Goal: Task Accomplishment & Management: Manage account settings

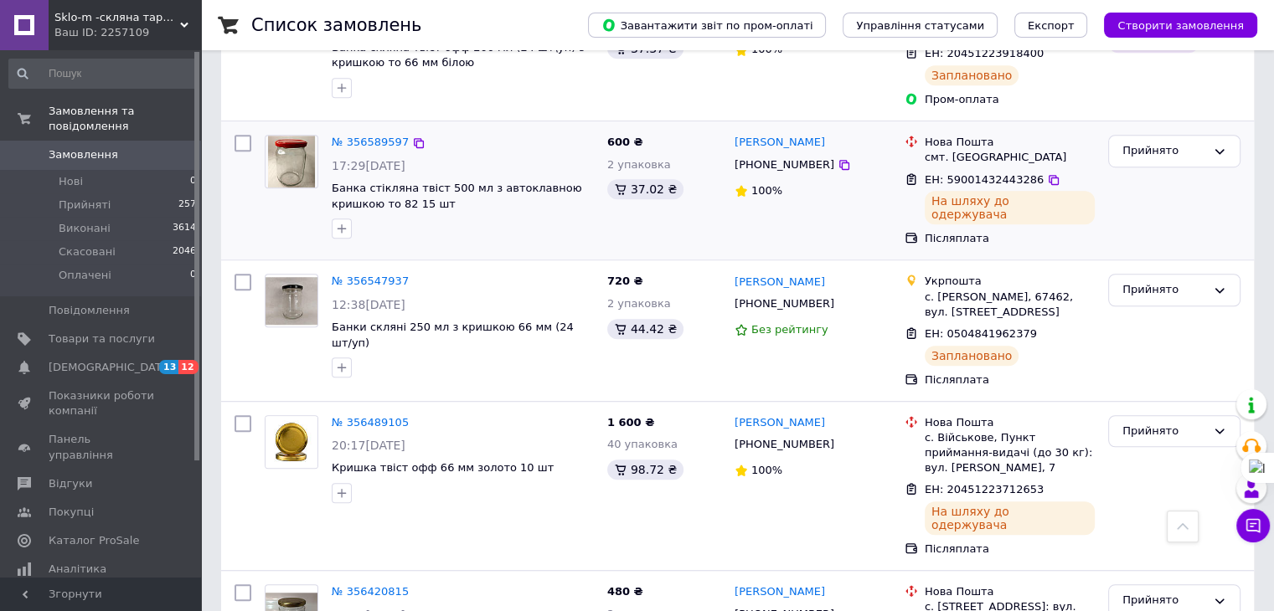
scroll to position [1173, 0]
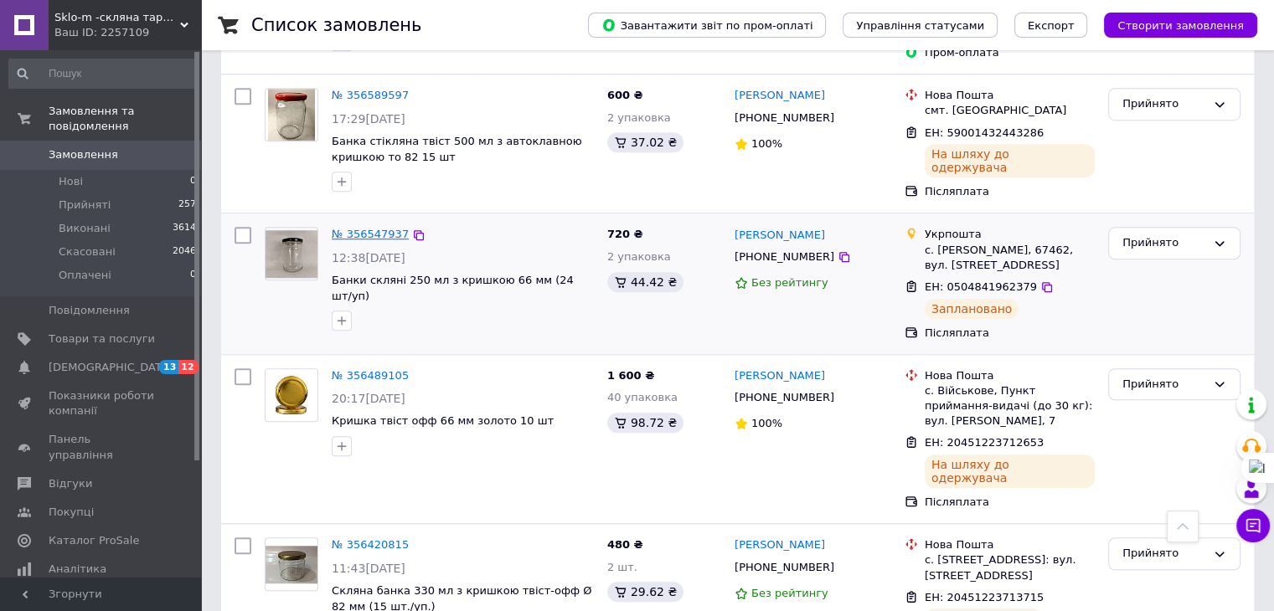
click at [358, 228] on link "№ 356547937" at bounding box center [370, 234] width 77 height 13
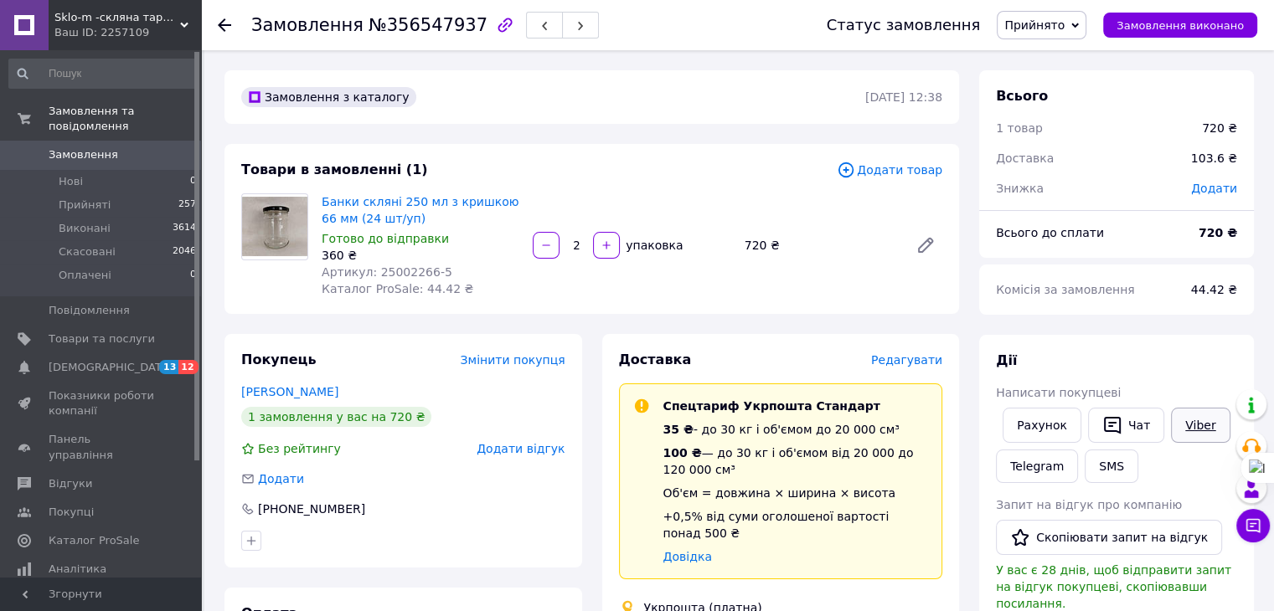
click at [1184, 424] on link "Viber" at bounding box center [1200, 425] width 59 height 35
click at [72, 147] on span "Замовлення" at bounding box center [84, 154] width 70 height 15
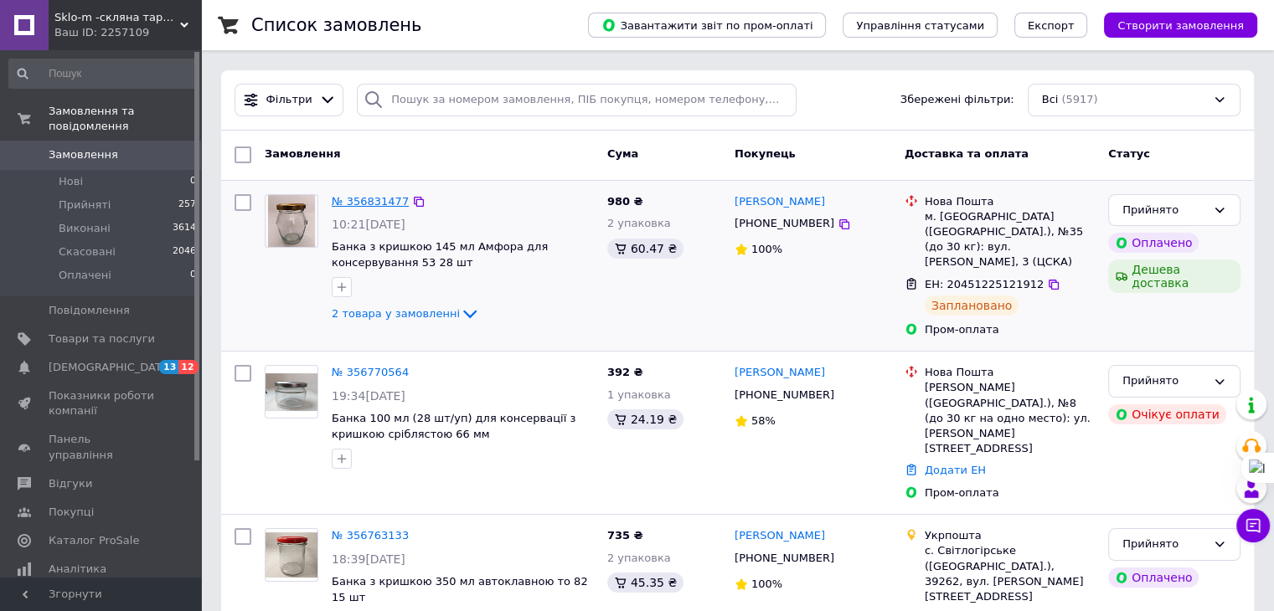
click at [379, 198] on link "№ 356831477" at bounding box center [370, 201] width 77 height 13
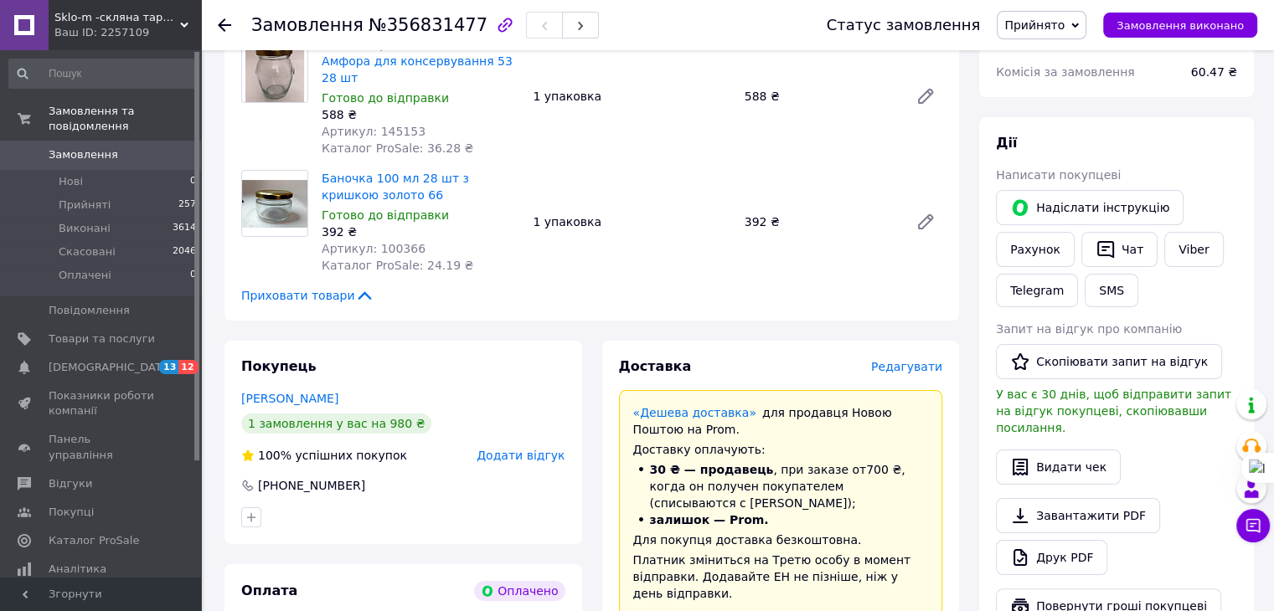
scroll to position [251, 0]
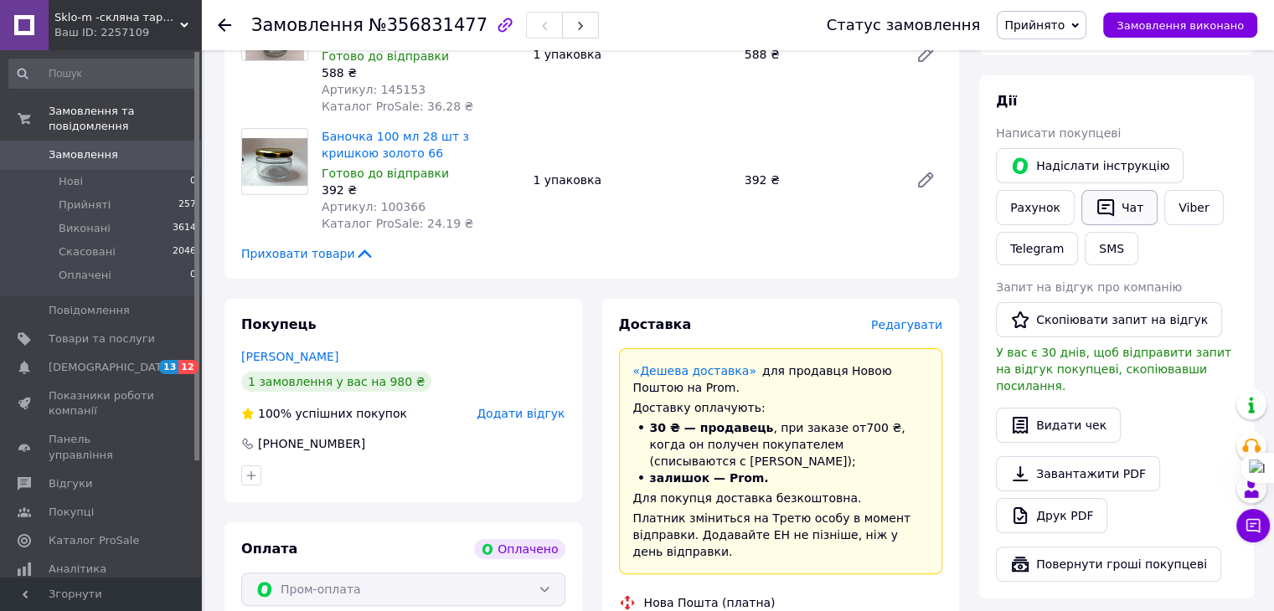
click at [1116, 212] on button "Чат" at bounding box center [1119, 207] width 76 height 35
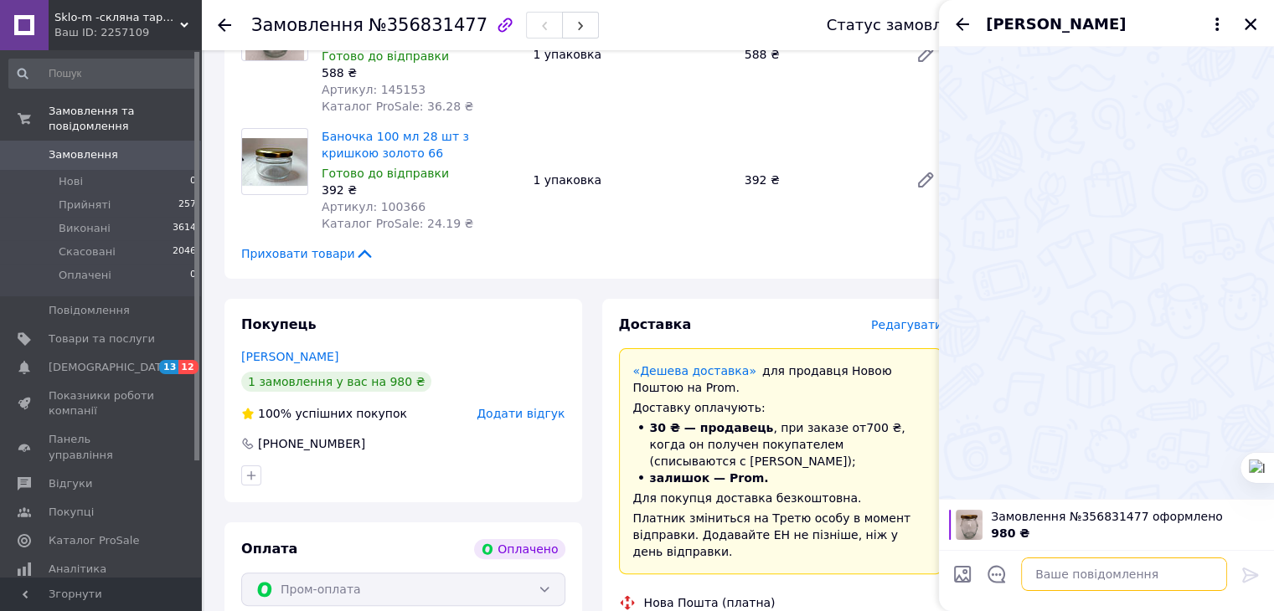
click at [1041, 569] on textarea at bounding box center [1124, 575] width 206 height 34
paste textarea "https://kasa.vchasno.ua/check-viewer/HDeMa_DbUT0"
type textarea "https://kasa.vchasno.ua/check-viewer/HDeMa_DbUT0"
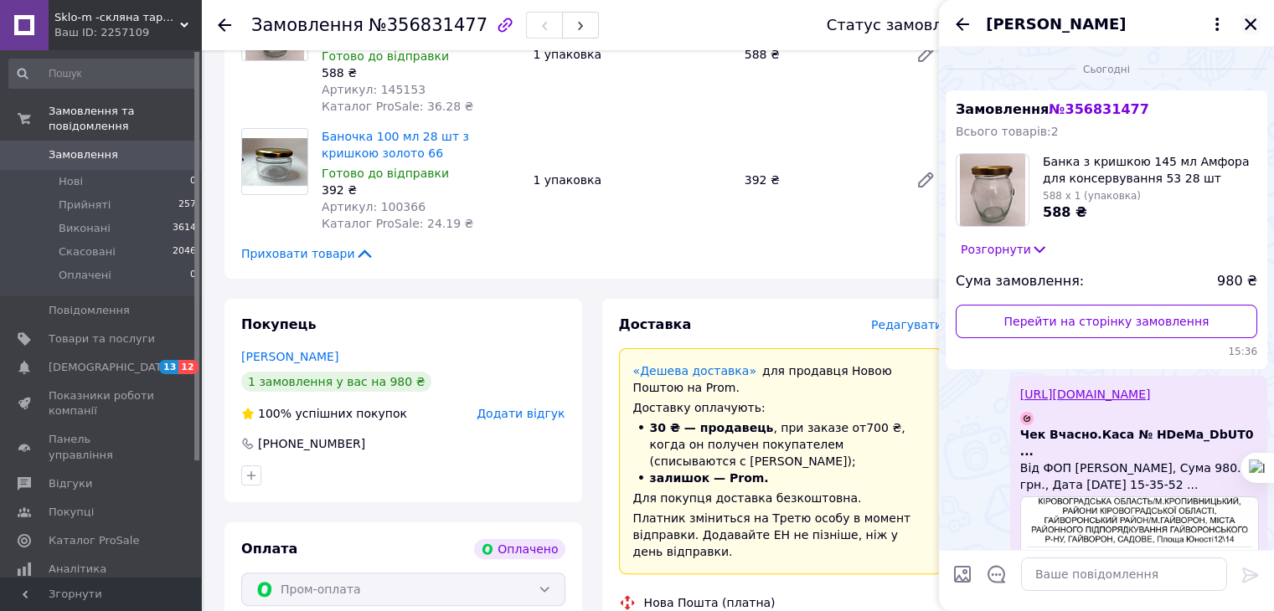
click at [1246, 24] on icon "Закрити" at bounding box center [1250, 24] width 15 height 15
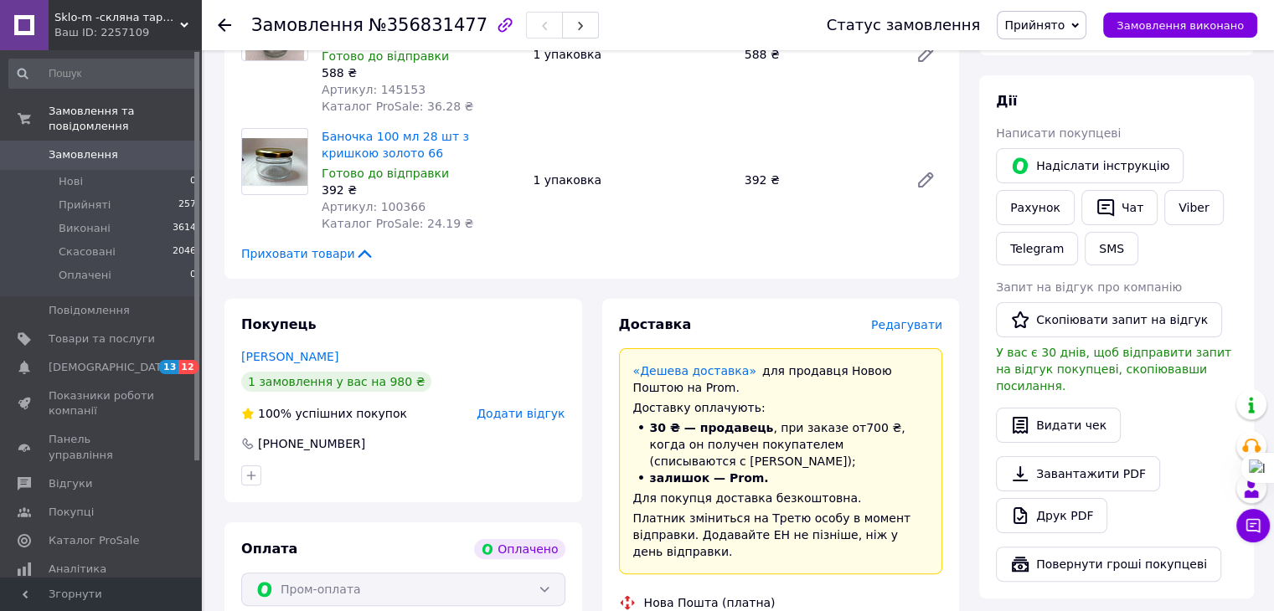
click at [219, 23] on icon at bounding box center [224, 24] width 13 height 13
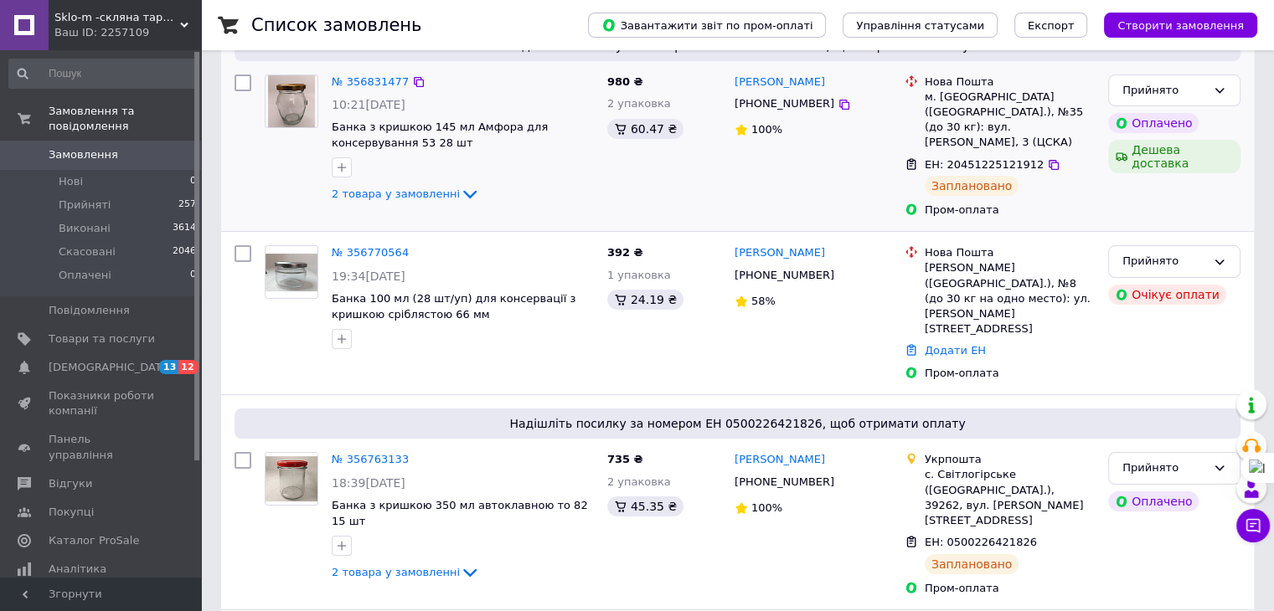
scroll to position [168, 0]
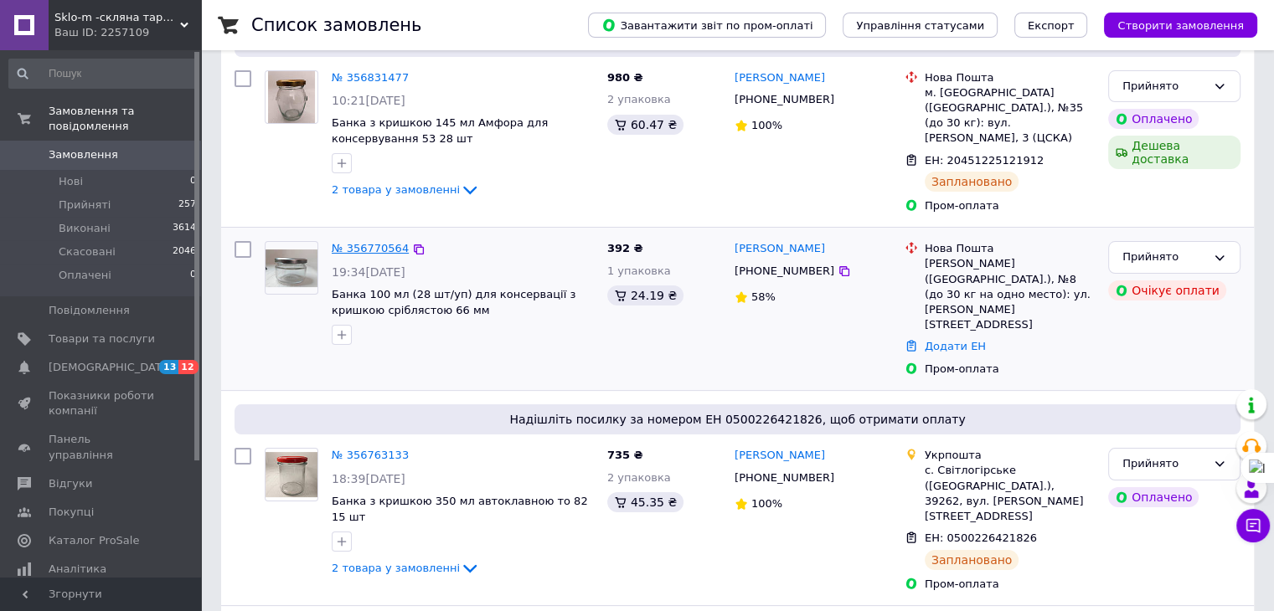
click at [374, 242] on link "№ 356770564" at bounding box center [370, 248] width 77 height 13
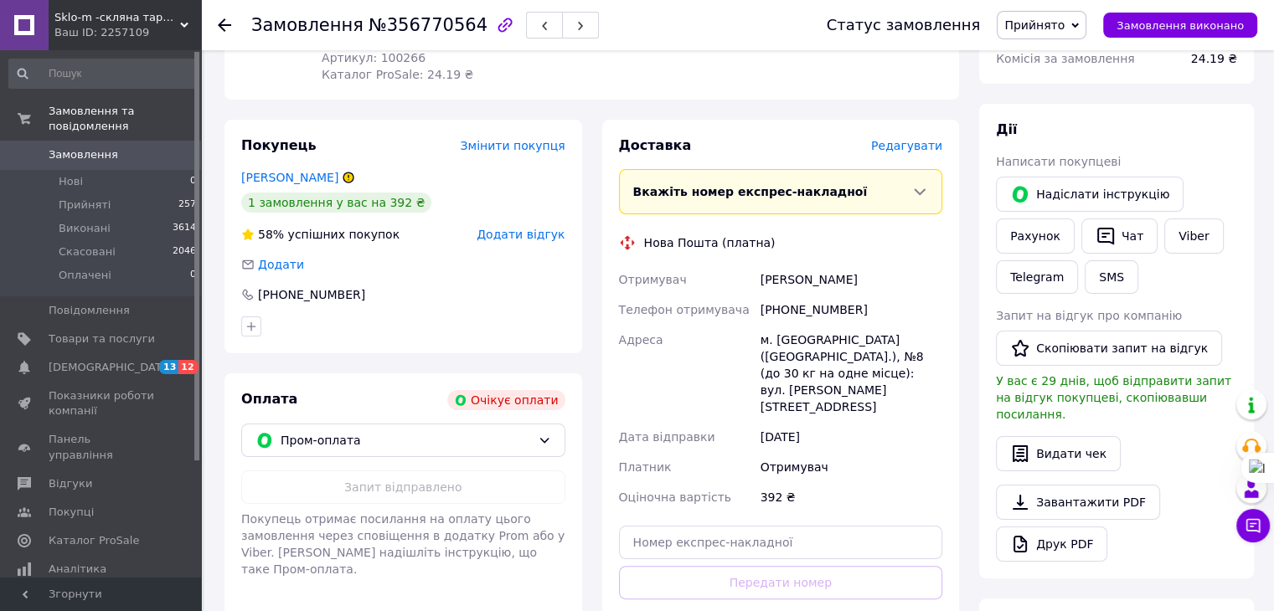
scroll to position [335, 0]
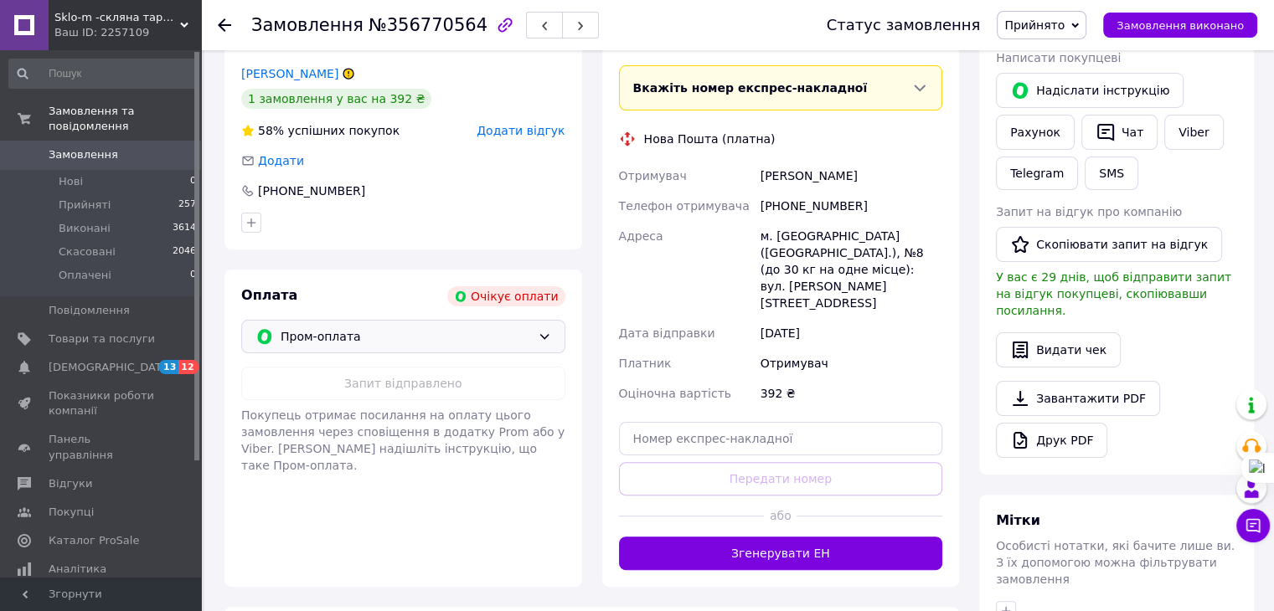
click at [418, 339] on span "Пром-оплата" at bounding box center [406, 336] width 250 height 18
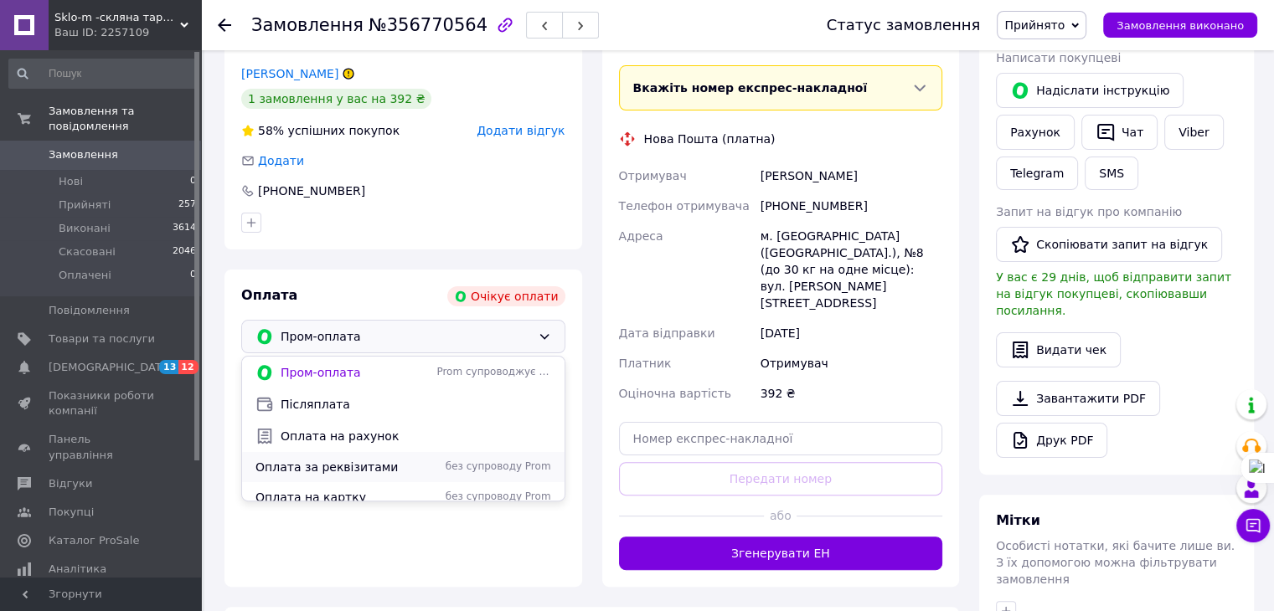
scroll to position [42, 0]
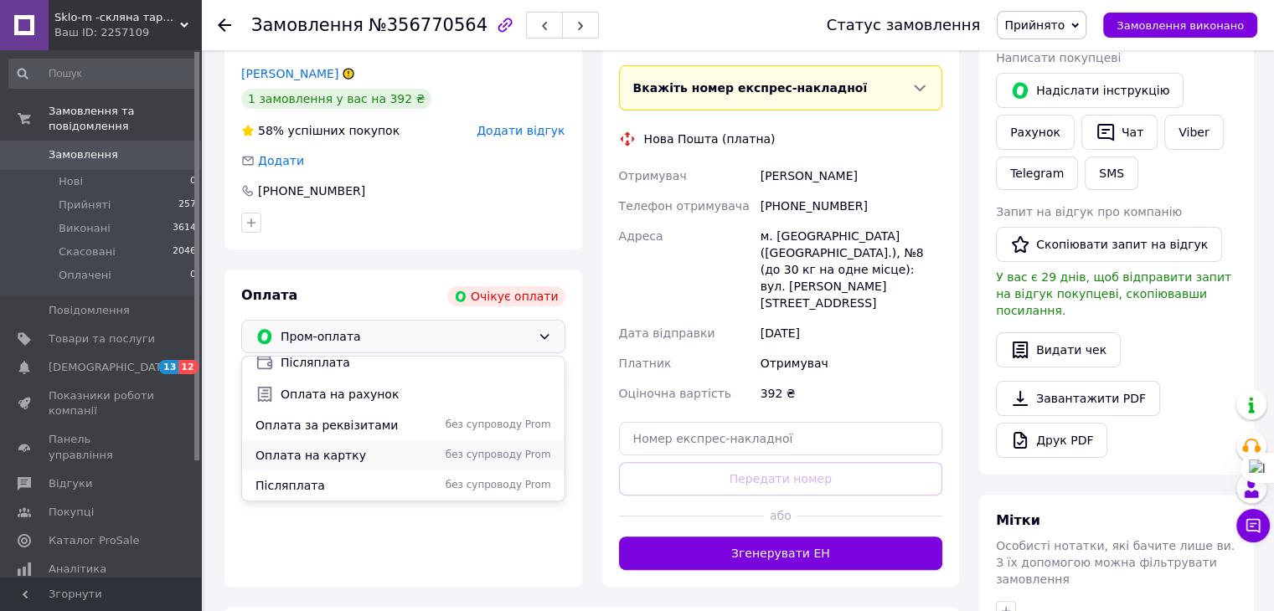
click at [318, 457] on span "Оплата на картку" at bounding box center [342, 455] width 174 height 17
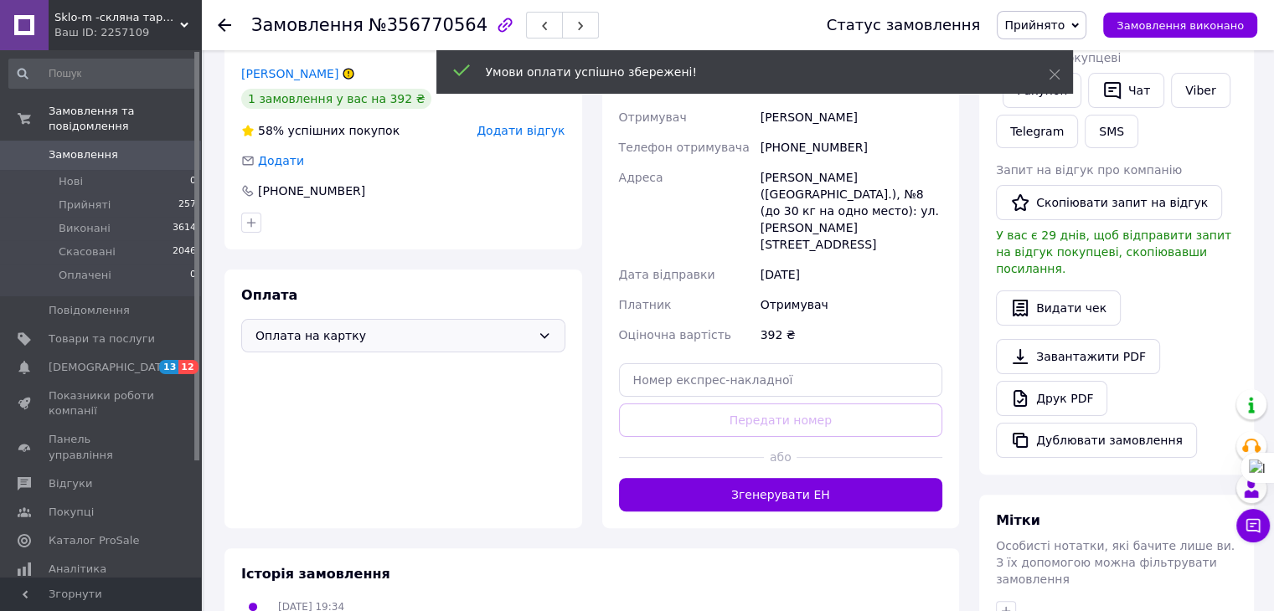
click at [221, 23] on icon at bounding box center [224, 24] width 13 height 13
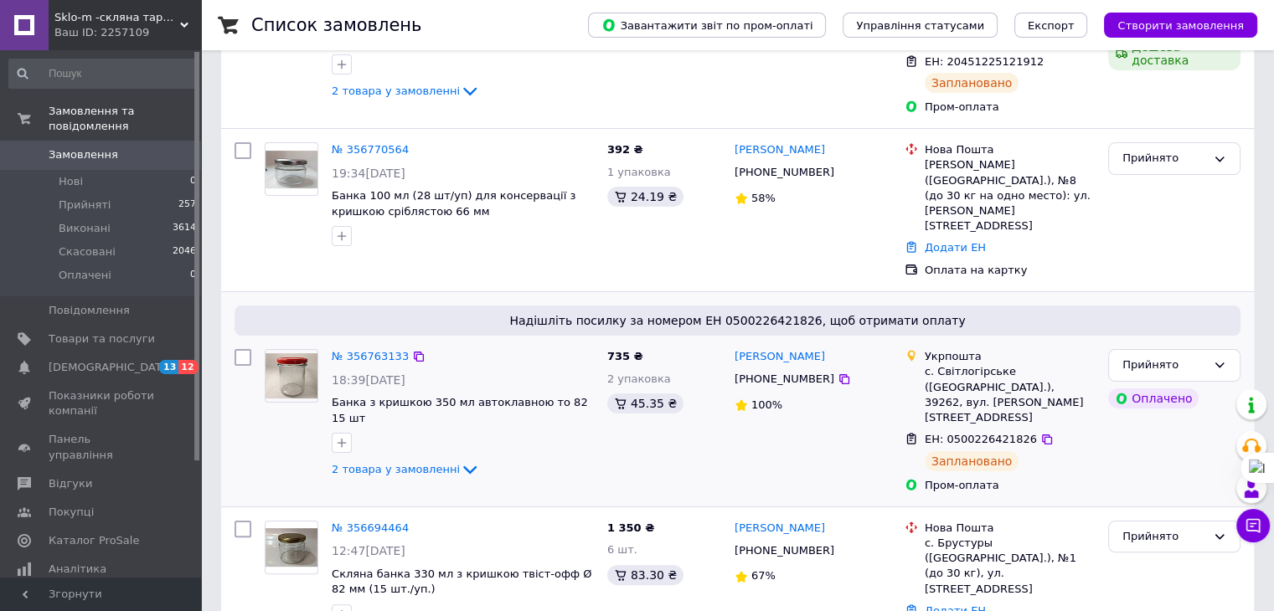
scroll to position [335, 0]
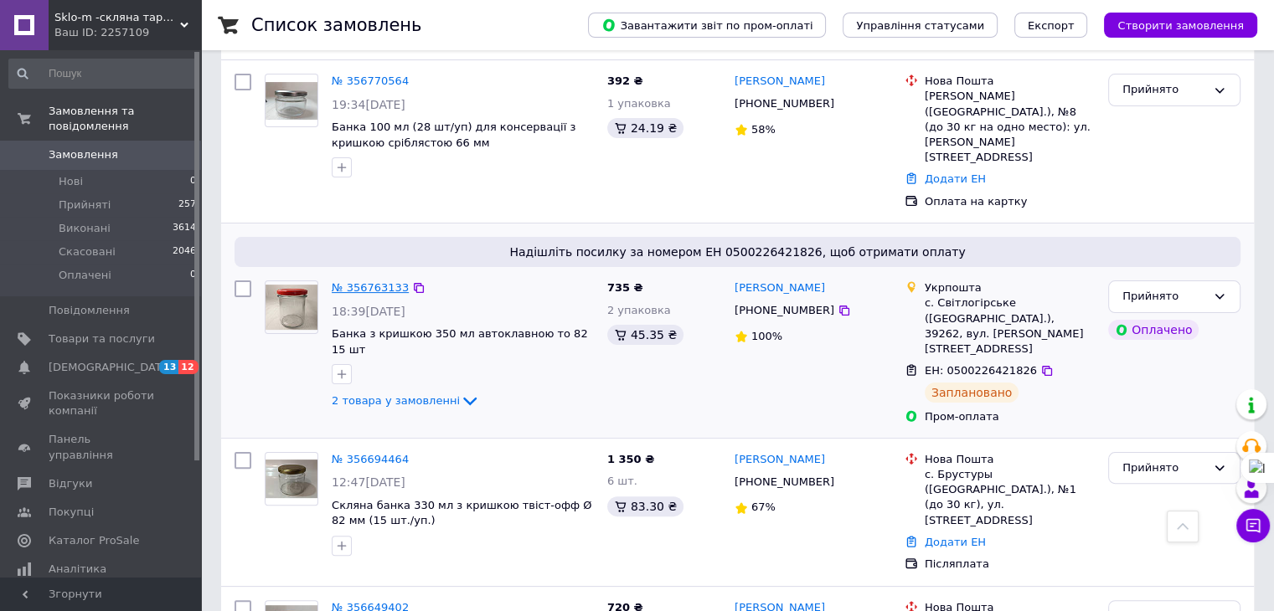
click at [382, 281] on link "№ 356763133" at bounding box center [370, 287] width 77 height 13
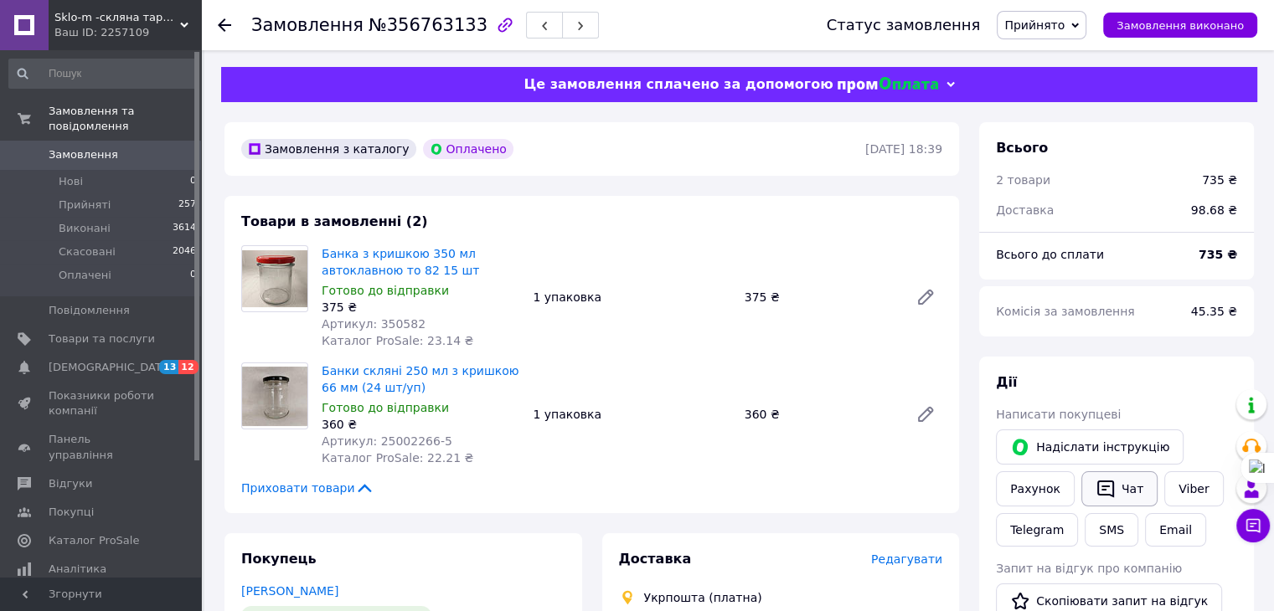
click at [1121, 493] on button "Чат" at bounding box center [1119, 489] width 76 height 35
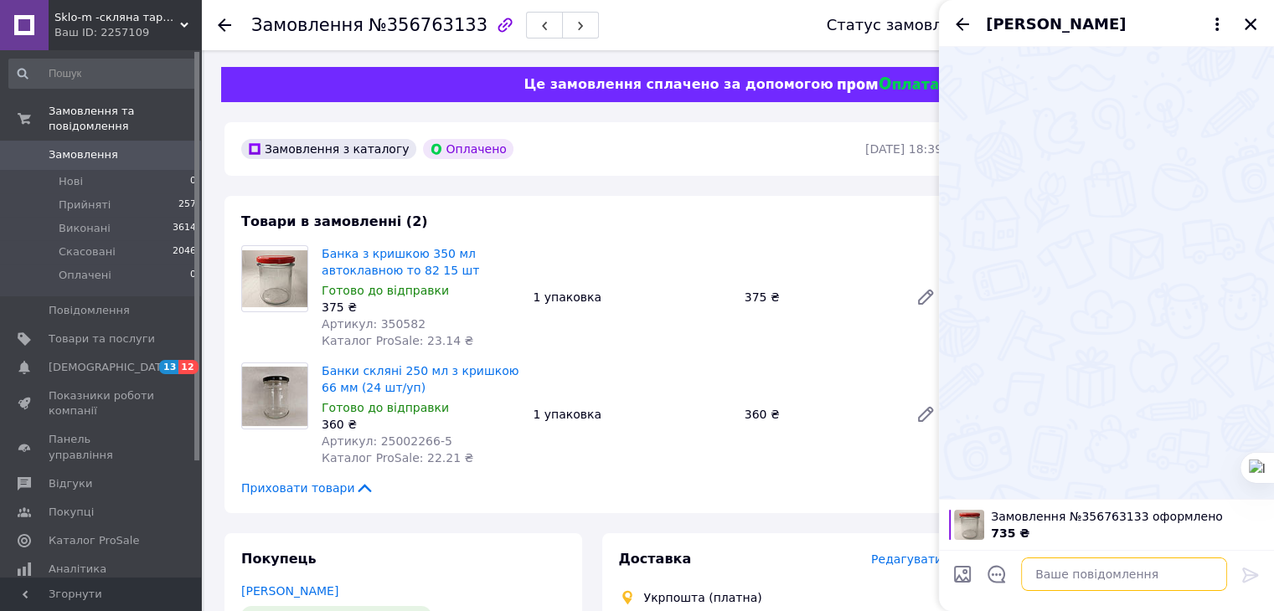
click at [1032, 573] on textarea at bounding box center [1124, 575] width 206 height 34
paste textarea "https://kasa.vchasno.ua/check-viewer/jRdBXF12cE8"
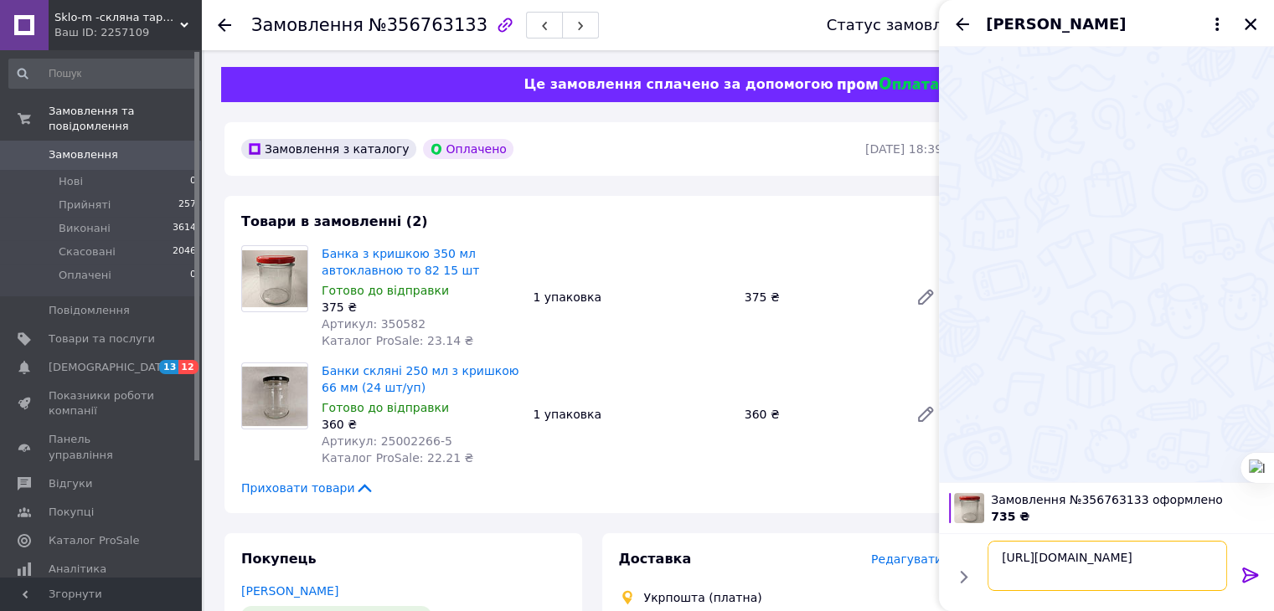
type textarea "https://kasa.vchasno.ua/check-viewer/jRdBXF12cE8"
click at [1247, 576] on icon at bounding box center [1250, 575] width 20 height 20
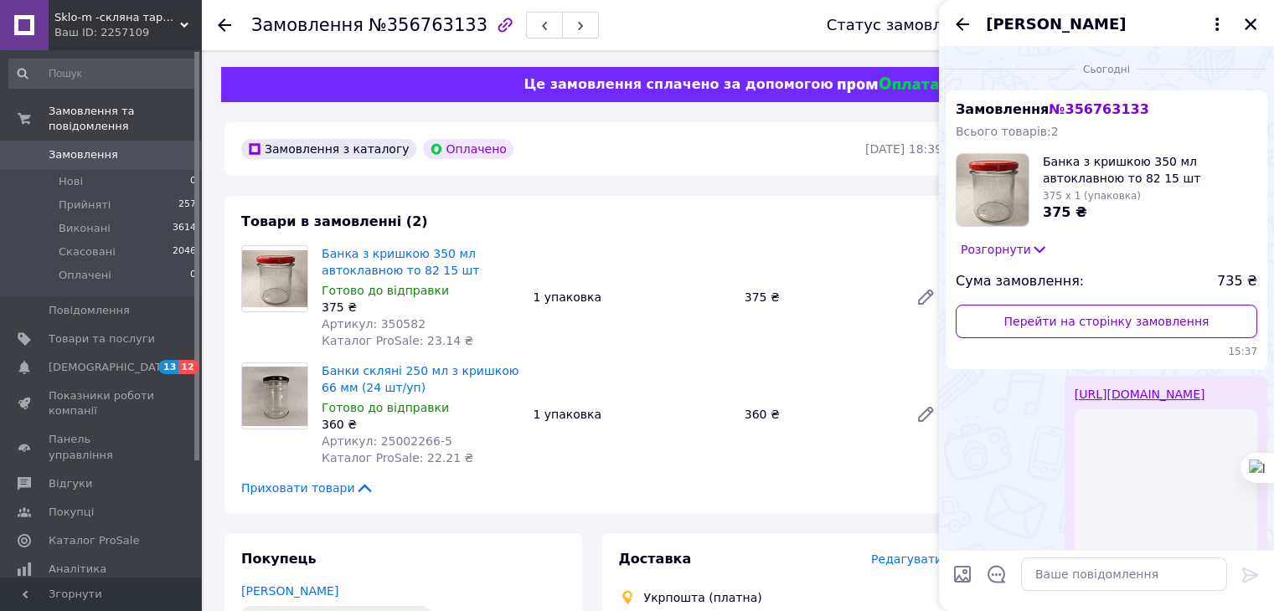
click at [224, 23] on icon at bounding box center [224, 24] width 13 height 13
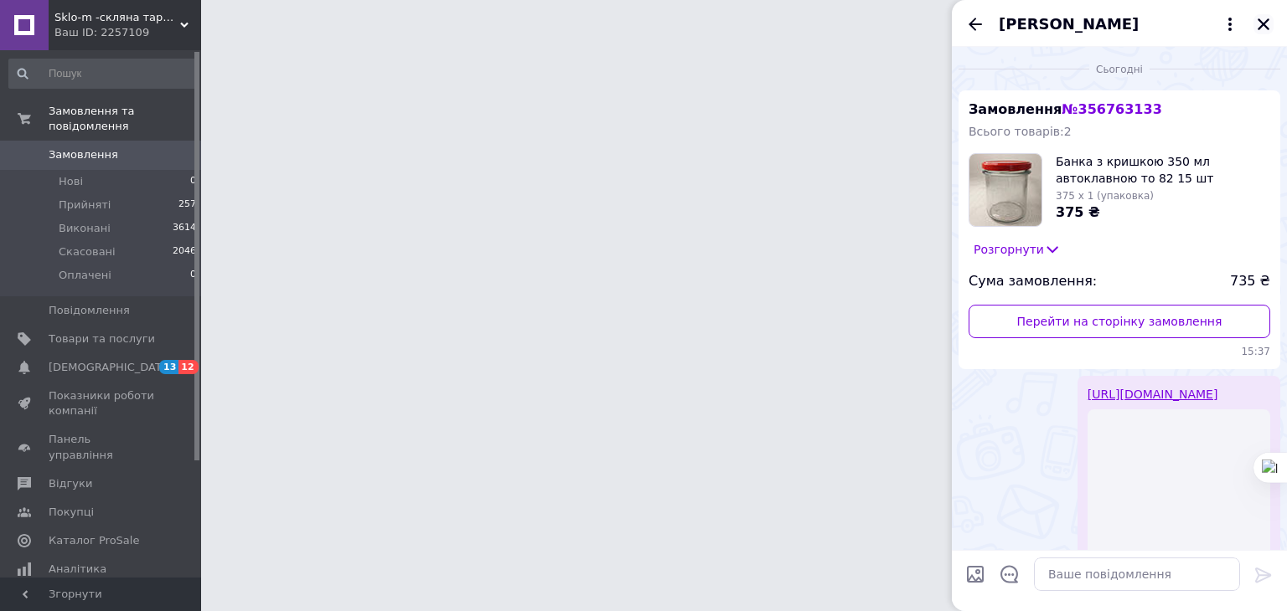
click at [1266, 17] on icon "Закрити" at bounding box center [1263, 24] width 15 height 15
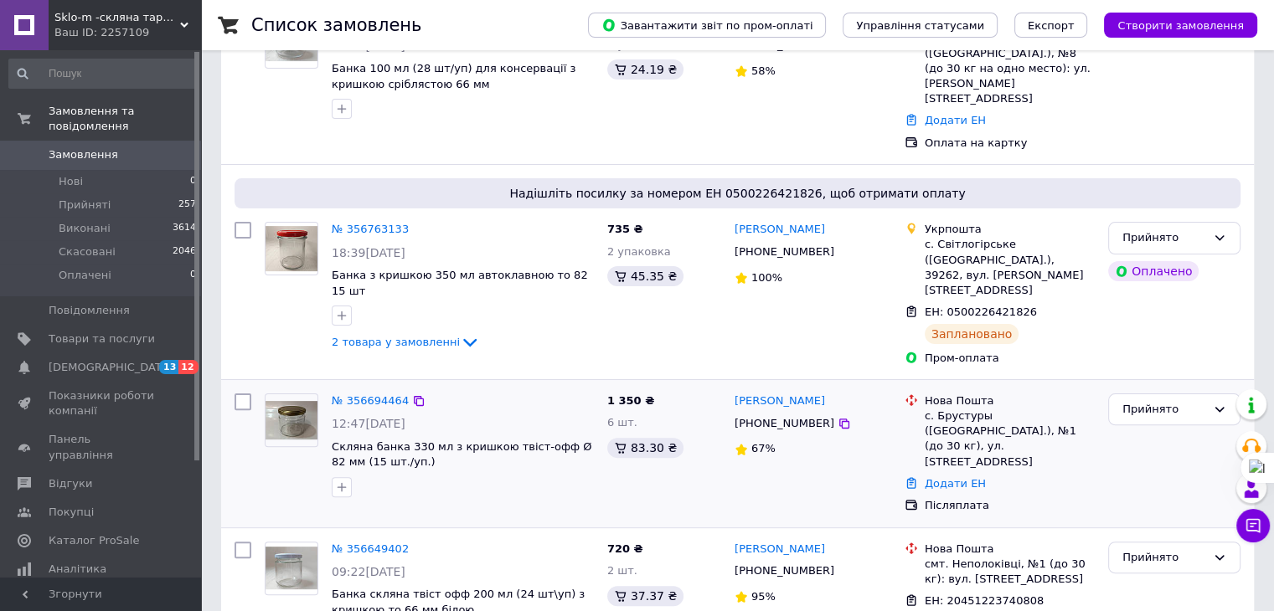
scroll to position [419, 0]
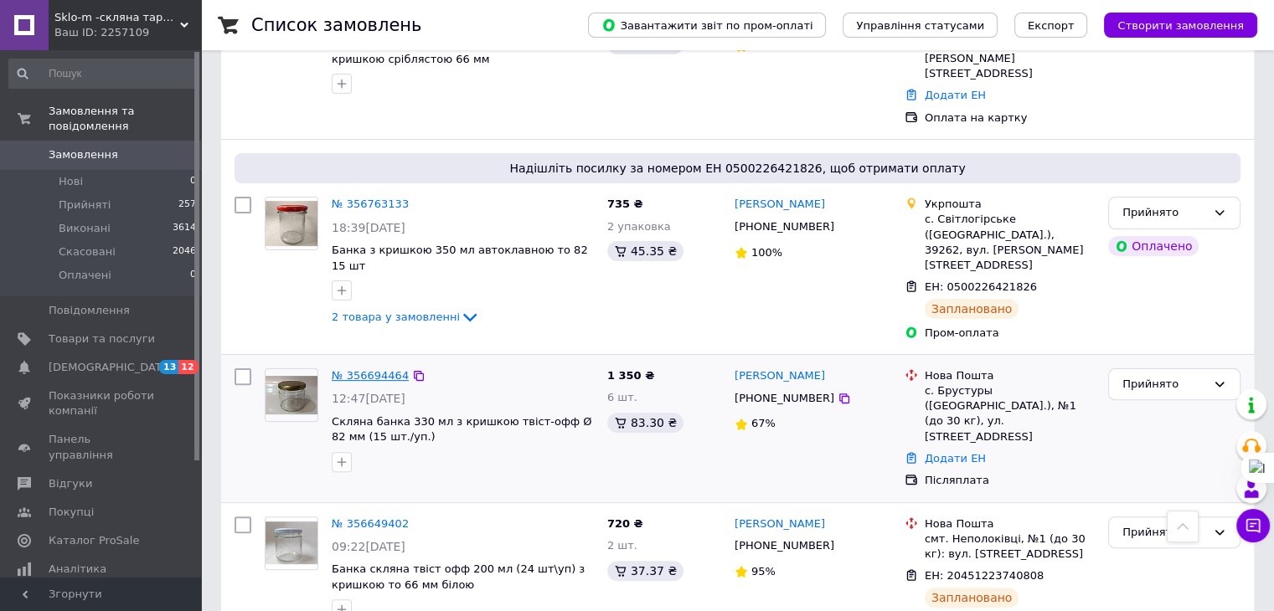
click at [377, 369] on link "№ 356694464" at bounding box center [370, 375] width 77 height 13
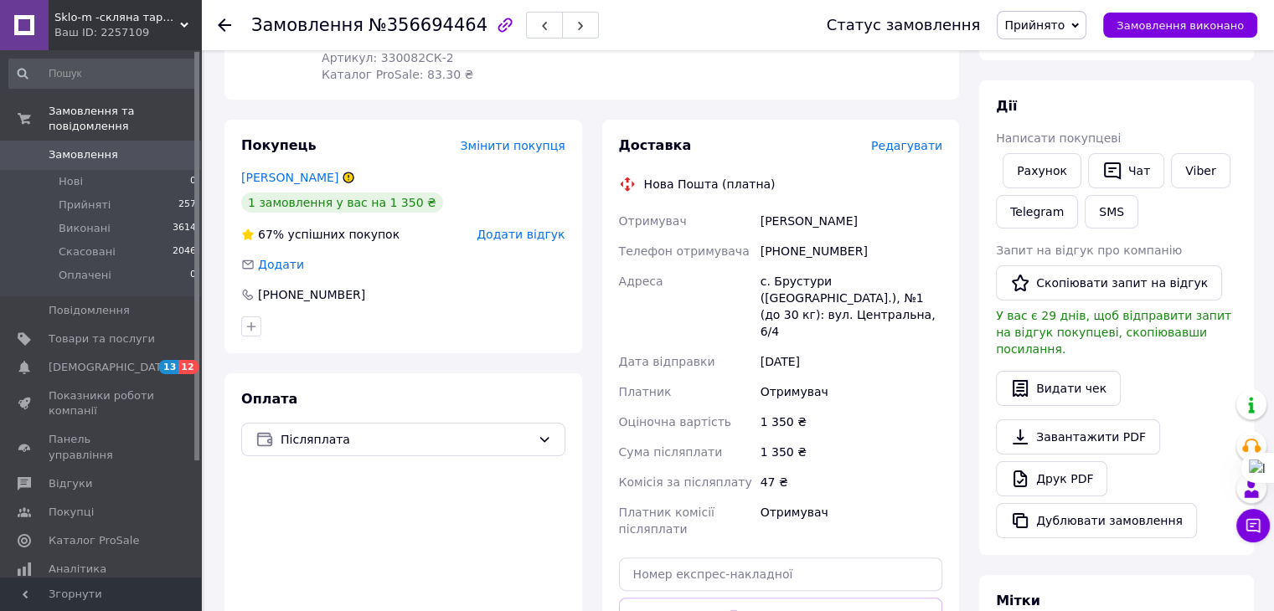
scroll to position [84, 0]
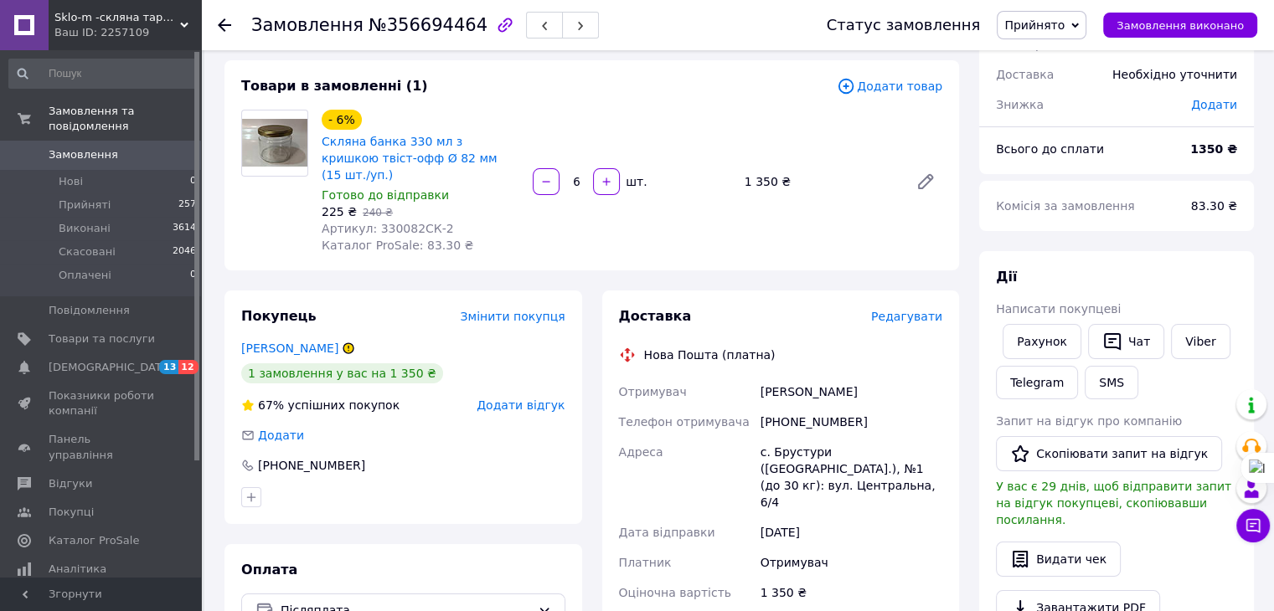
click at [184, 24] on use at bounding box center [184, 25] width 8 height 5
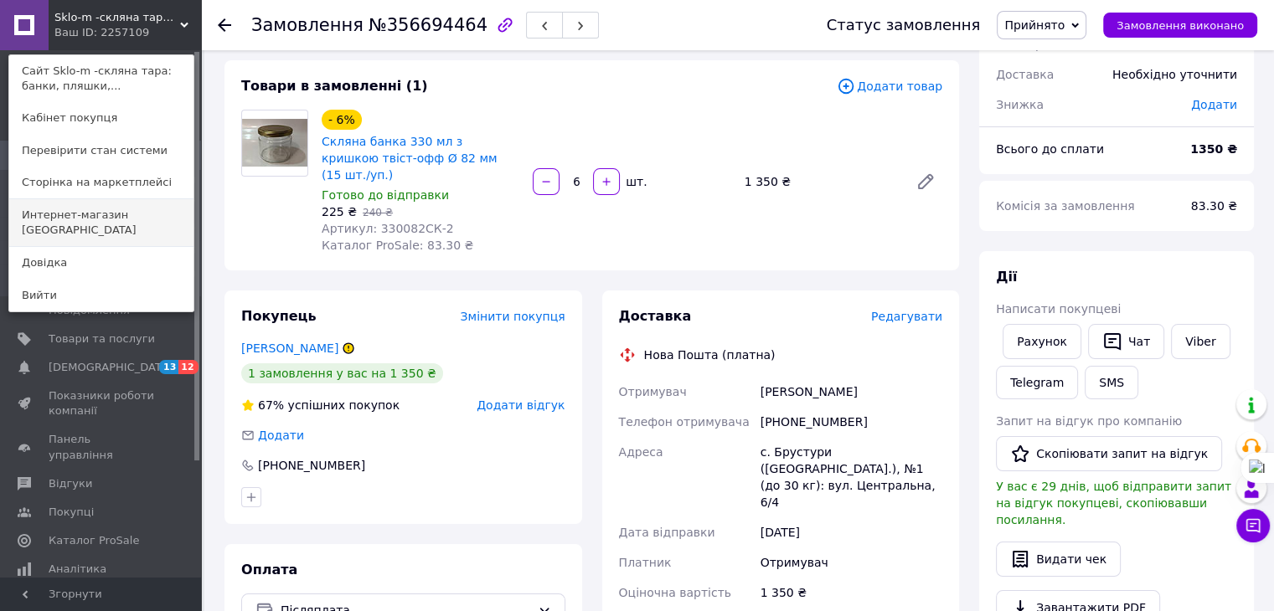
click at [126, 214] on link "Интернет-магазин [GEOGRAPHIC_DATA]" at bounding box center [101, 222] width 184 height 47
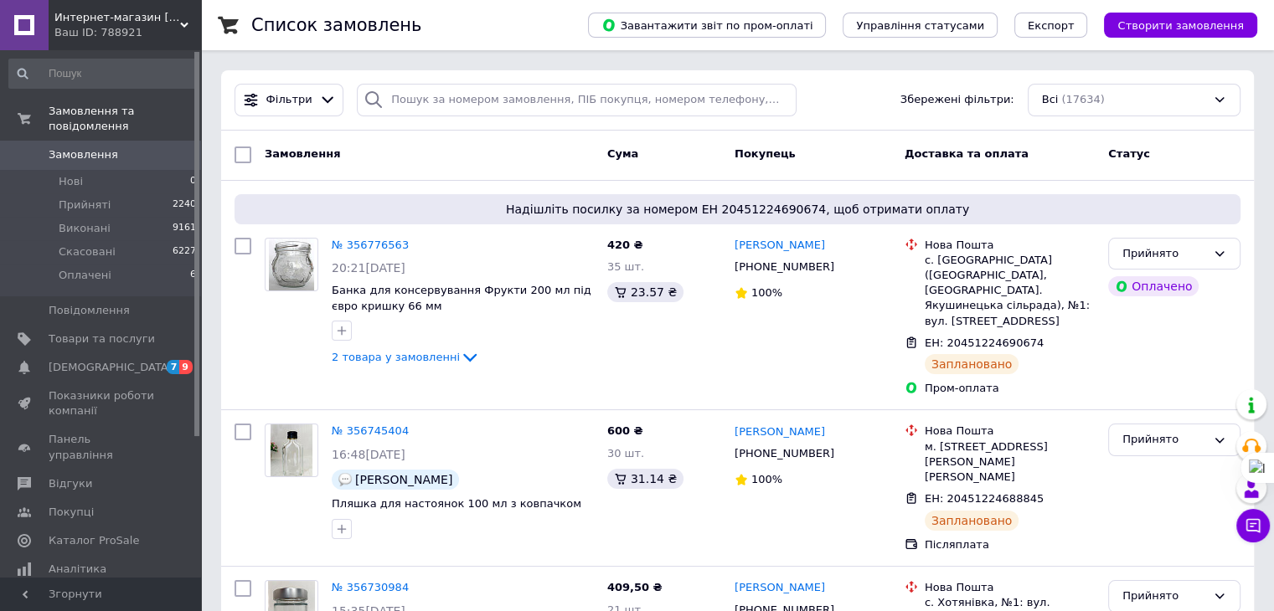
click at [182, 21] on icon at bounding box center [184, 25] width 8 height 8
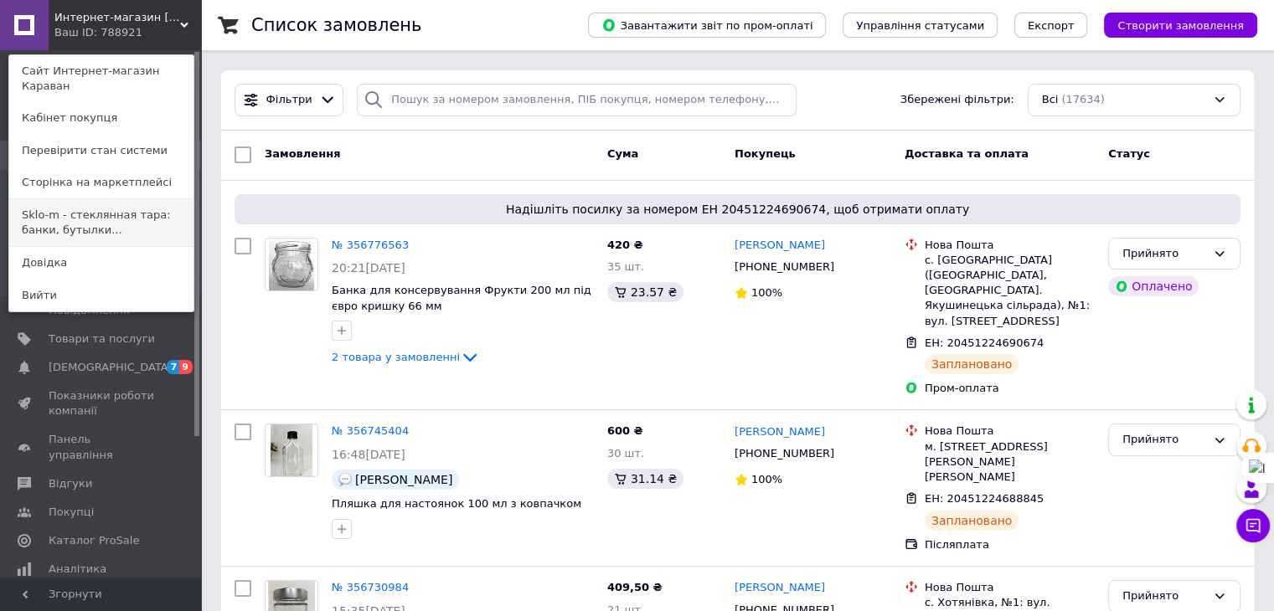
click at [109, 200] on link "Sklo-m - стеклянная тара: банки, бутылки..." at bounding box center [101, 222] width 184 height 47
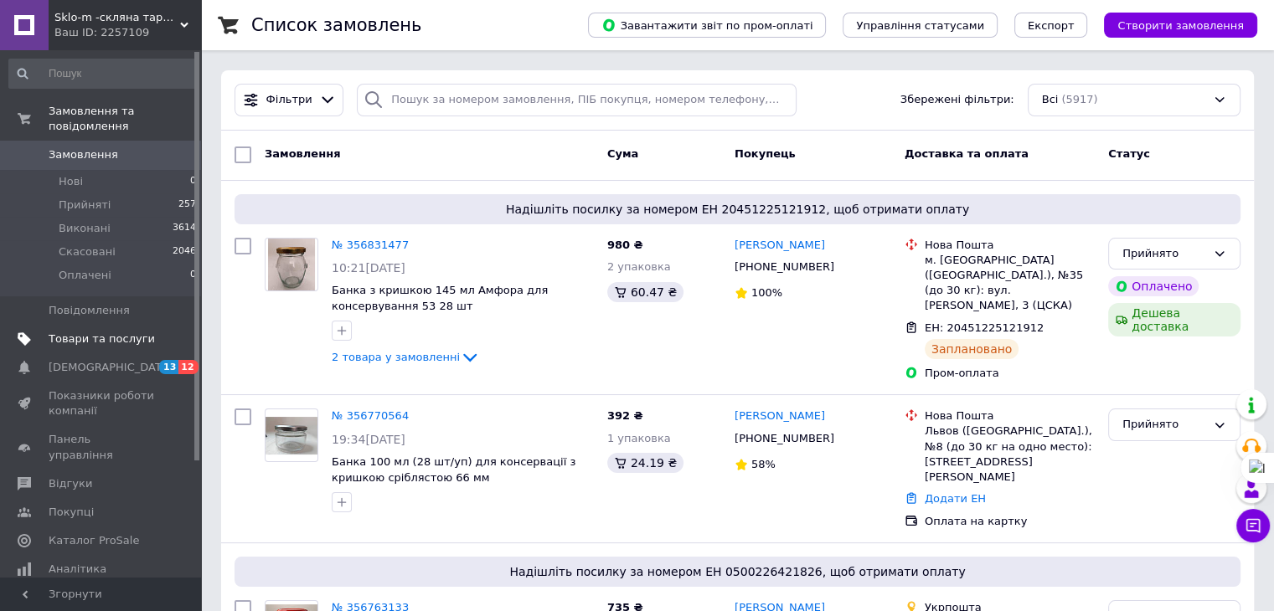
click at [82, 332] on span "Товари та послуги" at bounding box center [102, 339] width 106 height 15
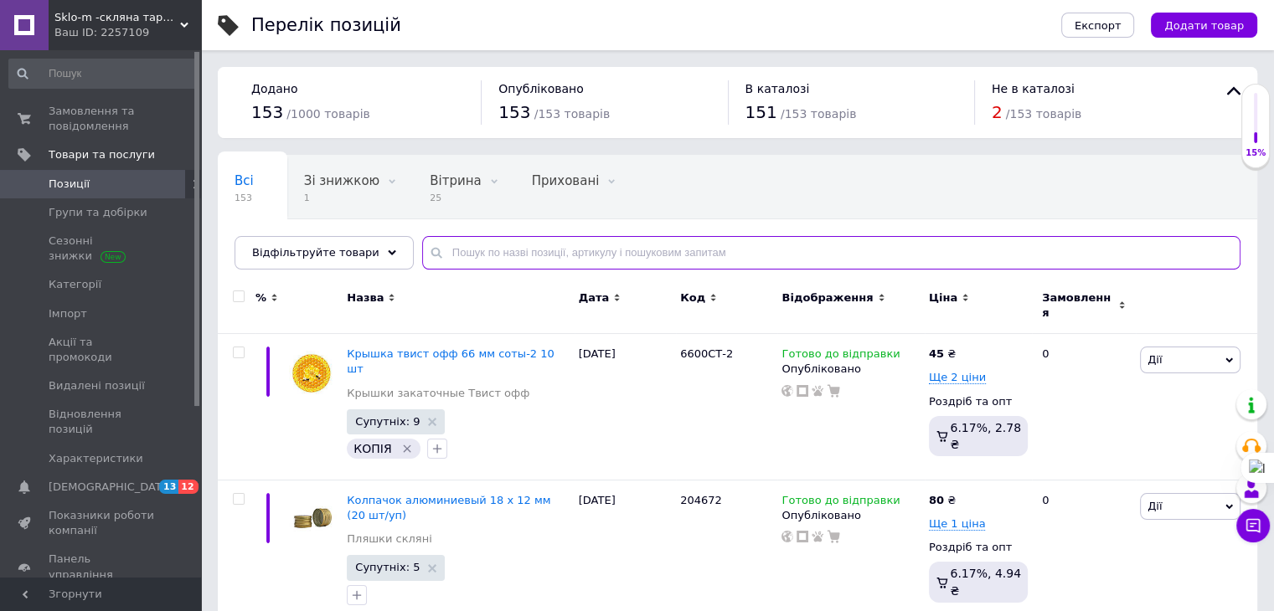
click at [439, 255] on input "text" at bounding box center [831, 253] width 818 height 34
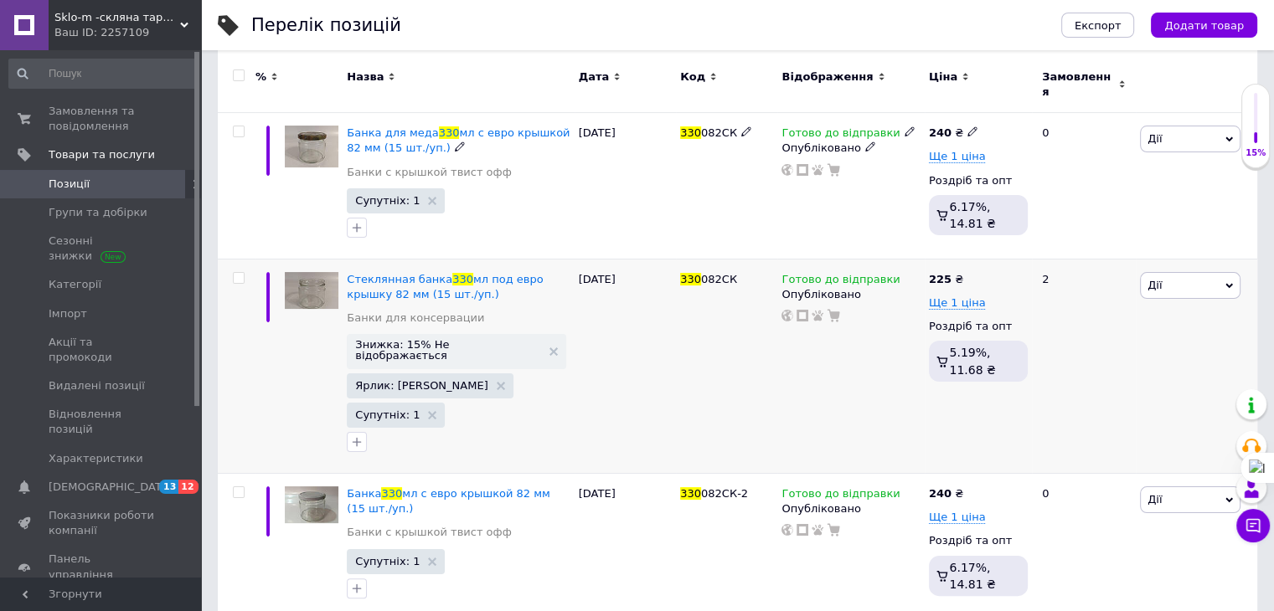
scroll to position [251, 0]
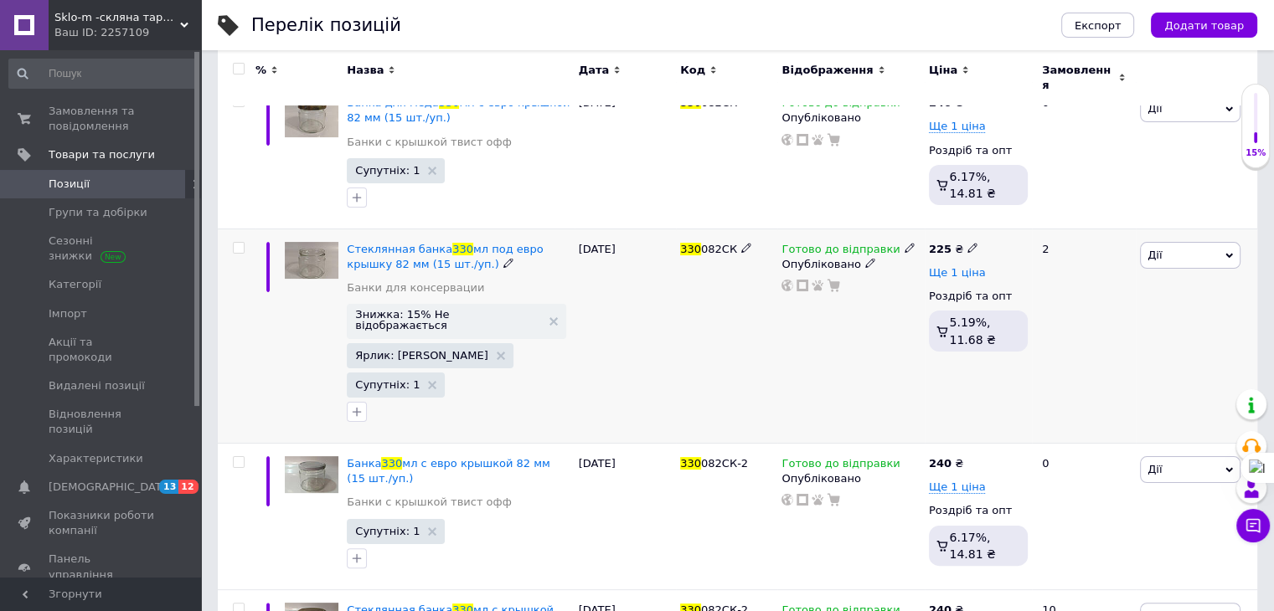
type input "330"
click at [962, 266] on span "Ще 1 ціна" at bounding box center [957, 272] width 57 height 13
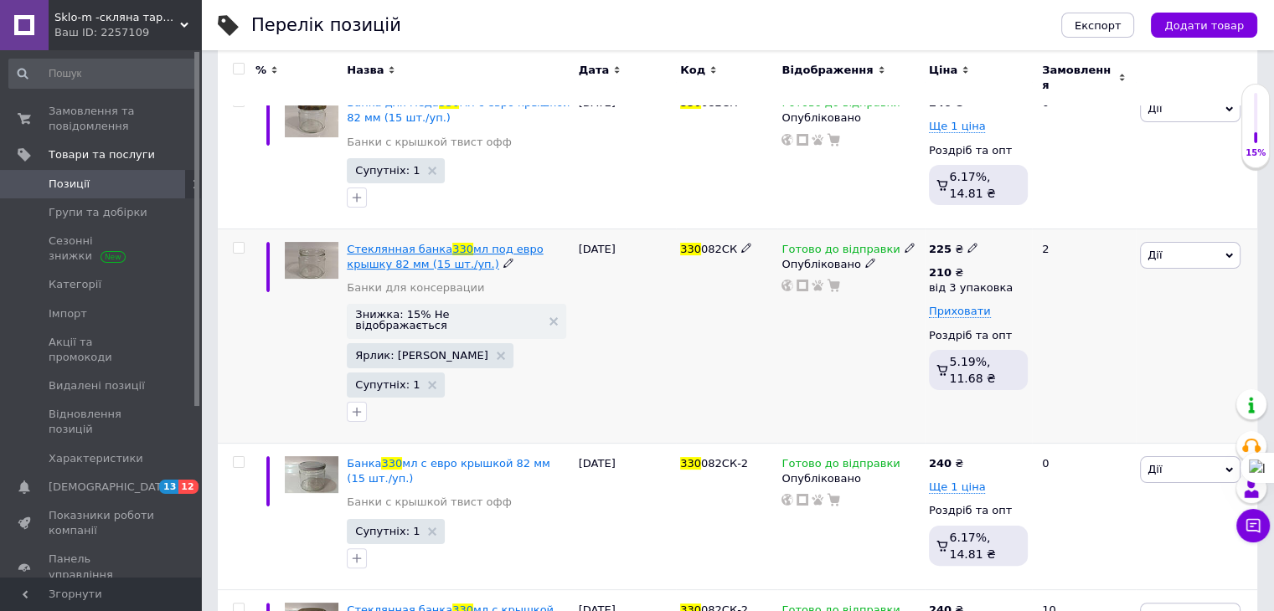
click at [474, 243] on span "мл под евро крышку 82 мм (15 шт./уп.)" at bounding box center [445, 257] width 196 height 28
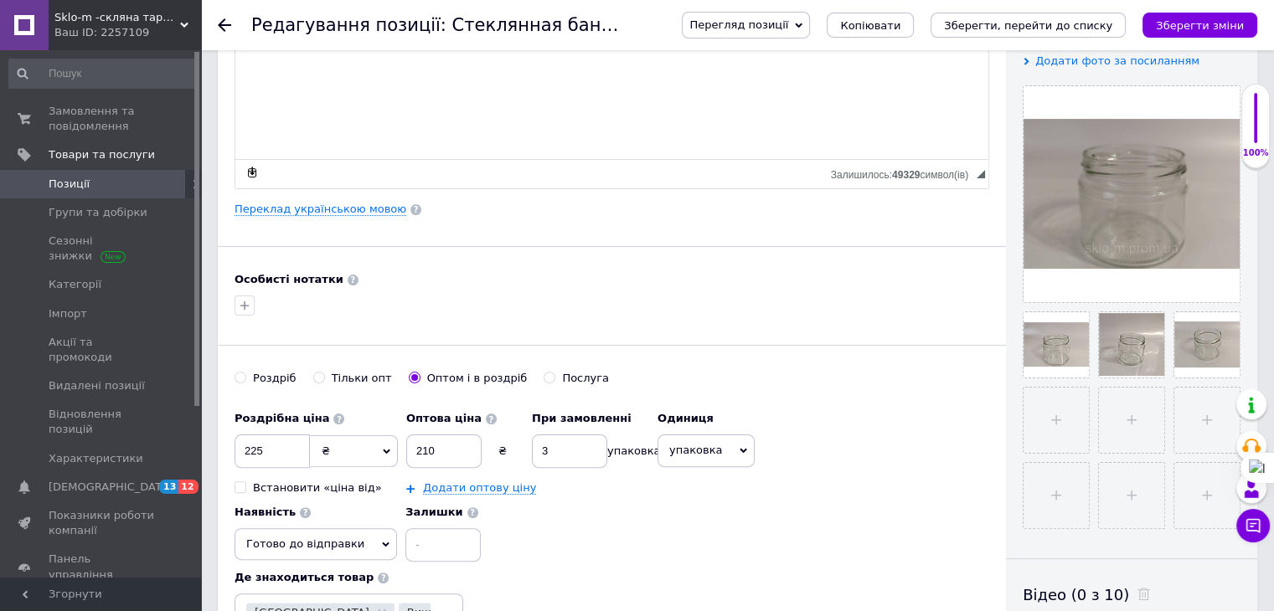
scroll to position [503, 0]
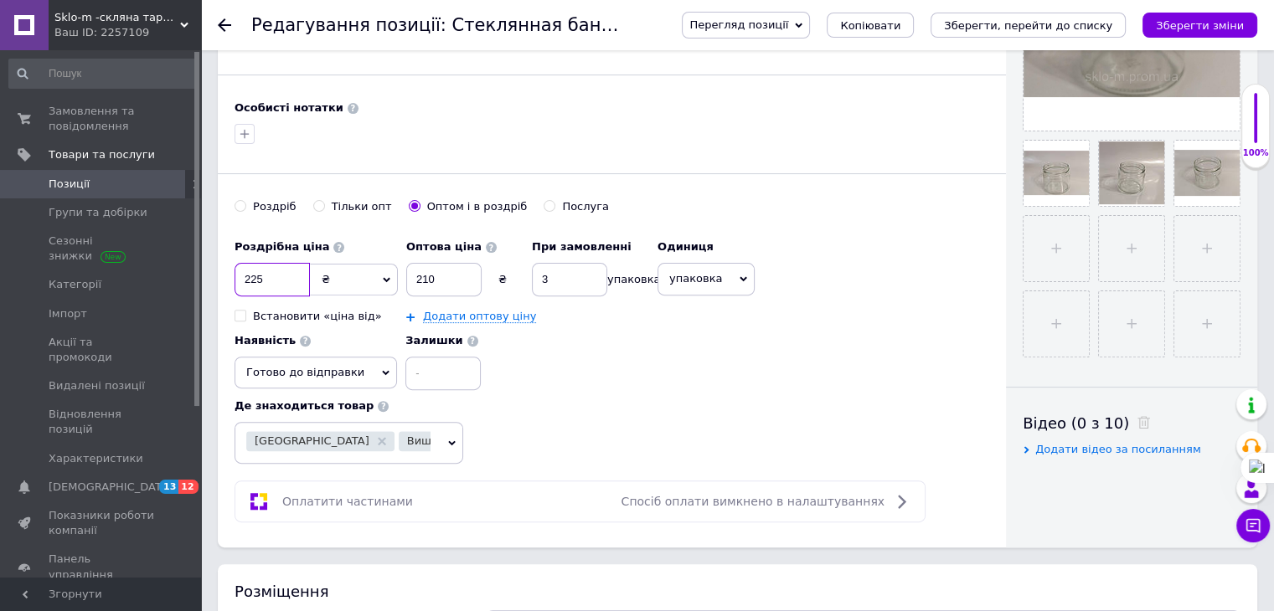
drag, startPoint x: 240, startPoint y: 276, endPoint x: 269, endPoint y: 276, distance: 28.5
click at [269, 276] on input "225" at bounding box center [272, 280] width 75 height 34
type input "217.5"
drag, startPoint x: 413, startPoint y: 276, endPoint x: 442, endPoint y: 276, distance: 29.3
click at [442, 276] on input "210" at bounding box center [443, 280] width 75 height 34
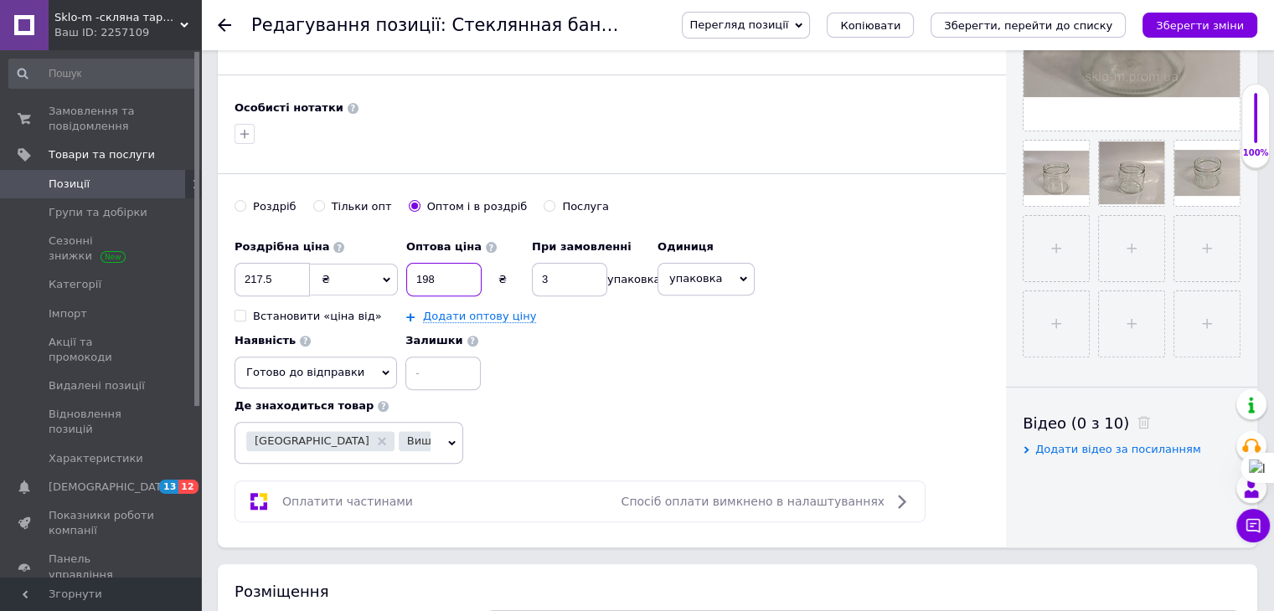
type input "198"
click at [548, 278] on input "3" at bounding box center [569, 280] width 75 height 34
type input "2"
click at [482, 313] on link "Додати оптову ціну" at bounding box center [479, 316] width 113 height 13
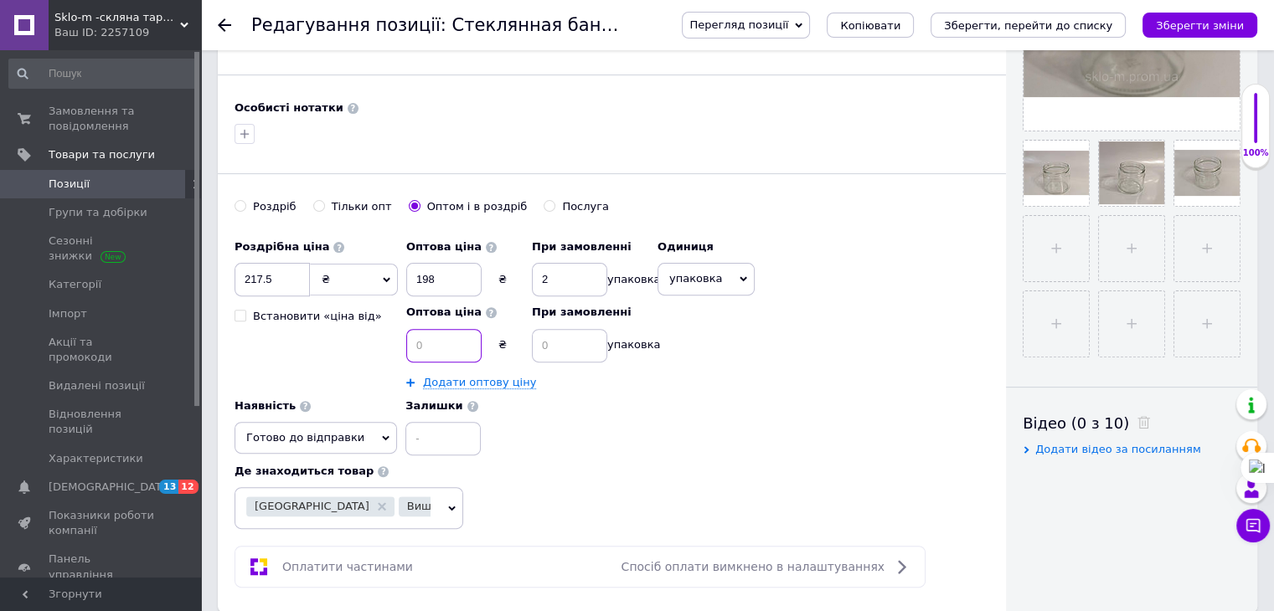
click at [427, 340] on input at bounding box center [443, 346] width 75 height 34
type input "180"
click at [549, 348] on input at bounding box center [569, 346] width 75 height 34
type input "8"
click at [1039, 31] on icon "Зберегти, перейти до списку" at bounding box center [1028, 25] width 168 height 13
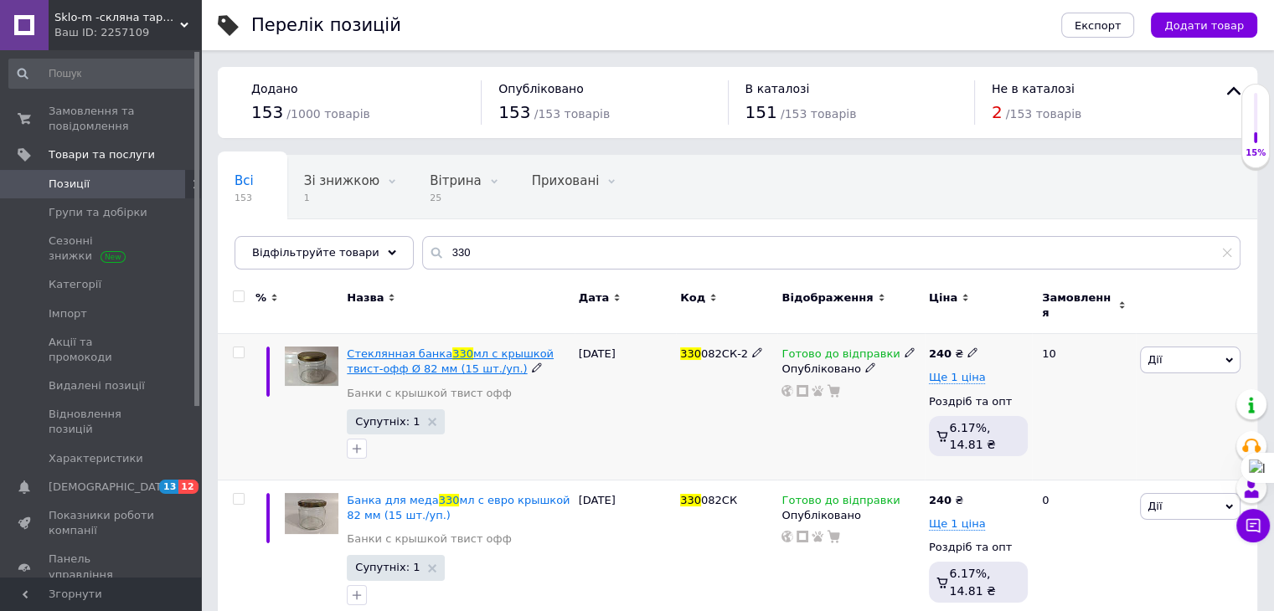
click at [470, 348] on span "мл с крышкой твист-офф Ø 82 мм (15 шт./уп.)" at bounding box center [450, 362] width 207 height 28
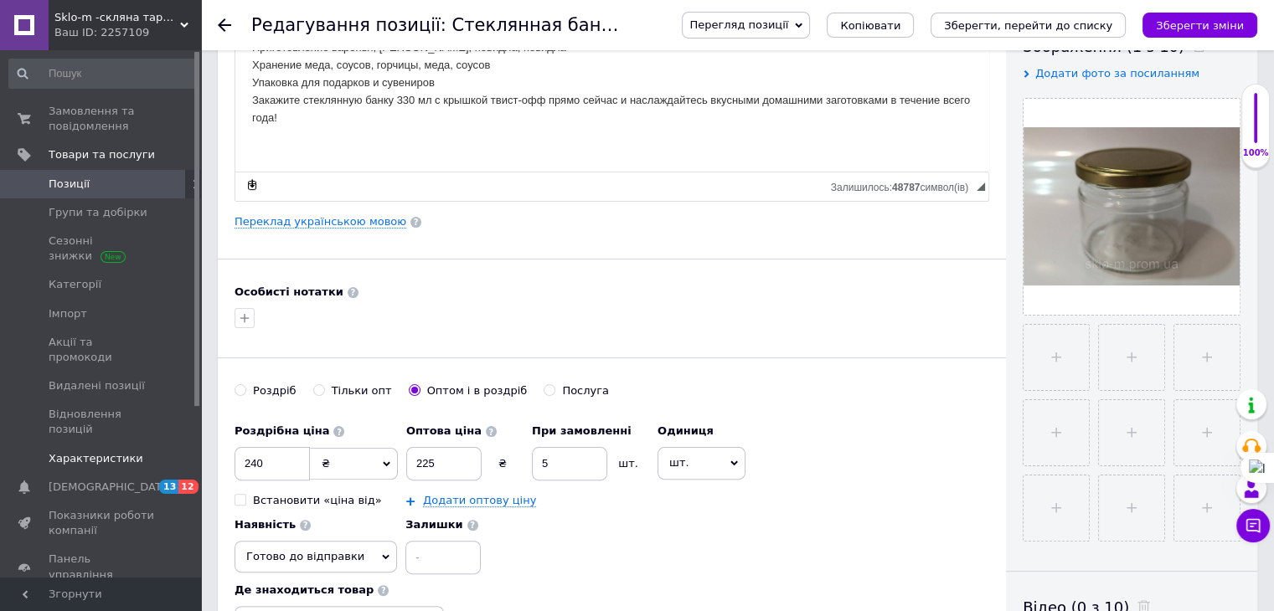
scroll to position [419, 0]
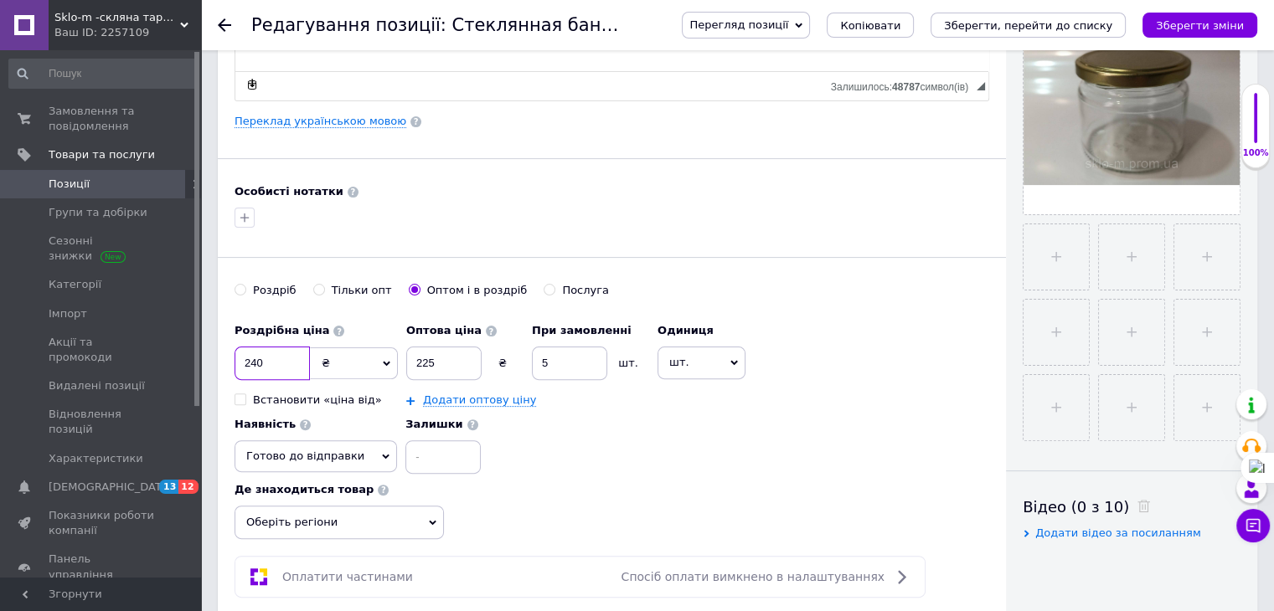
drag, startPoint x: 241, startPoint y: 364, endPoint x: 271, endPoint y: 367, distance: 30.3
click at [271, 367] on input "240" at bounding box center [272, 364] width 75 height 34
type input "277.5"
drag, startPoint x: 415, startPoint y: 363, endPoint x: 451, endPoint y: 368, distance: 35.5
click at [451, 368] on input "225" at bounding box center [443, 364] width 75 height 34
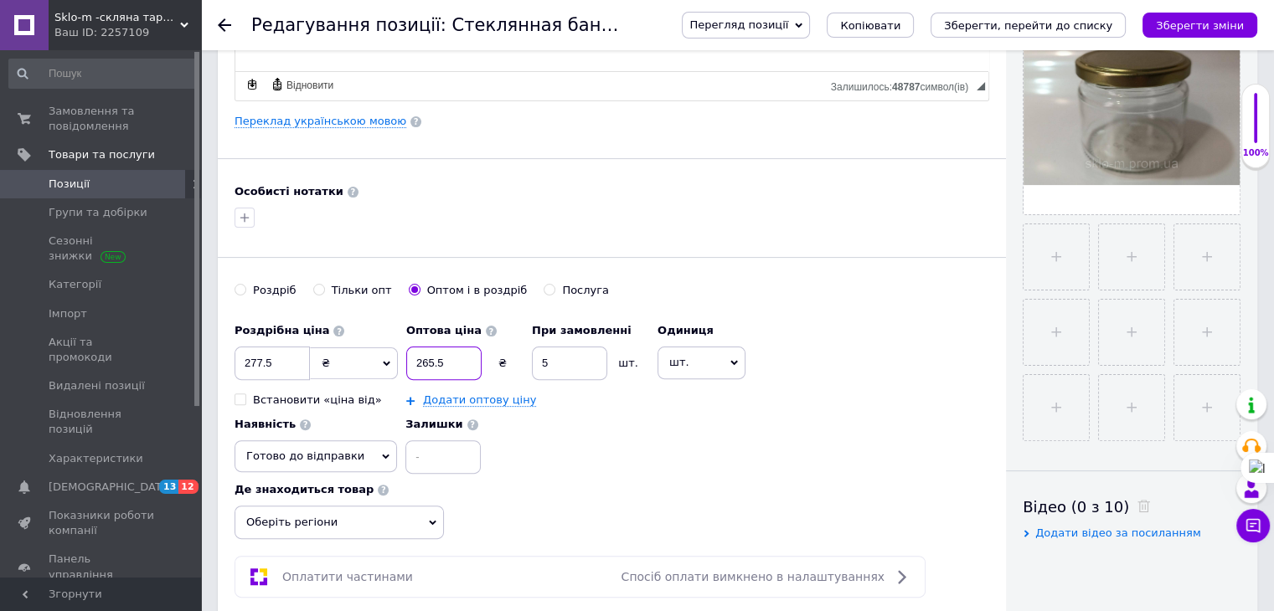
type input "265.5"
drag, startPoint x: 539, startPoint y: 363, endPoint x: 565, endPoint y: 363, distance: 25.1
click at [565, 363] on input "5" at bounding box center [569, 364] width 75 height 34
type input "3"
click at [472, 401] on link "Додати оптову ціну" at bounding box center [479, 400] width 113 height 13
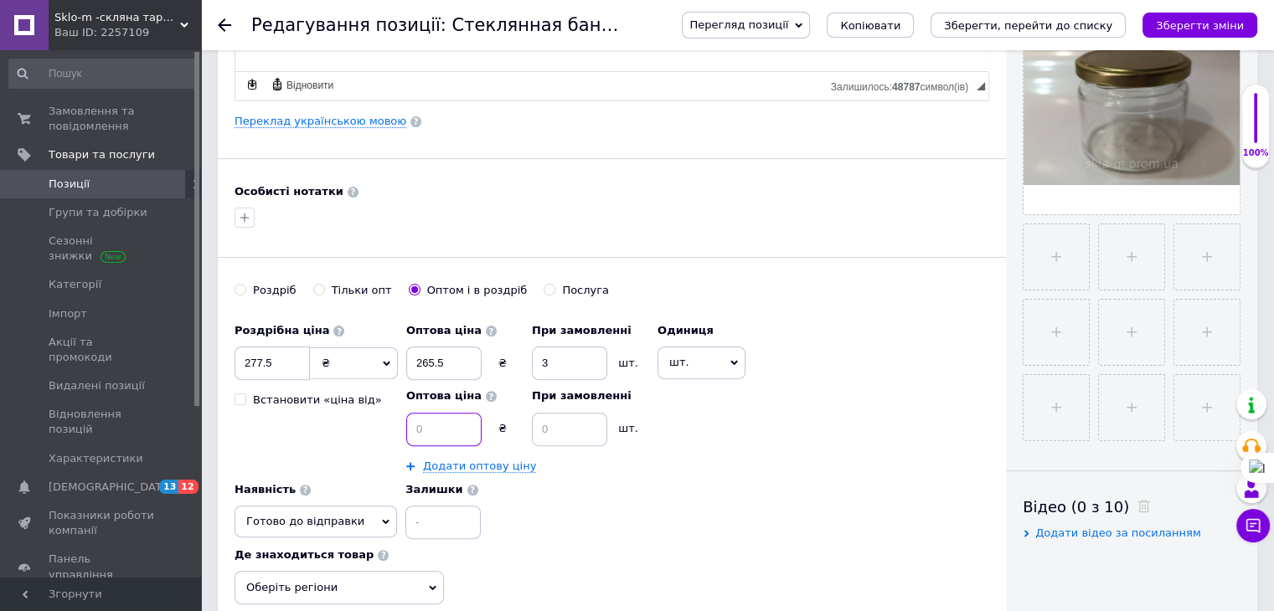
click at [431, 413] on input at bounding box center [443, 430] width 75 height 34
type input "250.5"
click at [550, 430] on input at bounding box center [569, 430] width 75 height 34
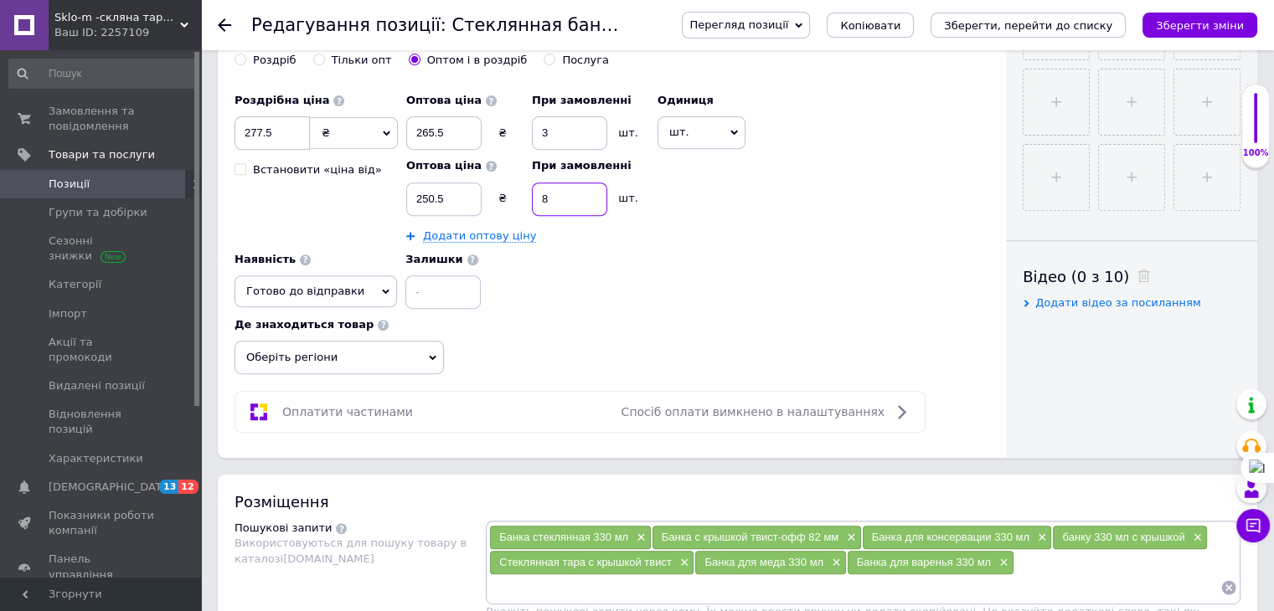
scroll to position [754, 0]
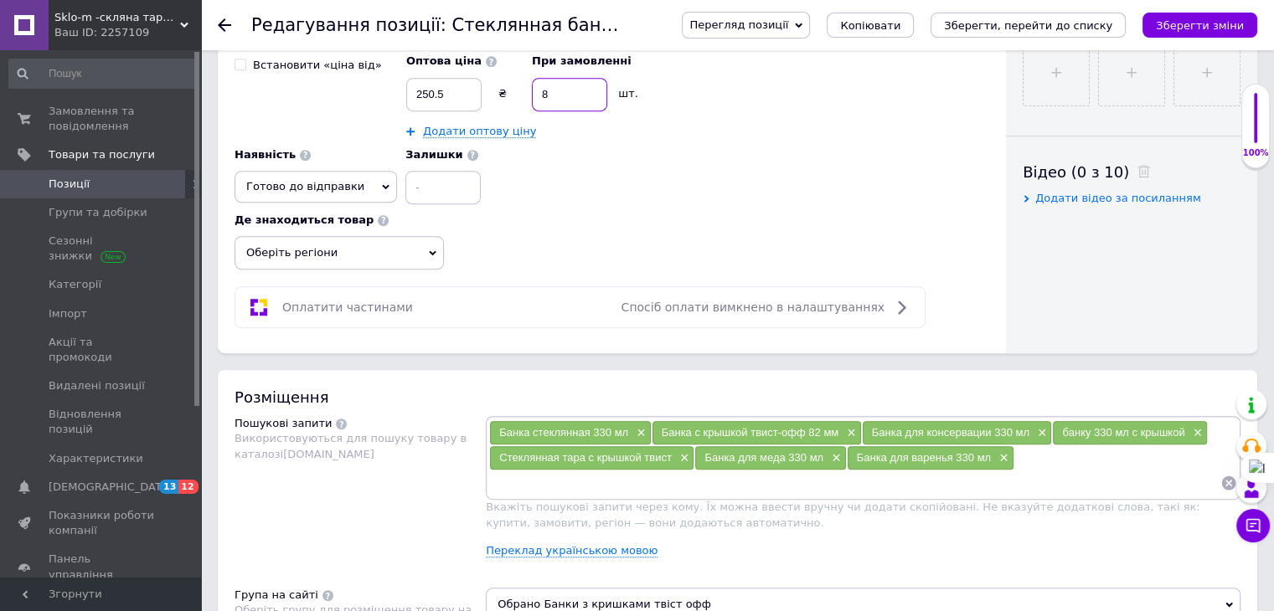
type input "8"
click at [334, 250] on span "Оберіть регіони" at bounding box center [339, 253] width 209 height 34
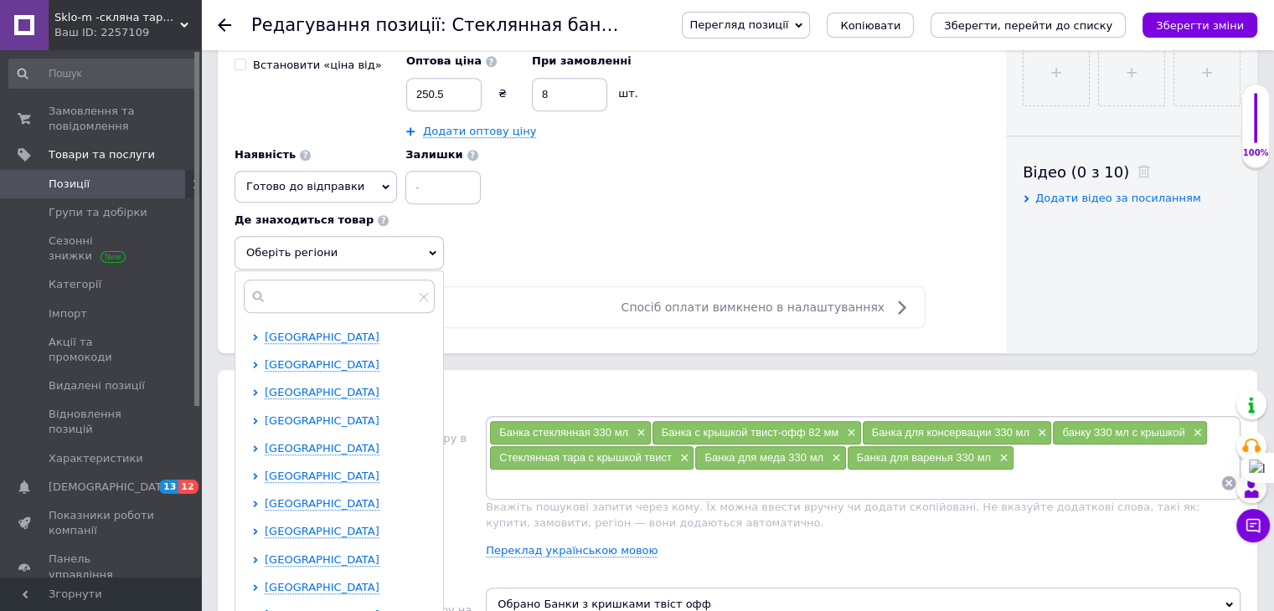
scroll to position [84, 0]
click at [303, 476] on span "Київська область" at bounding box center [322, 476] width 115 height 13
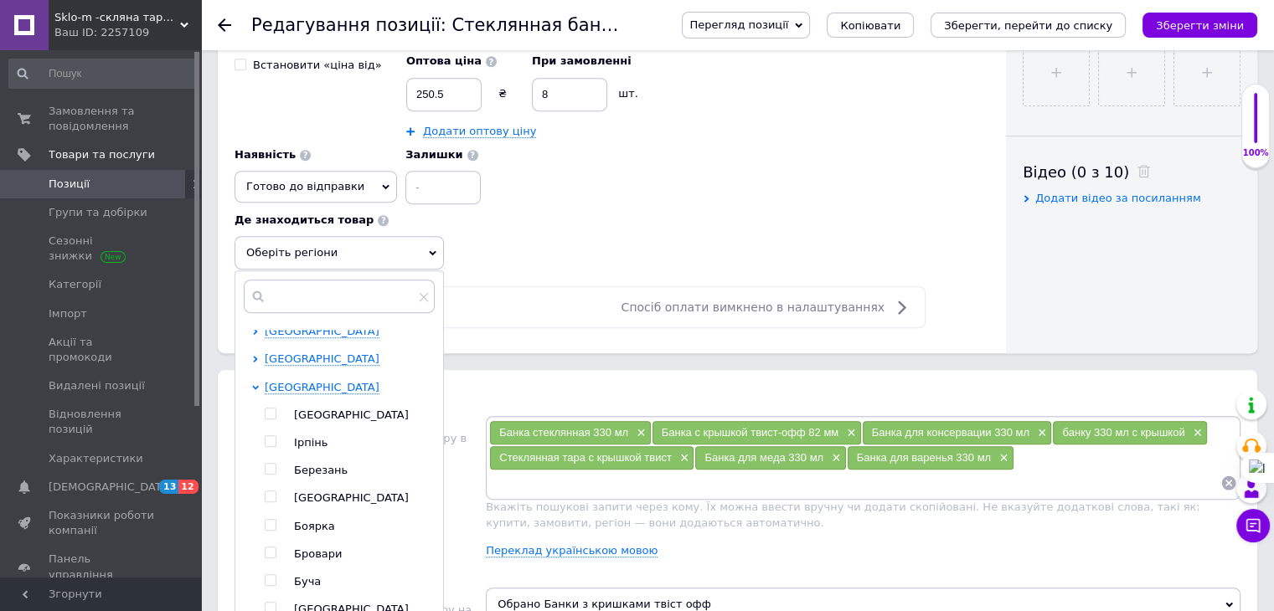
scroll to position [168, 0]
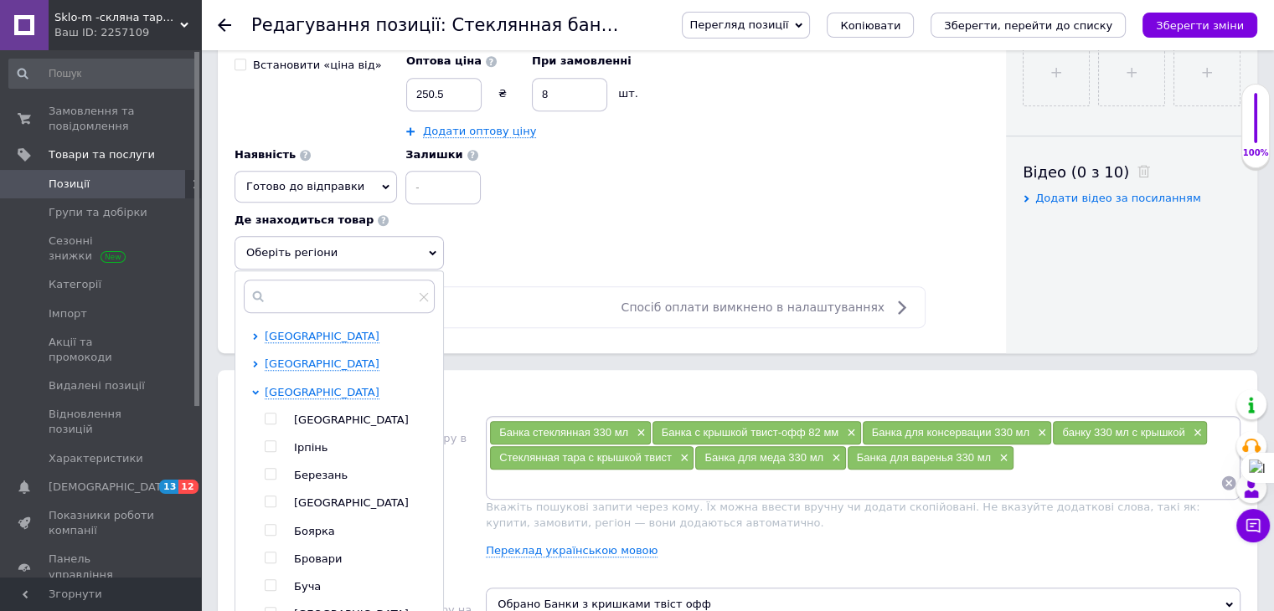
click at [271, 414] on input "checkbox" at bounding box center [270, 419] width 11 height 11
checkbox input "true"
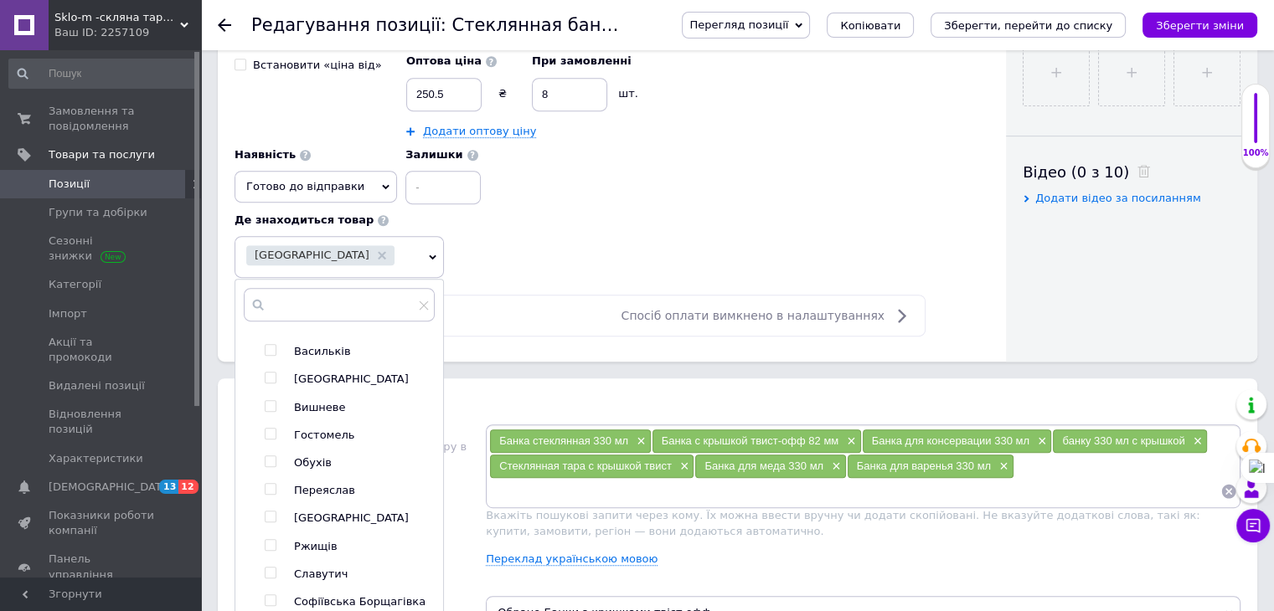
scroll to position [503, 0]
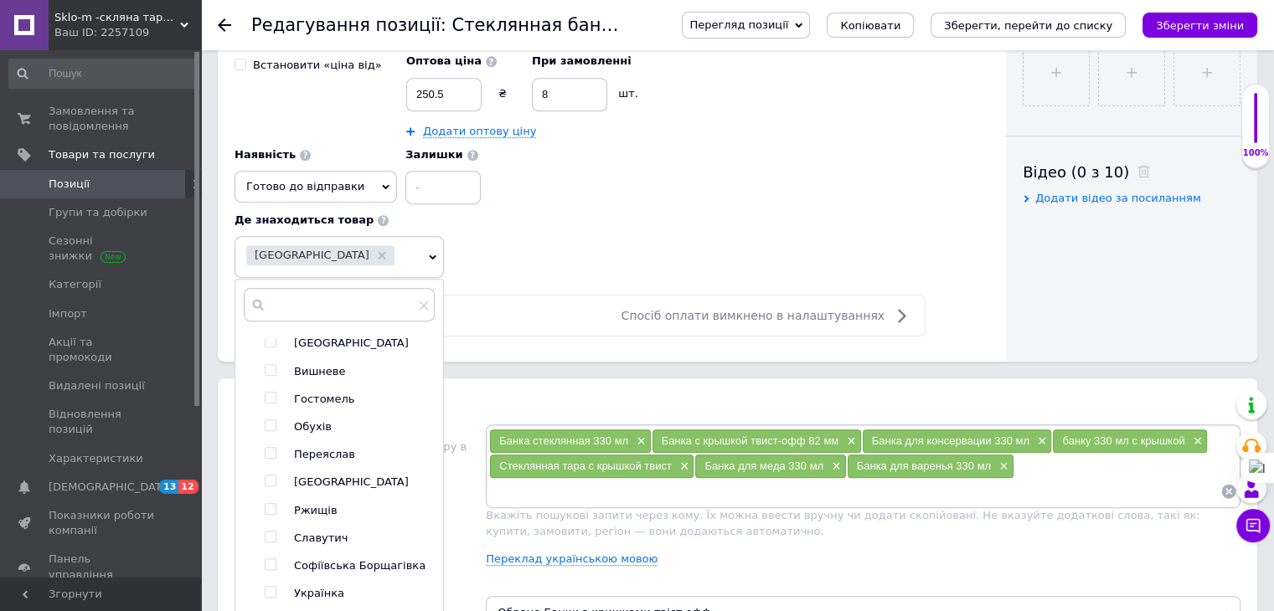
click at [267, 366] on input "checkbox" at bounding box center [270, 370] width 11 height 11
checkbox input "true"
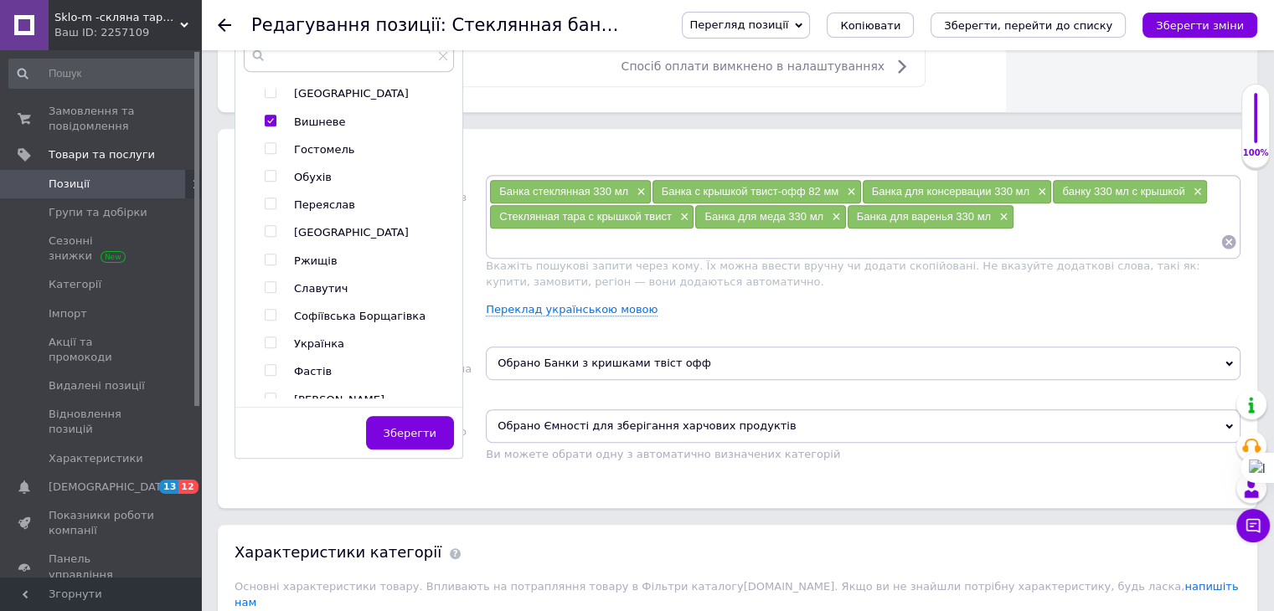
scroll to position [838, 0]
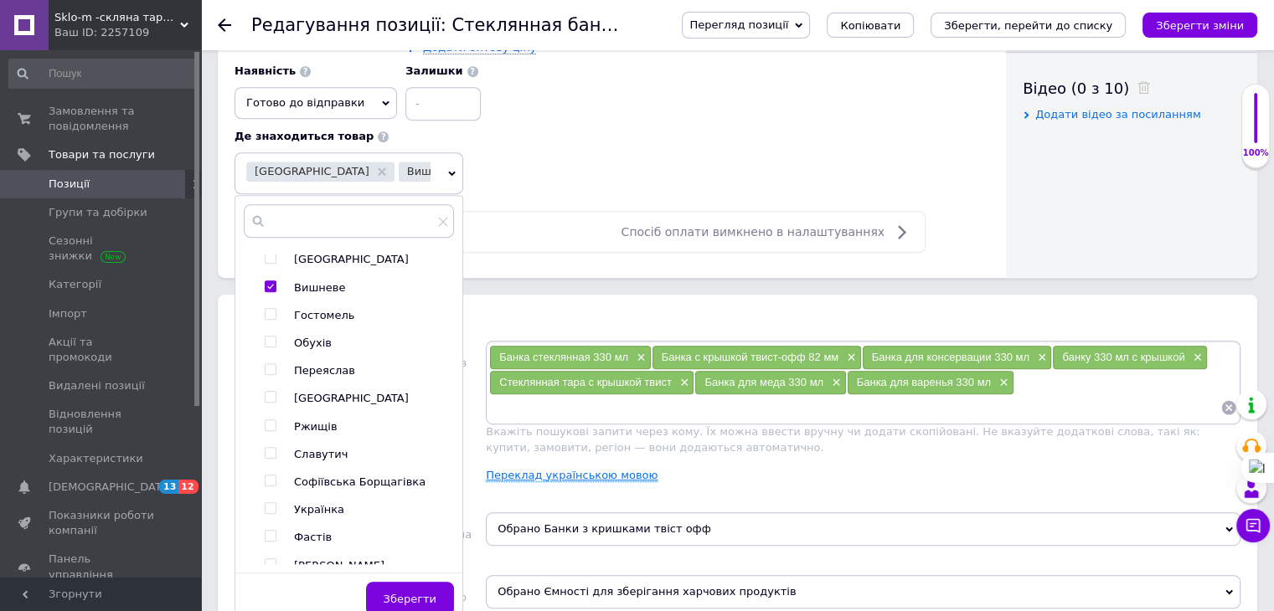
click at [601, 471] on link "Переклад українською мовою" at bounding box center [572, 475] width 172 height 13
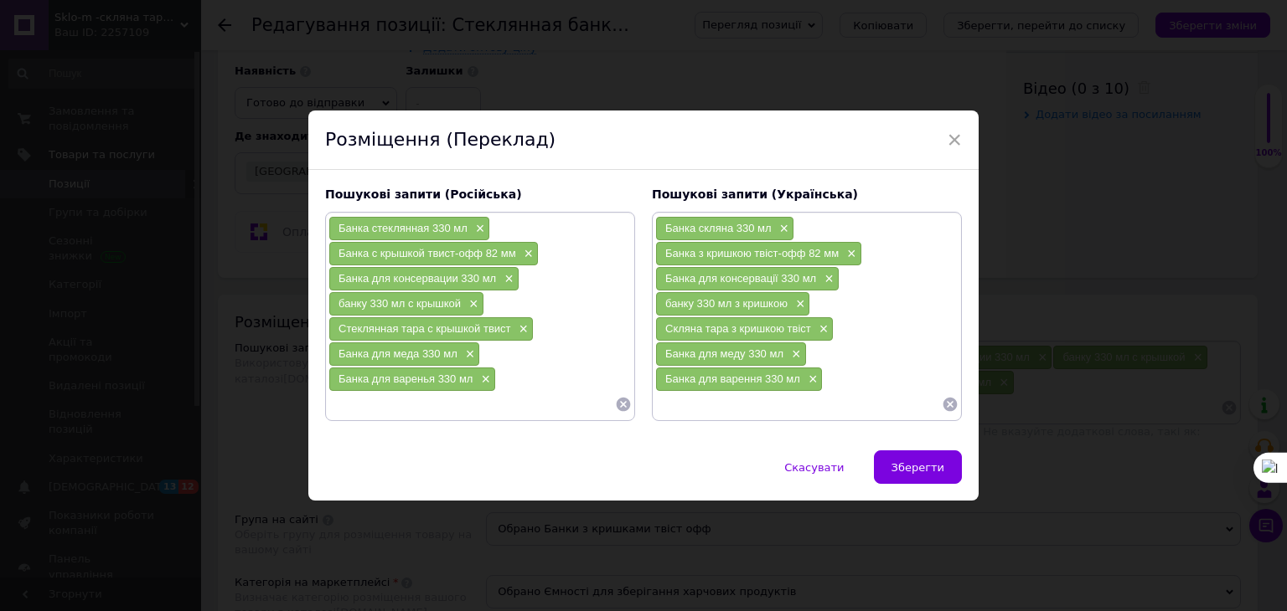
click at [349, 410] on input at bounding box center [471, 404] width 286 height 25
type input "банка 330 мл"
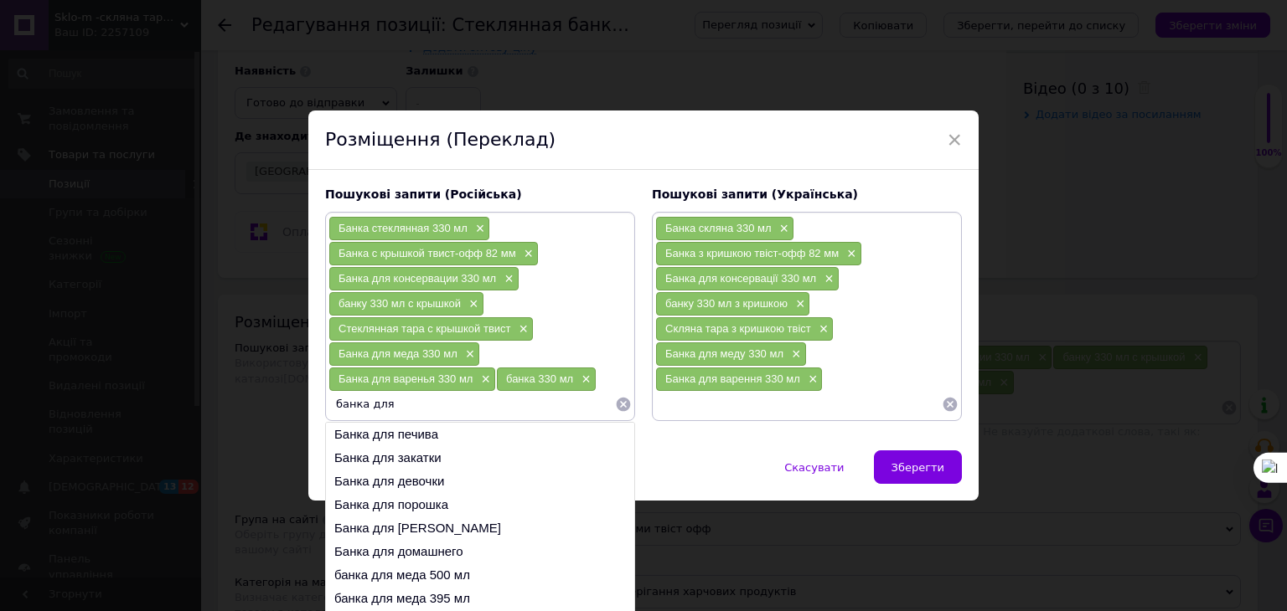
type input "банка для"
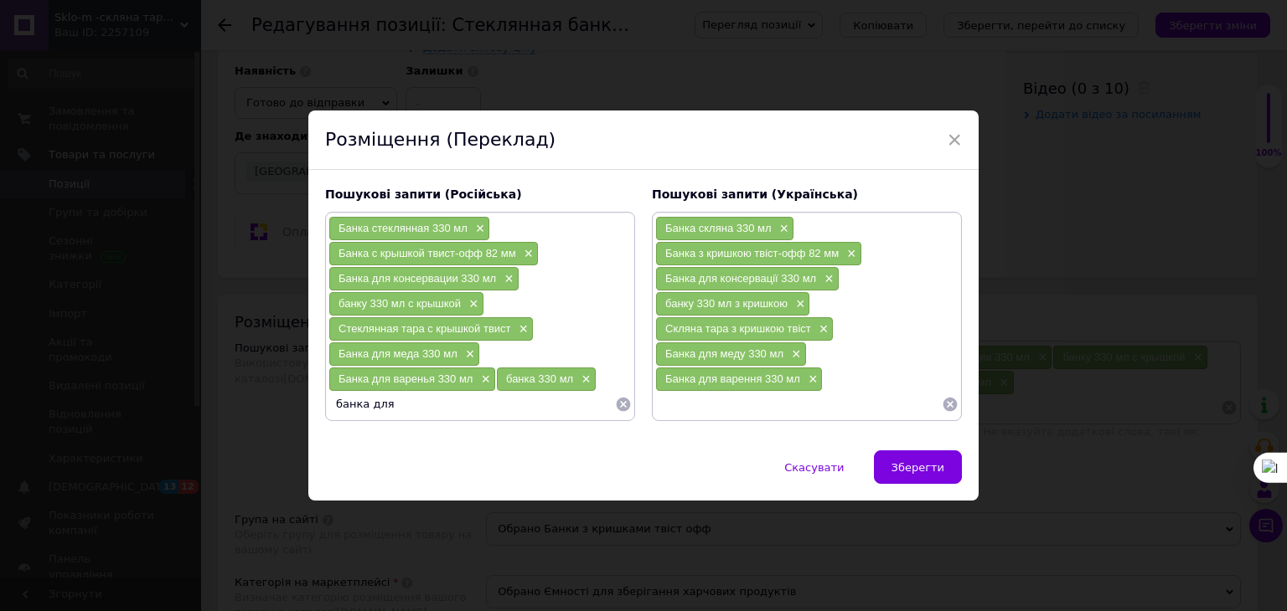
drag, startPoint x: 351, startPoint y: 409, endPoint x: 835, endPoint y: 45, distance: 605.4
click at [835, 45] on div "× Розміщення (Переклад) Пошукові запити (Російська) Банка стеклянная 330 мл × Б…" at bounding box center [643, 305] width 1287 height 611
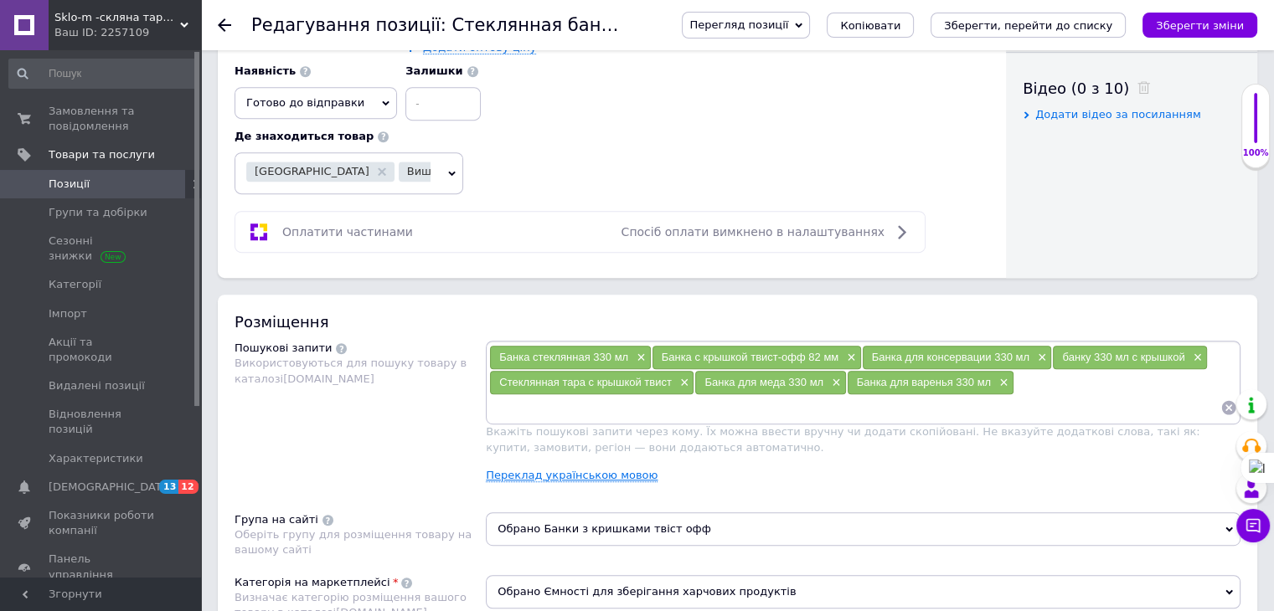
click at [563, 473] on link "Переклад українською мовою" at bounding box center [572, 475] width 172 height 13
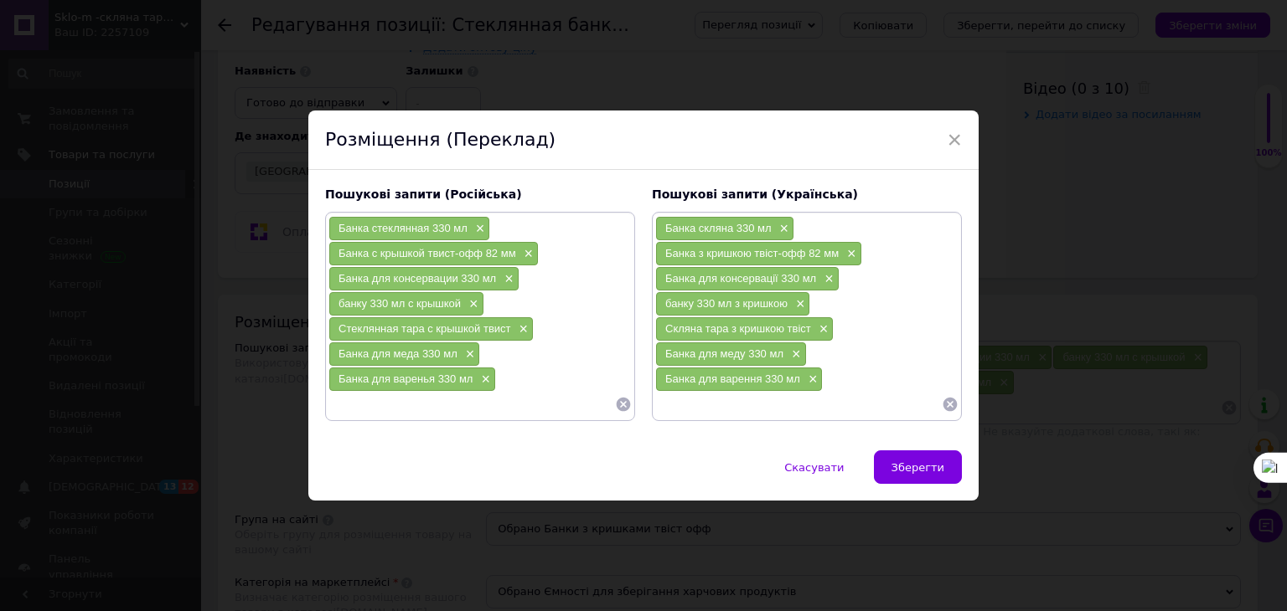
click at [343, 404] on input at bounding box center [471, 404] width 286 height 25
type input "банка 330 мл"
click at [436, 428] on li "банка евро твист 330 мл" at bounding box center [480, 434] width 308 height 23
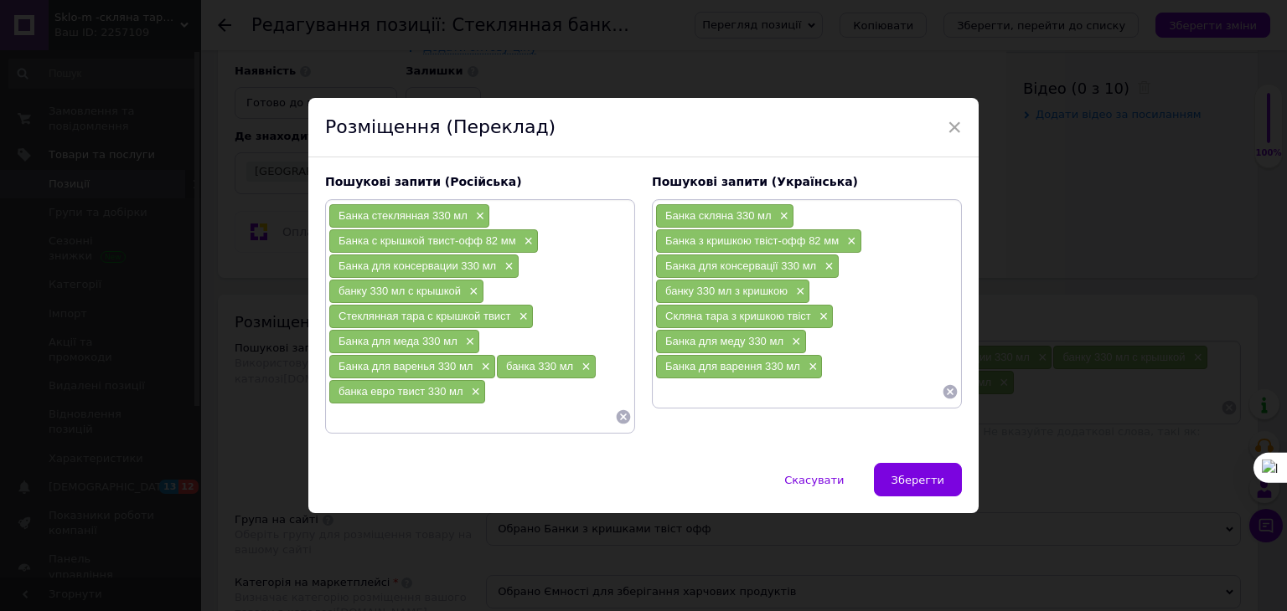
click at [348, 414] on input at bounding box center [471, 417] width 286 height 25
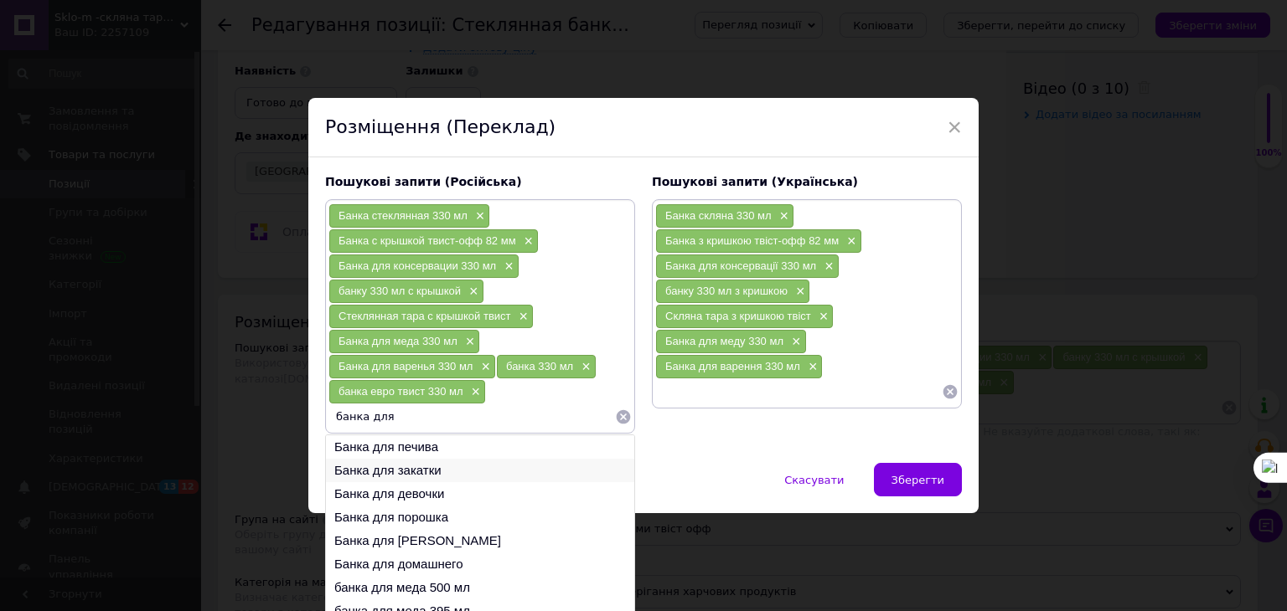
type input "банка для"
click at [405, 472] on li "Банка для закатки" at bounding box center [480, 470] width 308 height 23
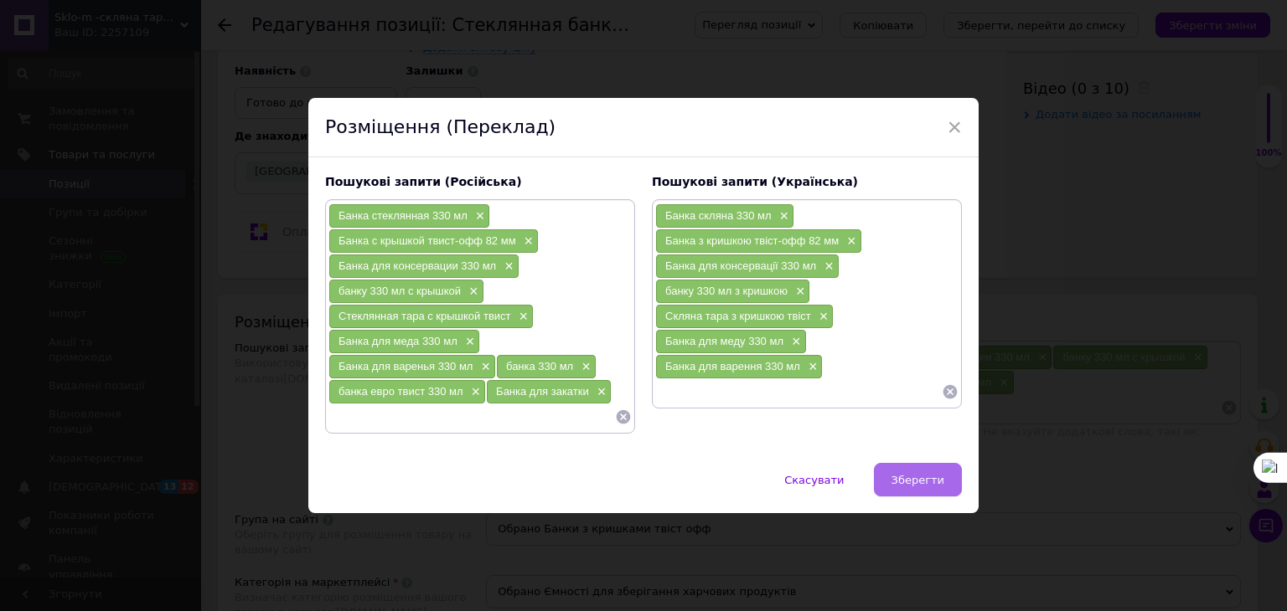
click at [921, 478] on span "Зберегти" at bounding box center [917, 480] width 53 height 13
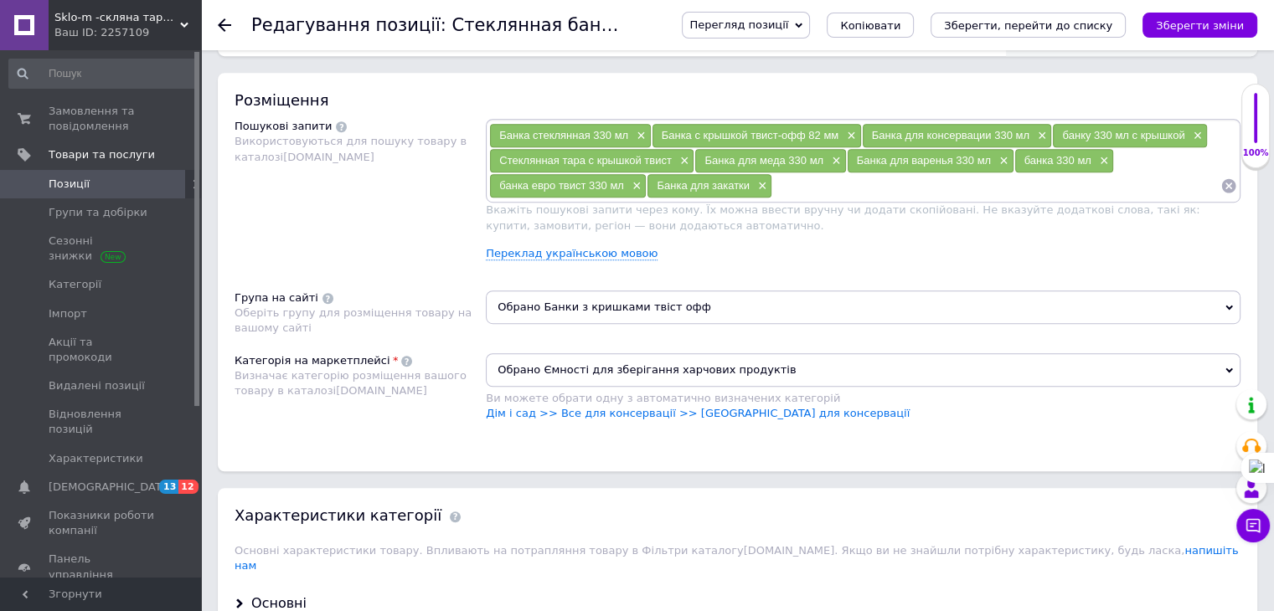
scroll to position [1089, 0]
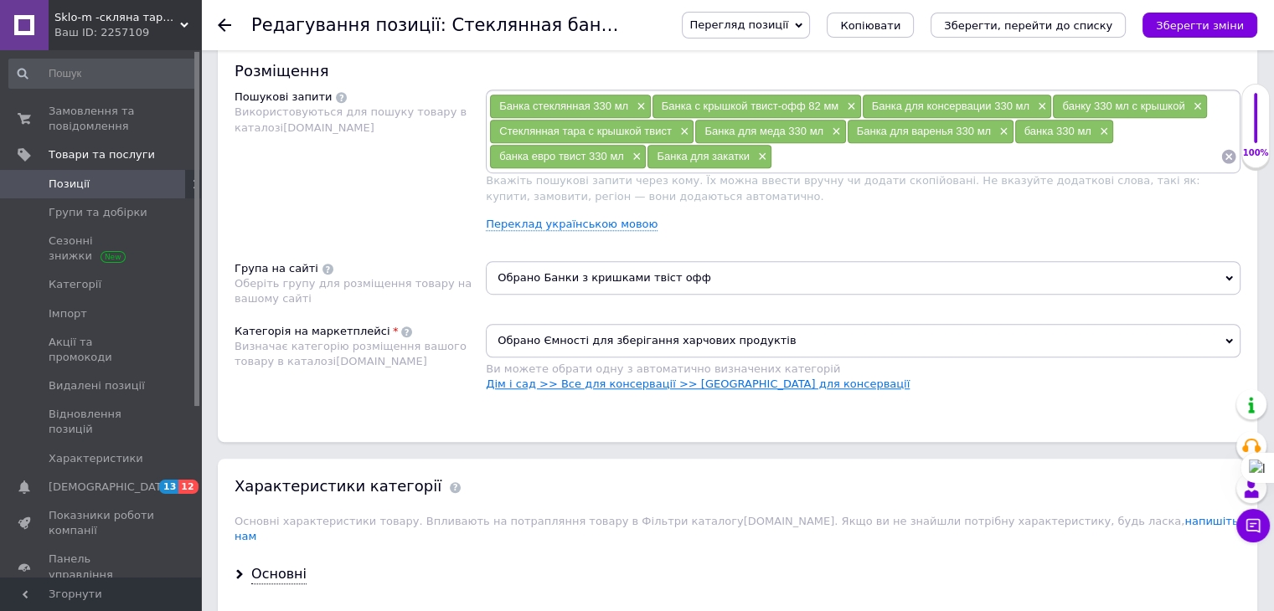
click at [724, 379] on link "Дім і сад >> Все для консервації >> Банки для консервації" at bounding box center [698, 384] width 424 height 13
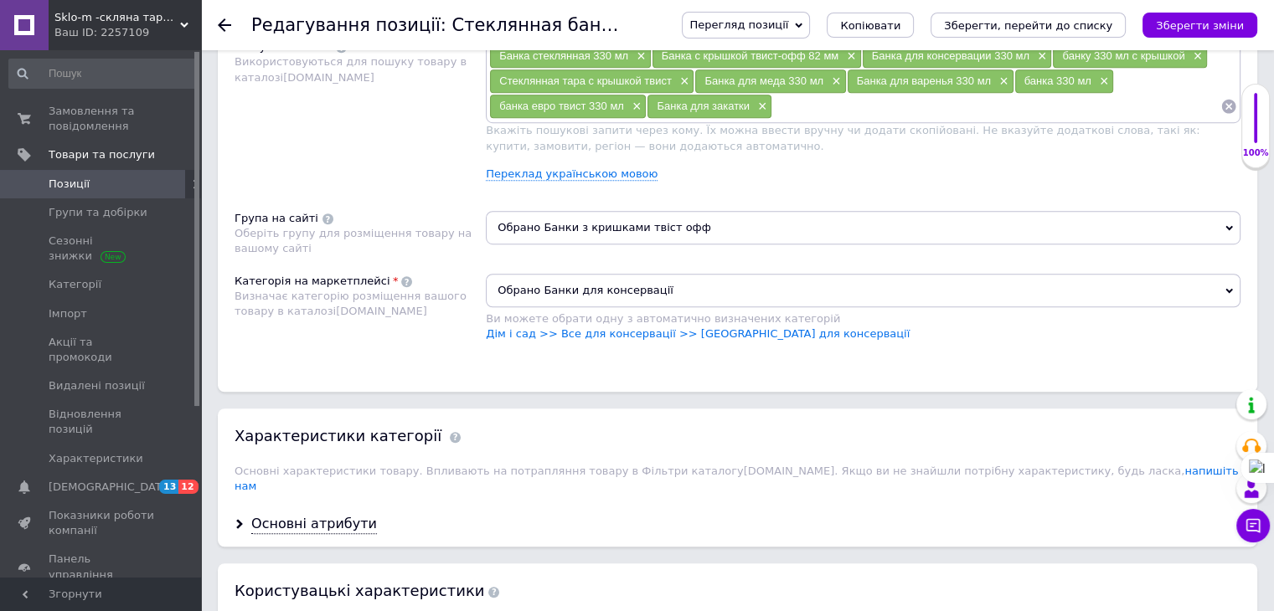
scroll to position [1340, 0]
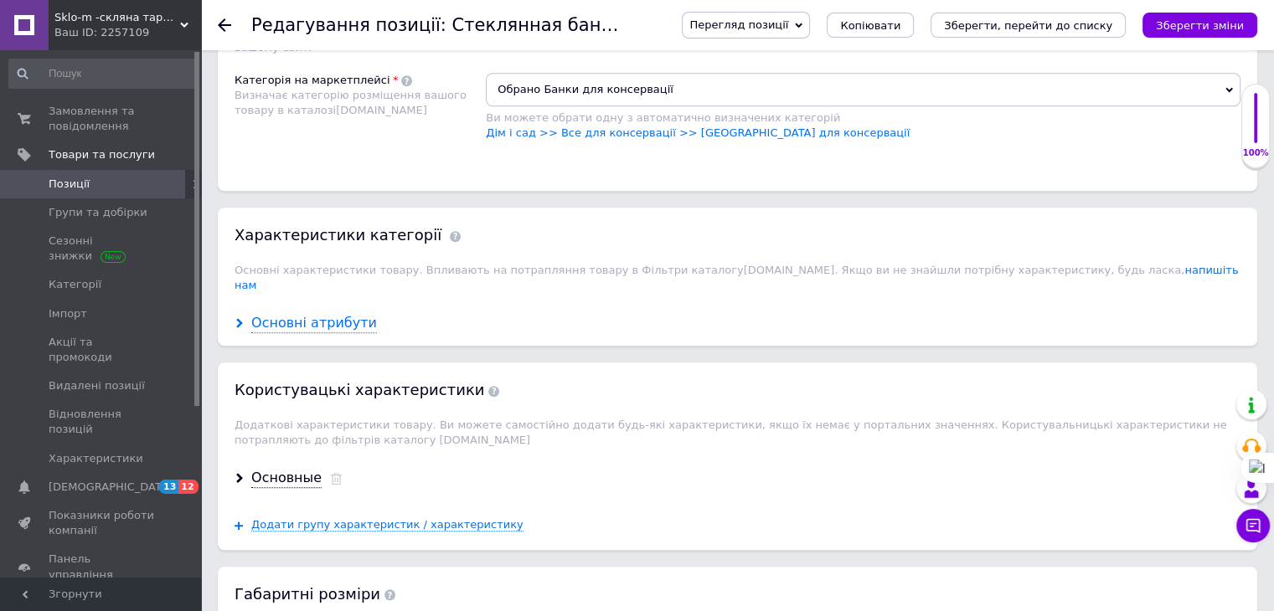
click at [322, 314] on div "Основні атрибути" at bounding box center [314, 323] width 126 height 19
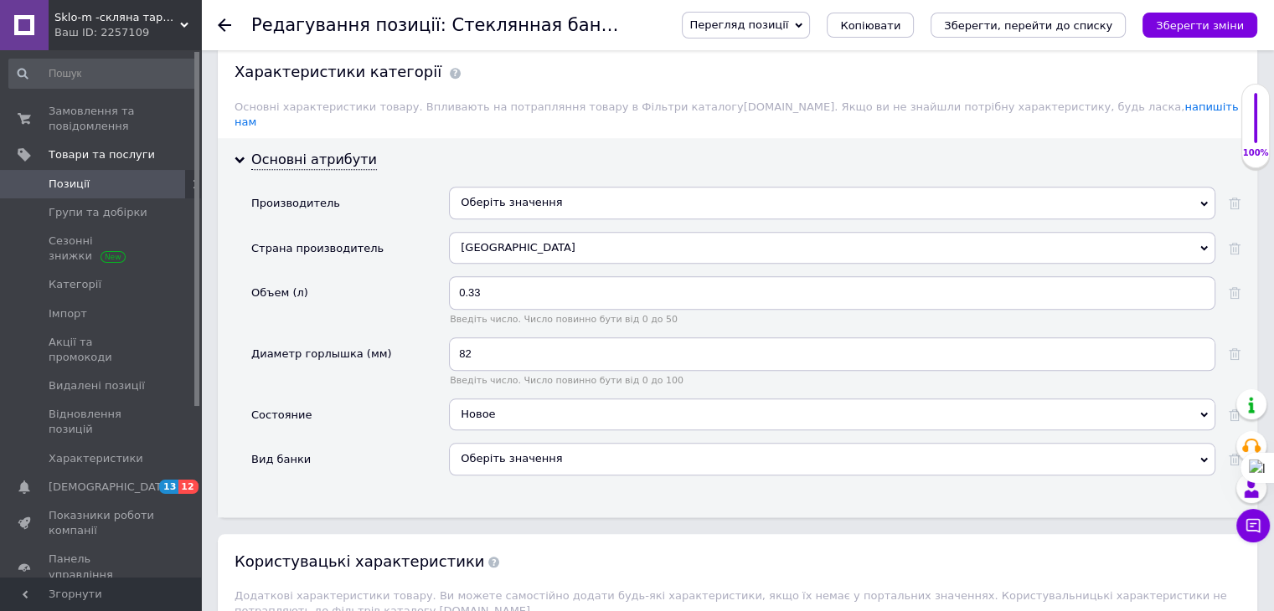
scroll to position [1508, 0]
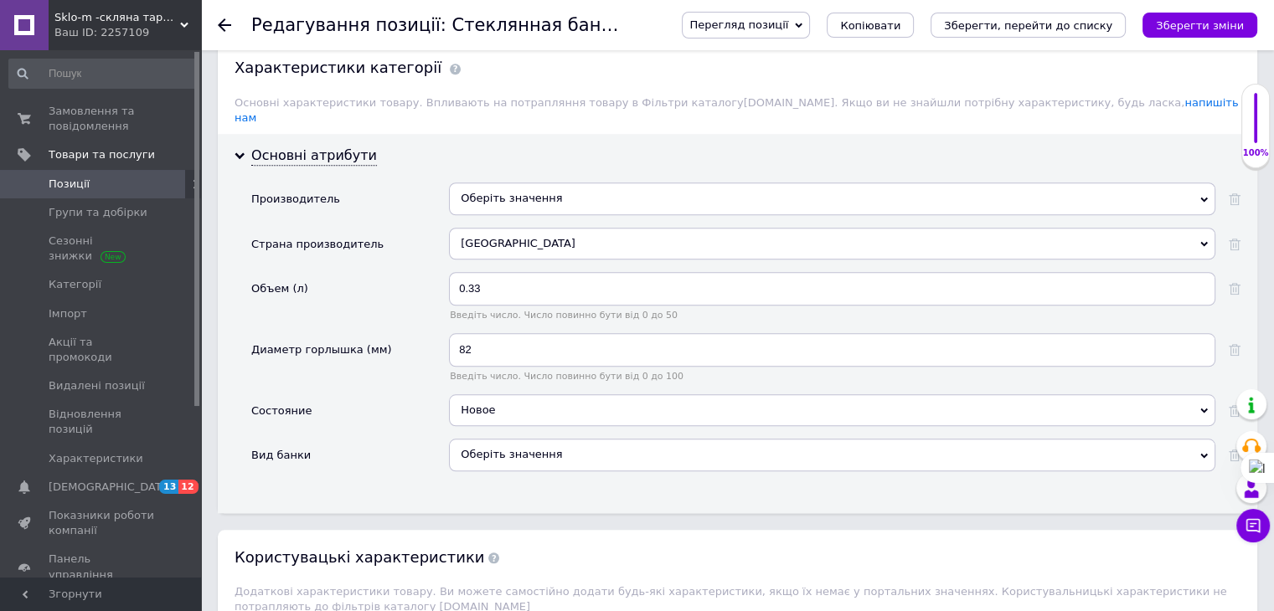
click at [494, 439] on div "Оберіть значення" at bounding box center [832, 455] width 766 height 32
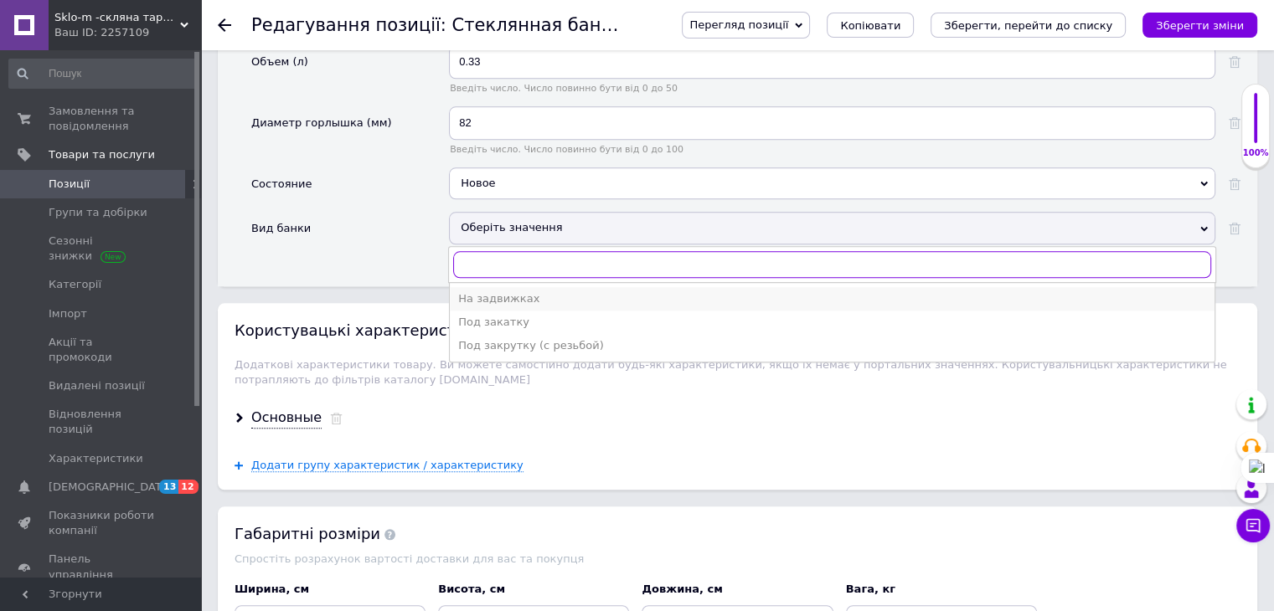
scroll to position [1759, 0]
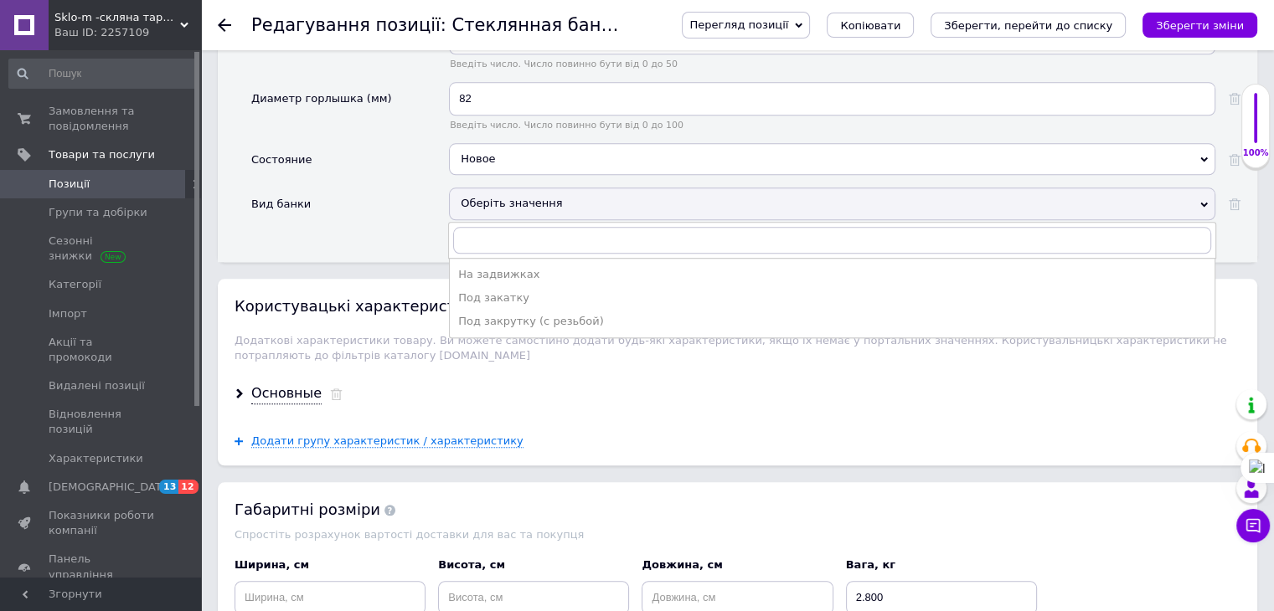
click at [506, 314] on div "Под закрутку (с резьбой)" at bounding box center [832, 321] width 748 height 15
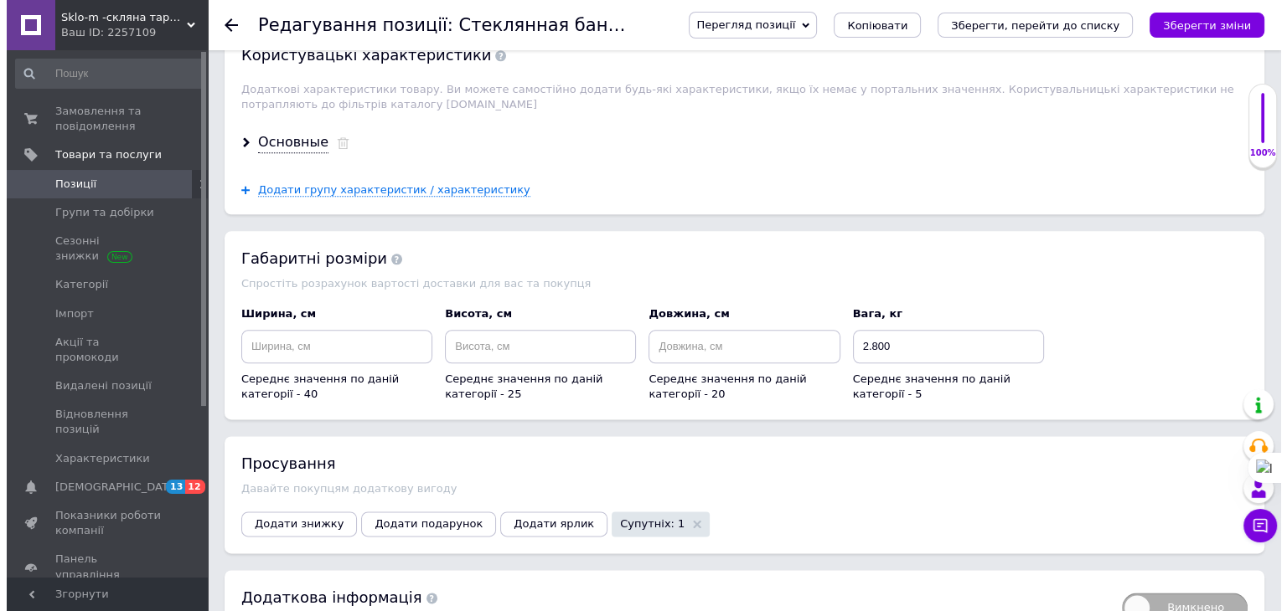
scroll to position [2094, 0]
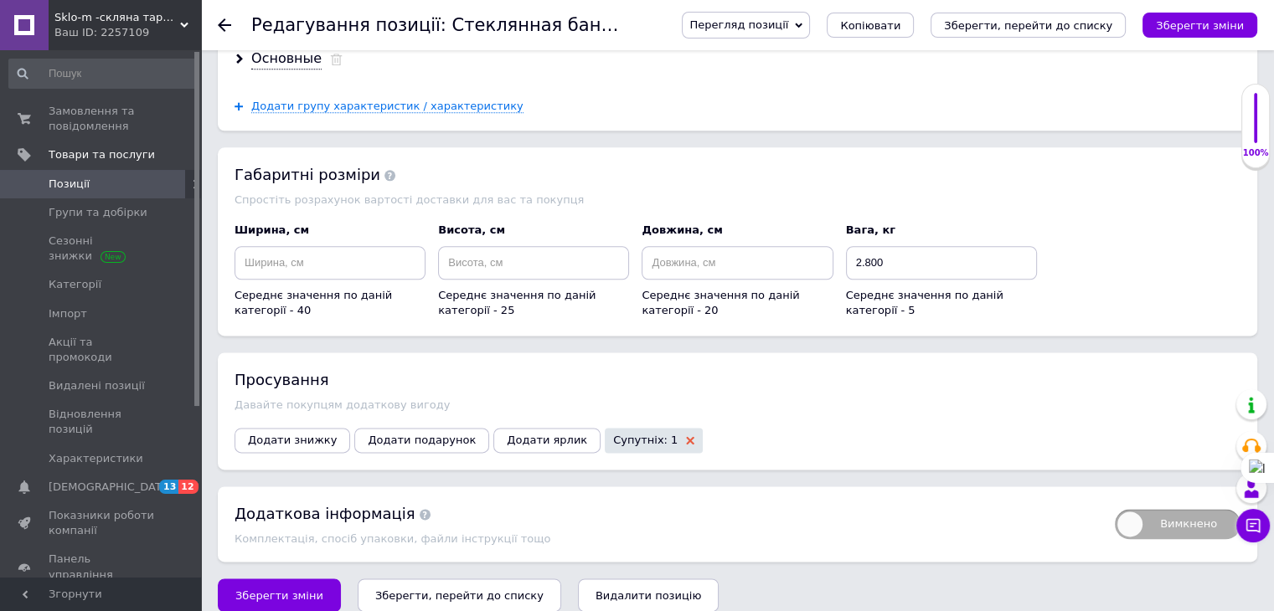
click at [686, 436] on icon at bounding box center [690, 440] width 8 height 8
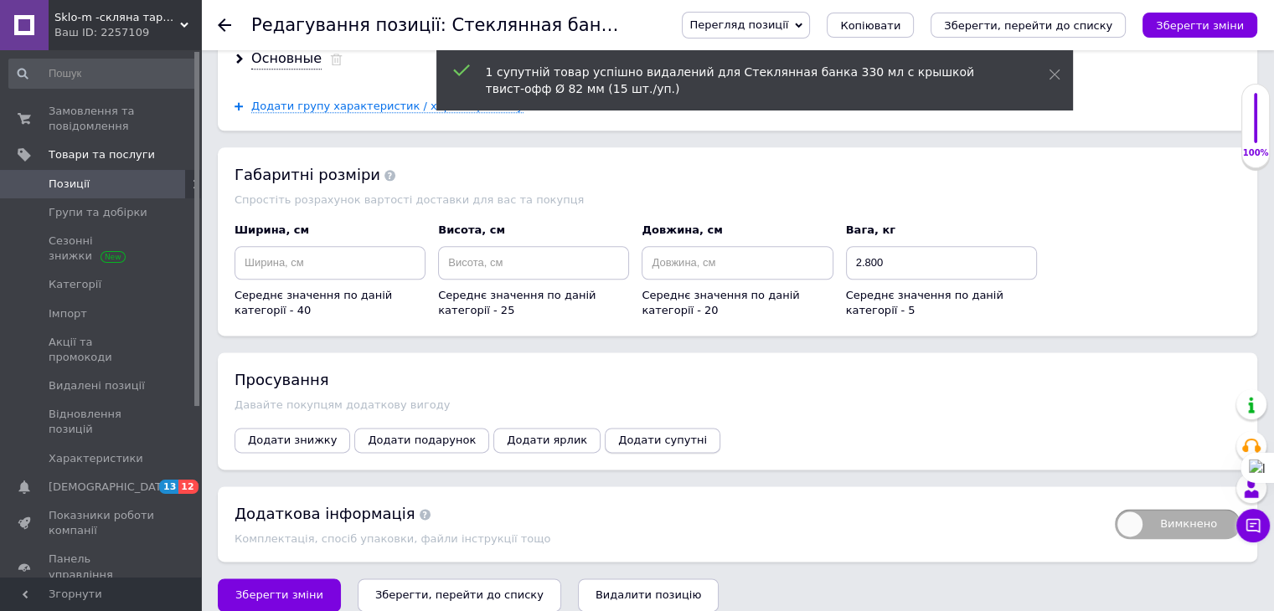
click at [618, 434] on span "Додати супутні" at bounding box center [662, 440] width 89 height 13
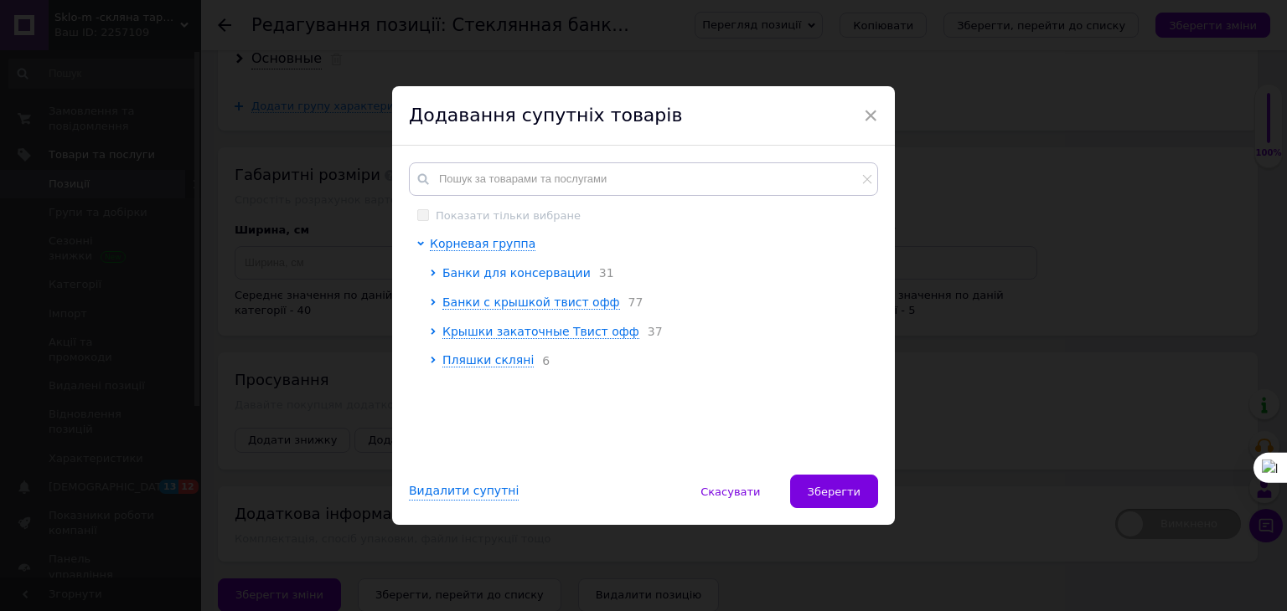
click at [477, 276] on span "Банки для консервации" at bounding box center [516, 272] width 148 height 13
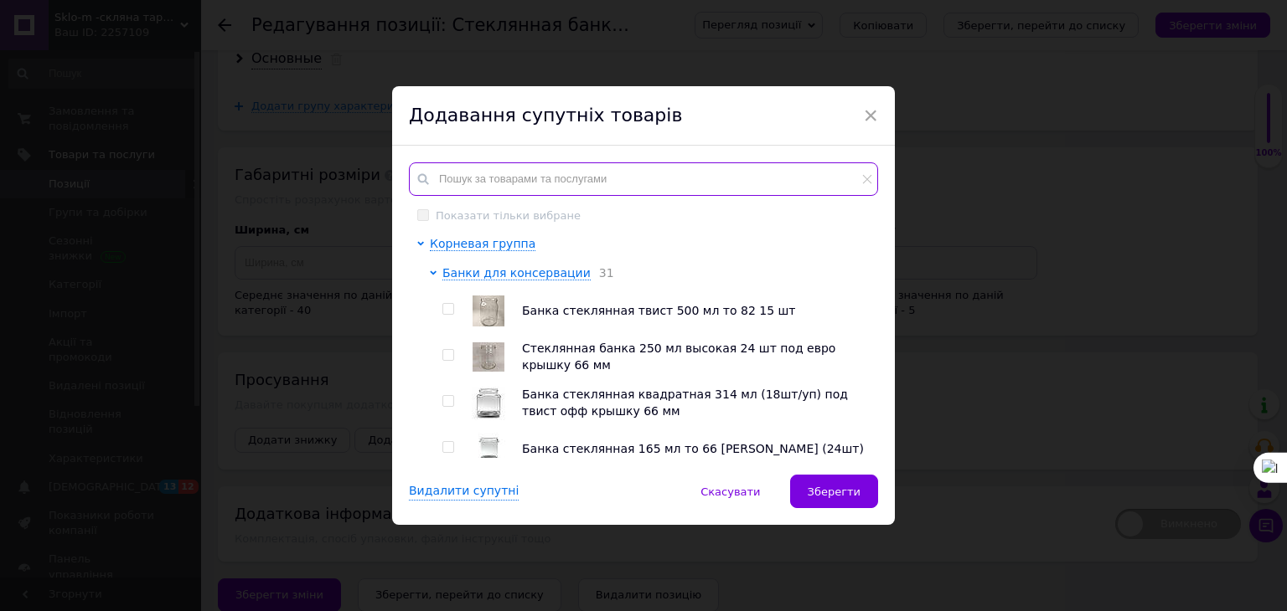
click at [474, 186] on input "text" at bounding box center [643, 179] width 469 height 34
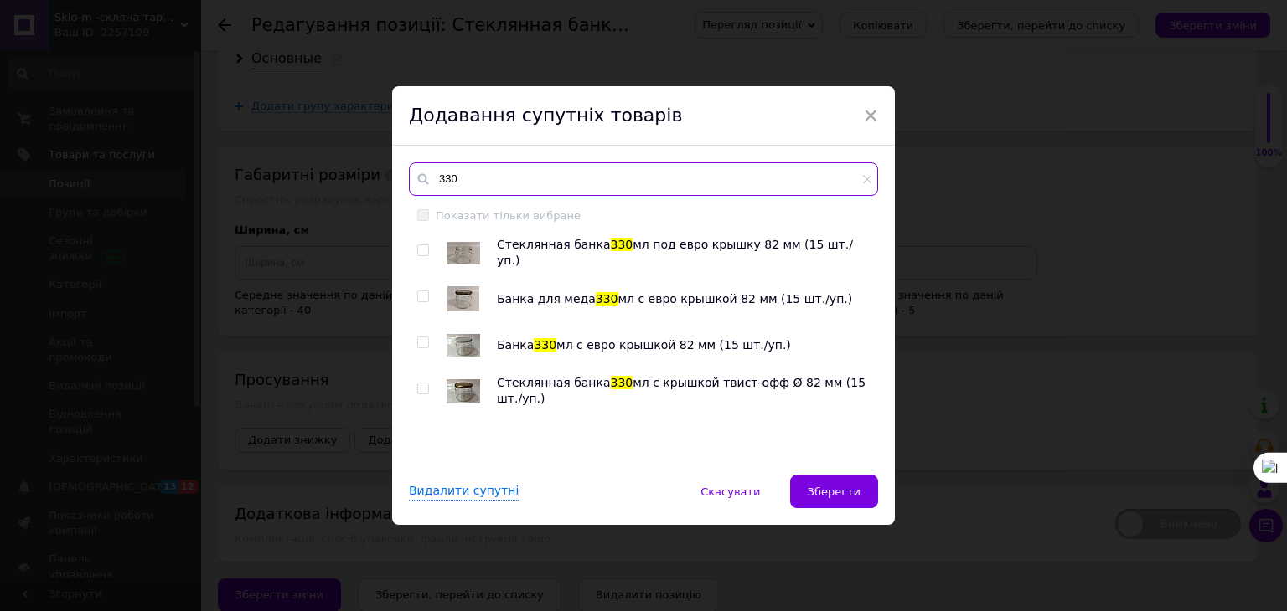
type input "330"
click at [417, 251] on input "checkbox" at bounding box center [422, 250] width 11 height 11
checkbox input "true"
click at [418, 299] on input "checkbox" at bounding box center [422, 296] width 11 height 11
checkbox input "true"
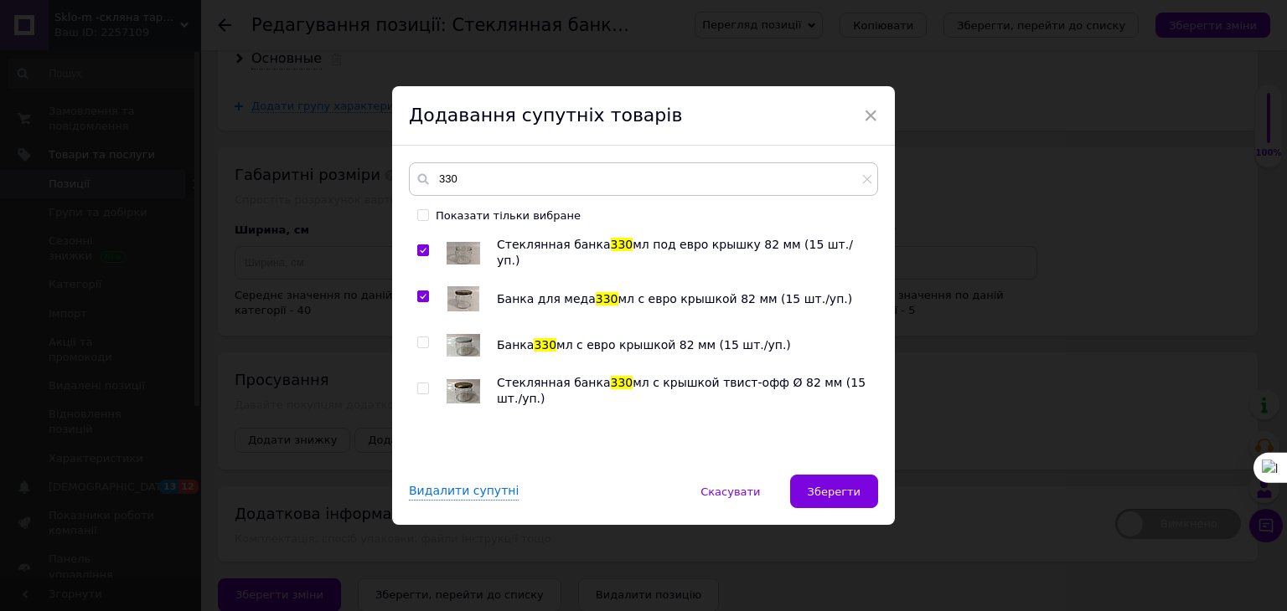
click at [417, 343] on input "checkbox" at bounding box center [422, 343] width 11 height 11
checkbox input "true"
click at [417, 387] on input "checkbox" at bounding box center [422, 389] width 11 height 11
checkbox input "true"
click at [843, 490] on span "Зберегти" at bounding box center [833, 492] width 53 height 13
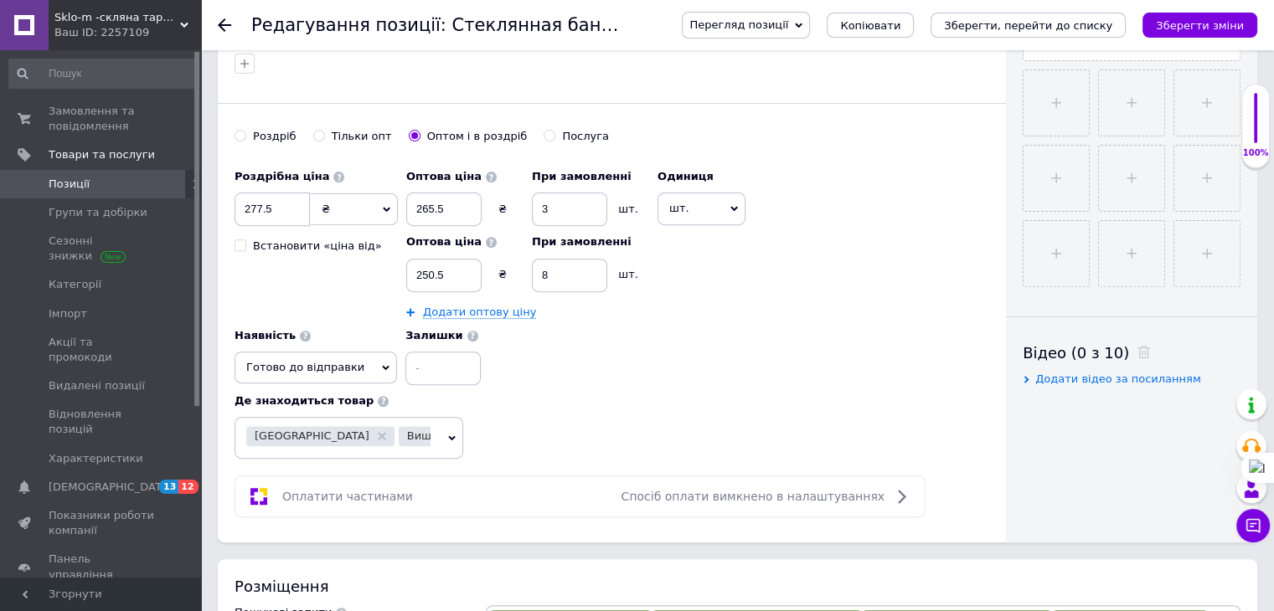
scroll to position [438, 0]
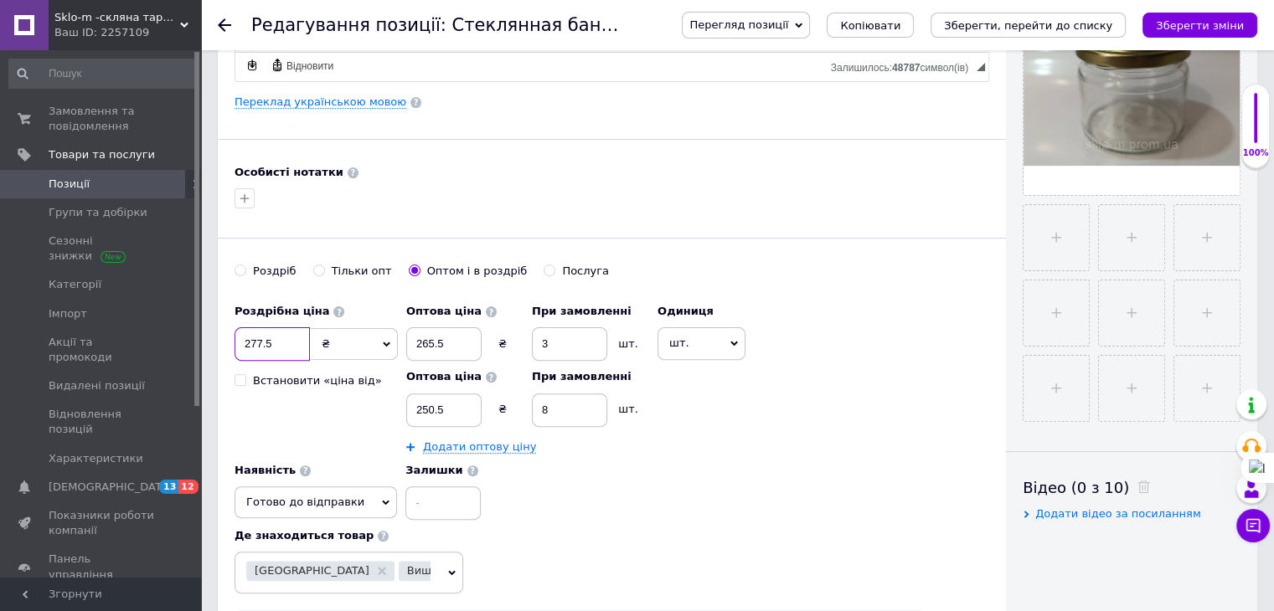
click at [276, 347] on input "277.5" at bounding box center [272, 344] width 75 height 34
type input "277"
click at [448, 338] on input "265.5" at bounding box center [443, 344] width 75 height 34
type input "265"
click at [453, 400] on input "250.5" at bounding box center [443, 411] width 75 height 34
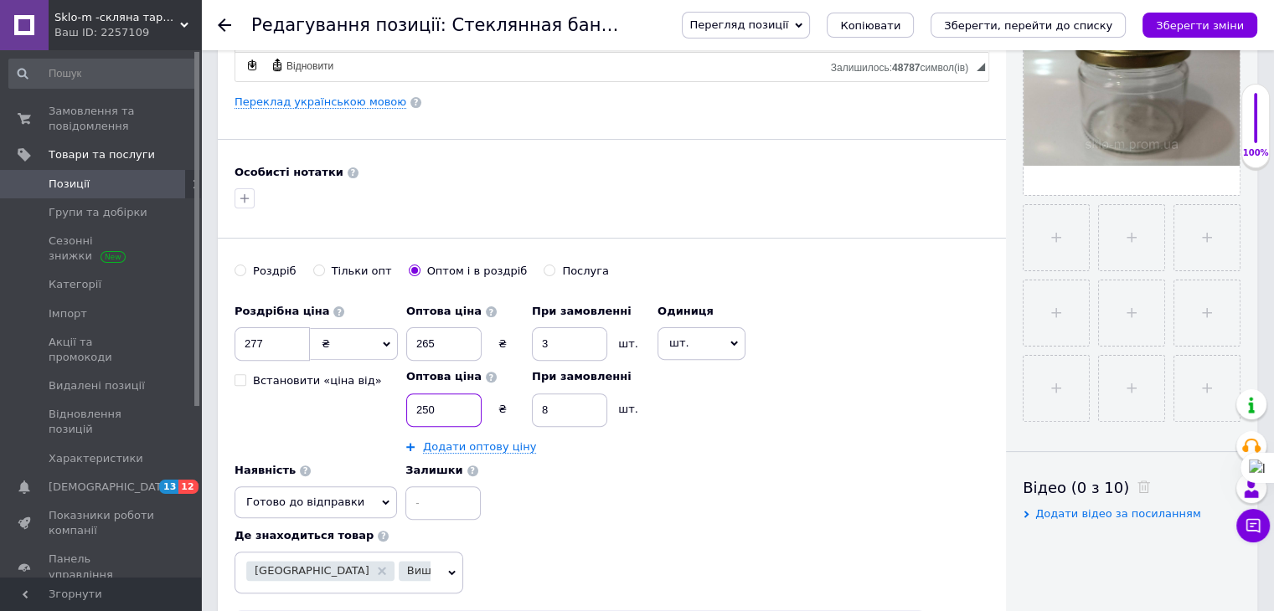
type input "250"
click at [1029, 24] on icon "Зберегти, перейти до списку" at bounding box center [1028, 25] width 168 height 13
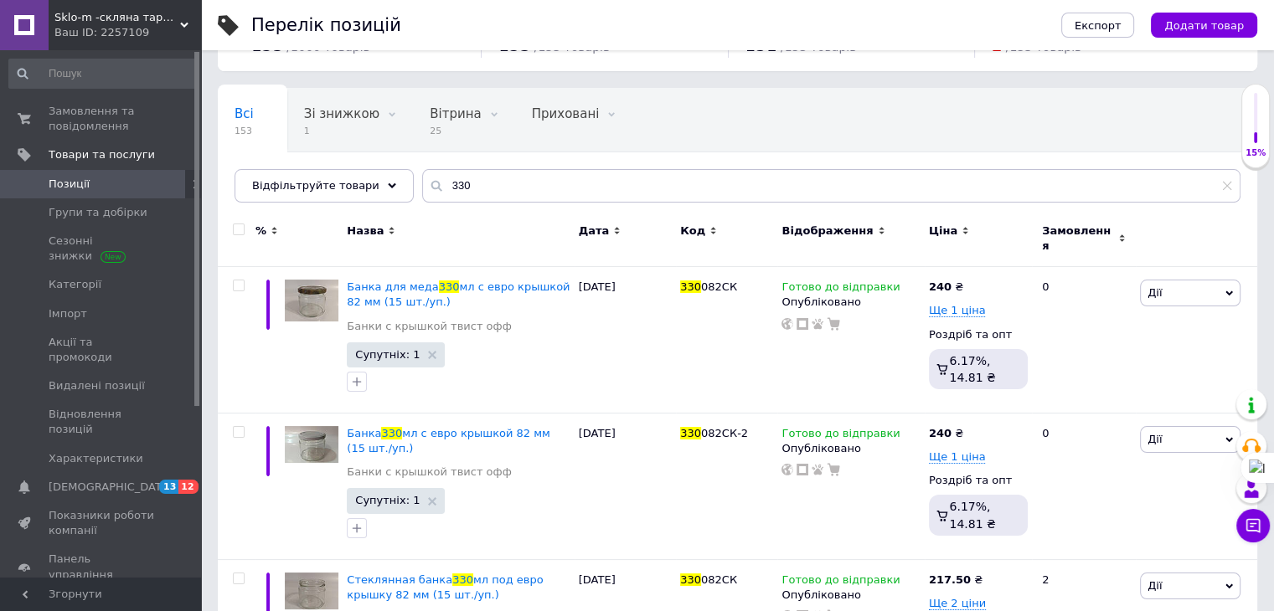
scroll to position [84, 0]
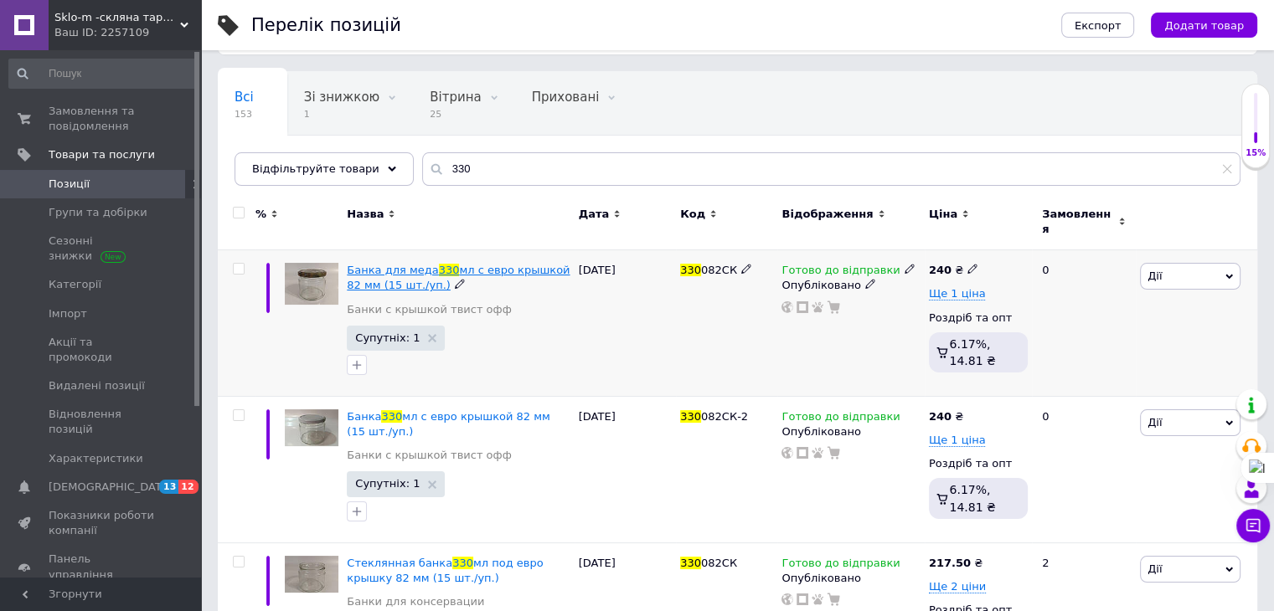
click at [477, 264] on span "мл с евро крышкой 82 мм (15 шт./уп.)" at bounding box center [458, 278] width 223 height 28
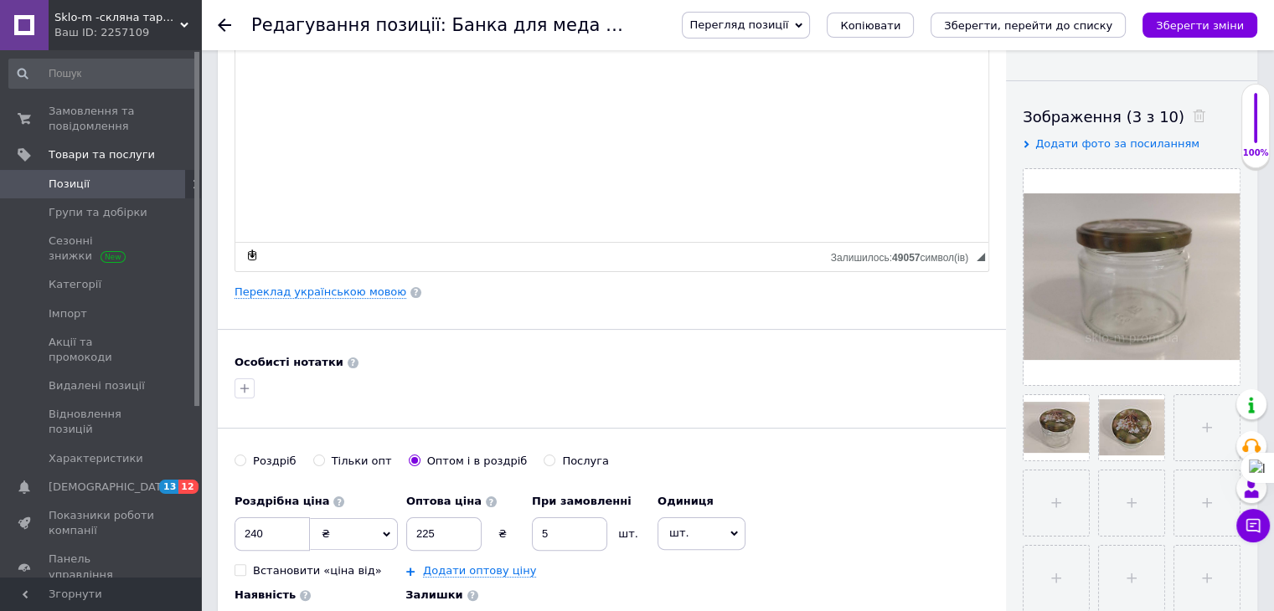
scroll to position [251, 0]
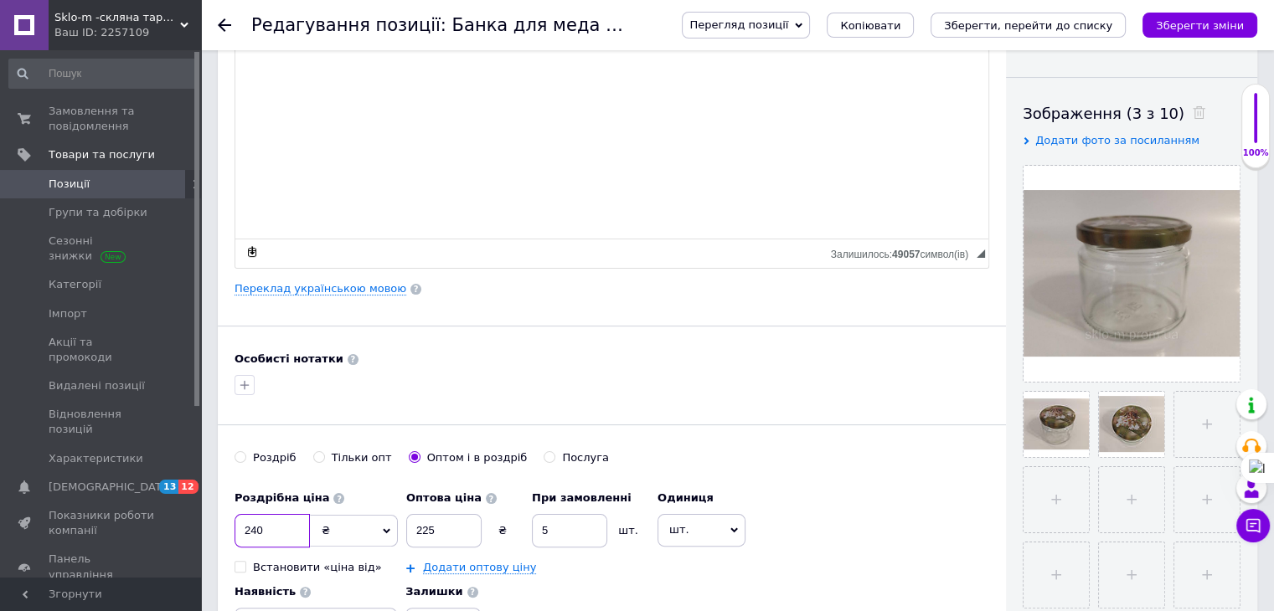
drag, startPoint x: 241, startPoint y: 529, endPoint x: 274, endPoint y: 534, distance: 32.9
click at [274, 534] on input "240" at bounding box center [272, 531] width 75 height 34
type input "277"
drag, startPoint x: 418, startPoint y: 530, endPoint x: 442, endPoint y: 530, distance: 24.3
click at [442, 530] on input "225" at bounding box center [443, 531] width 75 height 34
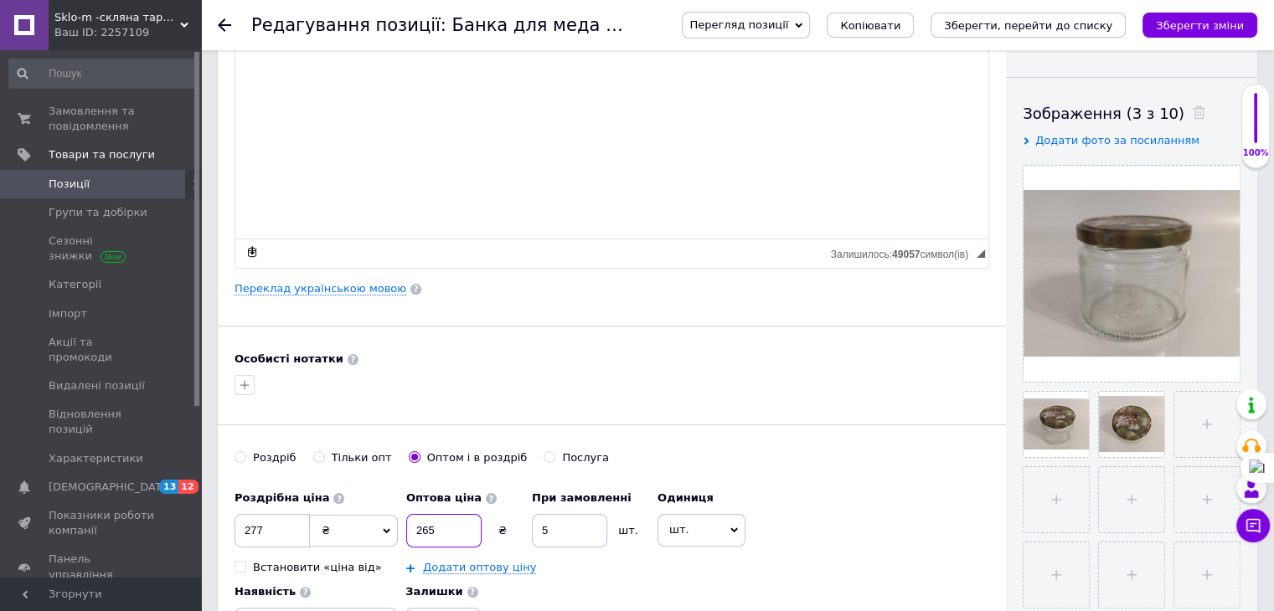
type input "265"
drag, startPoint x: 546, startPoint y: 527, endPoint x: 523, endPoint y: 528, distance: 23.5
click at [523, 528] on div "Оптова ціна 265 ₴ При замовленні 5 шт." at bounding box center [527, 514] width 243 height 65
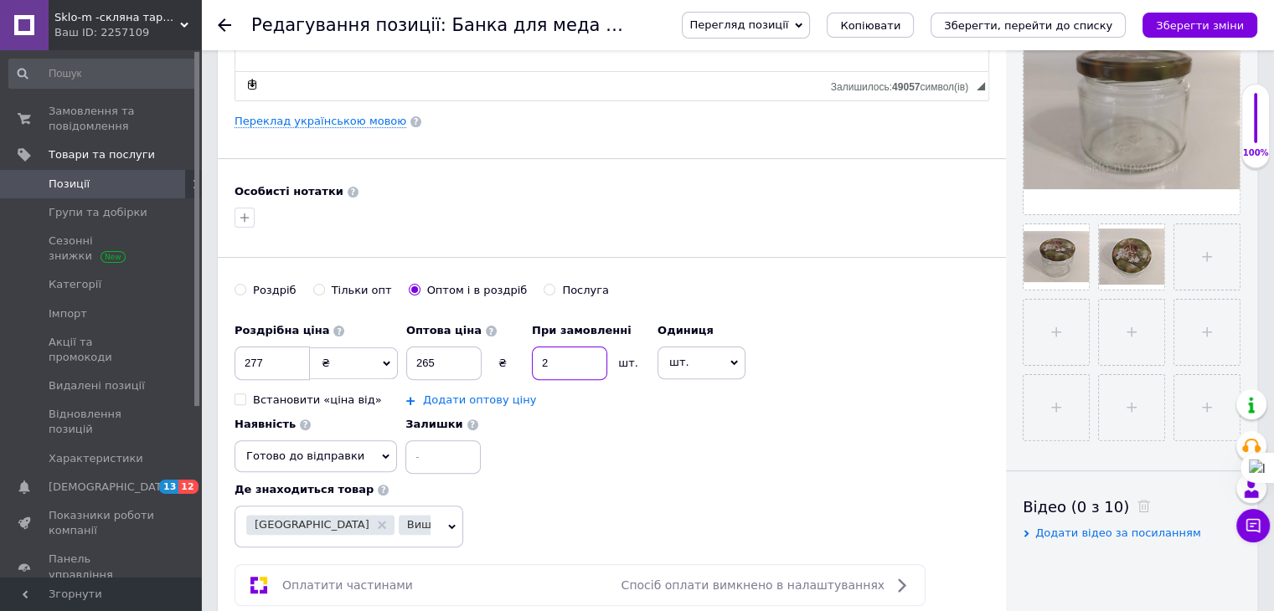
type input "2"
click at [446, 396] on link "Додати оптову ціну" at bounding box center [479, 400] width 113 height 13
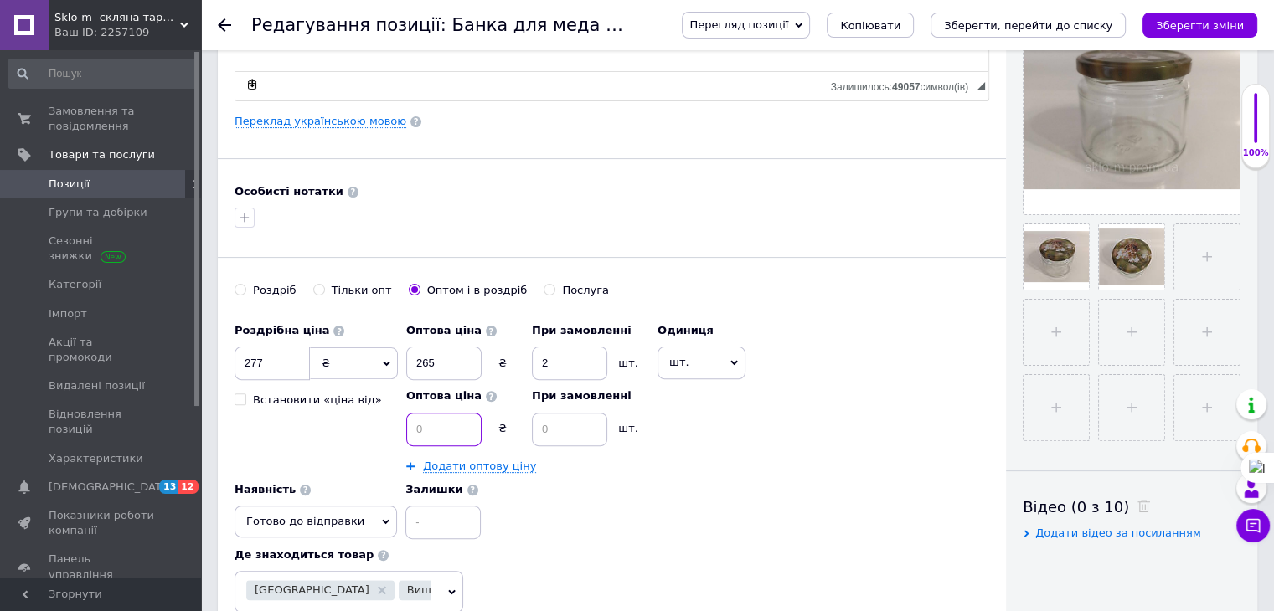
click at [440, 436] on input at bounding box center [443, 430] width 75 height 34
type input "250"
click at [567, 434] on input at bounding box center [569, 430] width 75 height 34
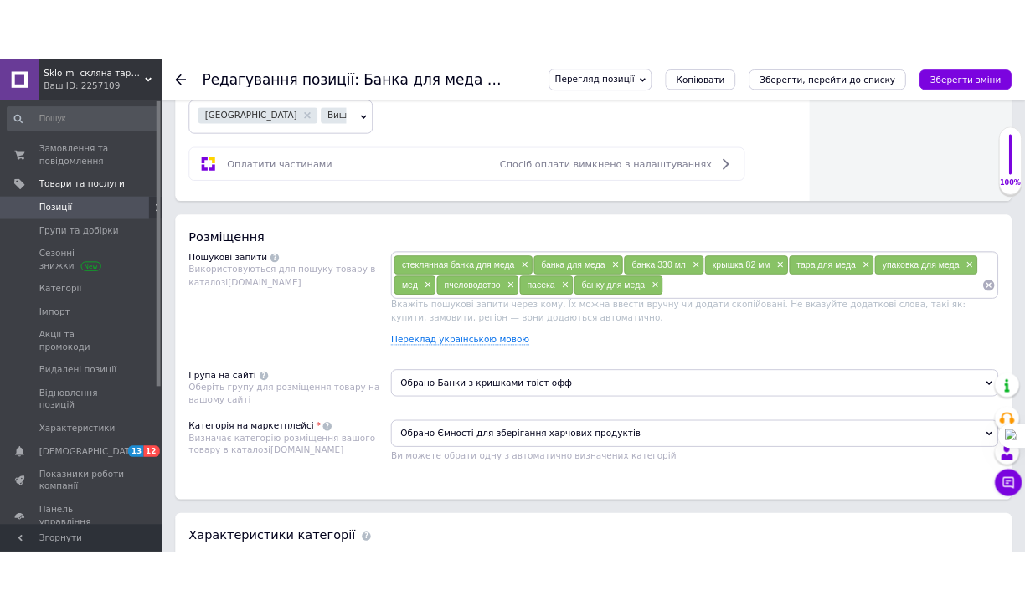
scroll to position [1005, 0]
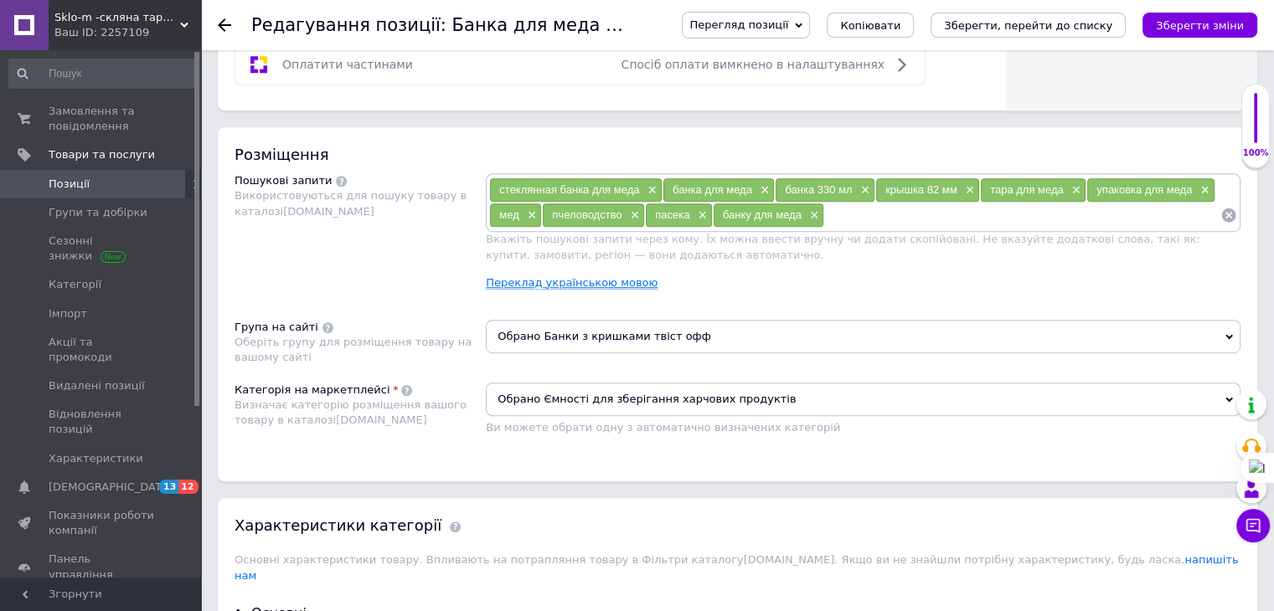
type input "8"
click at [589, 277] on link "Переклад українською мовою" at bounding box center [572, 282] width 172 height 13
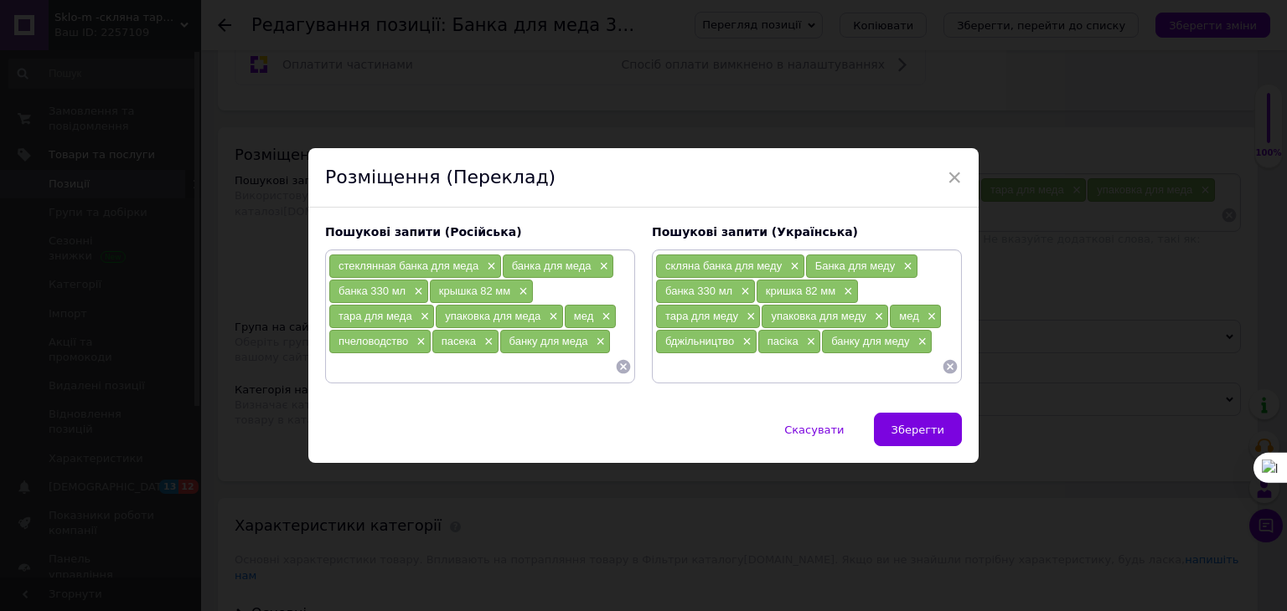
click at [358, 363] on input at bounding box center [471, 366] width 286 height 25
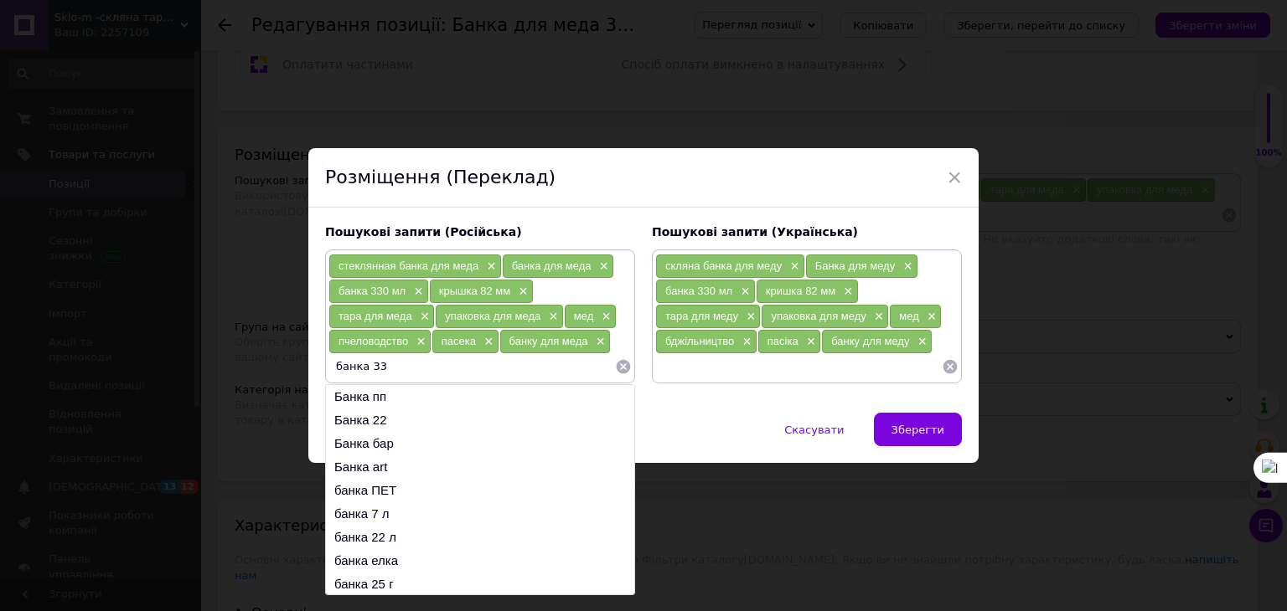
type input "банка 330"
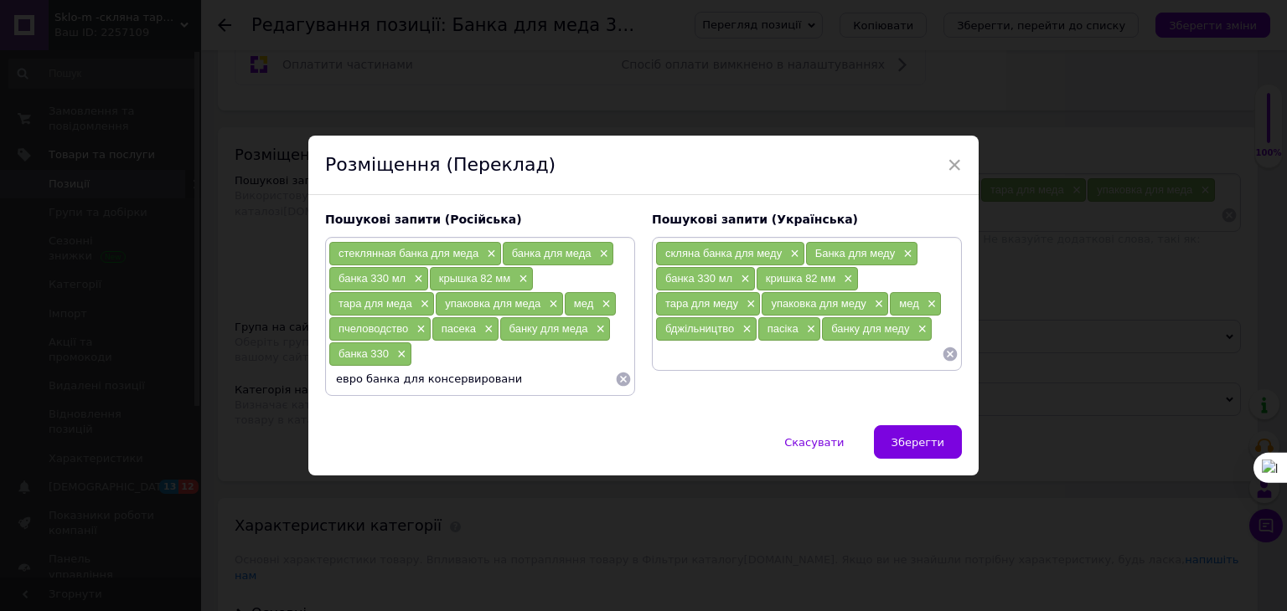
type input "евро банка для консервирования"
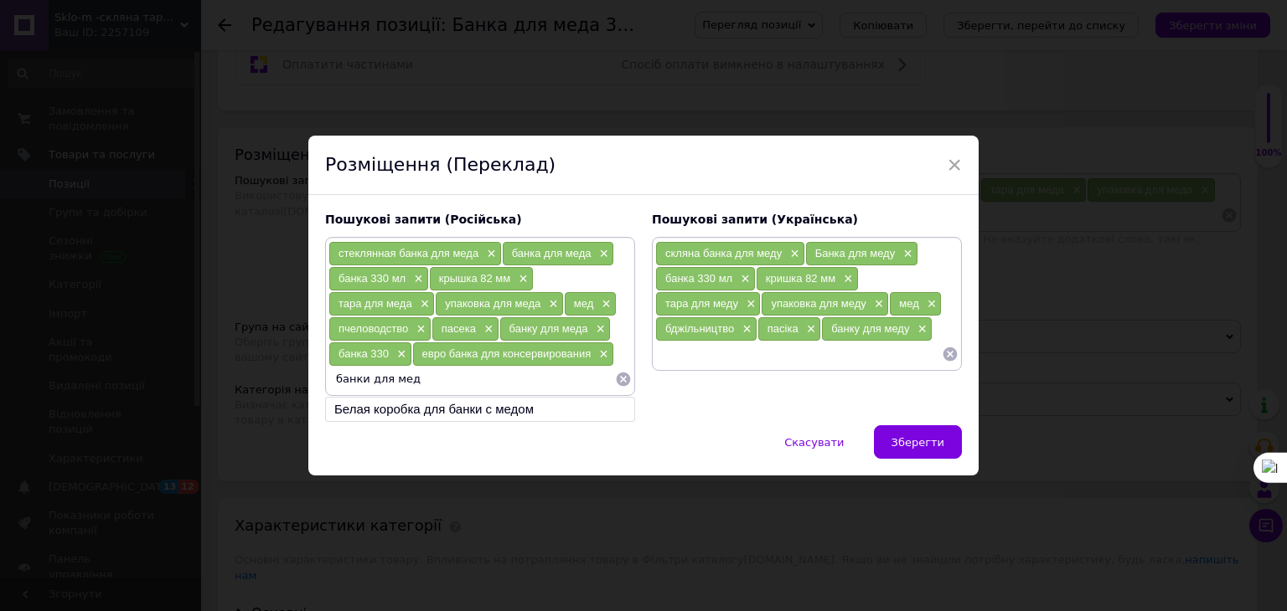
type input "банки для меда"
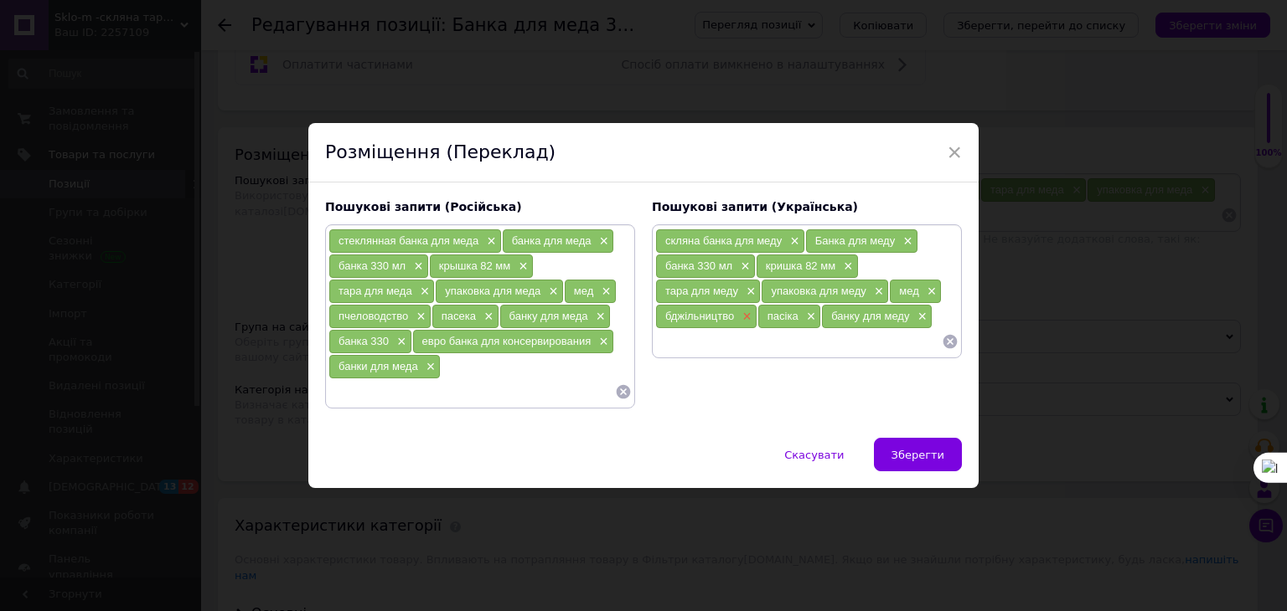
click at [742, 310] on span "×" at bounding box center [744, 317] width 13 height 14
click at [704, 315] on span "×" at bounding box center [706, 317] width 13 height 14
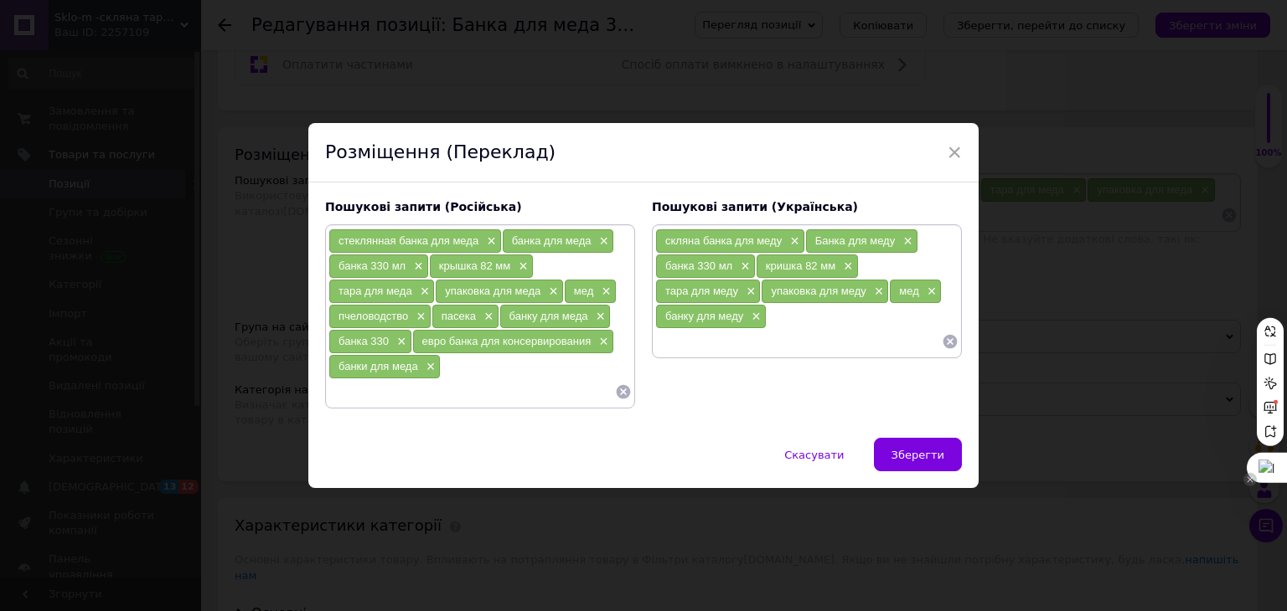
click at [1271, 467] on div at bounding box center [1266, 468] width 40 height 30
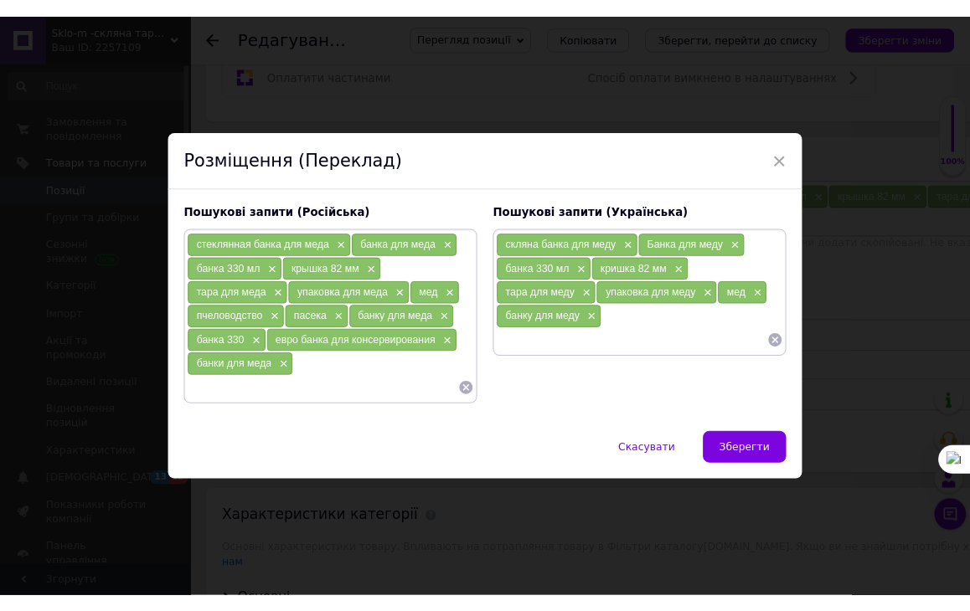
scroll to position [1075, 0]
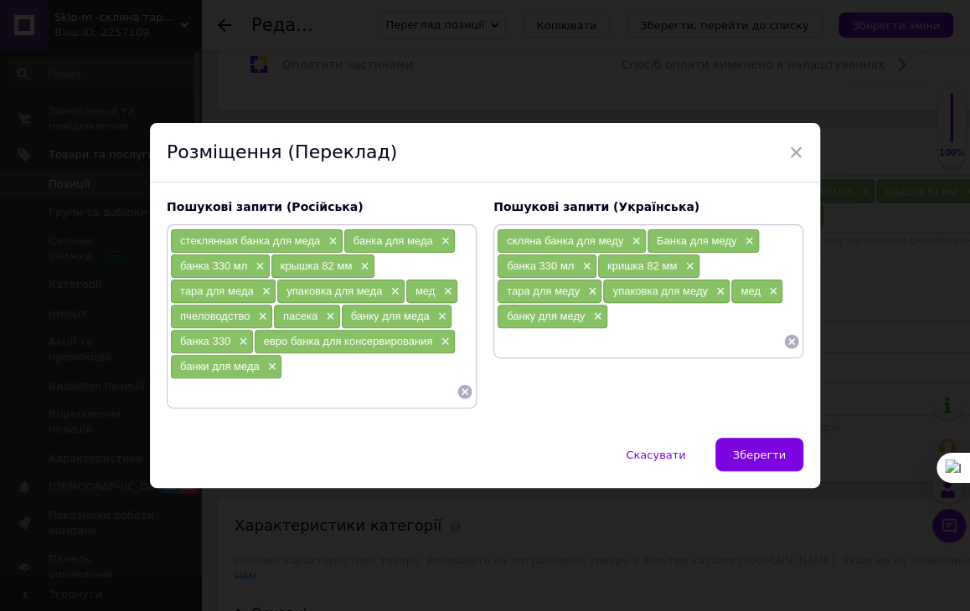
click at [284, 366] on div "стеклянная банка для меда × банка для меда × банка 330 мл × крышка 82 мм × тара…" at bounding box center [321, 317] width 303 height 176
click at [302, 359] on div "стеклянная банка для меда × банка для меда × банка 330 мл × крышка 82 мм × тара…" at bounding box center [321, 317] width 303 height 176
click at [295, 366] on div "стеклянная банка для меда × банка для меда × банка 330 мл × крышка 82 мм × тара…" at bounding box center [321, 317] width 303 height 176
click at [282, 366] on div "стеклянная банка для меда × банка для меда × банка 330 мл × крышка 82 мм × тара…" at bounding box center [321, 317] width 303 height 176
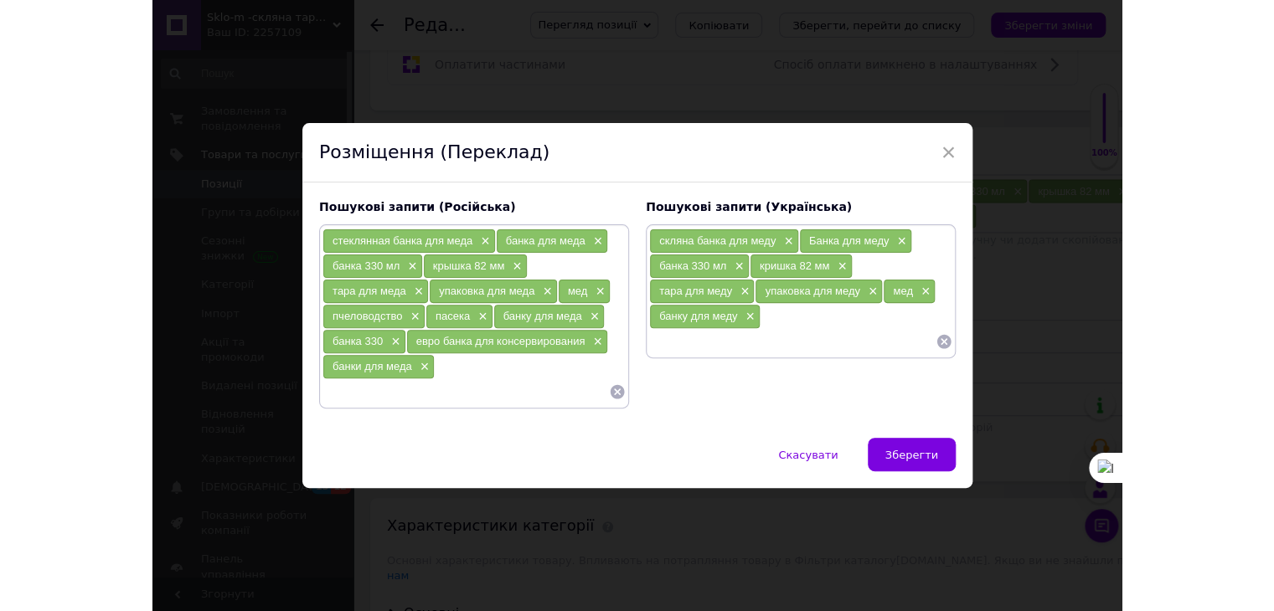
scroll to position [1005, 0]
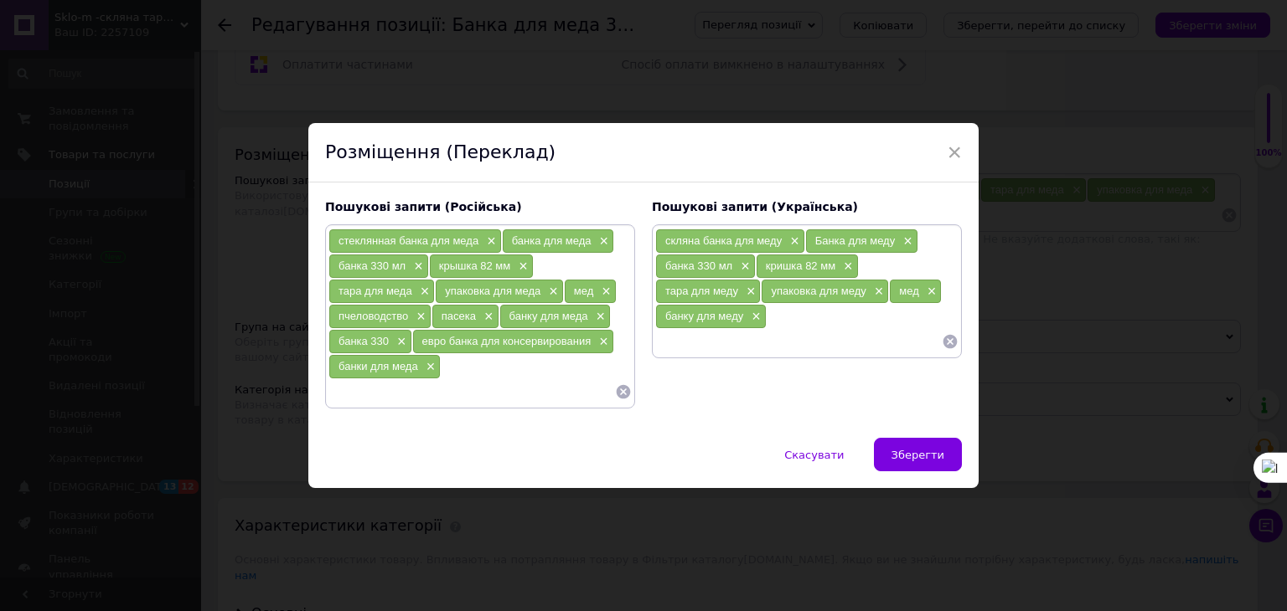
click at [457, 371] on div "стеклянная банка для меда × банка для меда × банка 330 мл × крышка 82 мм × тара…" at bounding box center [479, 317] width 303 height 176
click at [452, 369] on div "стеклянная банка для меда × банка для меда × банка 330 мл × крышка 82 мм × тара…" at bounding box center [479, 317] width 303 height 176
click at [776, 313] on div "скляна банка для меду × Банка для меду × банка 330 мл × кришка 82 мм × тара для…" at bounding box center [806, 292] width 303 height 126
click at [768, 325] on div "скляна банка для меду × Банка для меду × банка 330 мл × кришка 82 мм × тара для…" at bounding box center [806, 292] width 303 height 126
click at [778, 322] on div "скляна банка для меду × Банка для меду × банка 330 мл × кришка 82 мм × тара для…" at bounding box center [806, 292] width 303 height 126
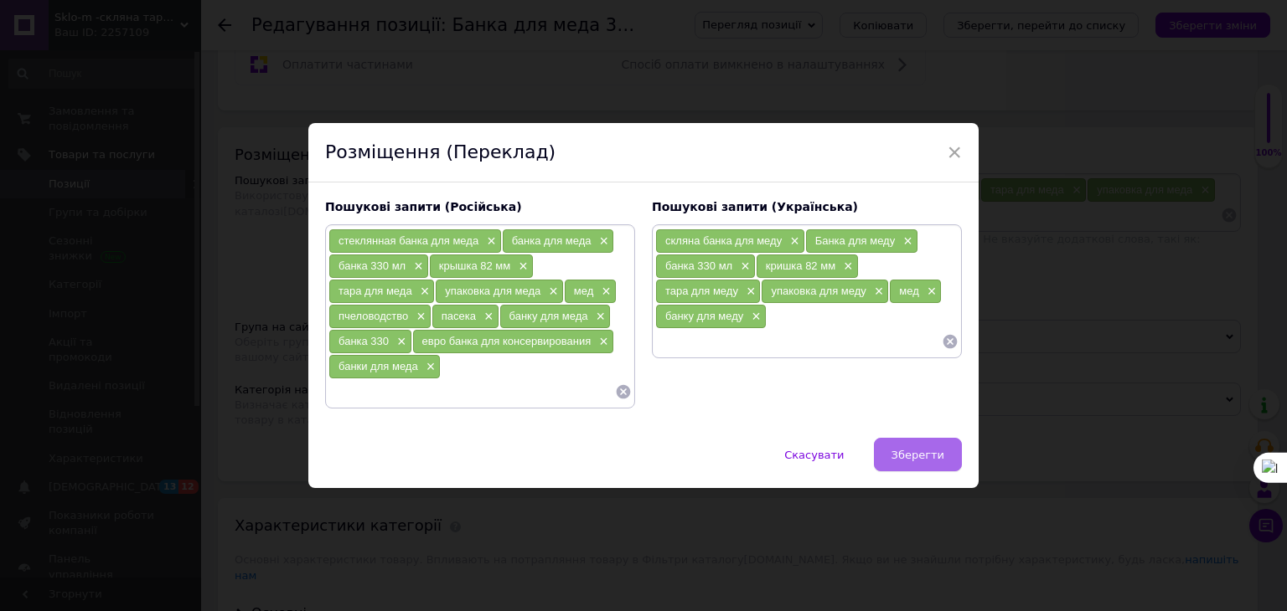
click at [915, 453] on span "Зберегти" at bounding box center [917, 455] width 53 height 13
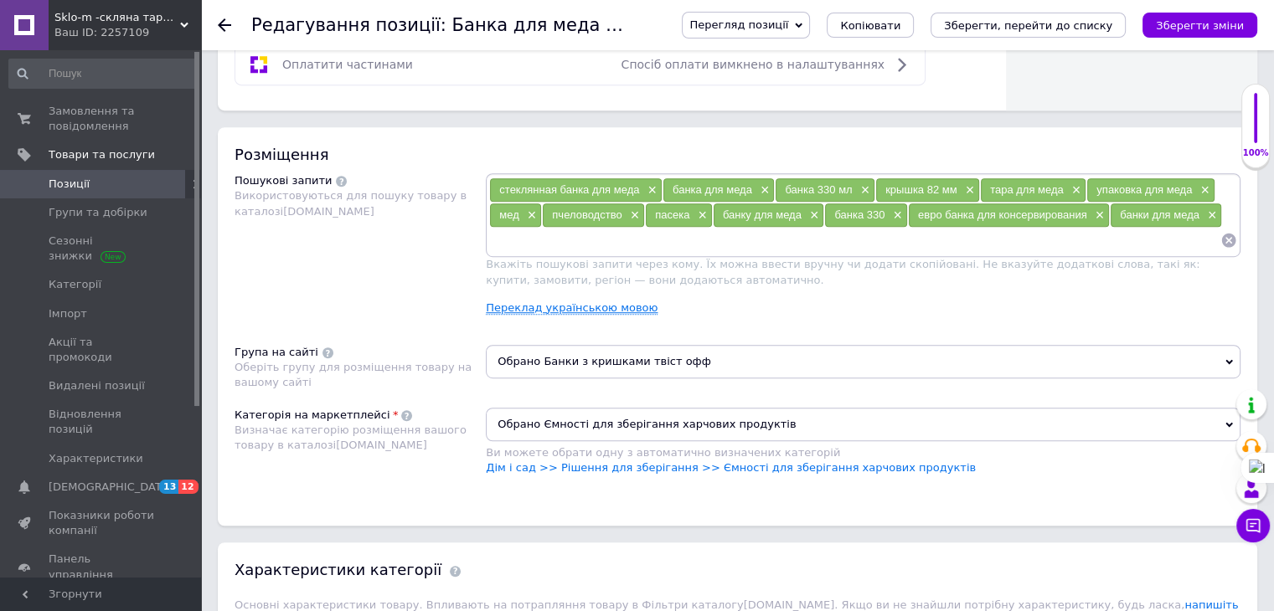
click at [553, 306] on link "Переклад українською мовою" at bounding box center [572, 308] width 172 height 13
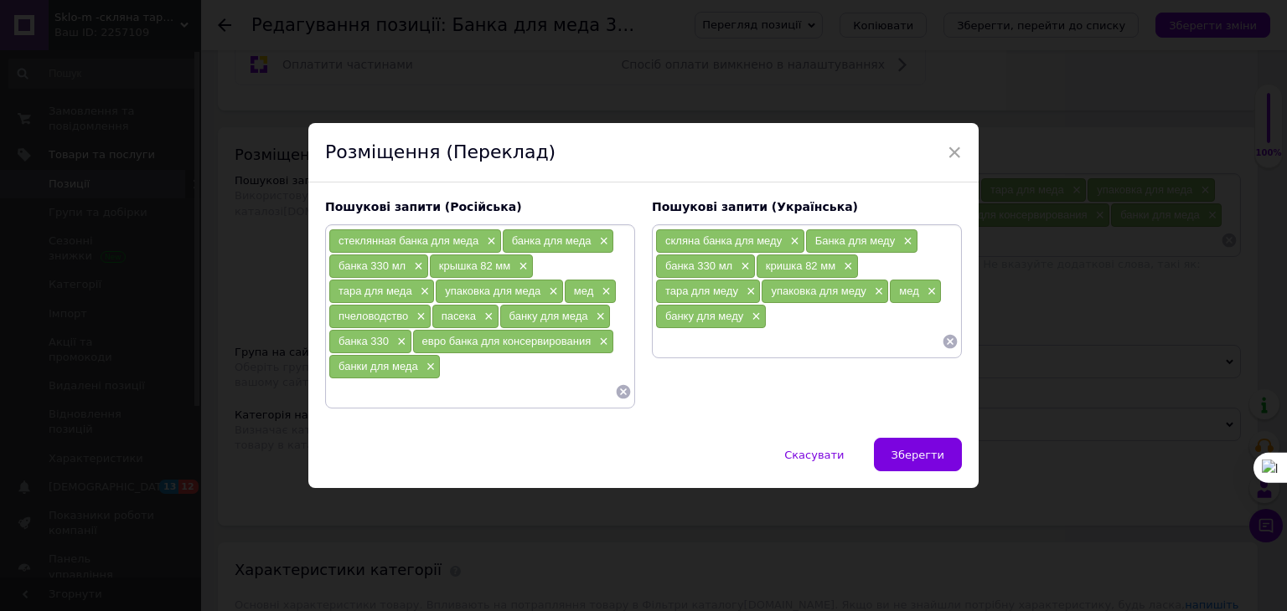
click at [373, 386] on input at bounding box center [471, 391] width 286 height 25
type input "банка скляна для меду 330 мл"
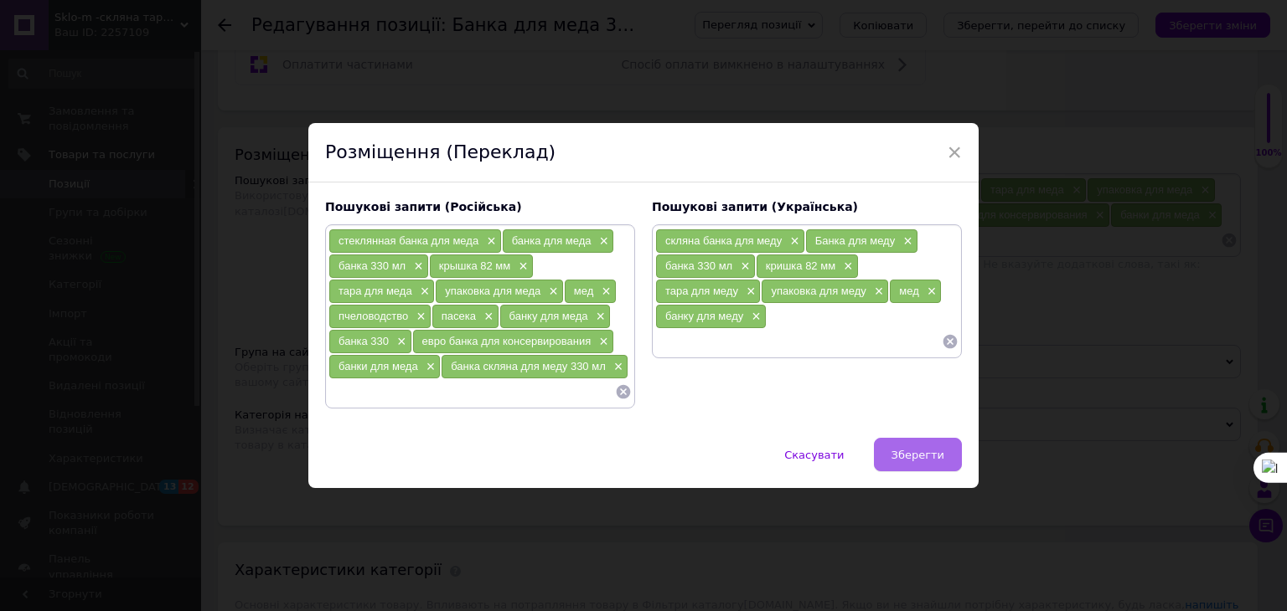
click at [929, 463] on button "Зберегти" at bounding box center [918, 455] width 88 height 34
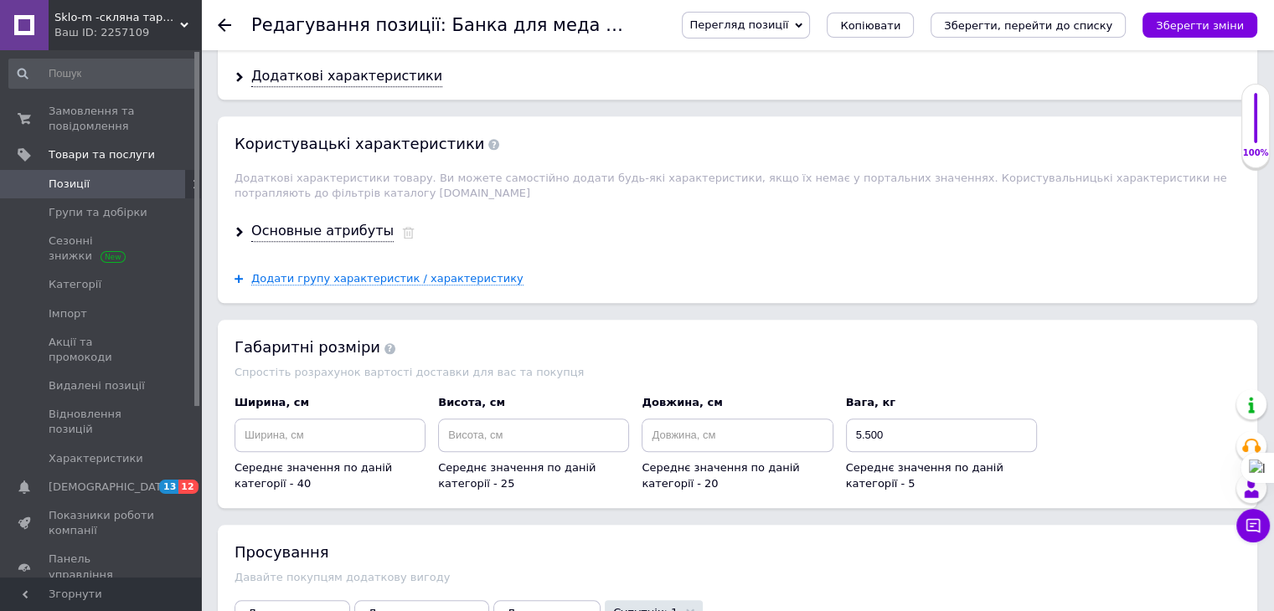
scroll to position [1591, 0]
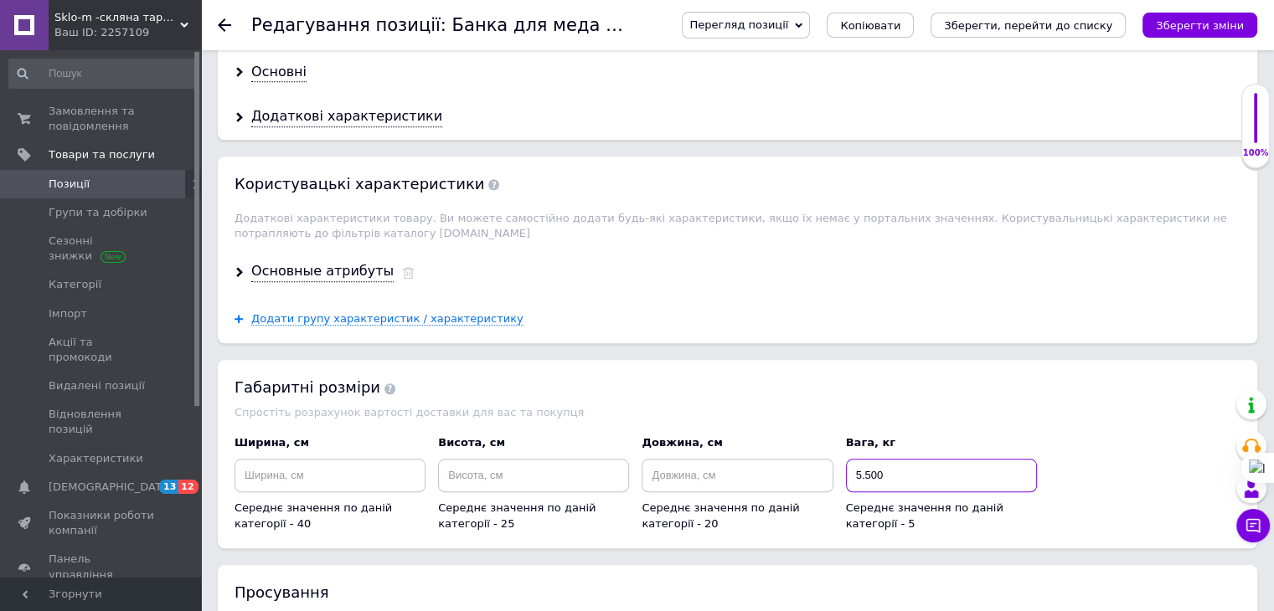
drag, startPoint x: 866, startPoint y: 455, endPoint x: 899, endPoint y: 454, distance: 32.7
click at [899, 459] on input "5.500" at bounding box center [941, 476] width 191 height 34
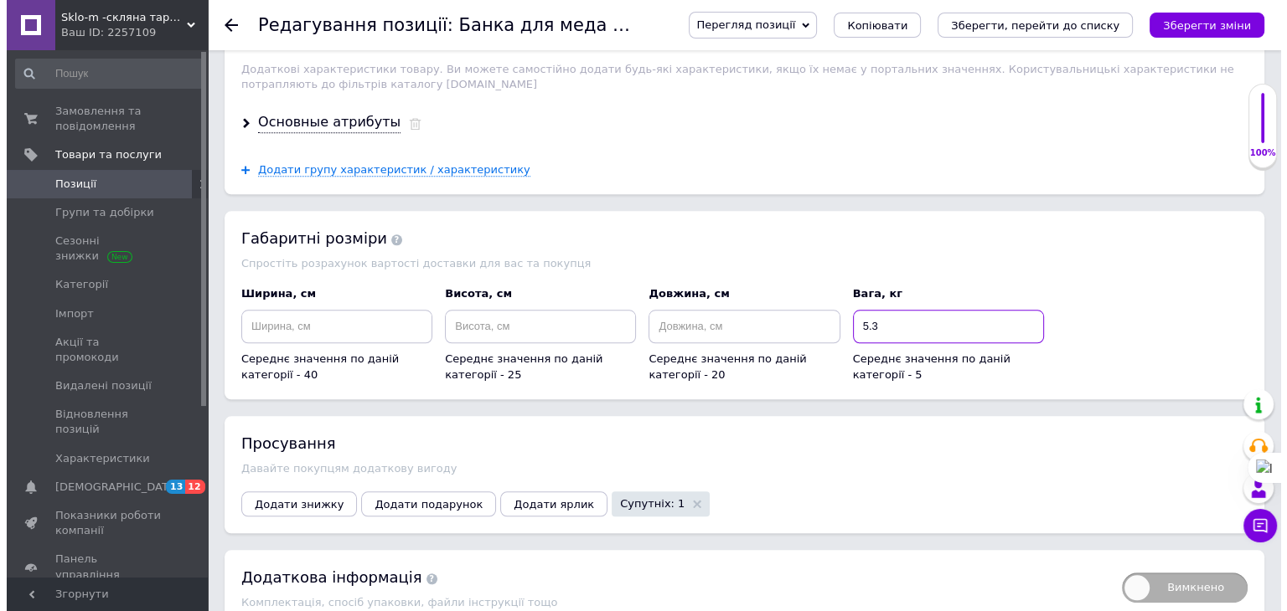
scroll to position [1809, 0]
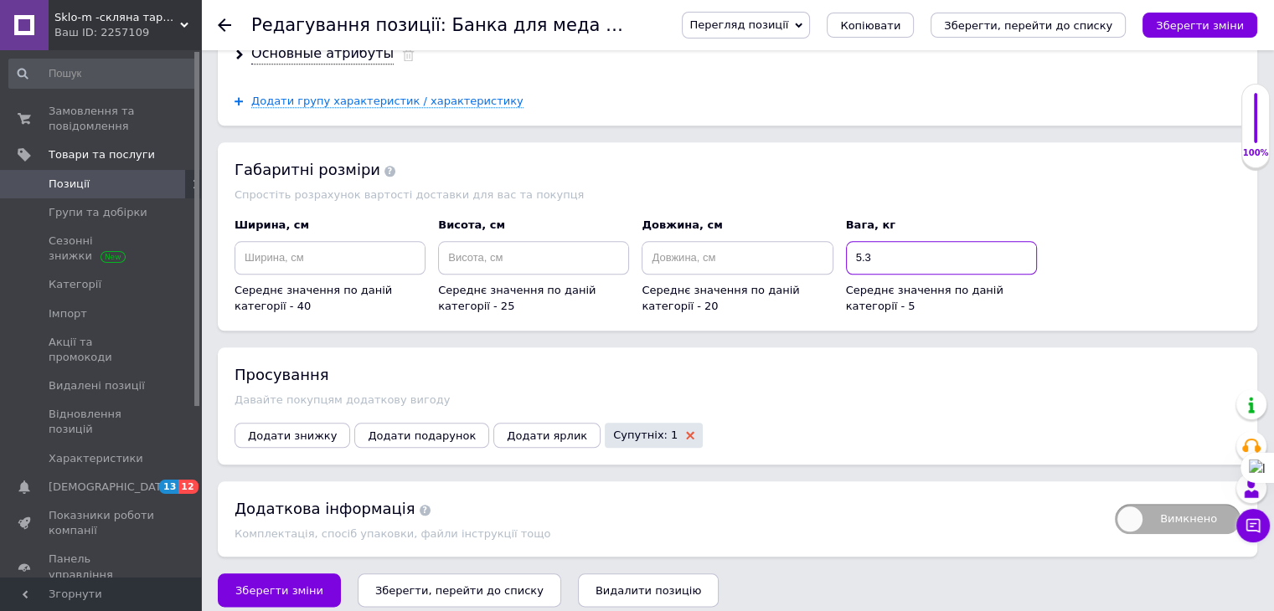
type input "5.3"
click at [686, 431] on icon at bounding box center [690, 435] width 8 height 8
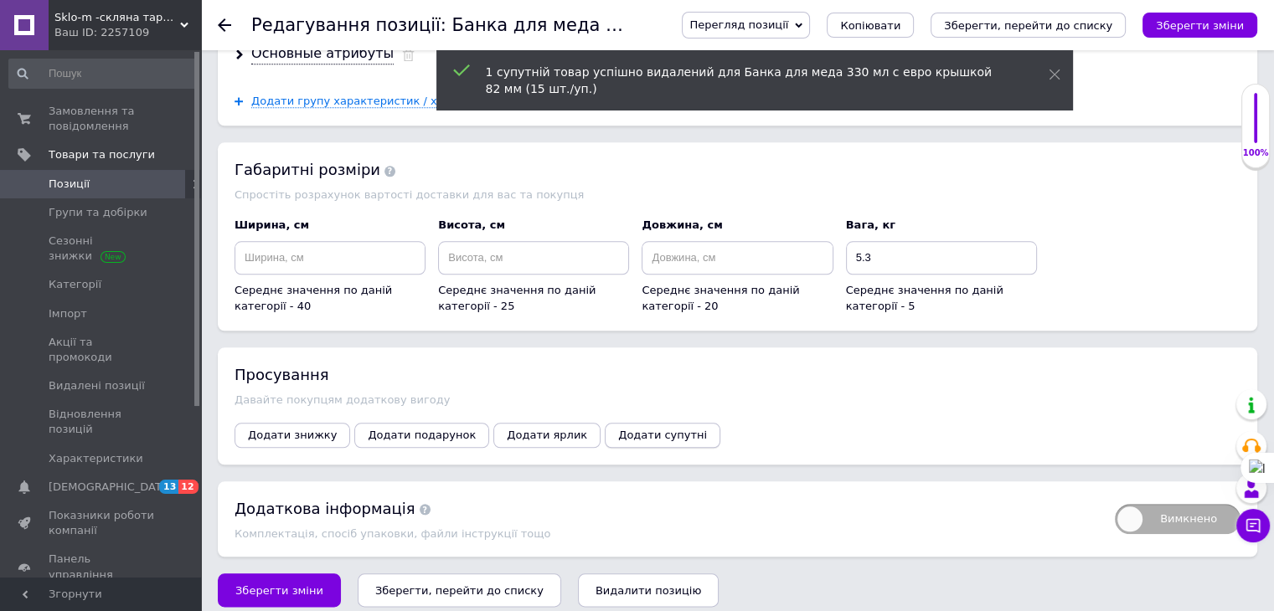
click at [618, 429] on span "Додати супутні" at bounding box center [662, 435] width 89 height 13
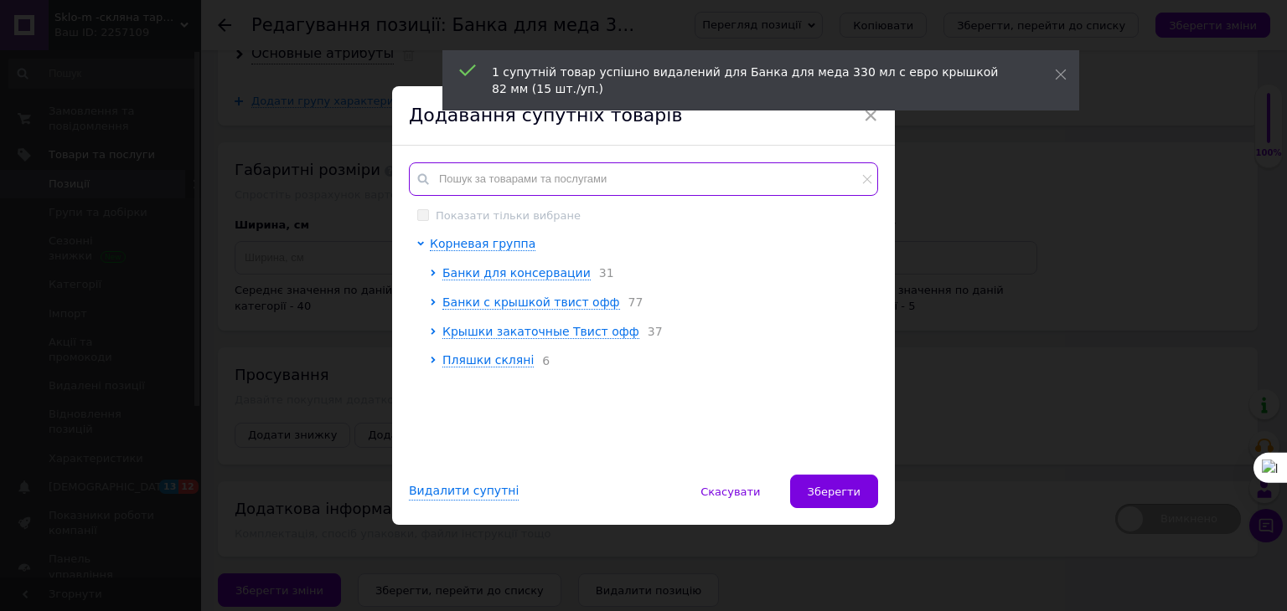
click at [441, 165] on input "text" at bounding box center [643, 179] width 469 height 34
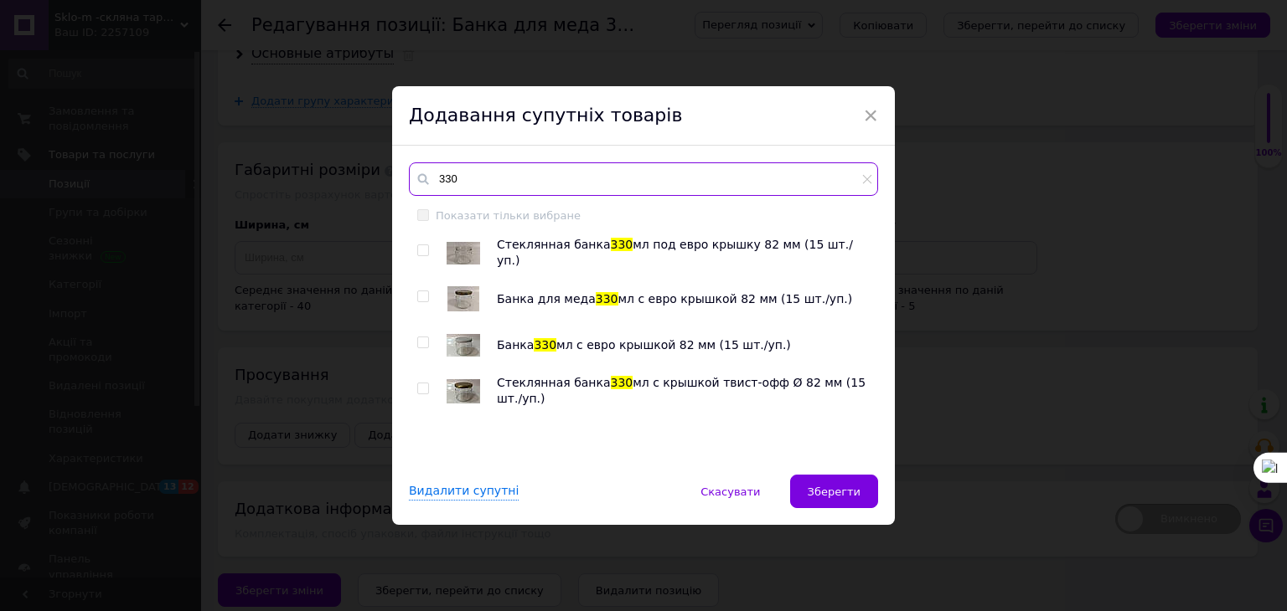
type input "330"
click at [421, 252] on input "checkbox" at bounding box center [422, 250] width 11 height 11
checkbox input "true"
click at [425, 296] on input "checkbox" at bounding box center [422, 296] width 11 height 11
checkbox input "true"
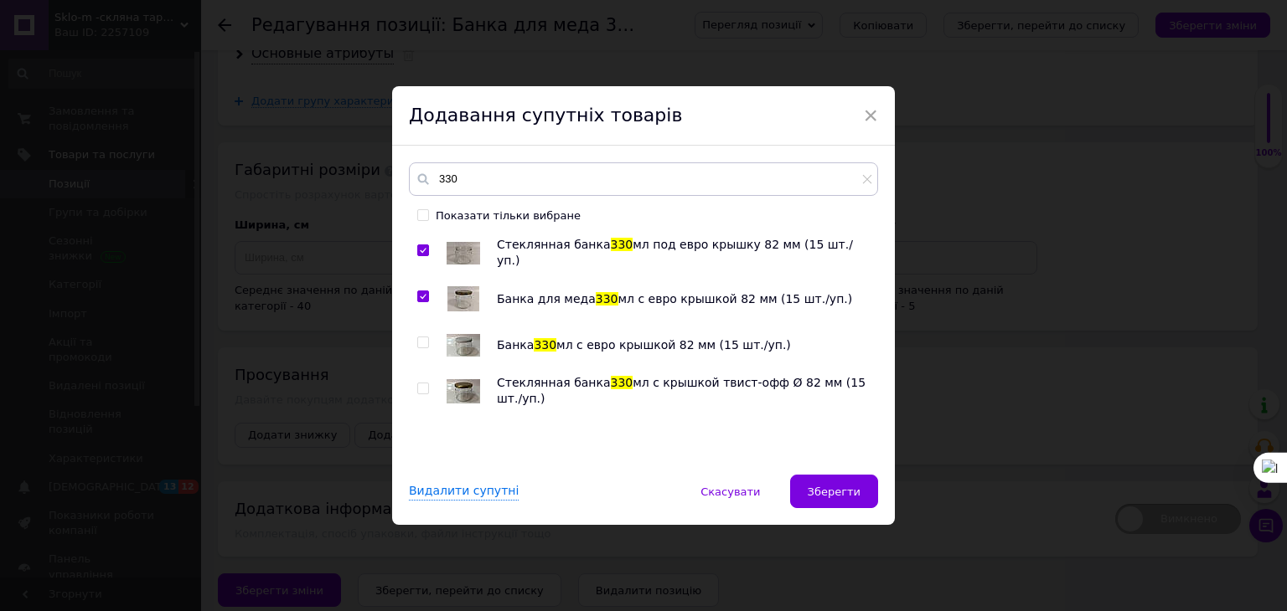
click at [422, 344] on input "checkbox" at bounding box center [422, 343] width 11 height 11
checkbox input "true"
drag, startPoint x: 422, startPoint y: 387, endPoint x: 429, endPoint y: 394, distance: 10.1
click at [422, 387] on input "checkbox" at bounding box center [422, 389] width 11 height 11
checkbox input "true"
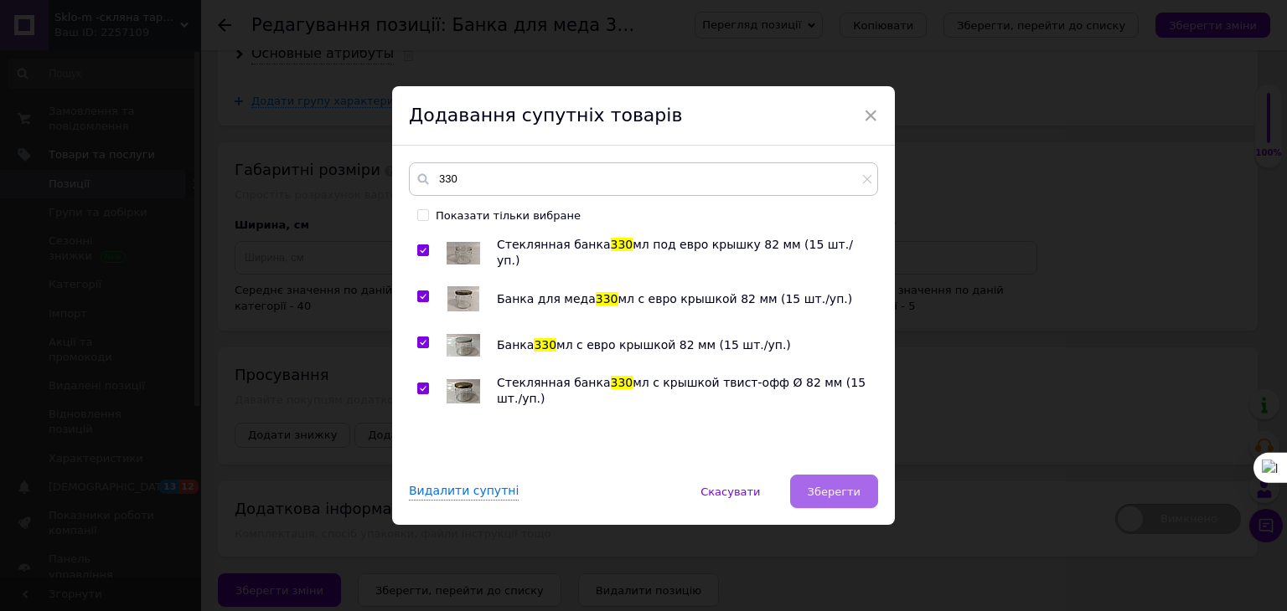
click at [858, 490] on span "Зберегти" at bounding box center [833, 492] width 53 height 13
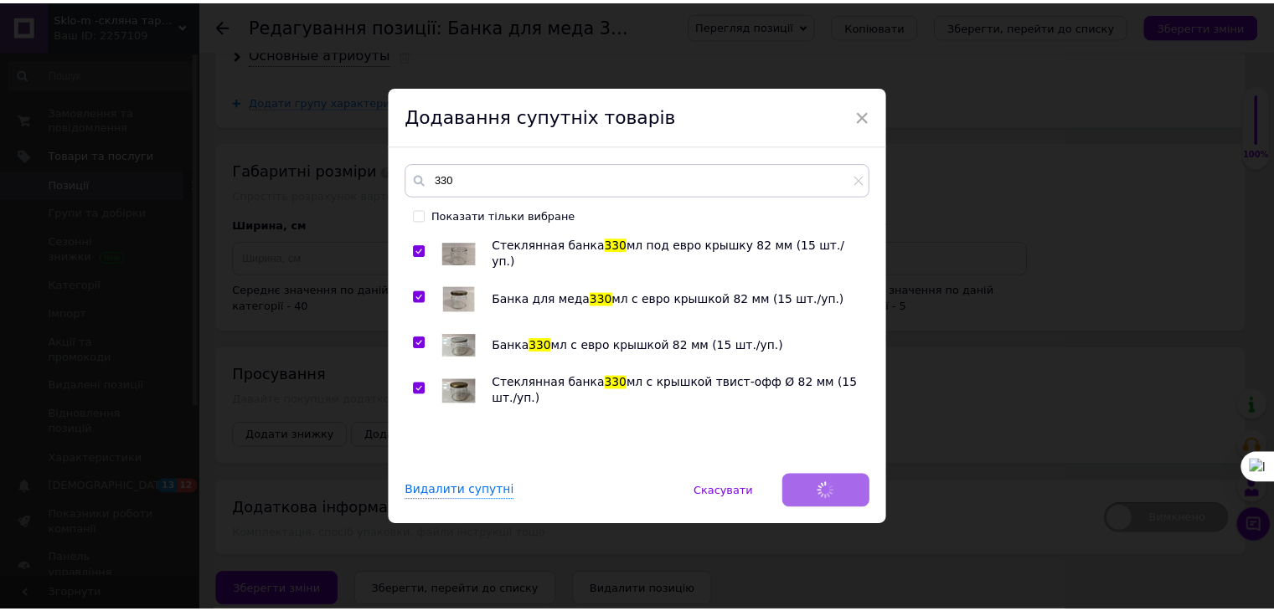
scroll to position [1744, 0]
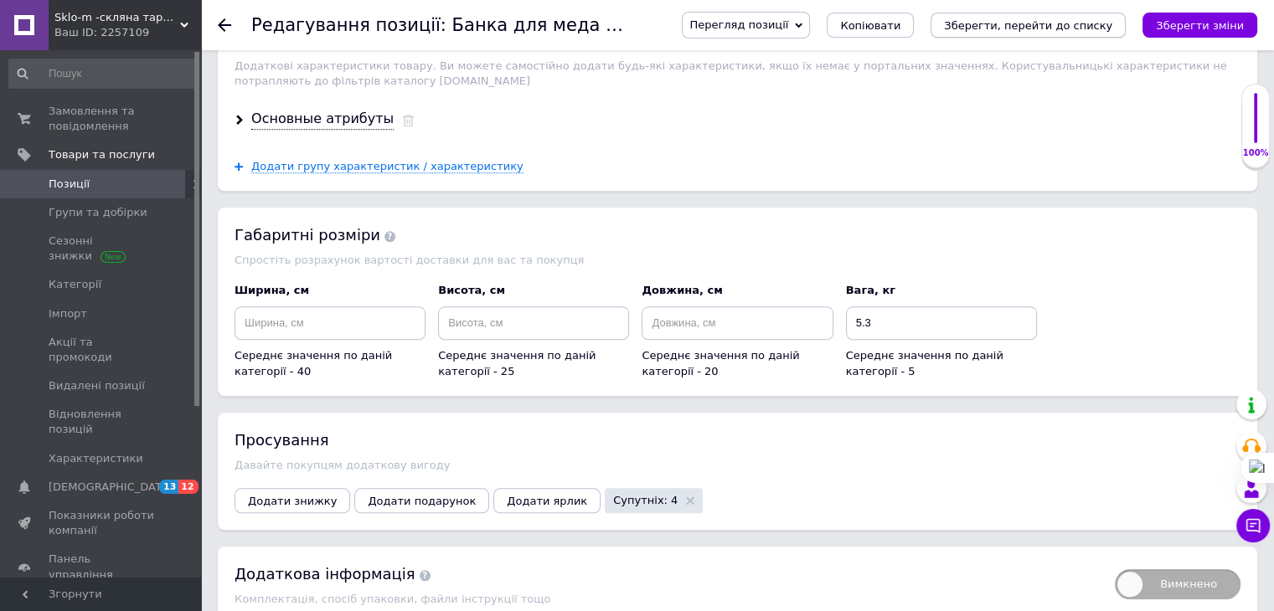
click at [1029, 23] on icon "Зберегти, перейти до списку" at bounding box center [1028, 25] width 168 height 13
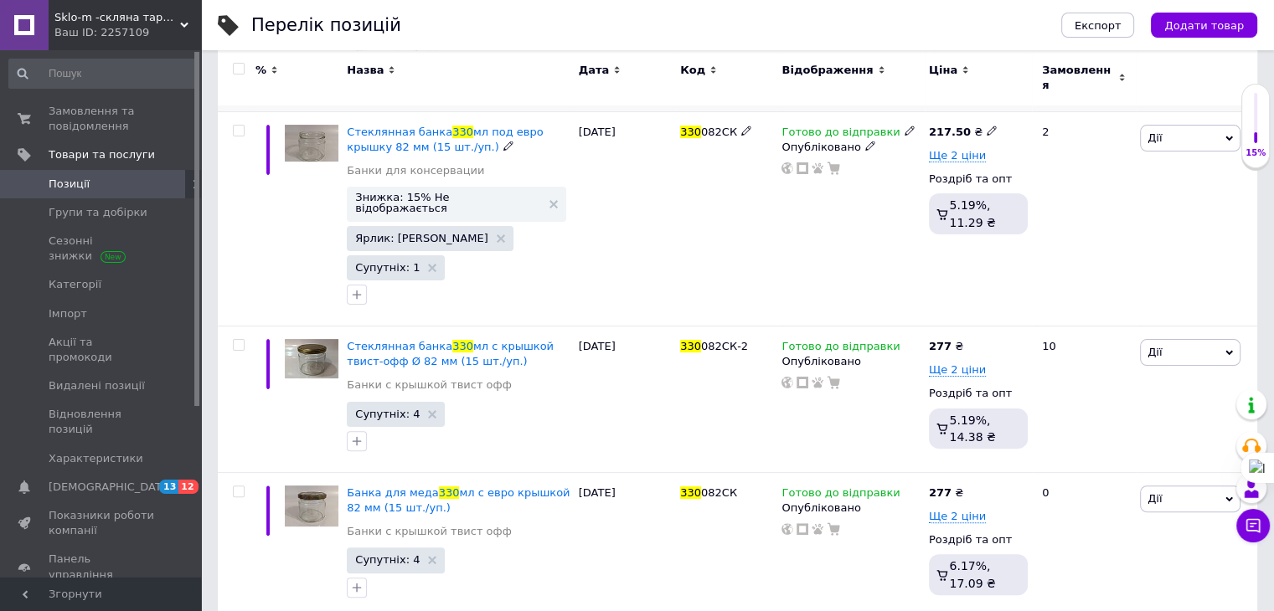
scroll to position [372, 0]
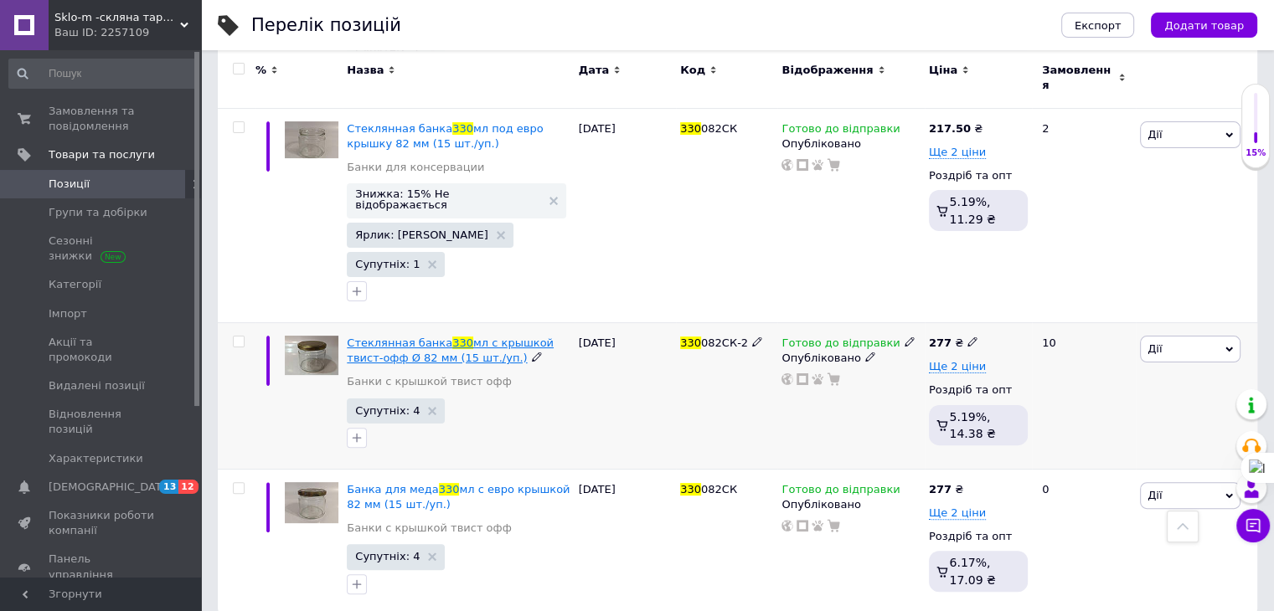
click at [484, 337] on span "мл с крышкой твист-офф Ø 82 мм (15 шт./уп.)" at bounding box center [450, 351] width 207 height 28
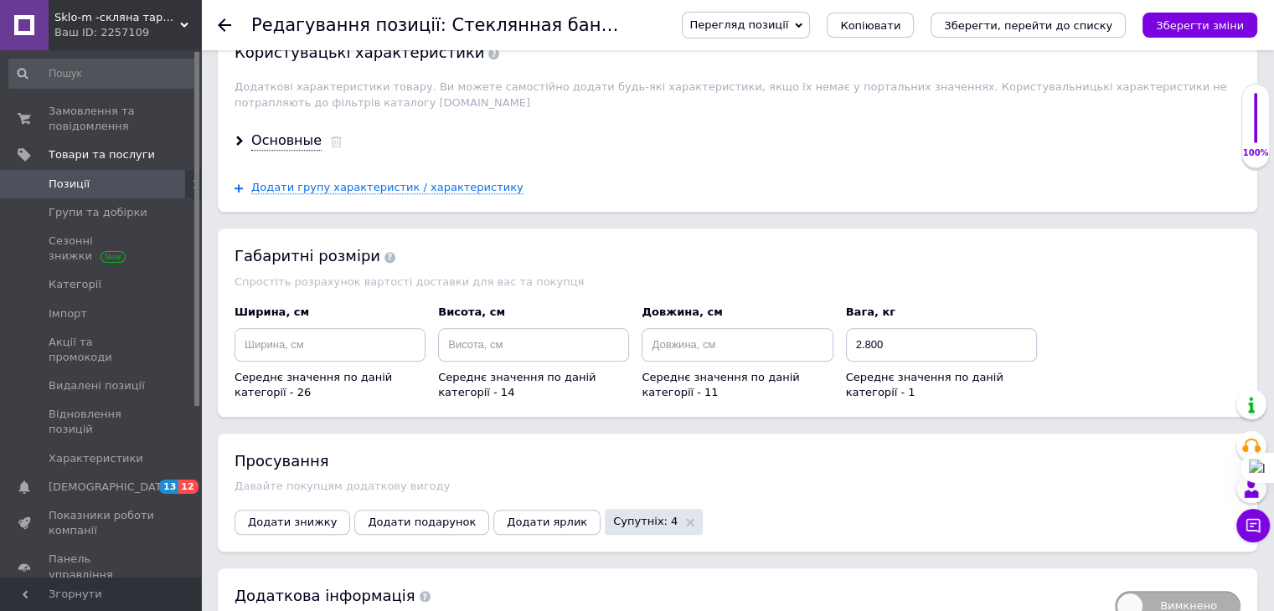
scroll to position [1675, 0]
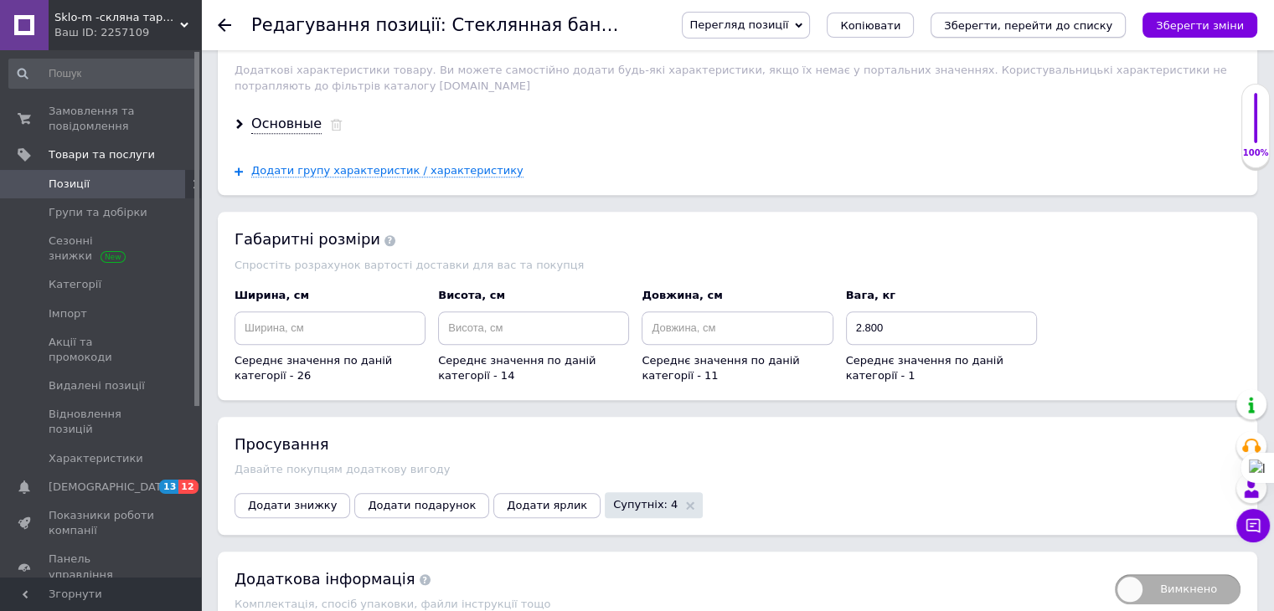
click at [995, 24] on icon "Зберегти, перейти до списку" at bounding box center [1028, 25] width 168 height 13
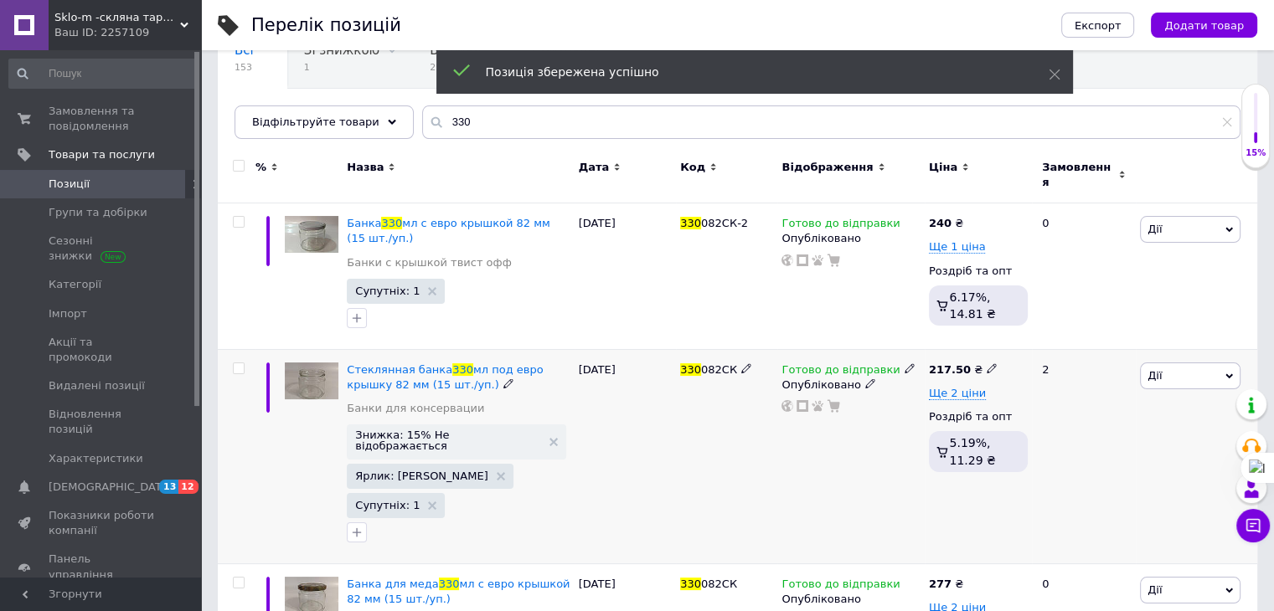
scroll to position [372, 0]
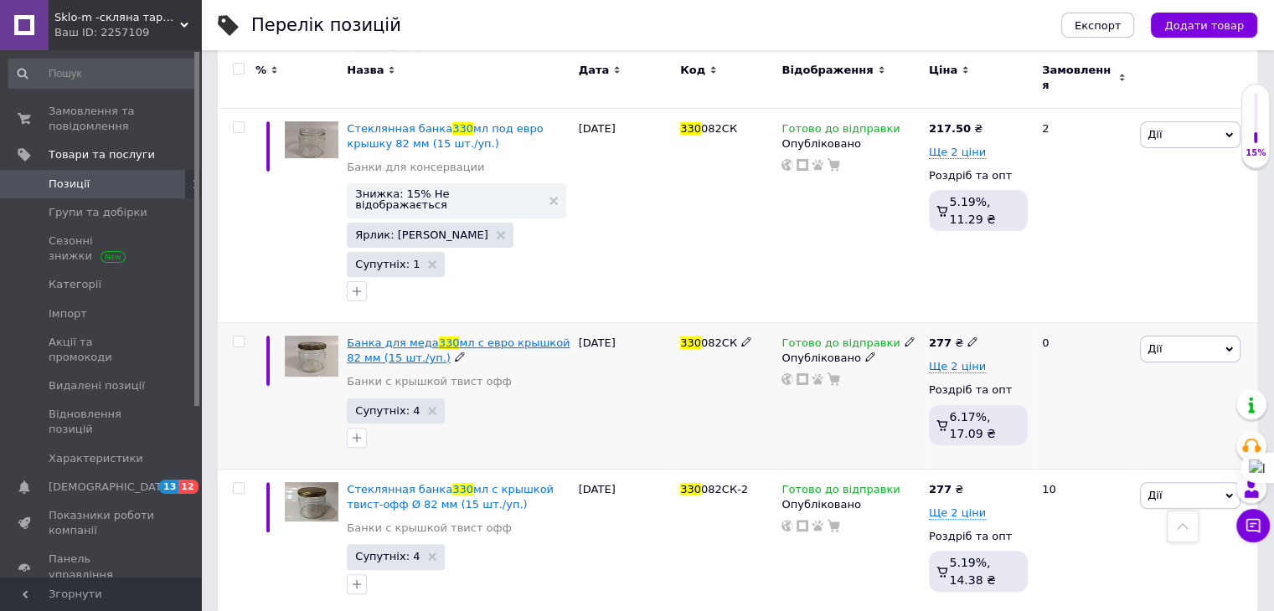
click at [459, 337] on span "мл с евро крышкой 82 мм (15 шт./уп.)" at bounding box center [458, 351] width 223 height 28
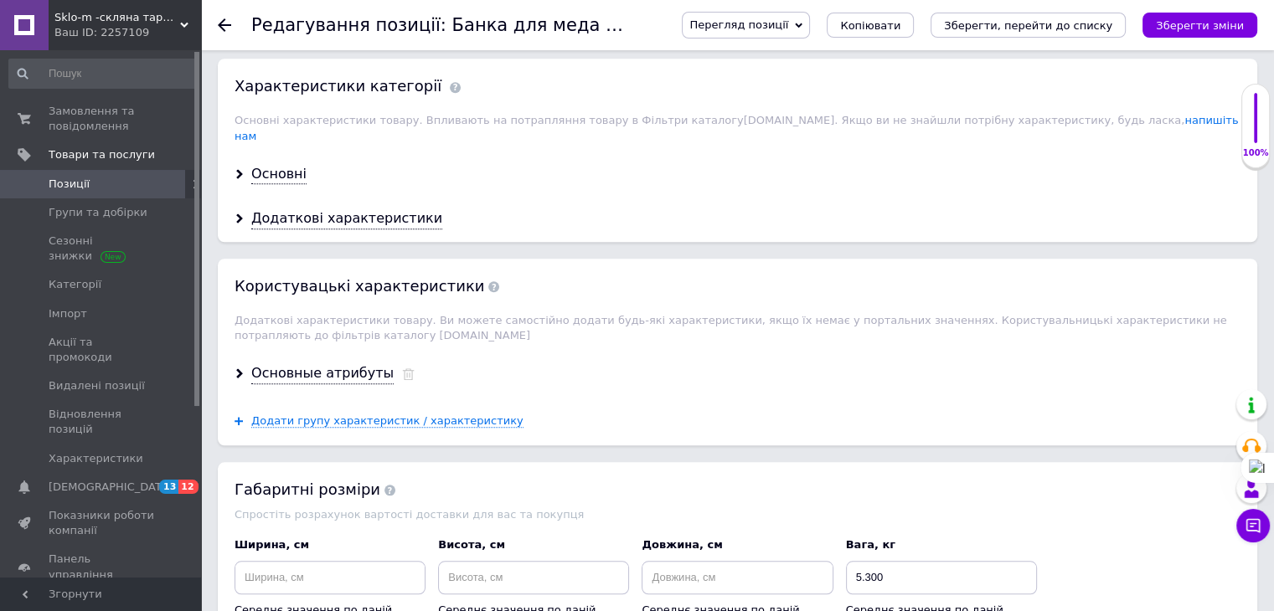
scroll to position [1591, 0]
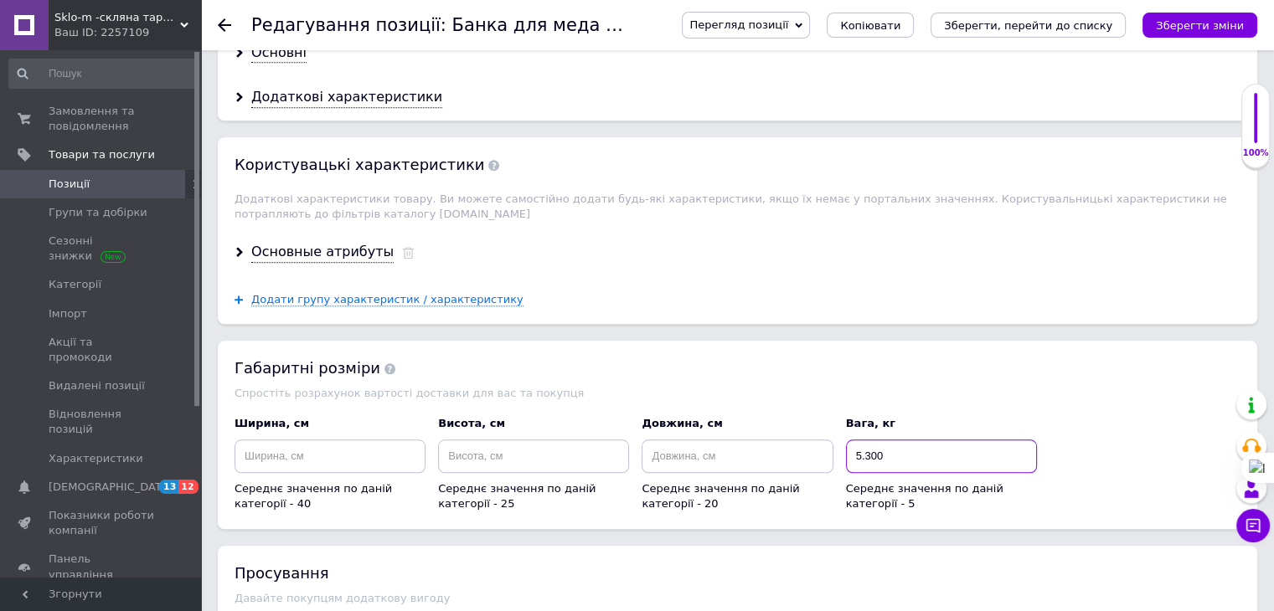
drag, startPoint x: 853, startPoint y: 441, endPoint x: 911, endPoint y: 448, distance: 59.0
click at [911, 448] on input "5.300" at bounding box center [941, 457] width 191 height 34
type input "2.6"
click at [1034, 23] on icon "Зберегти, перейти до списку" at bounding box center [1028, 25] width 168 height 13
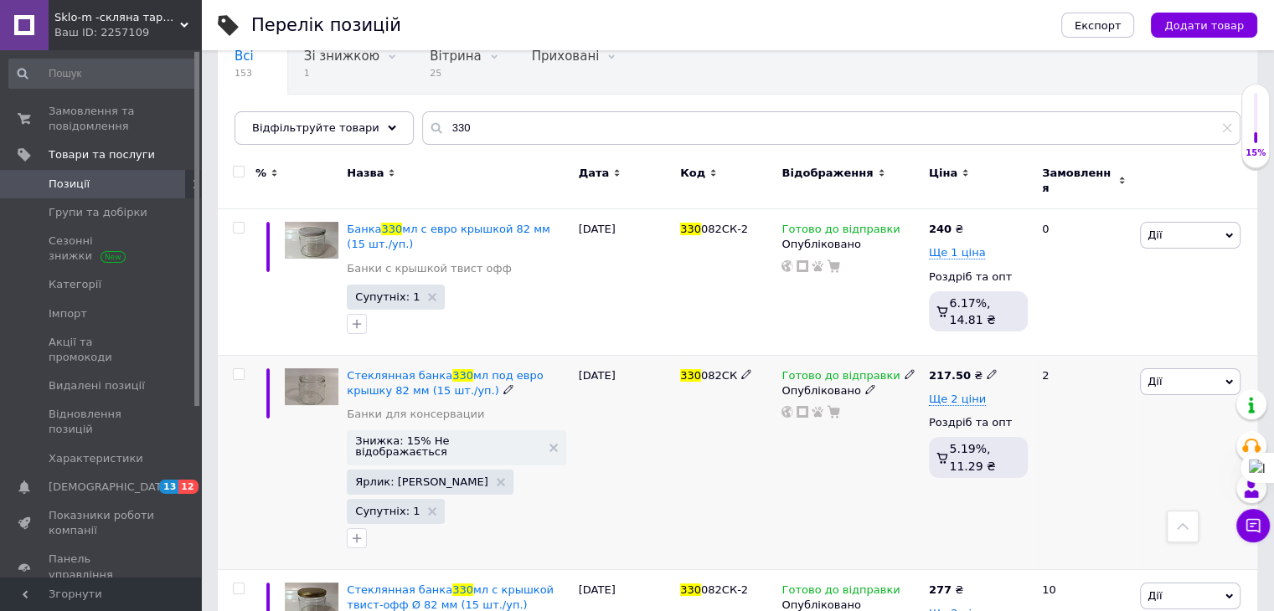
scroll to position [121, 0]
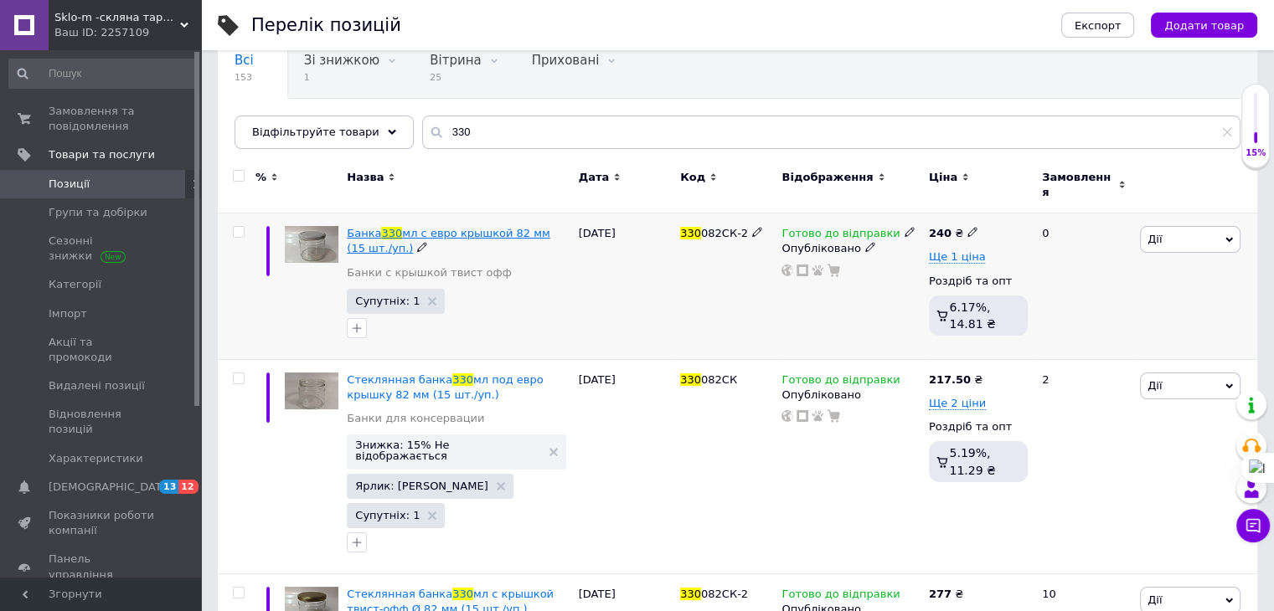
click at [462, 227] on span "мл с евро крышкой 82 мм (15 шт./уп.)" at bounding box center [449, 241] width 204 height 28
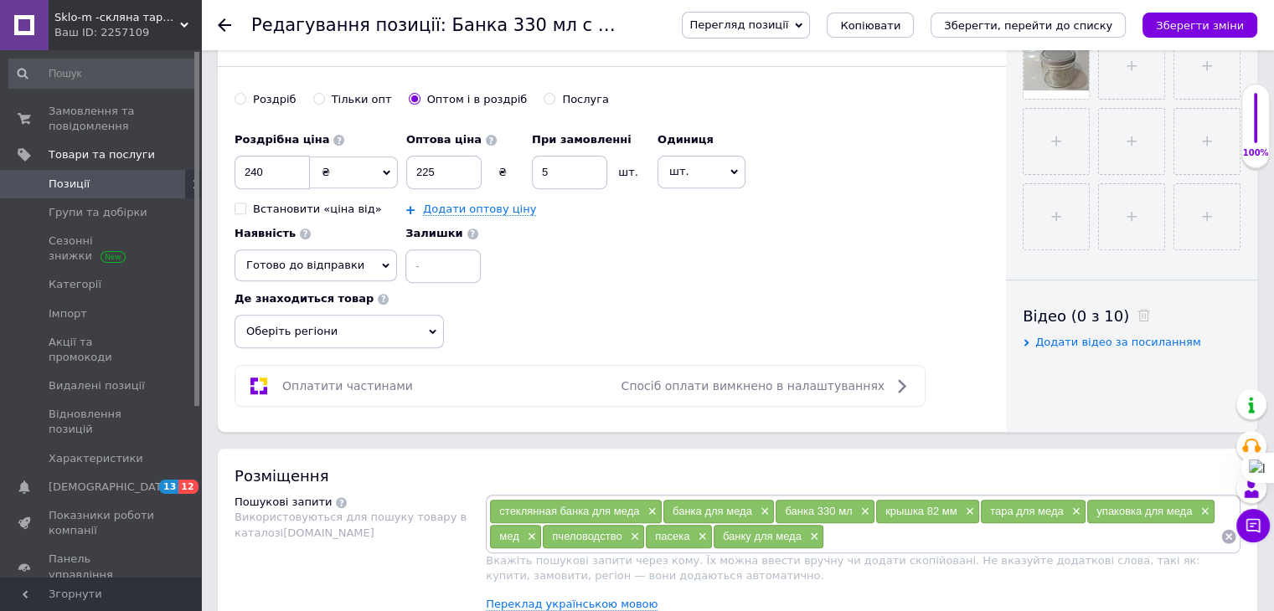
scroll to position [419, 0]
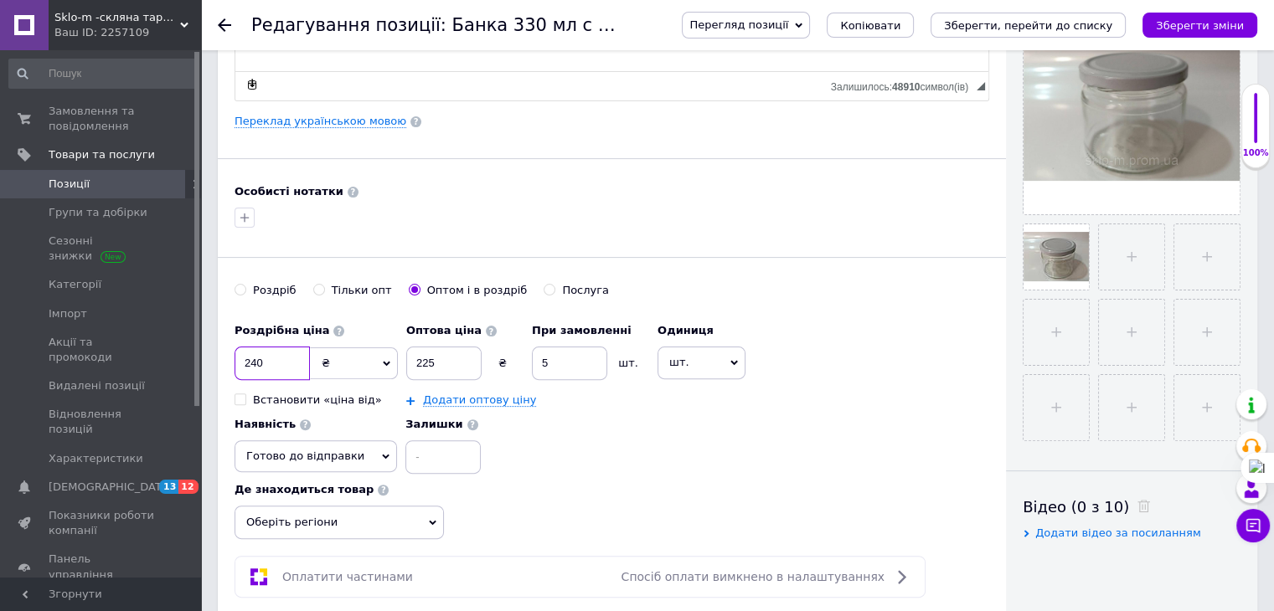
drag, startPoint x: 266, startPoint y: 367, endPoint x: 235, endPoint y: 367, distance: 30.2
click at [235, 367] on input "240" at bounding box center [272, 364] width 75 height 34
type input "277"
drag, startPoint x: 439, startPoint y: 363, endPoint x: 409, endPoint y: 360, distance: 30.3
click at [409, 360] on input "225" at bounding box center [443, 364] width 75 height 34
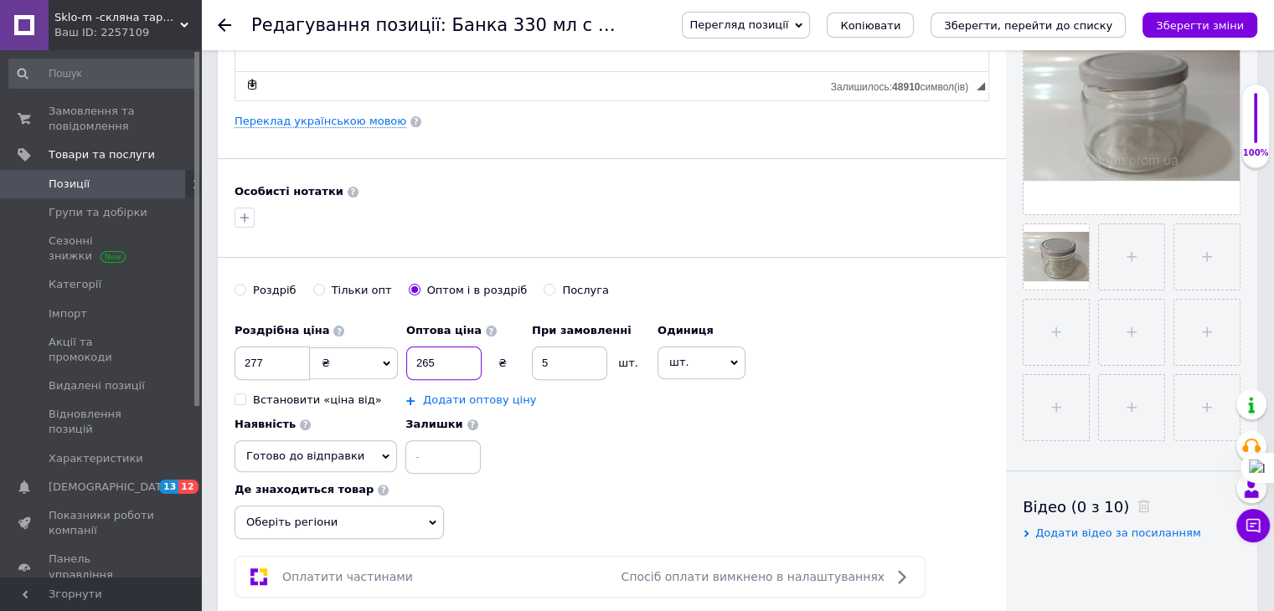
type input "265"
click at [463, 396] on link "Додати оптову ціну" at bounding box center [479, 400] width 113 height 13
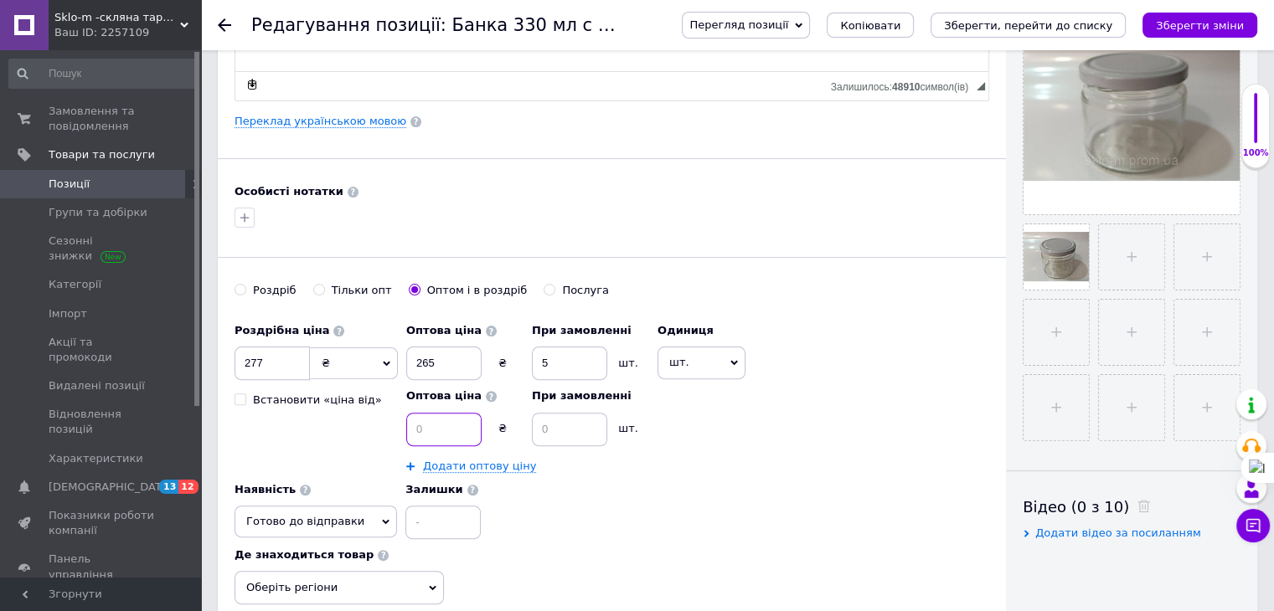
click at [427, 423] on input at bounding box center [443, 430] width 75 height 34
type input "250"
drag, startPoint x: 540, startPoint y: 363, endPoint x: 554, endPoint y: 359, distance: 14.6
click at [554, 359] on input "5" at bounding box center [569, 364] width 75 height 34
type input "2"
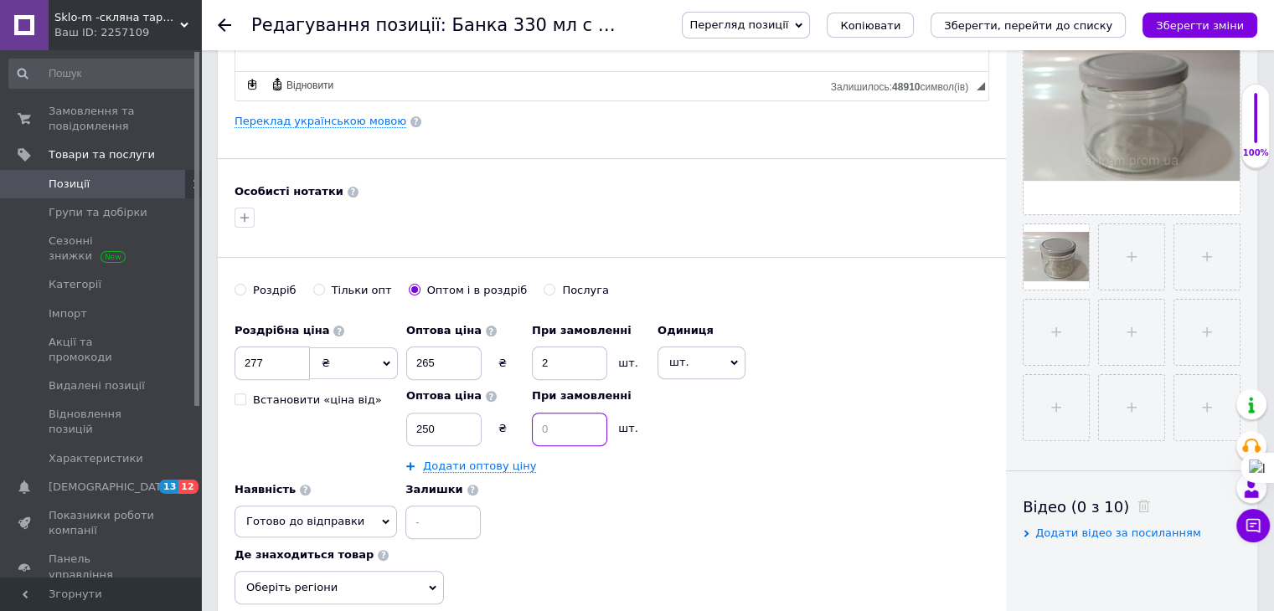
click at [561, 421] on input at bounding box center [569, 430] width 75 height 34
type input "8"
click at [703, 357] on span "шт." at bounding box center [701, 363] width 88 height 32
click at [688, 481] on li "упаковка" at bounding box center [709, 486] width 103 height 23
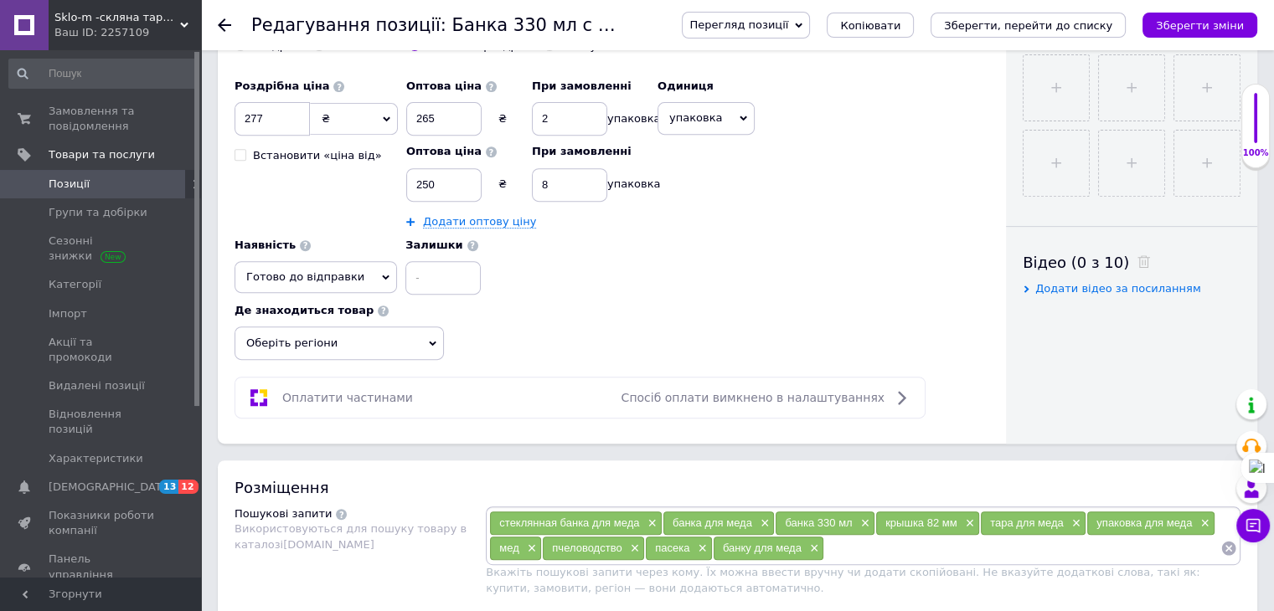
scroll to position [670, 0]
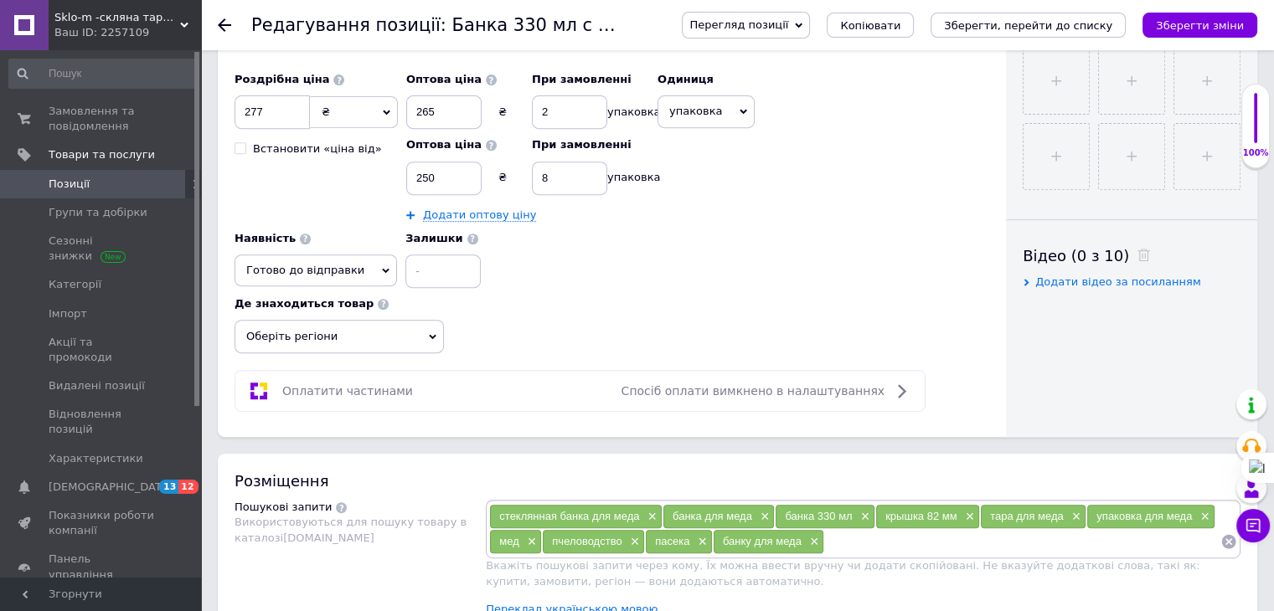
click at [308, 331] on span "Оберіть регіони" at bounding box center [339, 337] width 209 height 34
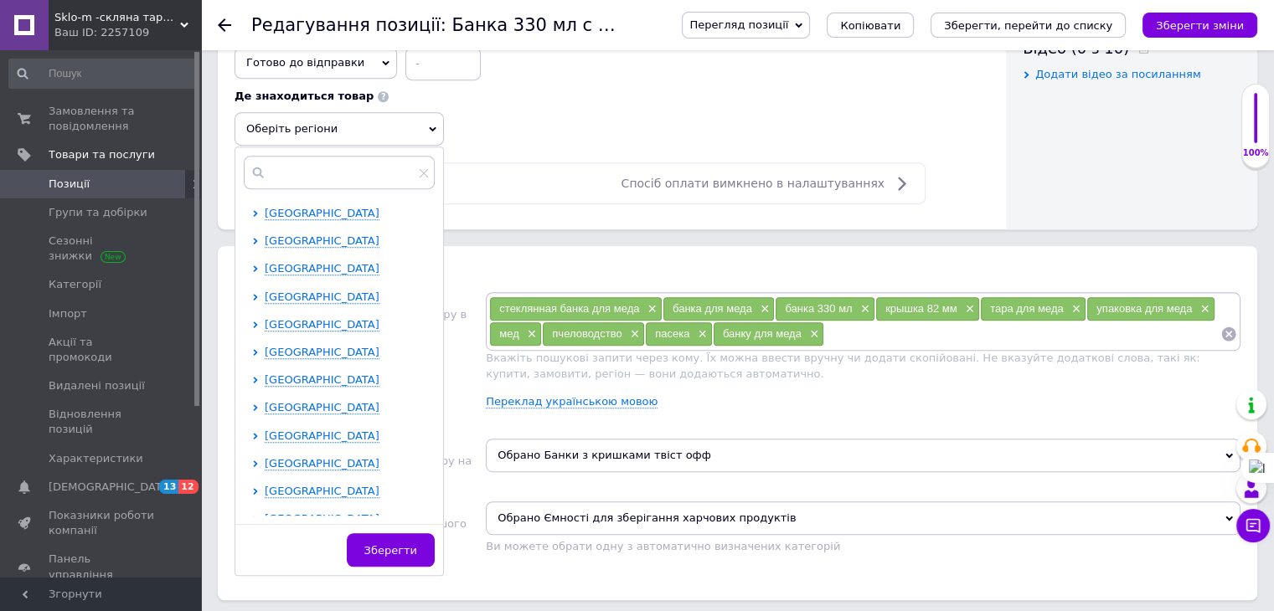
scroll to position [921, 0]
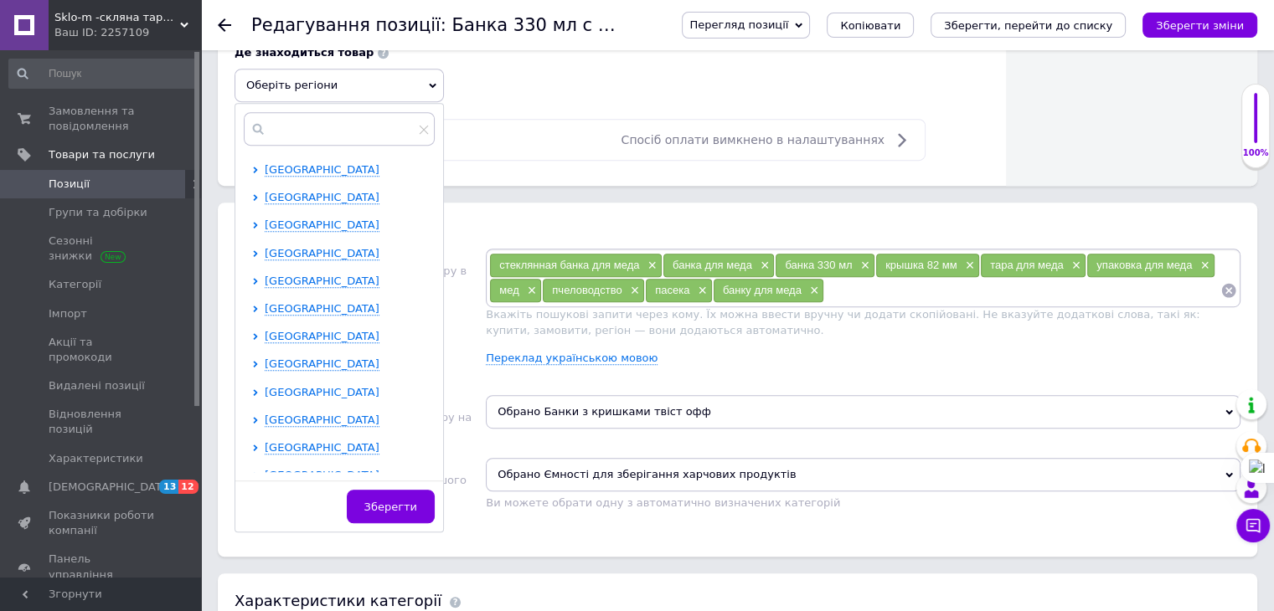
click at [322, 391] on span "Київська область" at bounding box center [322, 392] width 115 height 13
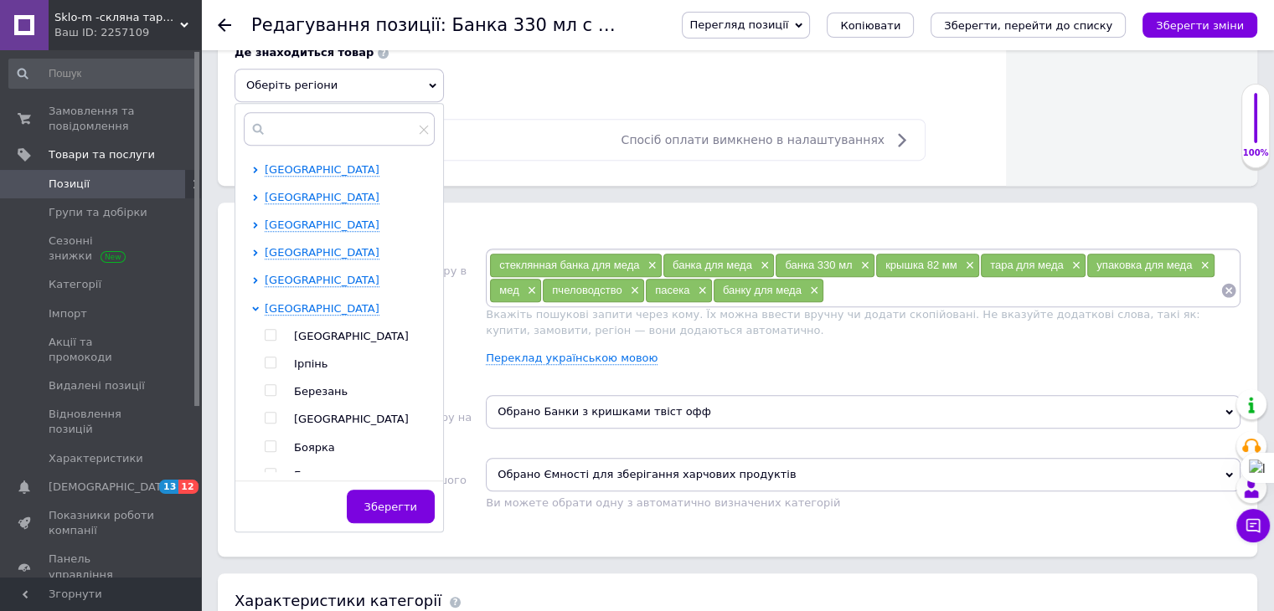
scroll to position [168, 0]
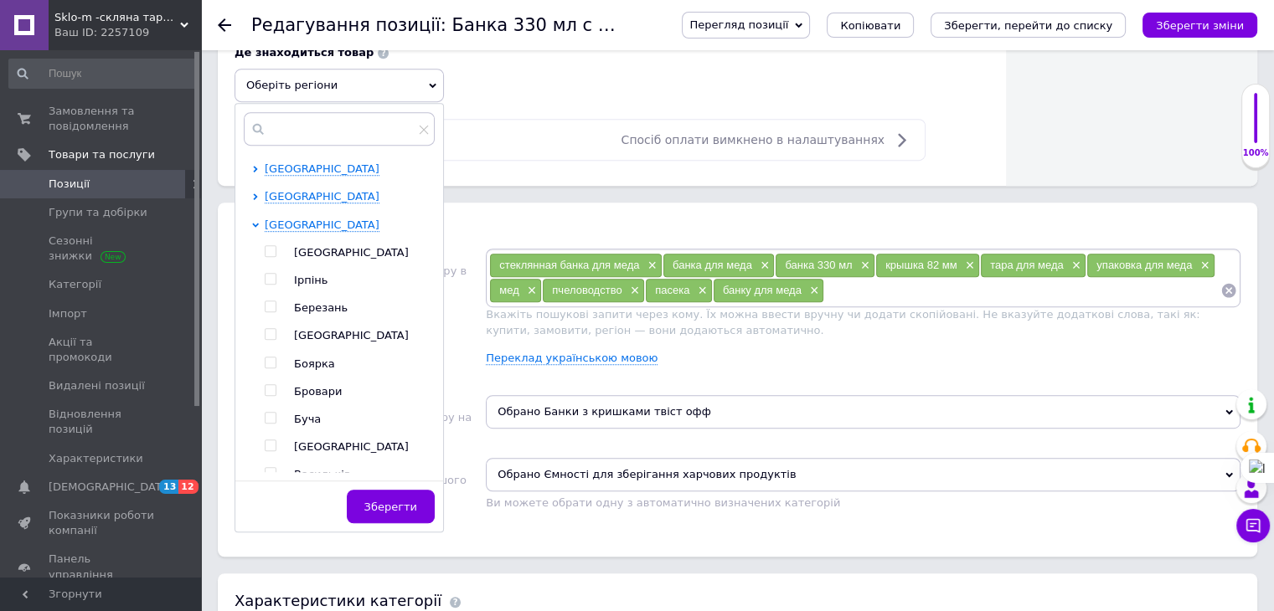
drag, startPoint x: 269, startPoint y: 246, endPoint x: 297, endPoint y: 280, distance: 43.4
click at [268, 246] on input "checkbox" at bounding box center [270, 251] width 11 height 11
checkbox input "true"
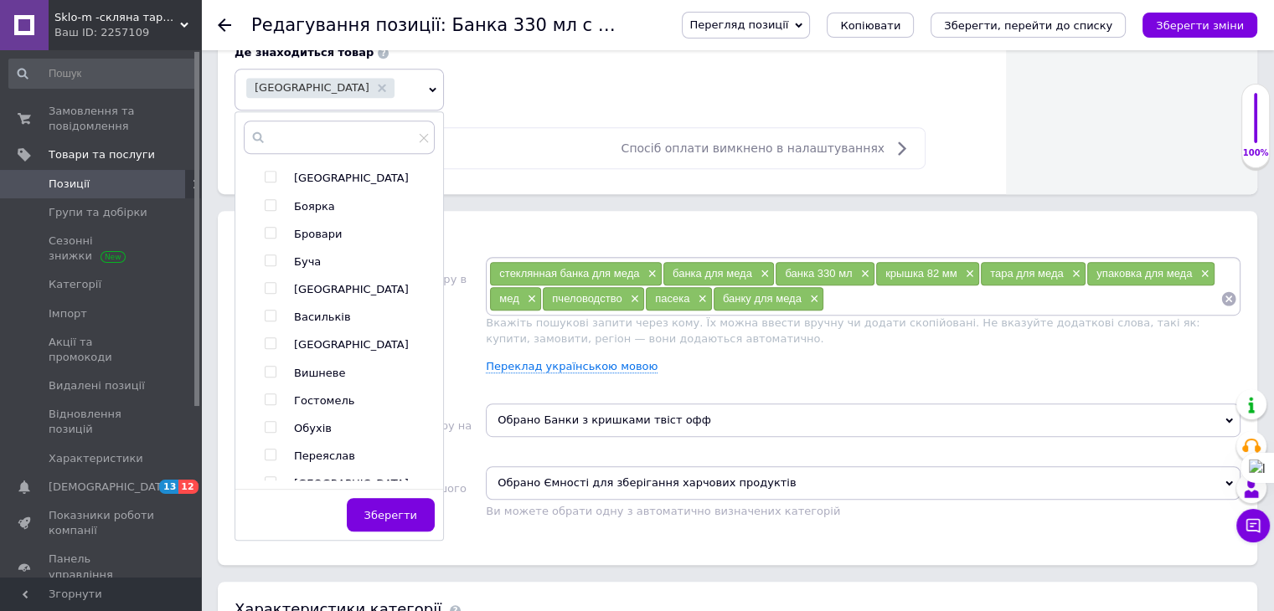
scroll to position [335, 0]
click at [273, 368] on input "checkbox" at bounding box center [270, 370] width 11 height 11
checkbox input "true"
click at [384, 510] on span "Зберегти" at bounding box center [410, 515] width 53 height 13
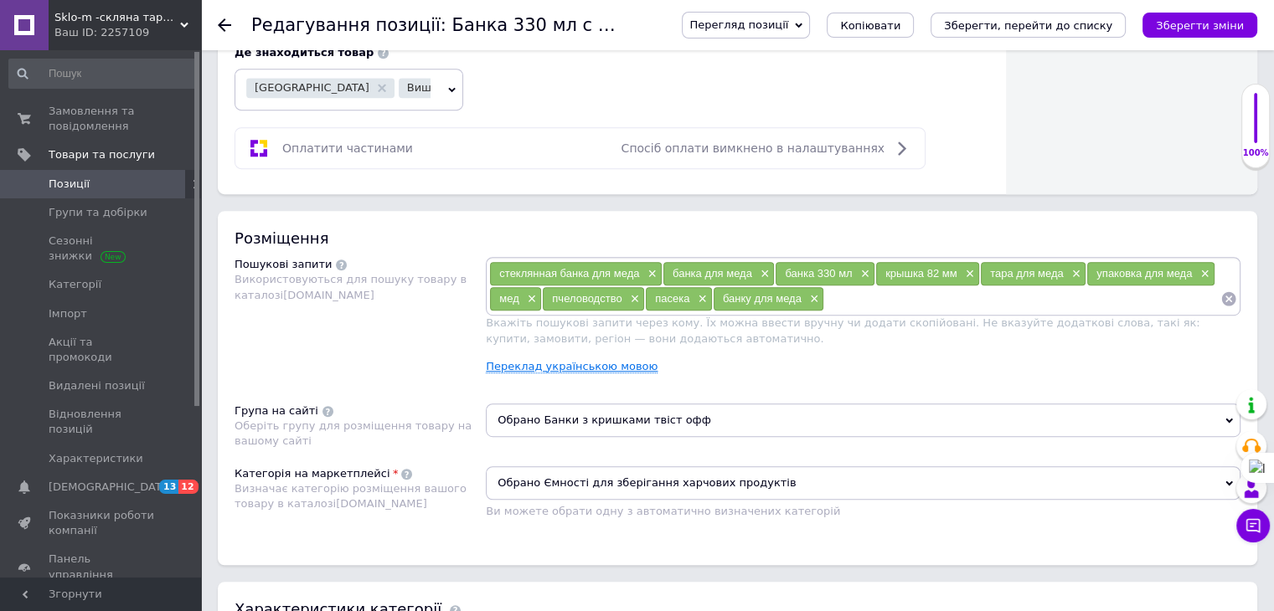
click at [580, 360] on link "Переклад українською мовою" at bounding box center [572, 366] width 172 height 13
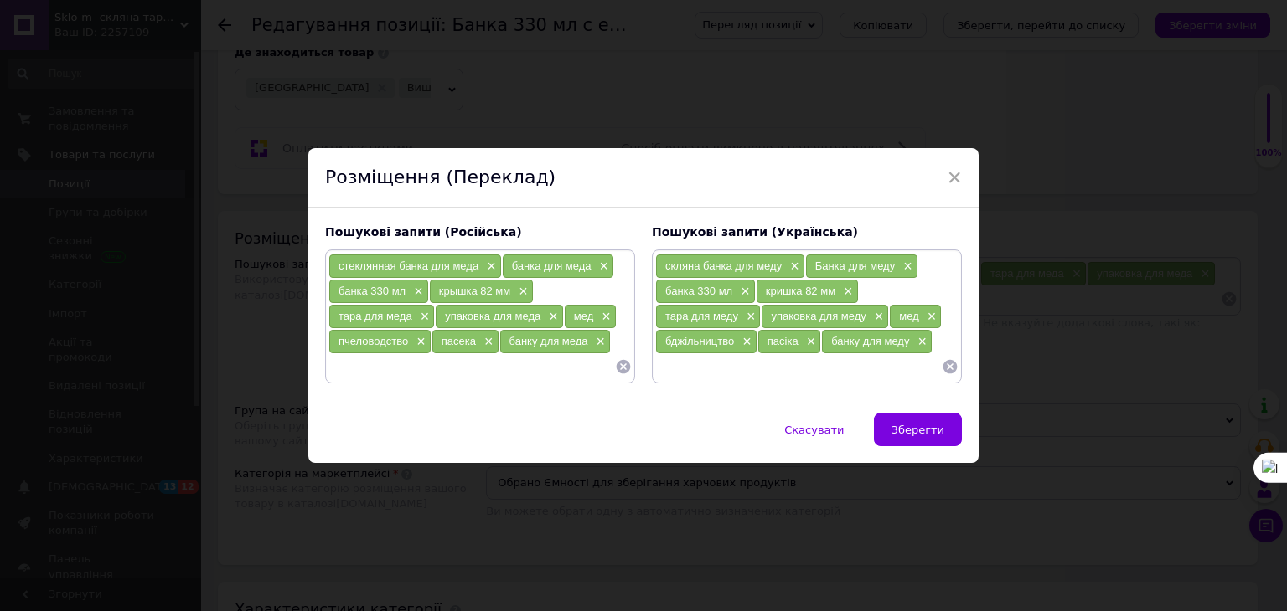
click at [367, 370] on input at bounding box center [471, 366] width 286 height 25
click at [415, 341] on span "×" at bounding box center [418, 342] width 13 height 14
click at [353, 371] on input at bounding box center [471, 366] width 286 height 25
type input "Банка 330 мл"
type input "банка для консервирования 330 мл"
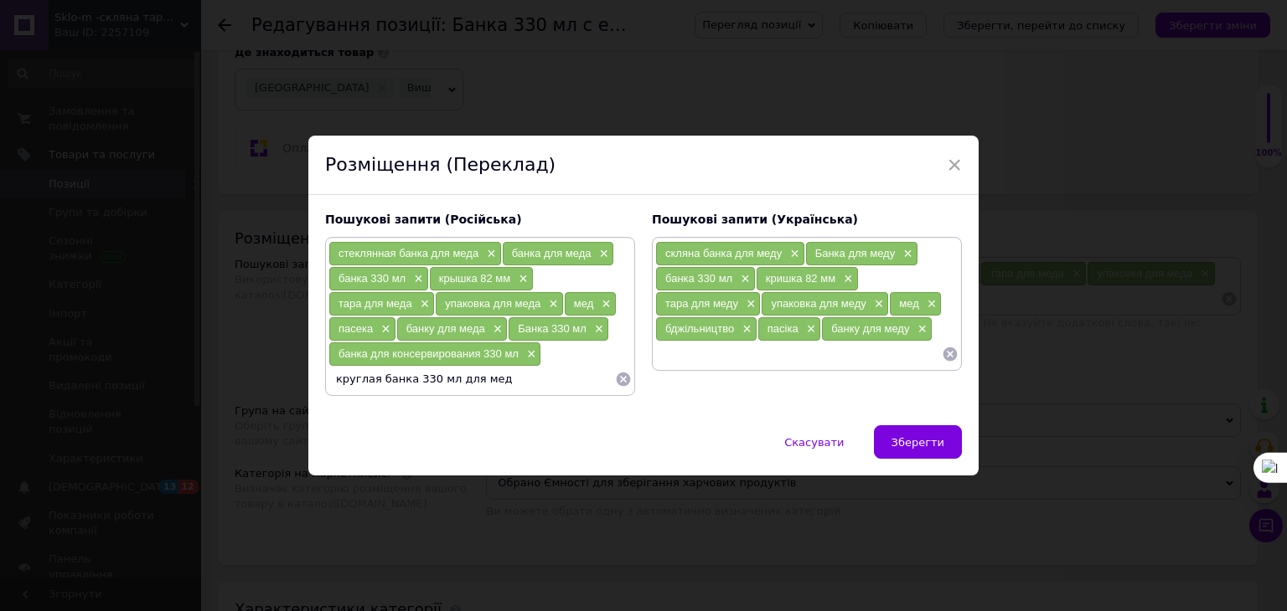
type input "круглая банка 330 мл для меда"
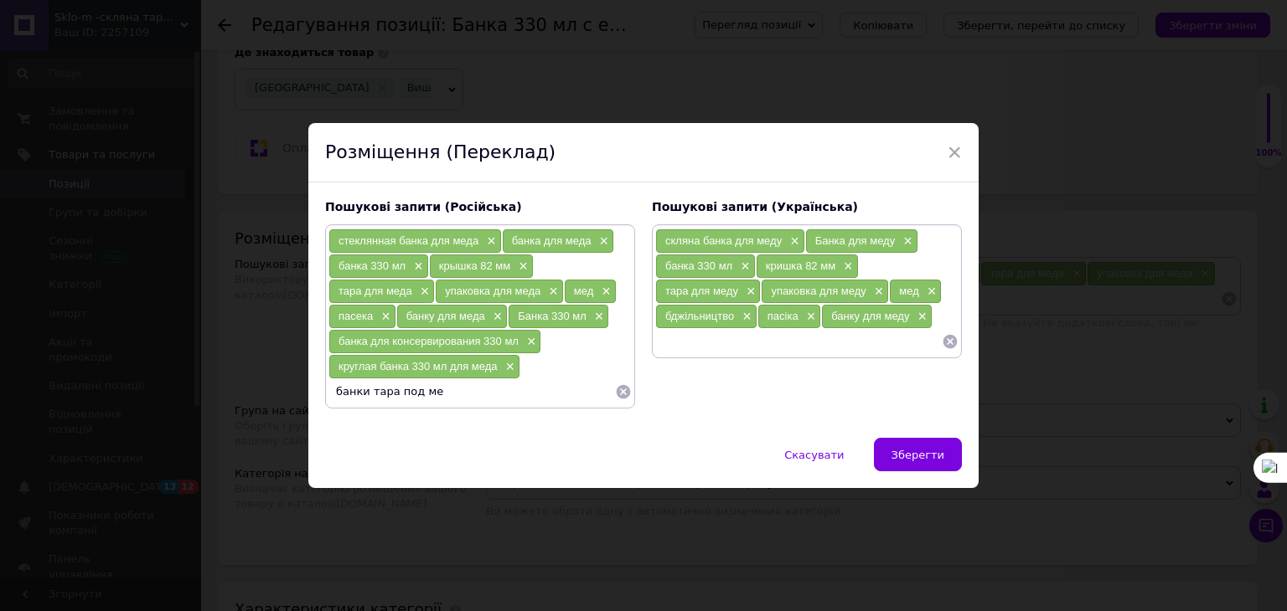
type input "банки тара под мед"
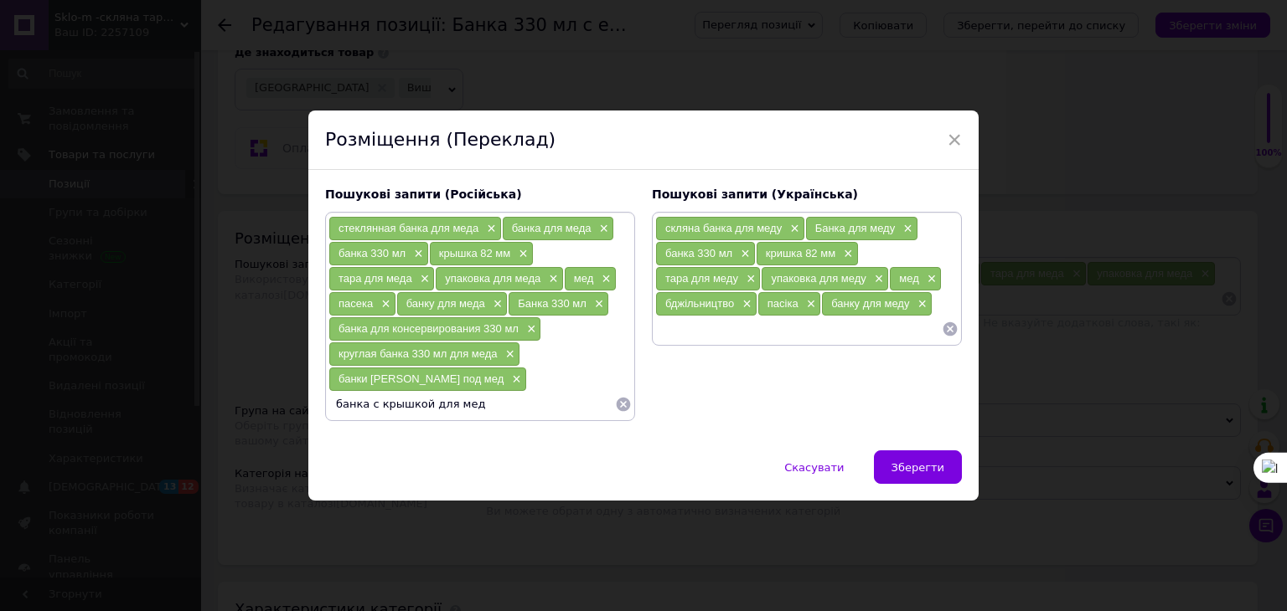
type input "банка с крышкой для меда"
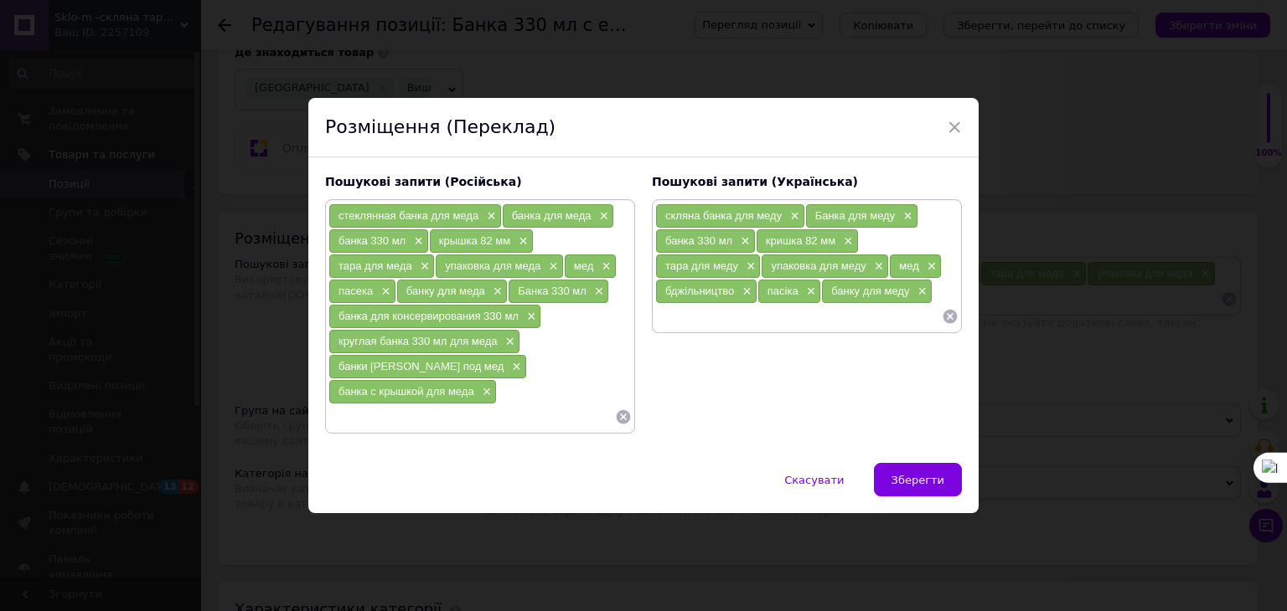
click at [674, 329] on input at bounding box center [798, 316] width 286 height 25
click at [346, 405] on input at bounding box center [471, 417] width 286 height 25
type input "банка 330 мл под закрутку"
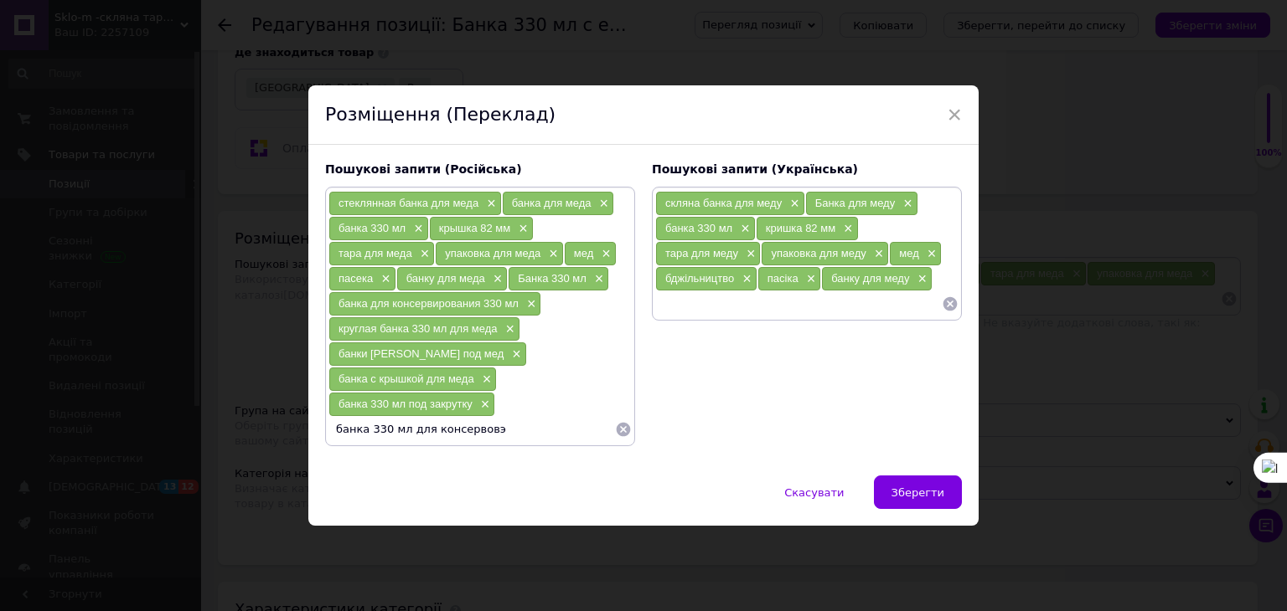
type input "банка 330 мл для консервов"
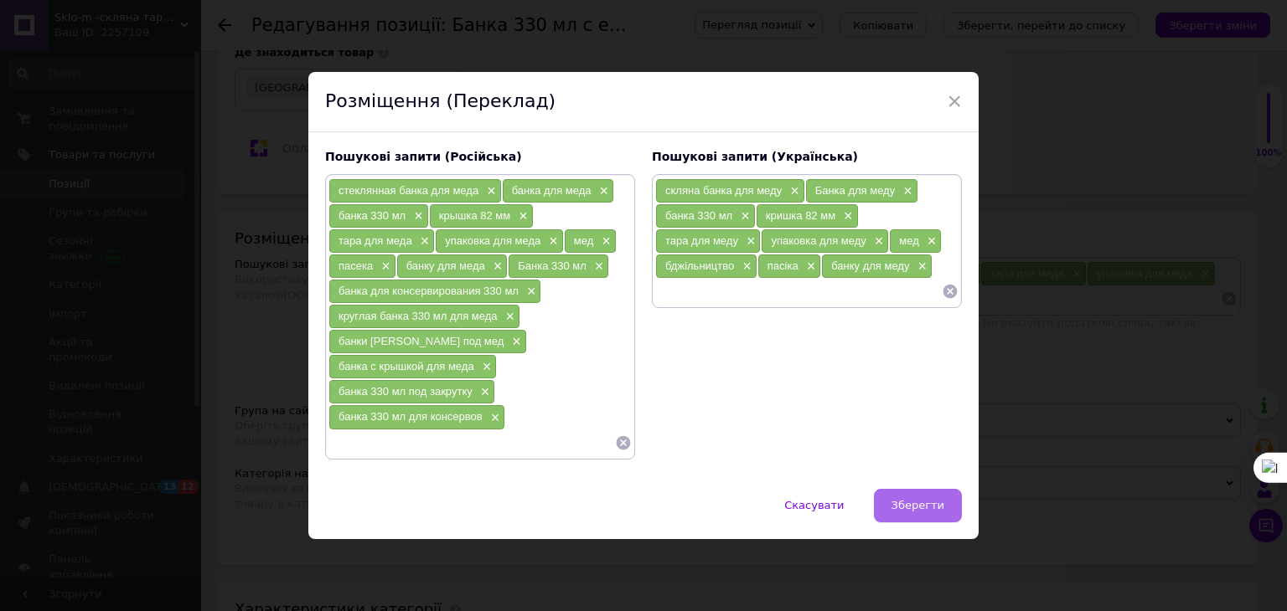
click at [909, 499] on span "Зберегти" at bounding box center [917, 505] width 53 height 13
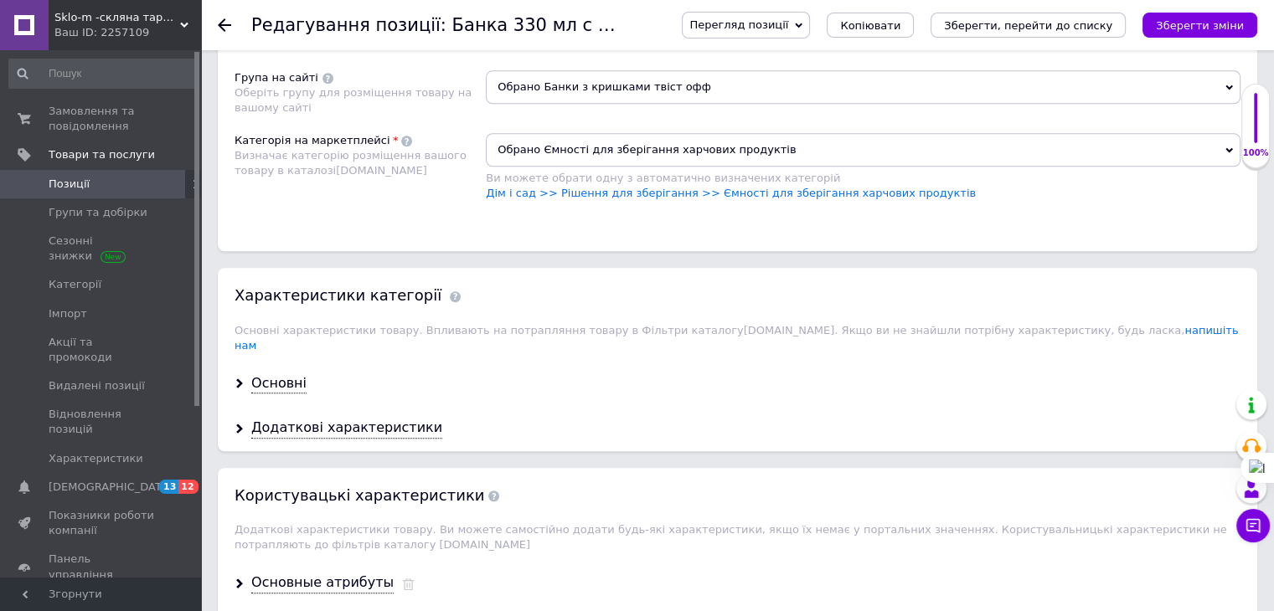
scroll to position [1759, 0]
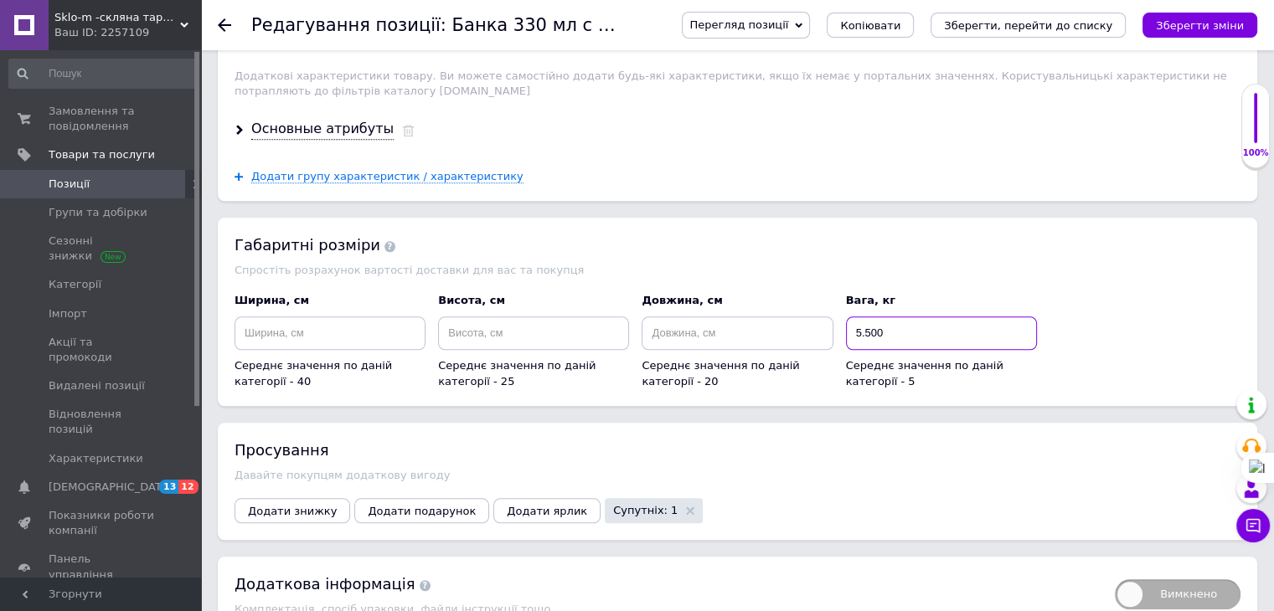
drag, startPoint x: 853, startPoint y: 316, endPoint x: 898, endPoint y: 316, distance: 45.2
click at [898, 317] on input "5.500" at bounding box center [941, 334] width 191 height 34
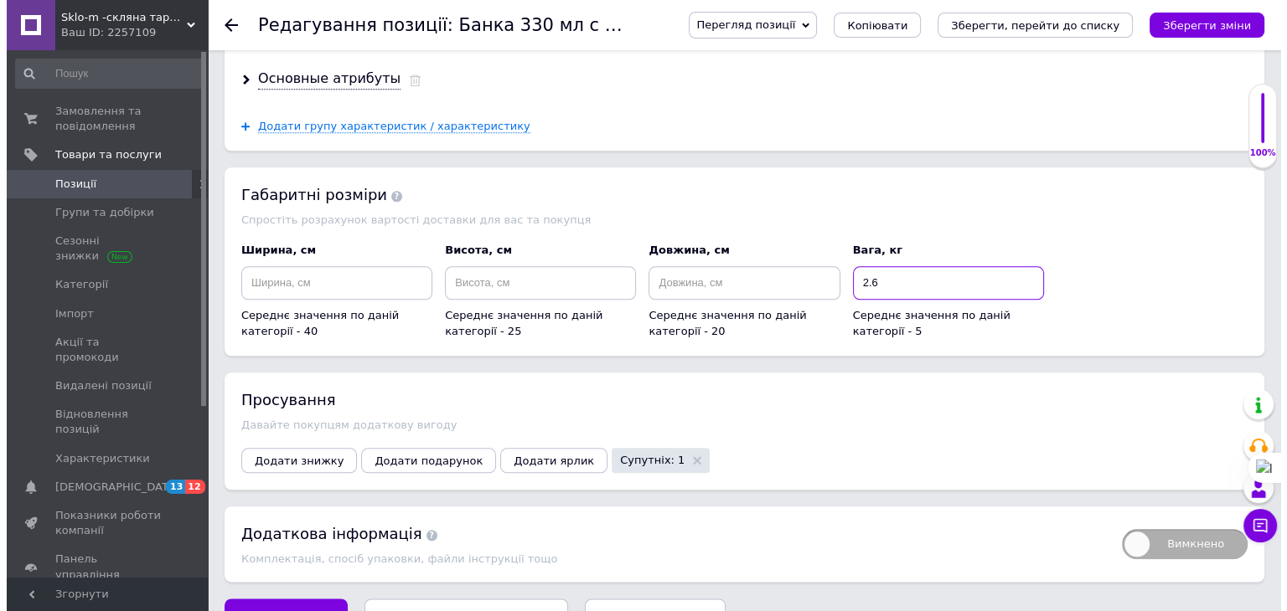
scroll to position [1832, 0]
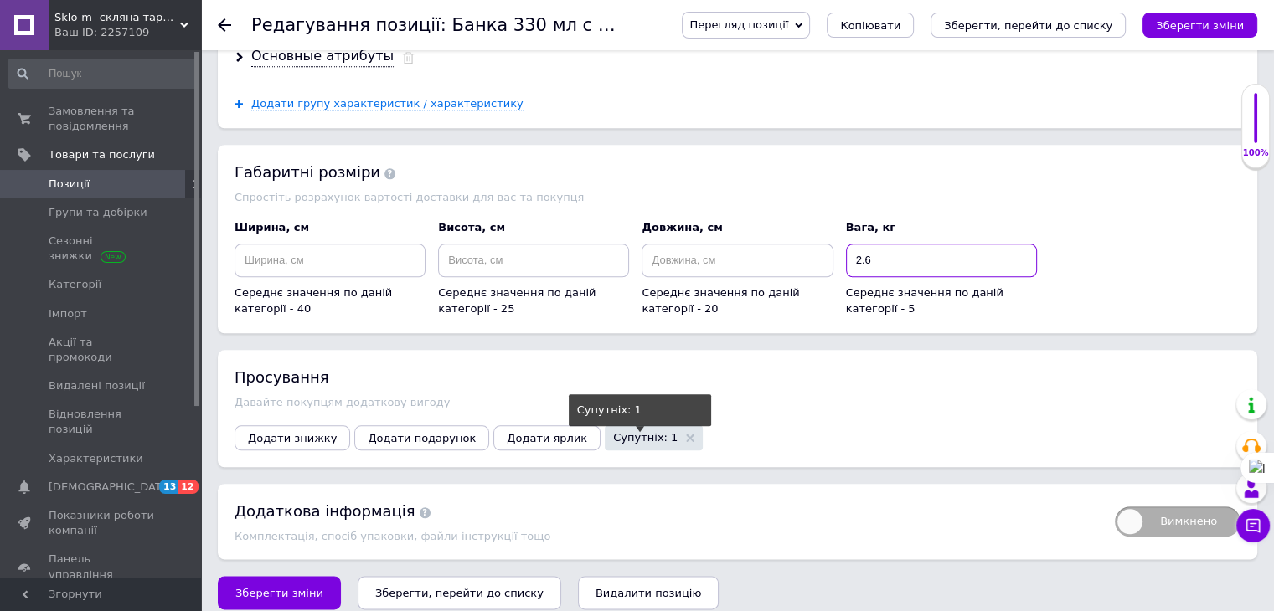
type input "2.6"
click at [613, 432] on span "Супутніх: 1" at bounding box center [645, 437] width 64 height 11
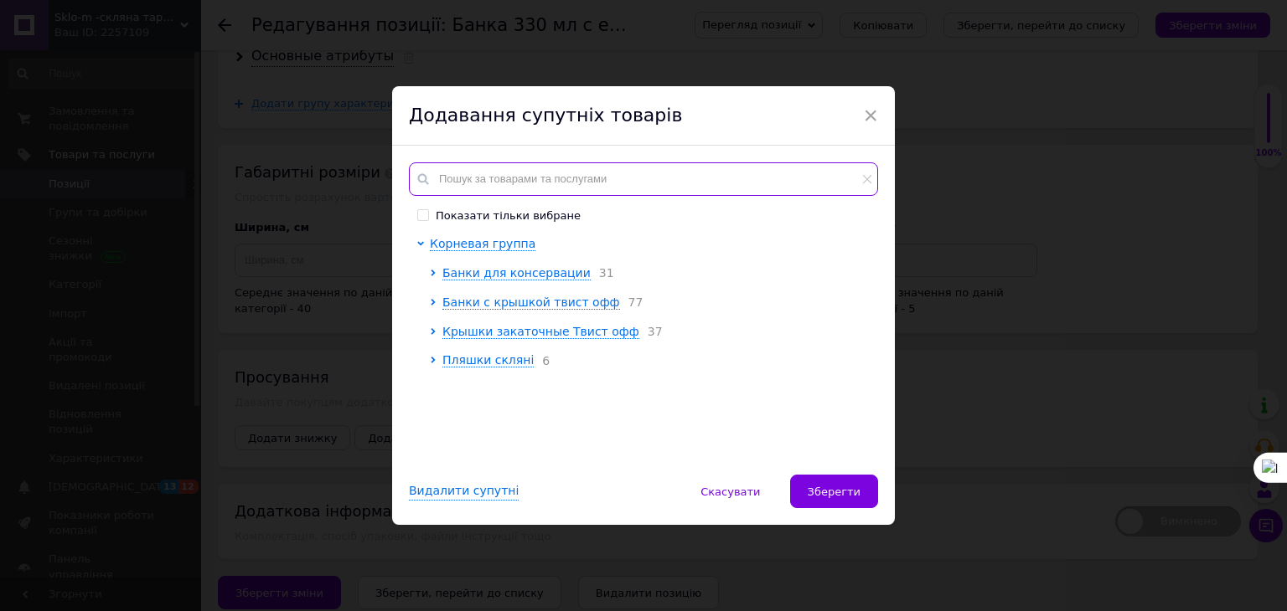
click at [460, 182] on input "text" at bounding box center [643, 179] width 469 height 34
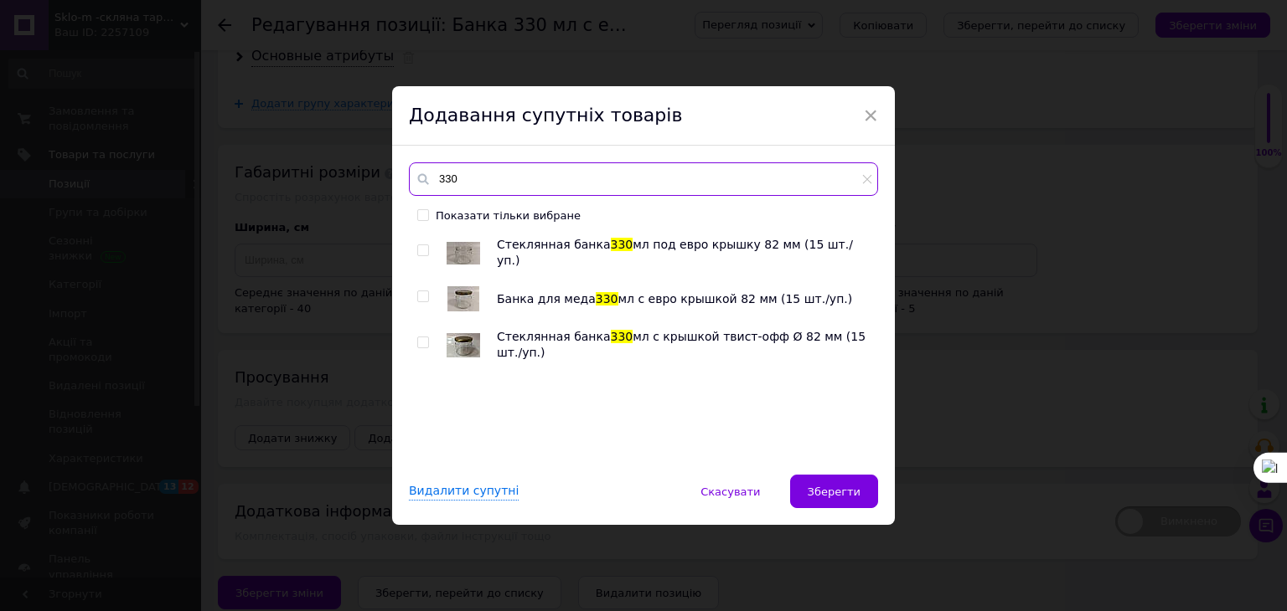
type input "330"
click at [421, 250] on input "checkbox" at bounding box center [422, 250] width 11 height 11
checkbox input "true"
drag, startPoint x: 420, startPoint y: 293, endPoint x: 419, endPoint y: 330, distance: 36.9
click at [419, 297] on input "checkbox" at bounding box center [422, 296] width 11 height 11
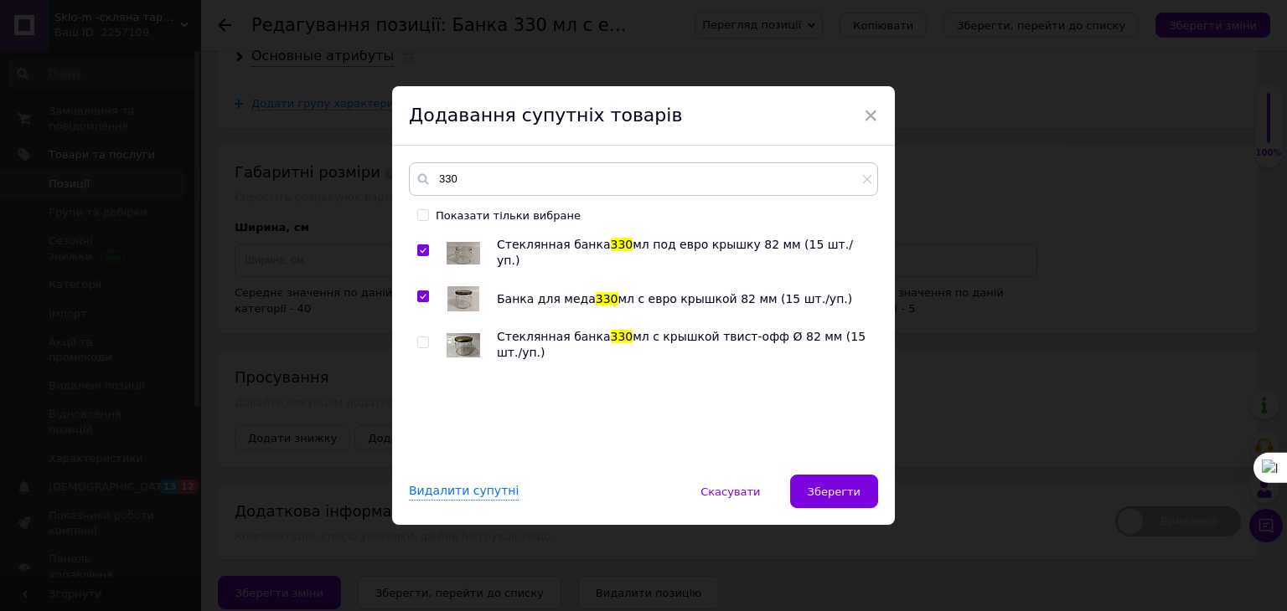
checkbox input "true"
drag, startPoint x: 419, startPoint y: 339, endPoint x: 521, endPoint y: 383, distance: 111.1
click at [419, 340] on input "checkbox" at bounding box center [422, 343] width 11 height 11
checkbox input "true"
click at [838, 497] on span "Зберегти" at bounding box center [833, 492] width 53 height 13
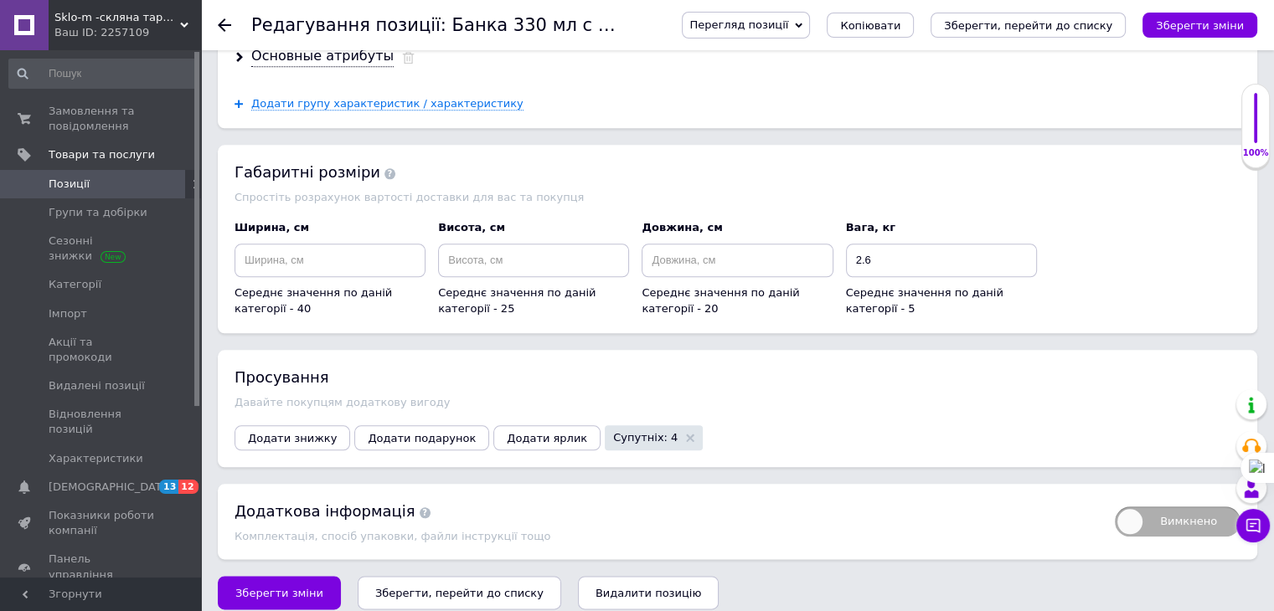
click at [436, 587] on icon "Зберегти, перейти до списку" at bounding box center [459, 593] width 168 height 13
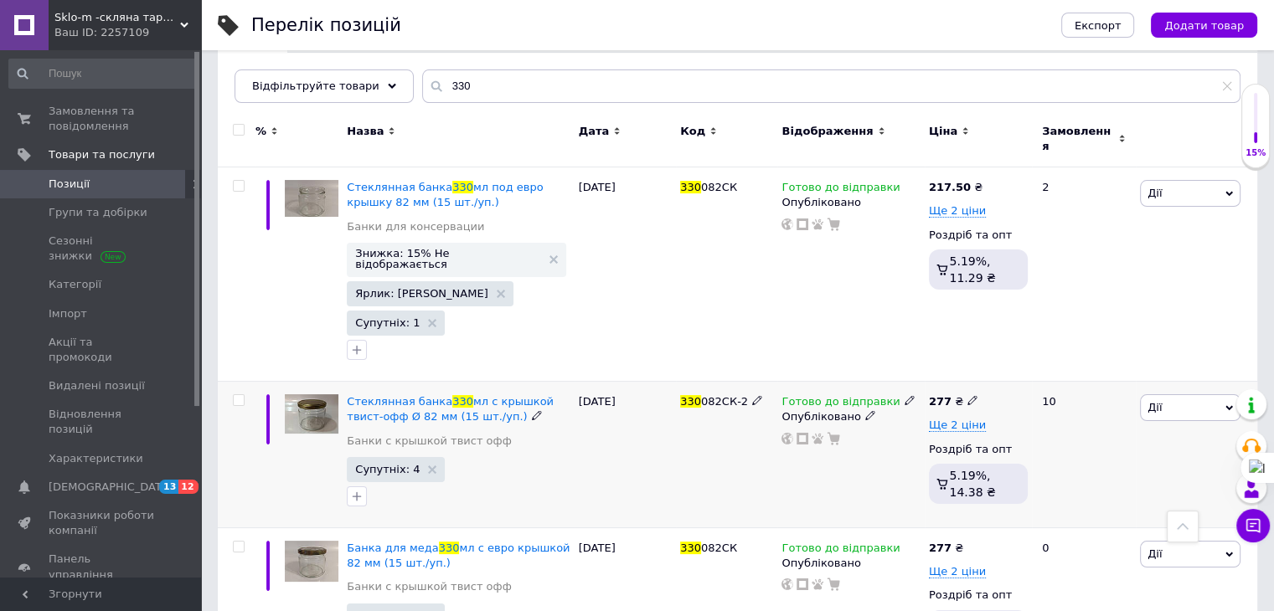
scroll to position [37, 0]
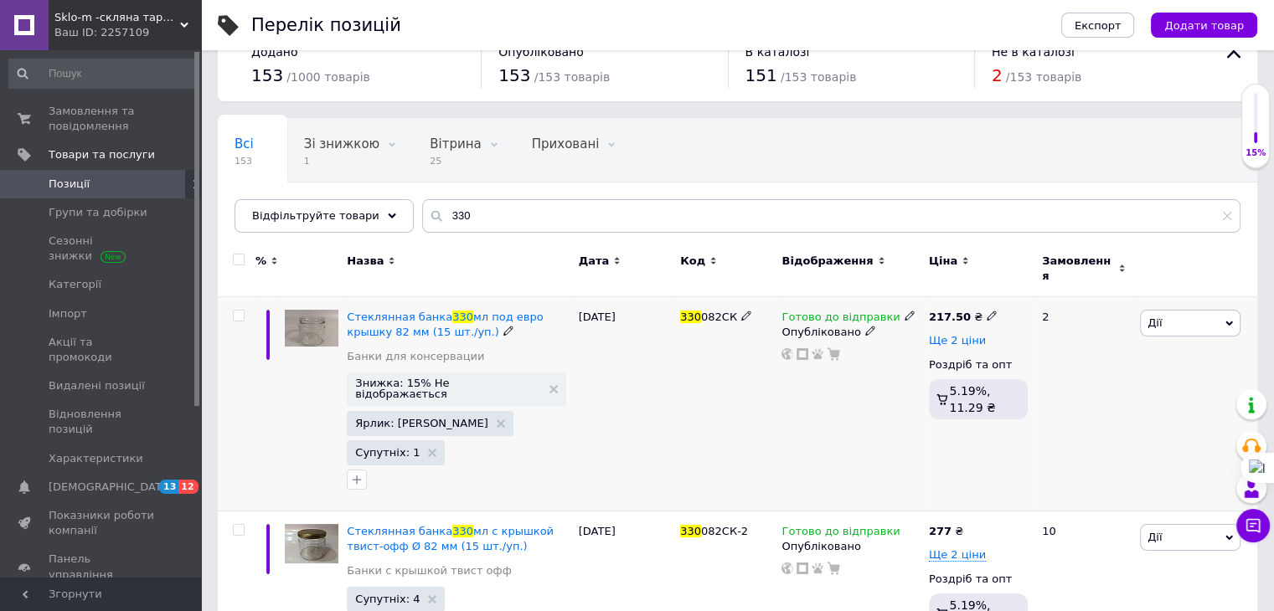
click at [965, 334] on span "Ще 2 ціни" at bounding box center [957, 340] width 57 height 13
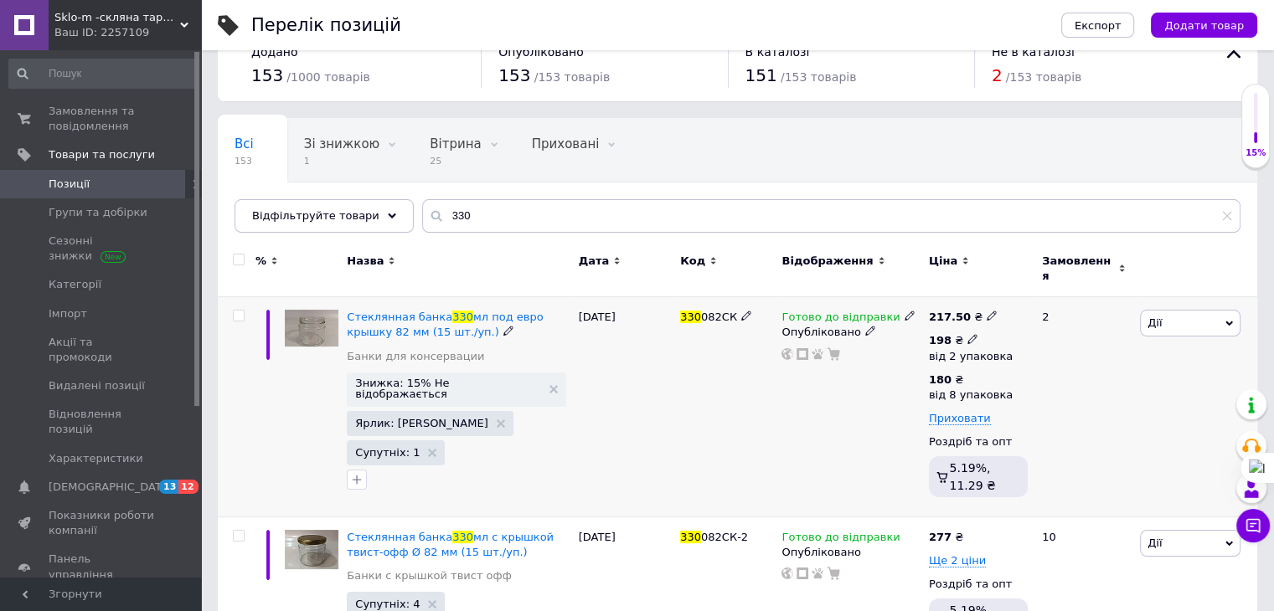
click at [999, 333] on div "198 ₴" at bounding box center [971, 340] width 84 height 15
click at [184, 23] on icon at bounding box center [184, 25] width 8 height 8
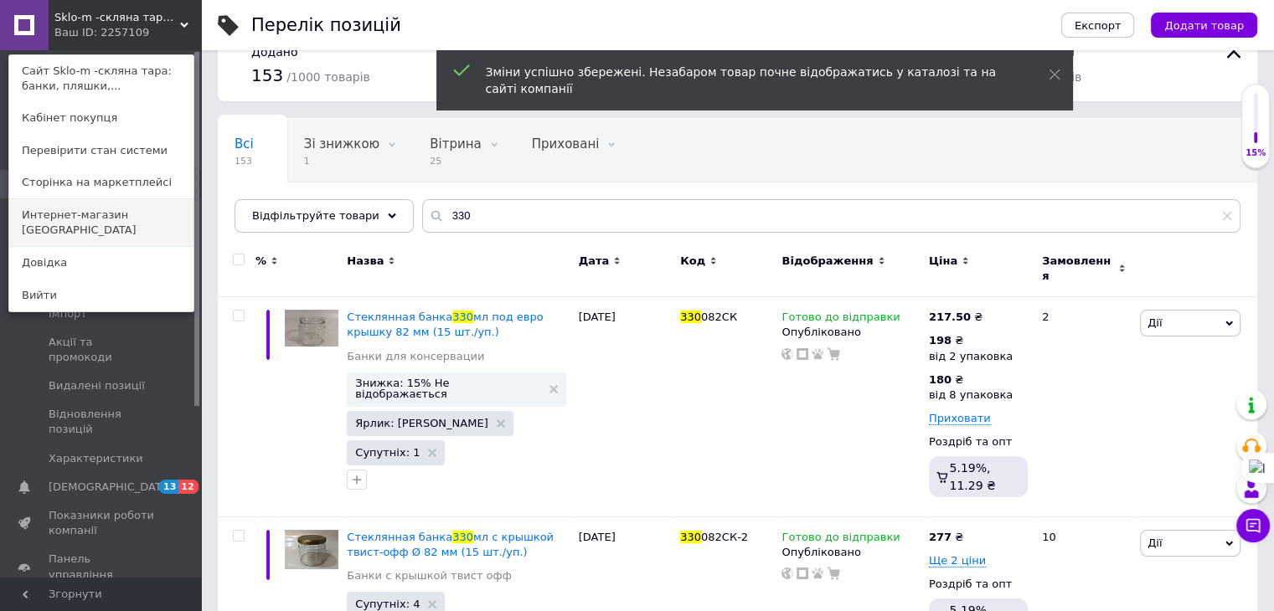
click at [116, 218] on link "Интернет-магазин [GEOGRAPHIC_DATA]" at bounding box center [101, 222] width 184 height 47
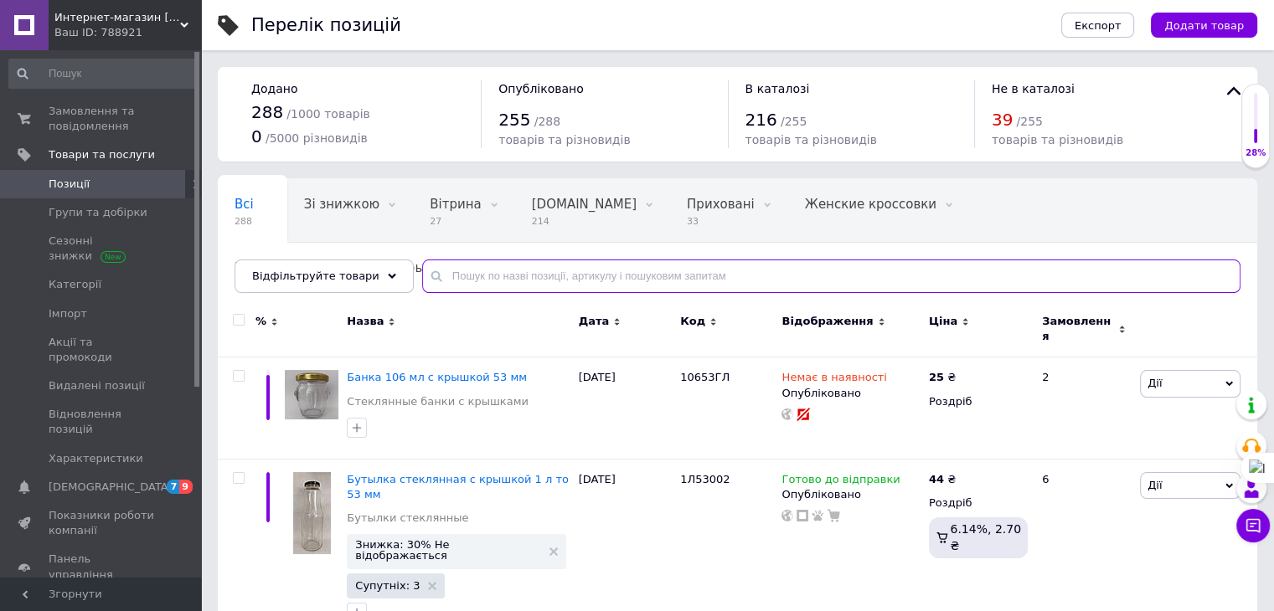
click at [450, 280] on input "text" at bounding box center [831, 277] width 818 height 34
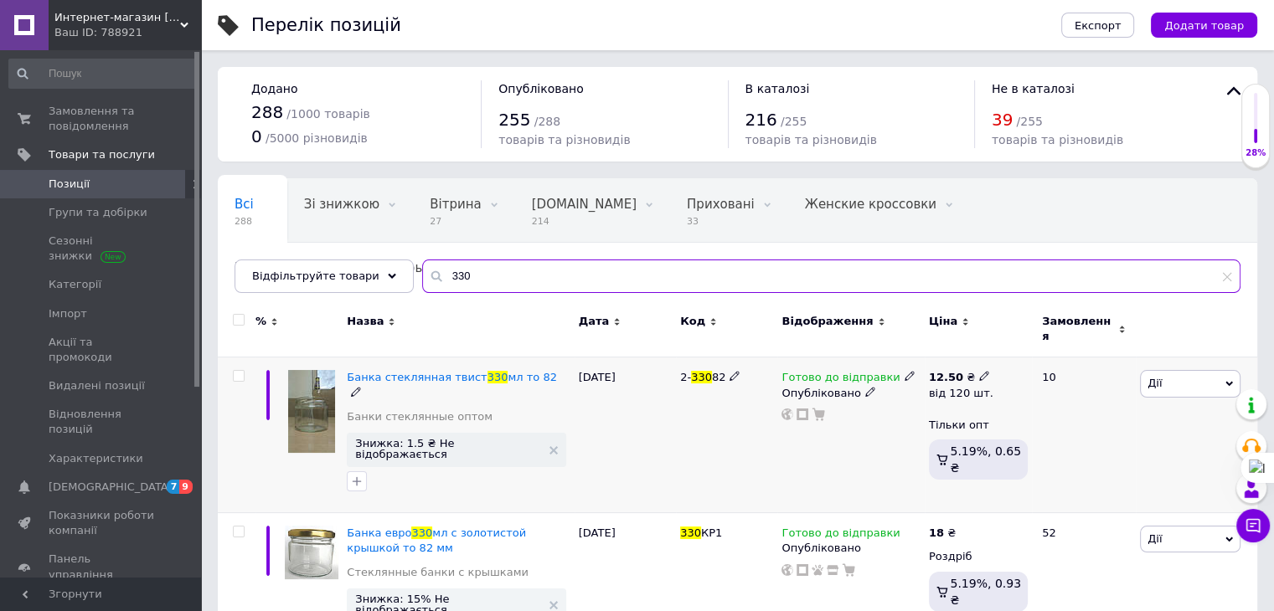
type input "330"
click at [979, 372] on use at bounding box center [983, 376] width 9 height 9
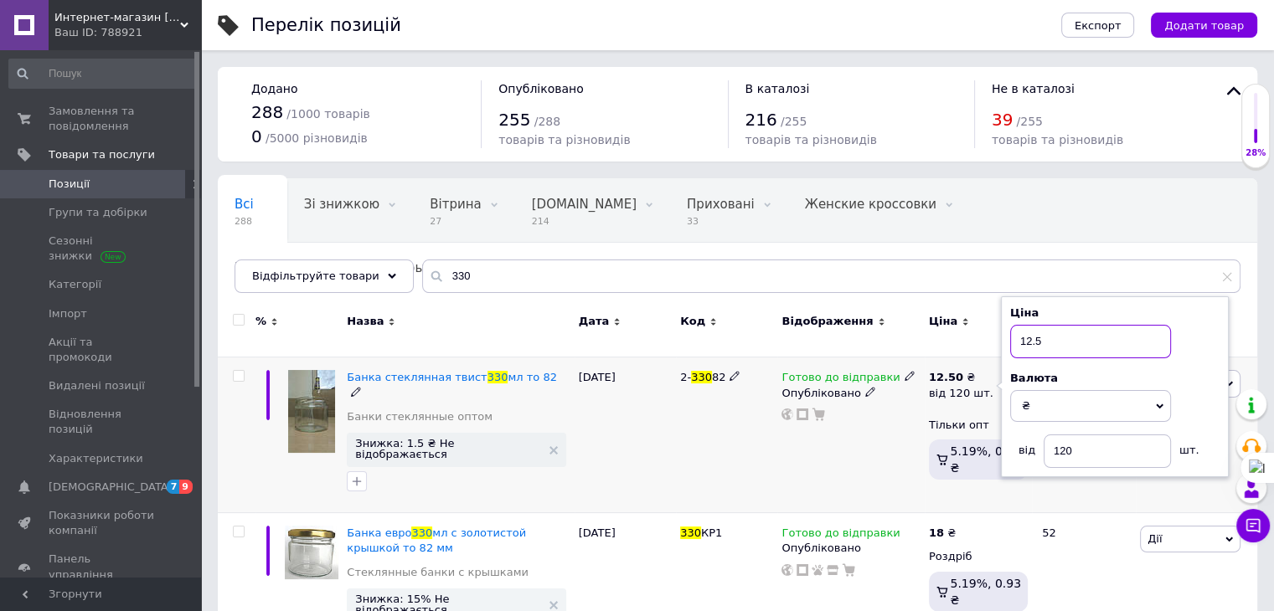
click at [1044, 333] on input "12.5" at bounding box center [1090, 342] width 161 height 34
type input "12"
click at [673, 433] on div "07.05.2025" at bounding box center [625, 436] width 101 height 156
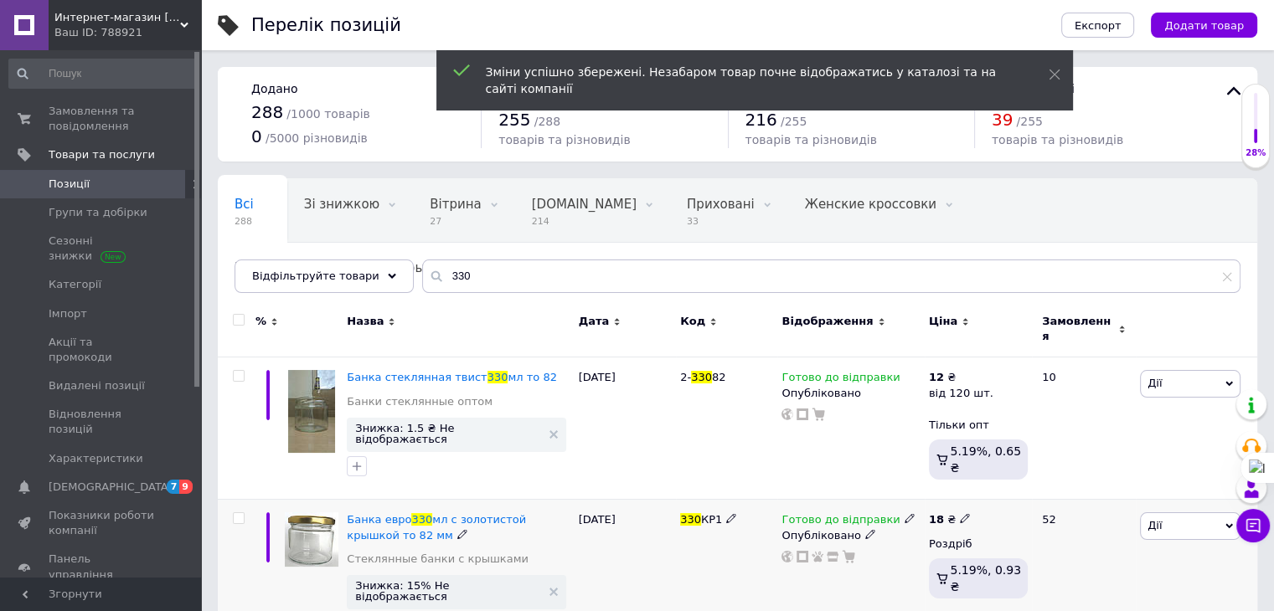
click at [960, 513] on icon at bounding box center [965, 518] width 10 height 10
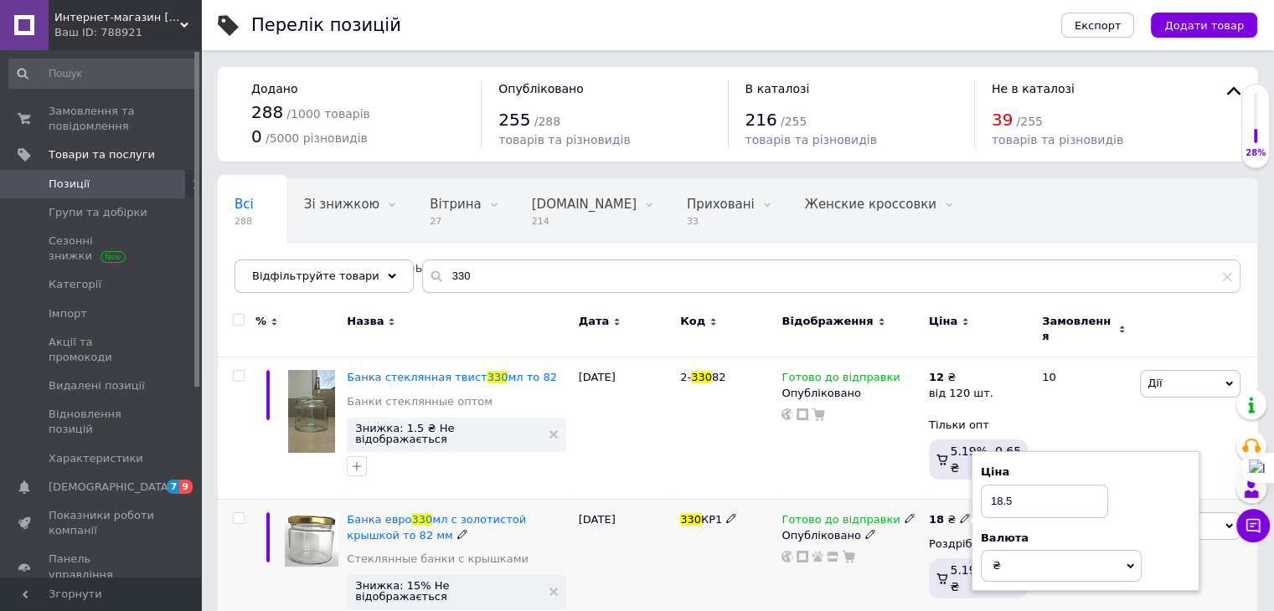
type input "18.5"
click at [874, 547] on div "Готово до відправки Опубліковано" at bounding box center [850, 578] width 147 height 156
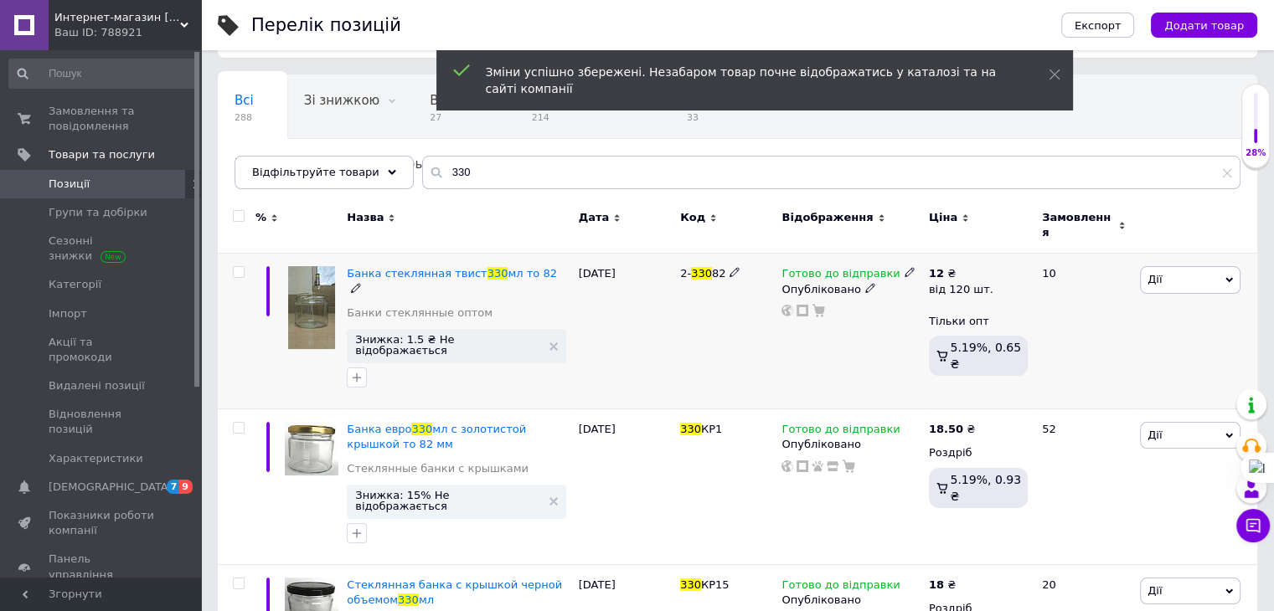
scroll to position [168, 0]
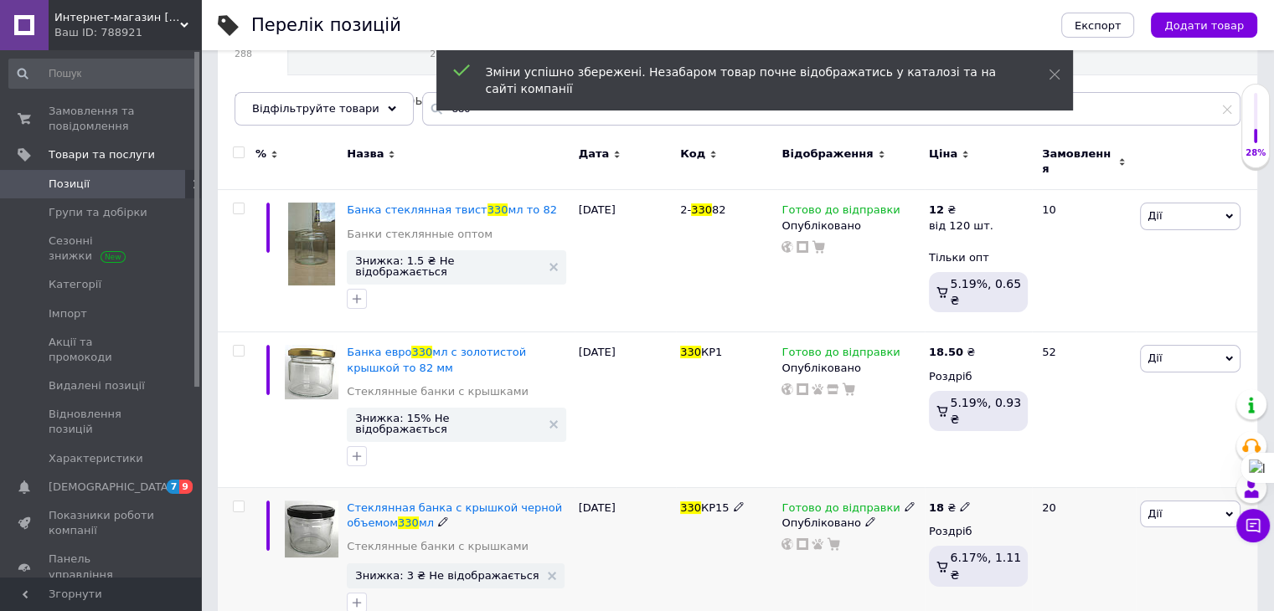
click at [960, 502] on icon at bounding box center [965, 507] width 10 height 10
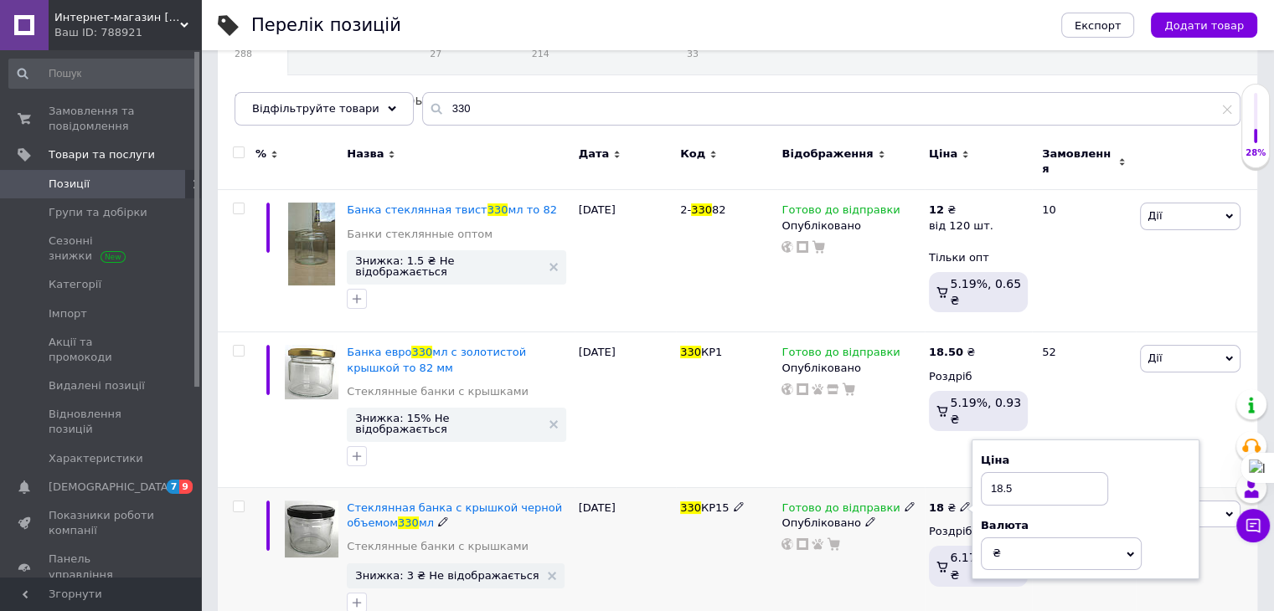
type input "18.5"
click at [862, 564] on div "Готово до відправки Опубліковано" at bounding box center [850, 561] width 147 height 147
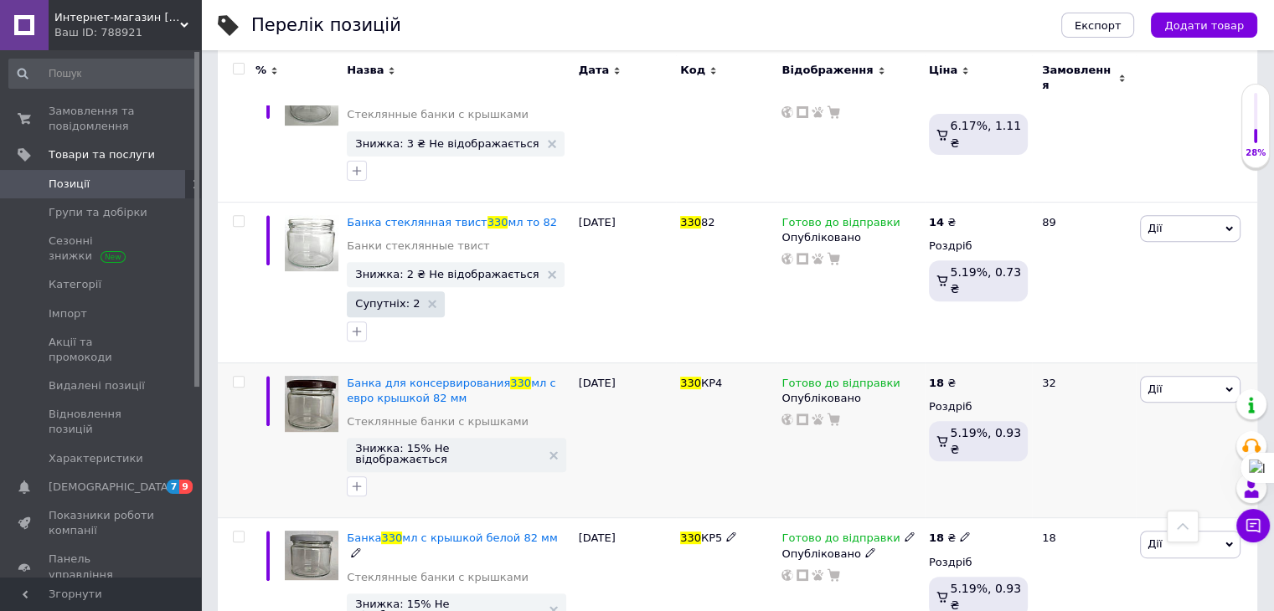
scroll to position [670, 0]
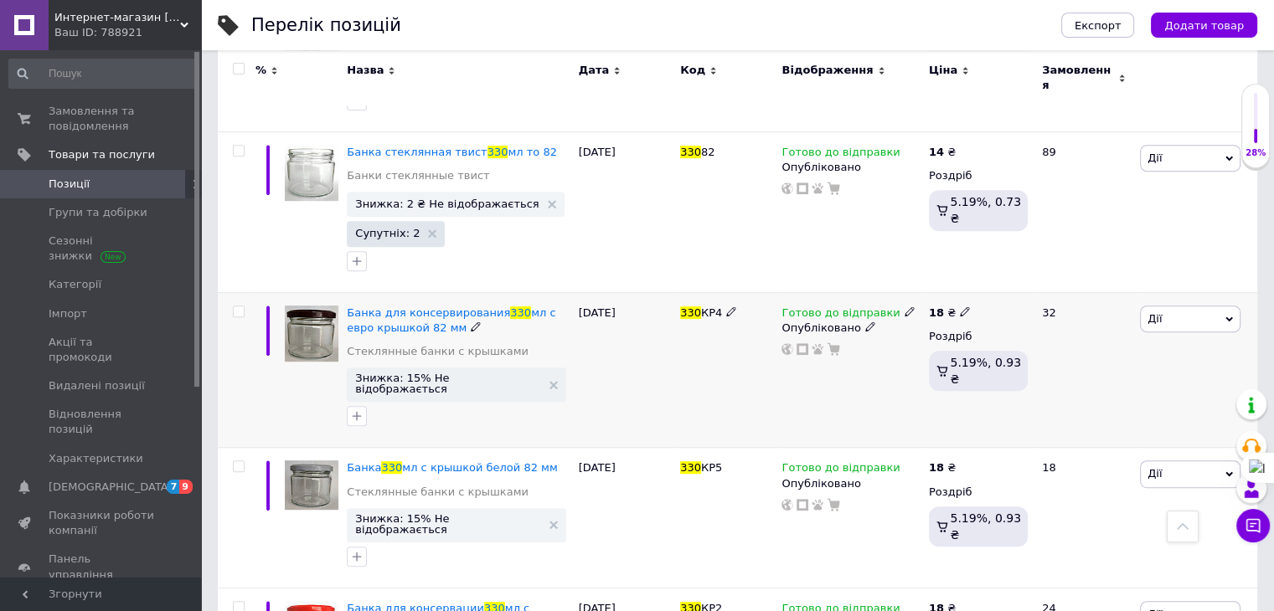
click at [961, 307] on icon at bounding box center [965, 312] width 10 height 10
type input "18.5"
click at [888, 354] on div "Готово до відправки Опубліковано" at bounding box center [850, 370] width 147 height 156
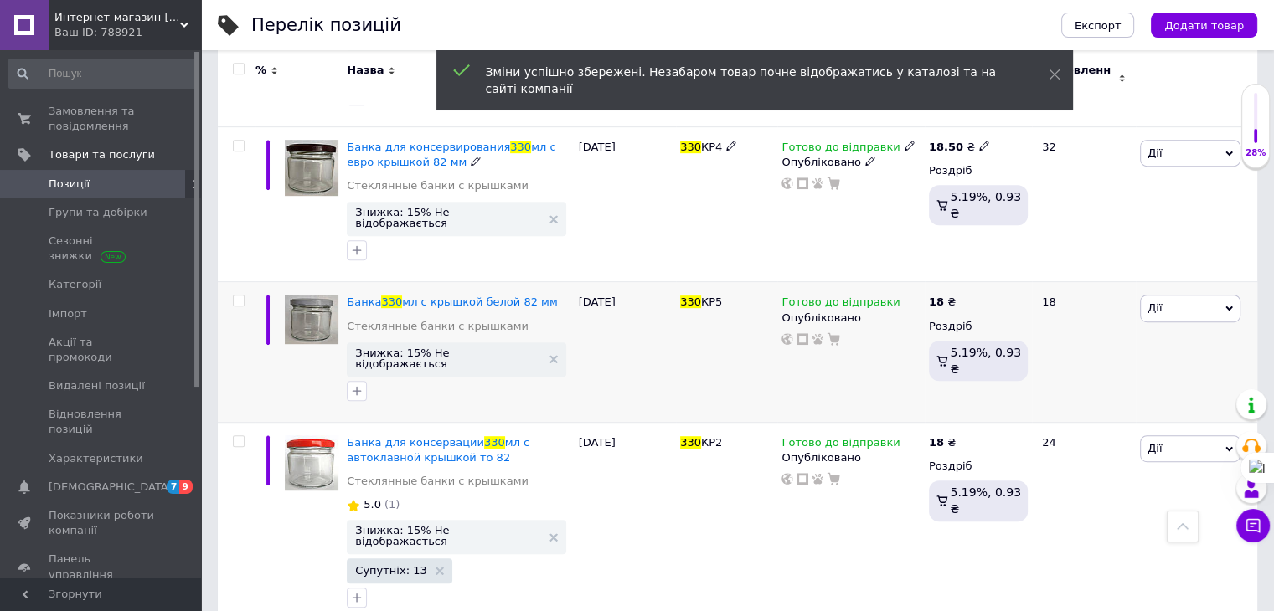
scroll to position [838, 0]
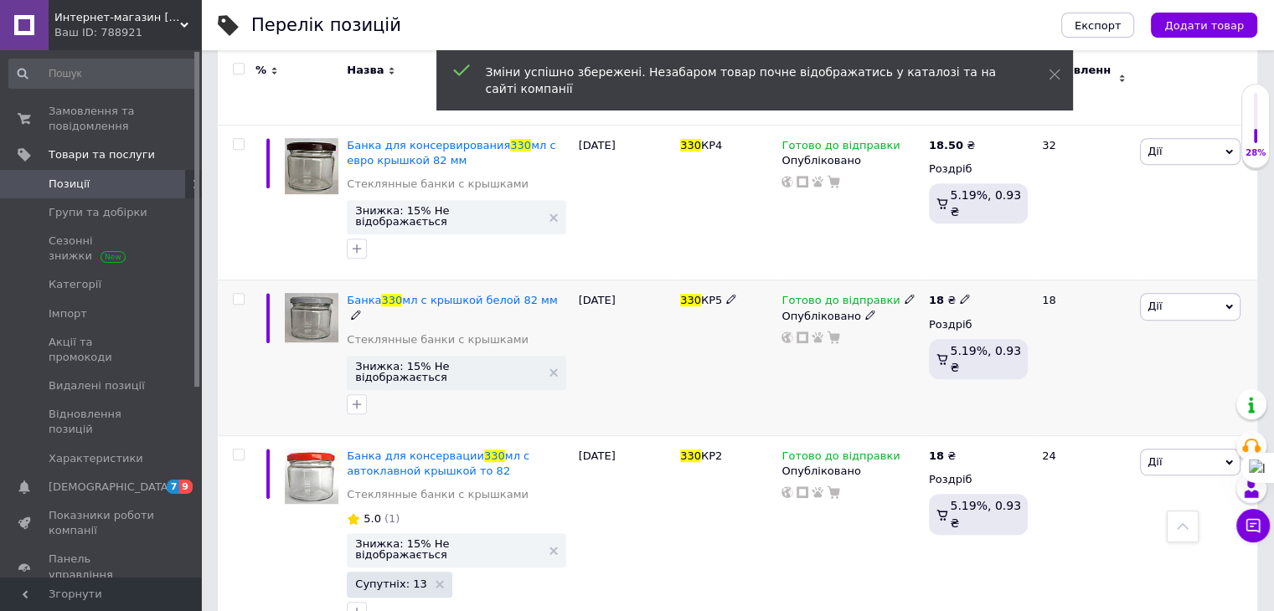
click at [961, 294] on icon at bounding box center [965, 299] width 10 height 10
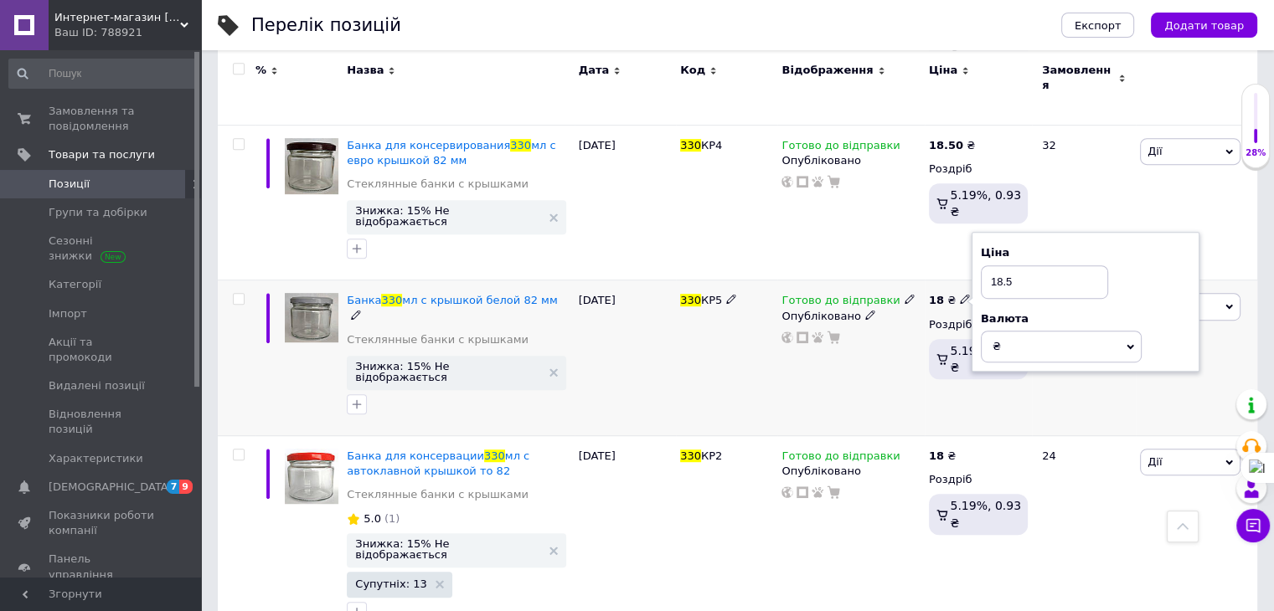
type input "18.5"
click at [939, 339] on div "18 ₴ Ціна 18.5 Валюта ₴ $ EUR CHF GBP ¥ PLN ₸ MDL HUF KGS CNY TRY KRW lei Роздр…" at bounding box center [978, 359] width 107 height 156
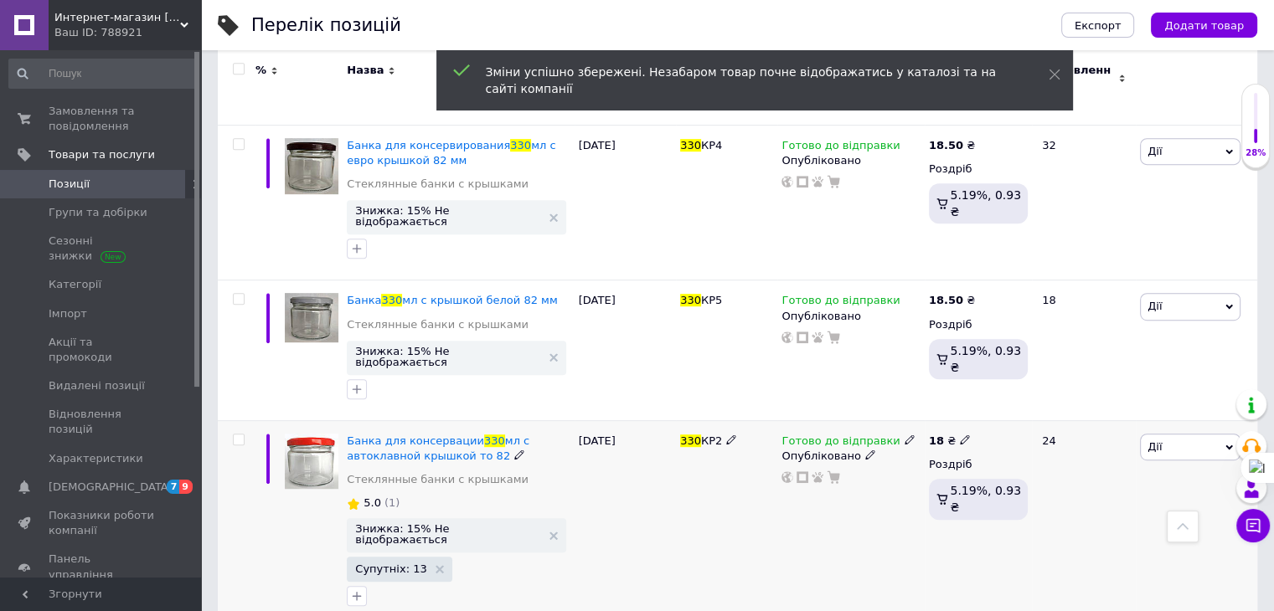
click at [960, 435] on icon at bounding box center [965, 440] width 10 height 10
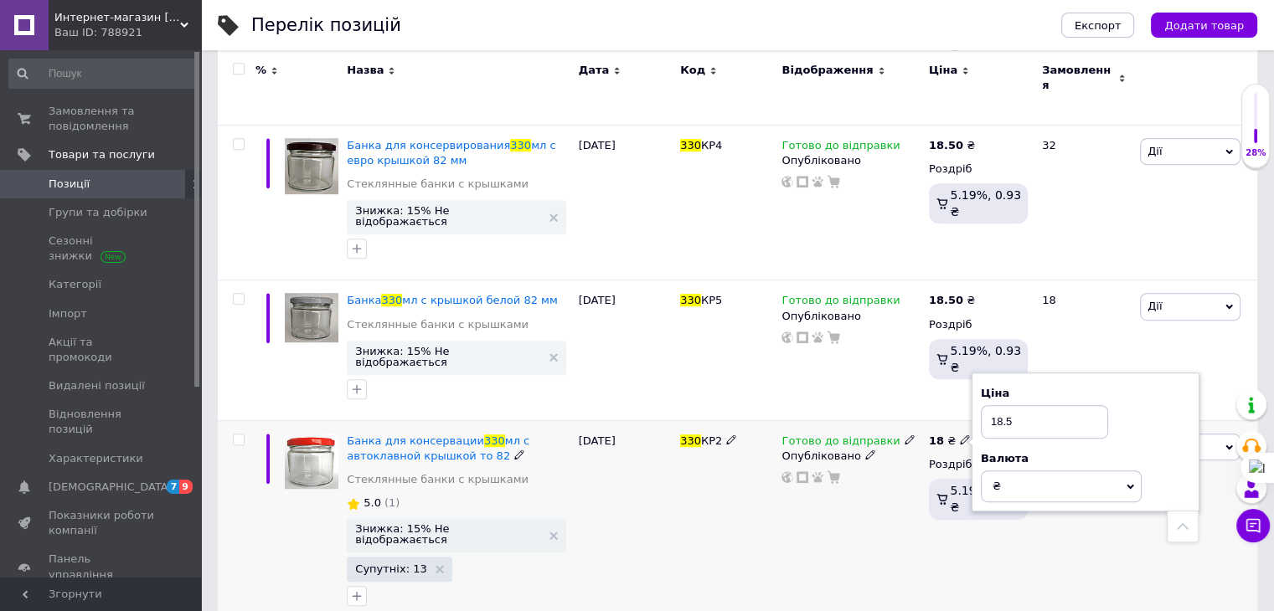
type input "18.5"
click at [801, 475] on div "Готово до відправки Опубліковано" at bounding box center [850, 524] width 147 height 208
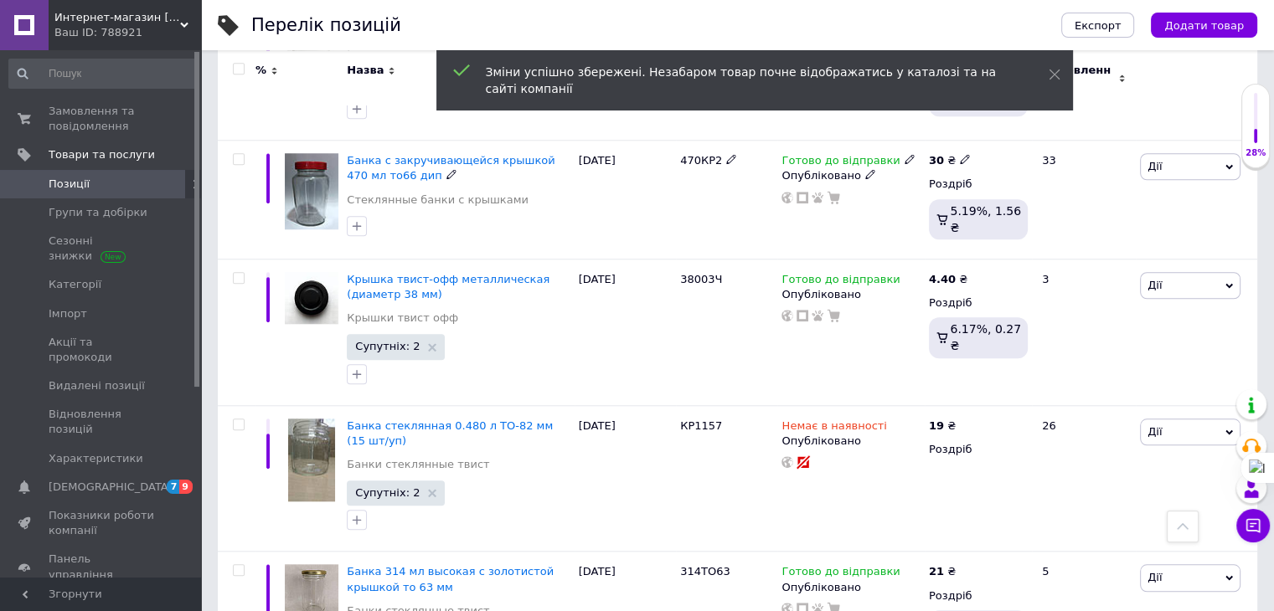
scroll to position [1498, 0]
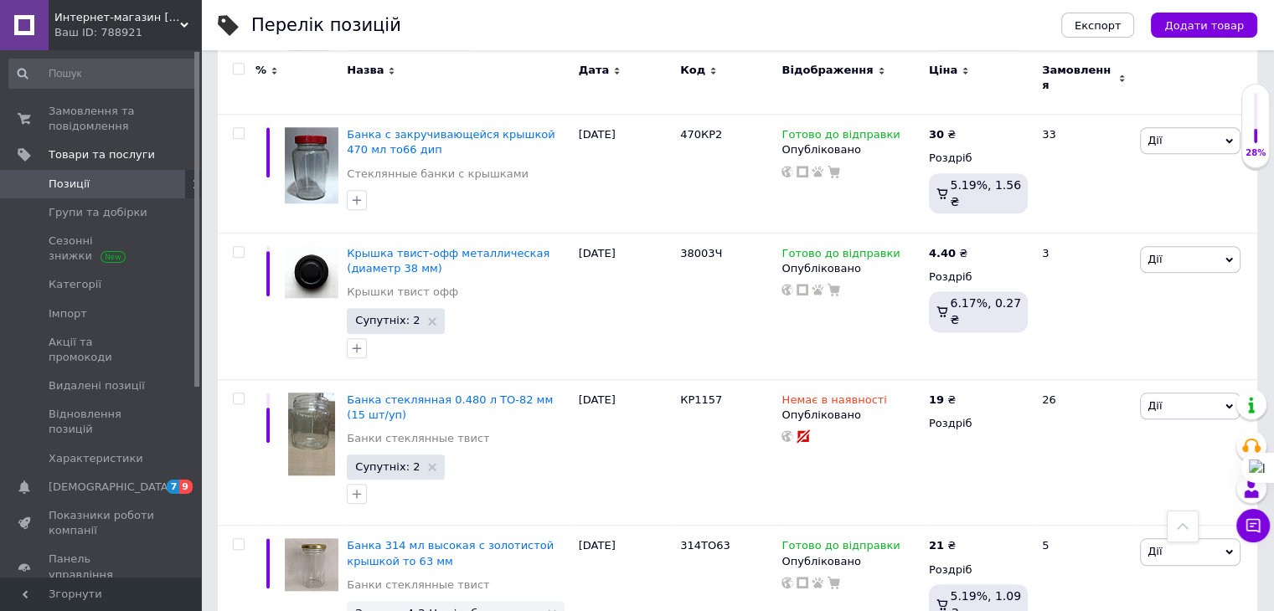
click at [102, 187] on span "Позиції" at bounding box center [102, 184] width 106 height 15
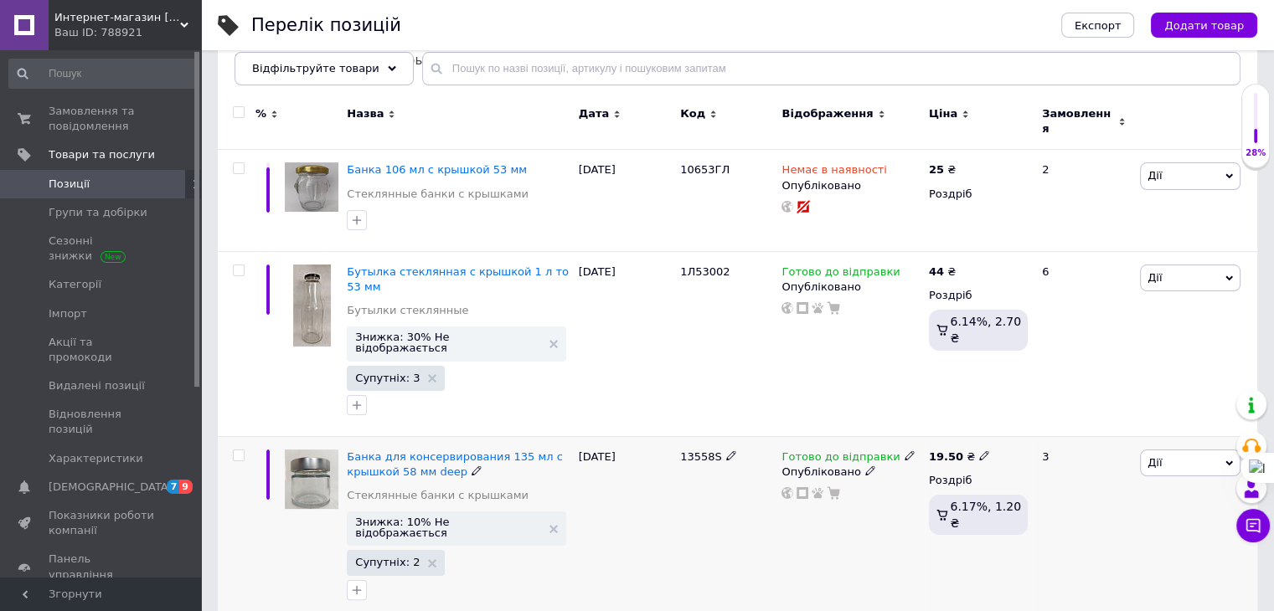
scroll to position [251, 0]
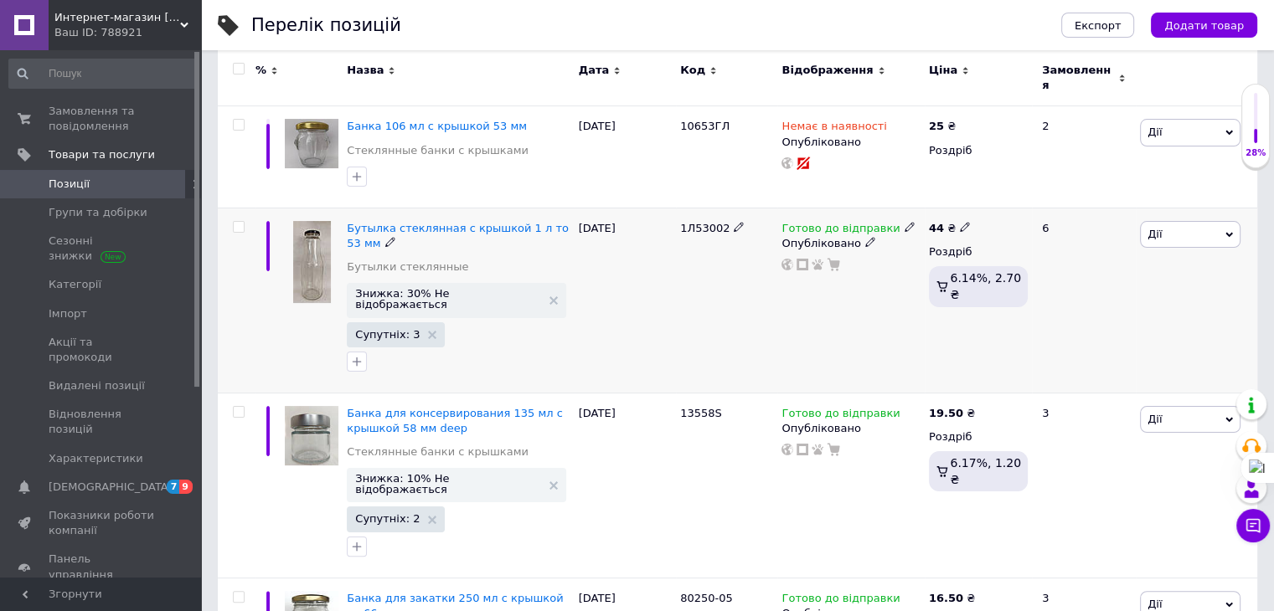
click at [1166, 225] on span "Дії" at bounding box center [1190, 234] width 101 height 27
click at [1077, 327] on li "Знижка" at bounding box center [1129, 337] width 222 height 23
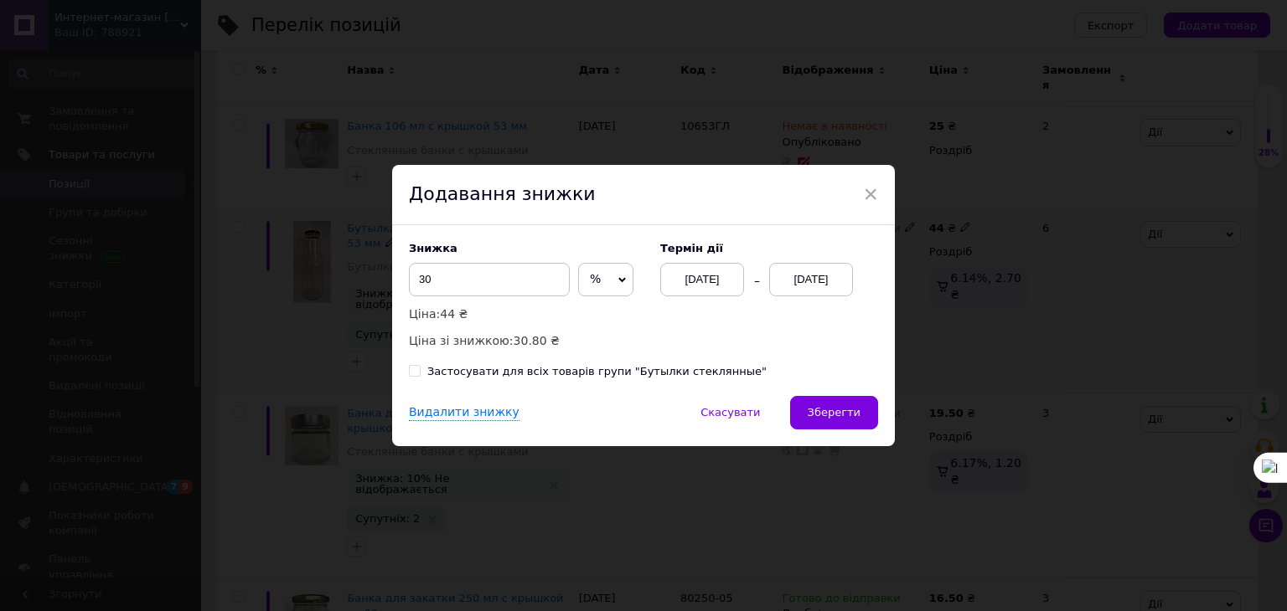
click at [806, 283] on div "12.08.2025" at bounding box center [811, 280] width 84 height 34
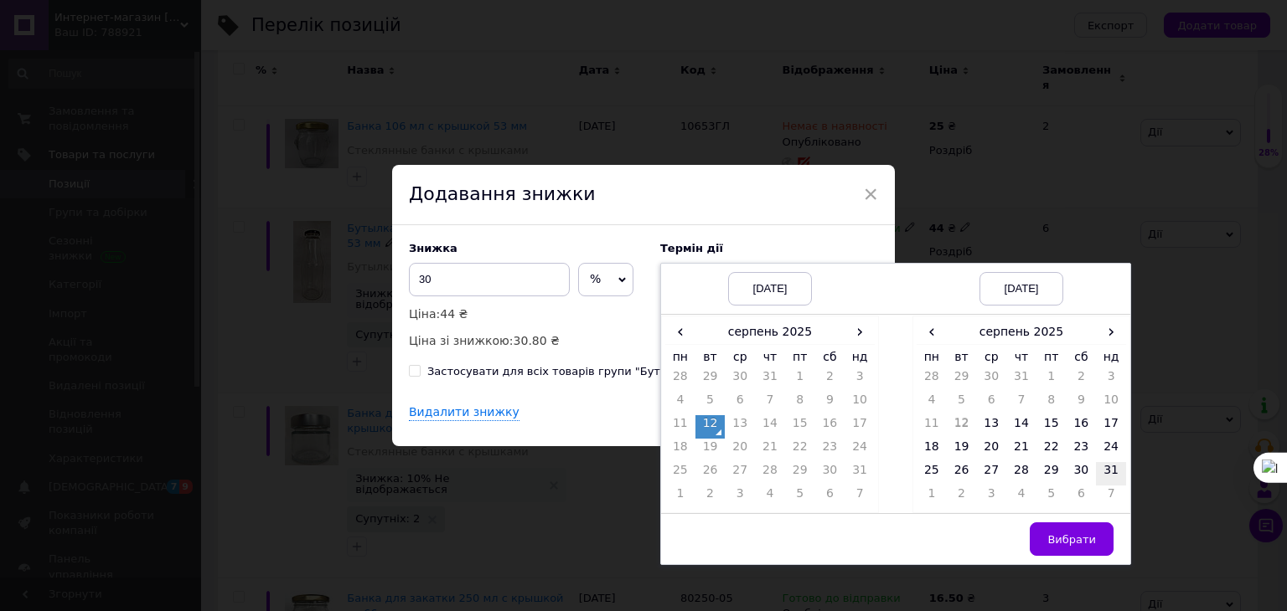
click at [1101, 467] on td "31" at bounding box center [1111, 473] width 30 height 23
click at [1065, 539] on span "Вибрати" at bounding box center [1071, 540] width 49 height 13
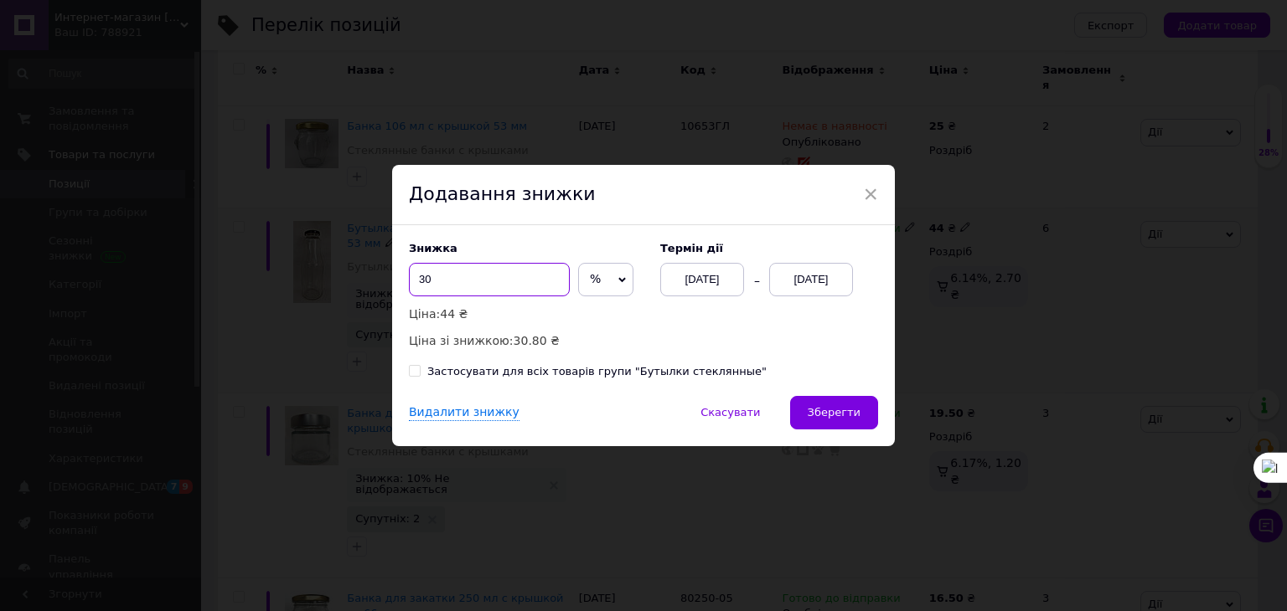
drag, startPoint x: 415, startPoint y: 280, endPoint x: 431, endPoint y: 279, distance: 15.1
click at [431, 279] on input "30" at bounding box center [489, 280] width 161 height 34
type input "7"
type input "10"
click at [839, 416] on span "Зберегти" at bounding box center [833, 412] width 53 height 13
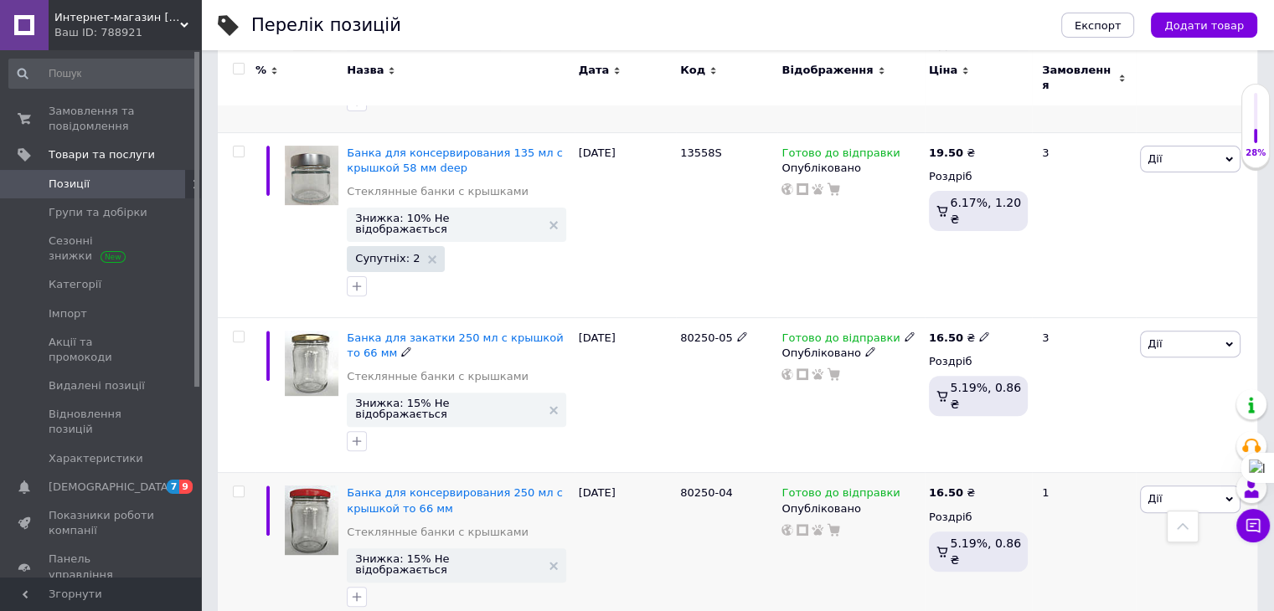
scroll to position [0, 0]
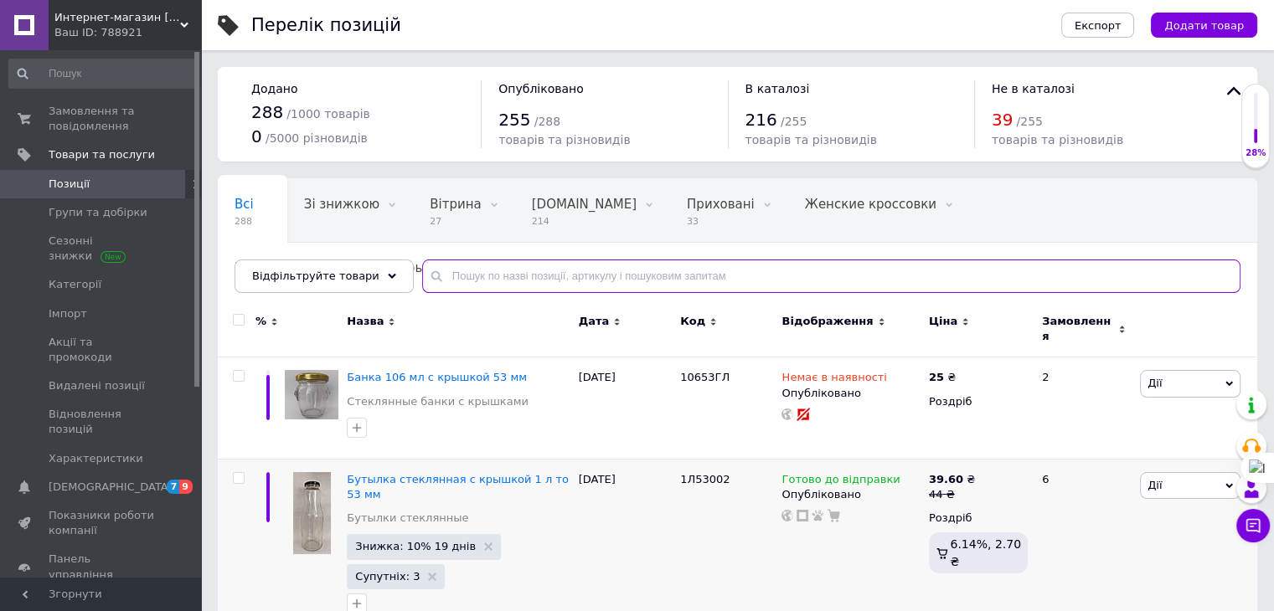
click at [445, 279] on input "text" at bounding box center [831, 277] width 818 height 34
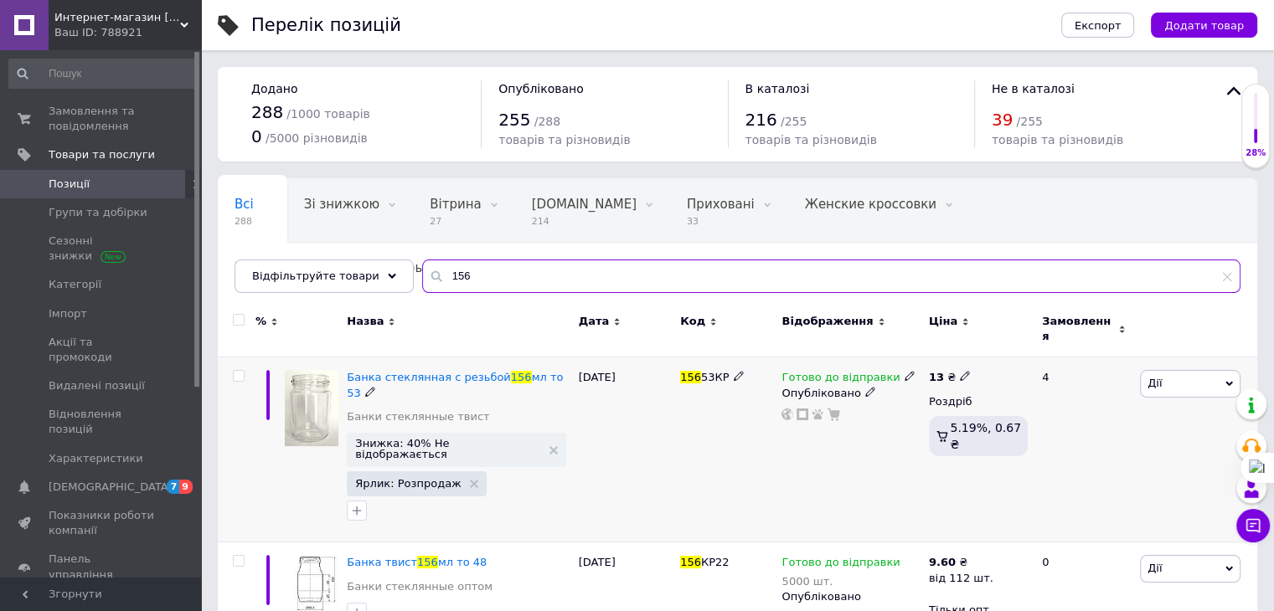
type input "156"
click at [1163, 376] on span "Дії" at bounding box center [1190, 383] width 101 height 27
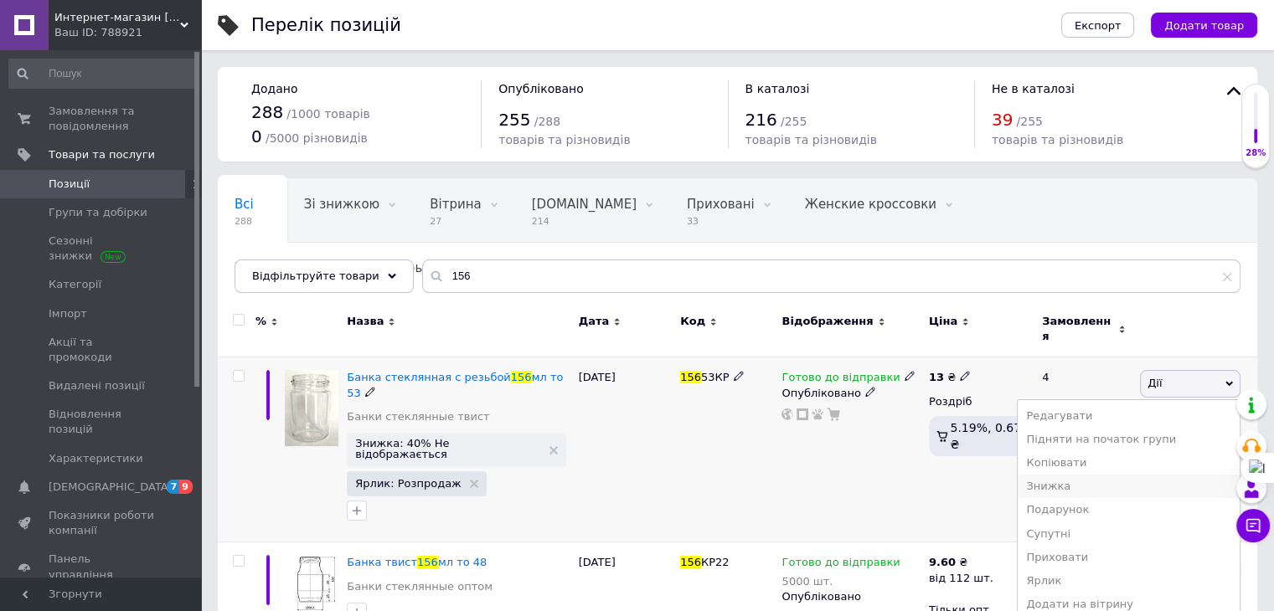
click at [1079, 477] on li "Знижка" at bounding box center [1129, 486] width 222 height 23
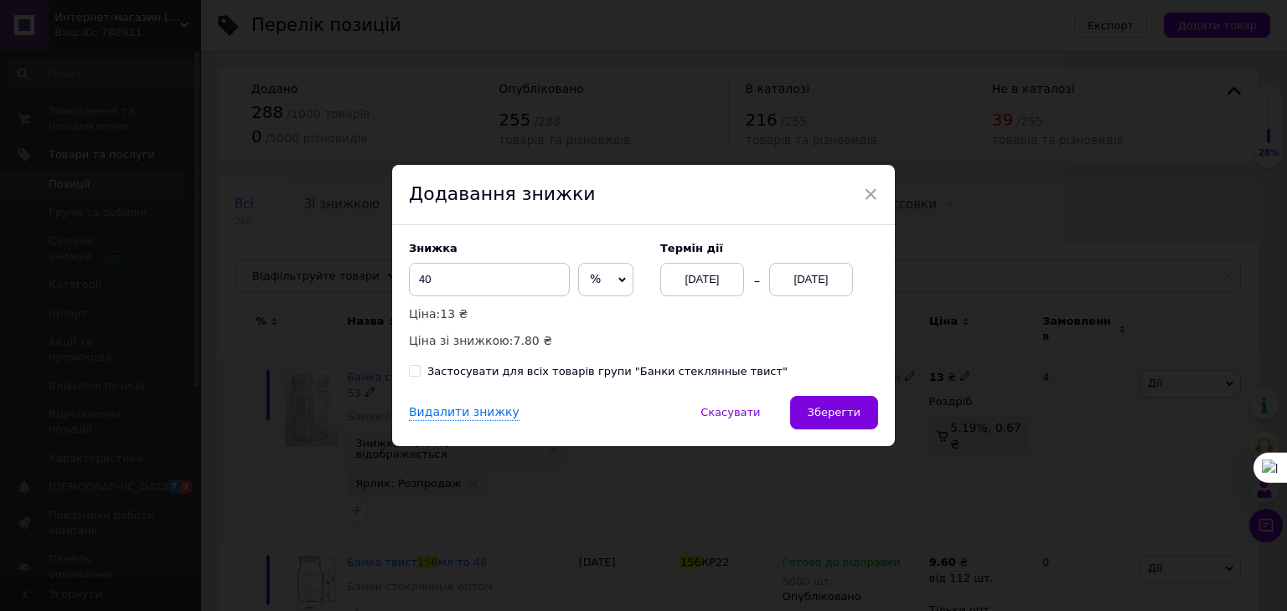
click at [807, 279] on div "12.08.2025" at bounding box center [811, 280] width 84 height 34
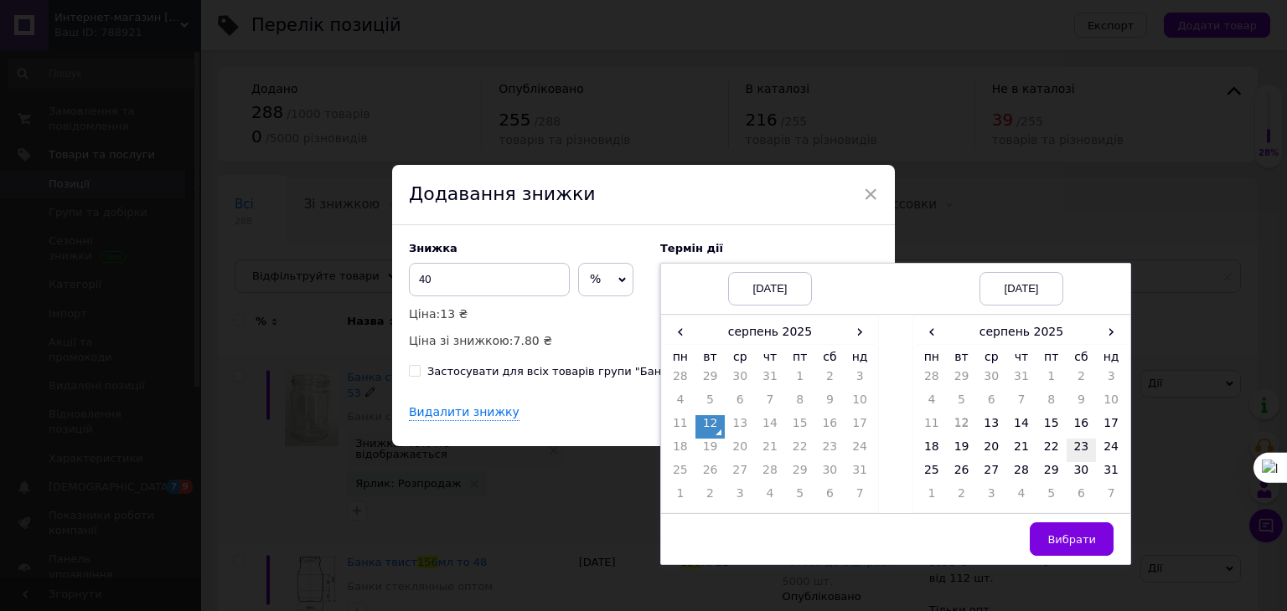
drag, startPoint x: 1102, startPoint y: 472, endPoint x: 1075, endPoint y: 458, distance: 30.7
click at [1103, 471] on td "31" at bounding box center [1111, 473] width 30 height 23
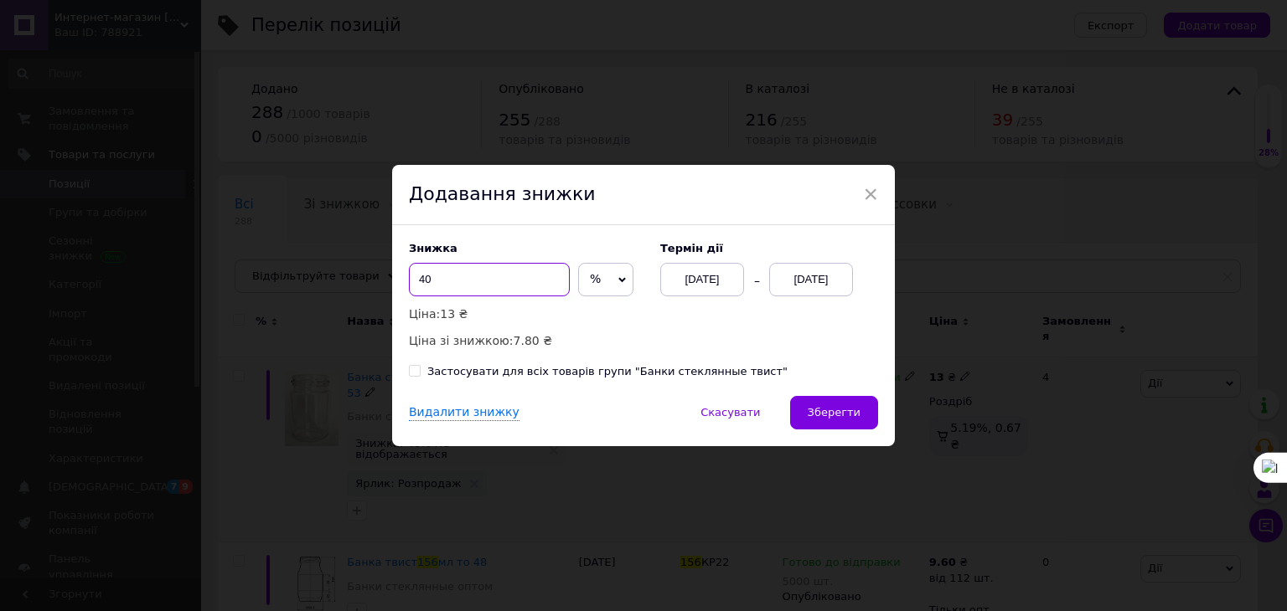
drag, startPoint x: 413, startPoint y: 280, endPoint x: 433, endPoint y: 279, distance: 20.1
click at [433, 279] on input "40" at bounding box center [489, 280] width 161 height 34
type input "5"
type input "30"
click at [847, 415] on span "Зберегти" at bounding box center [833, 412] width 53 height 13
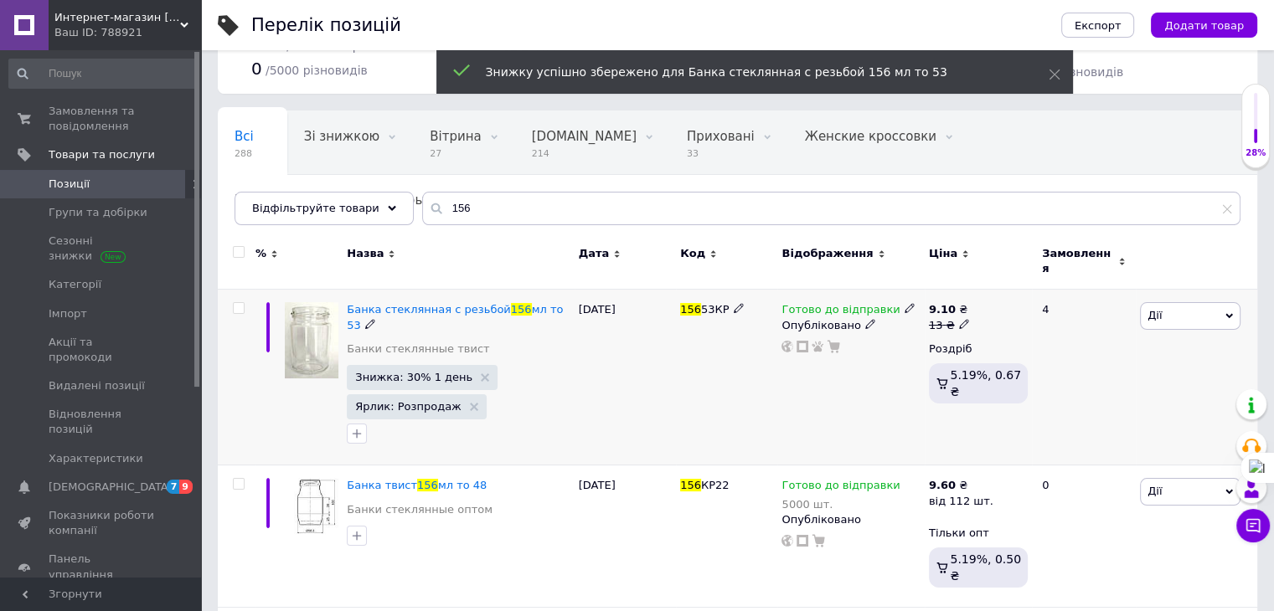
scroll to position [335, 0]
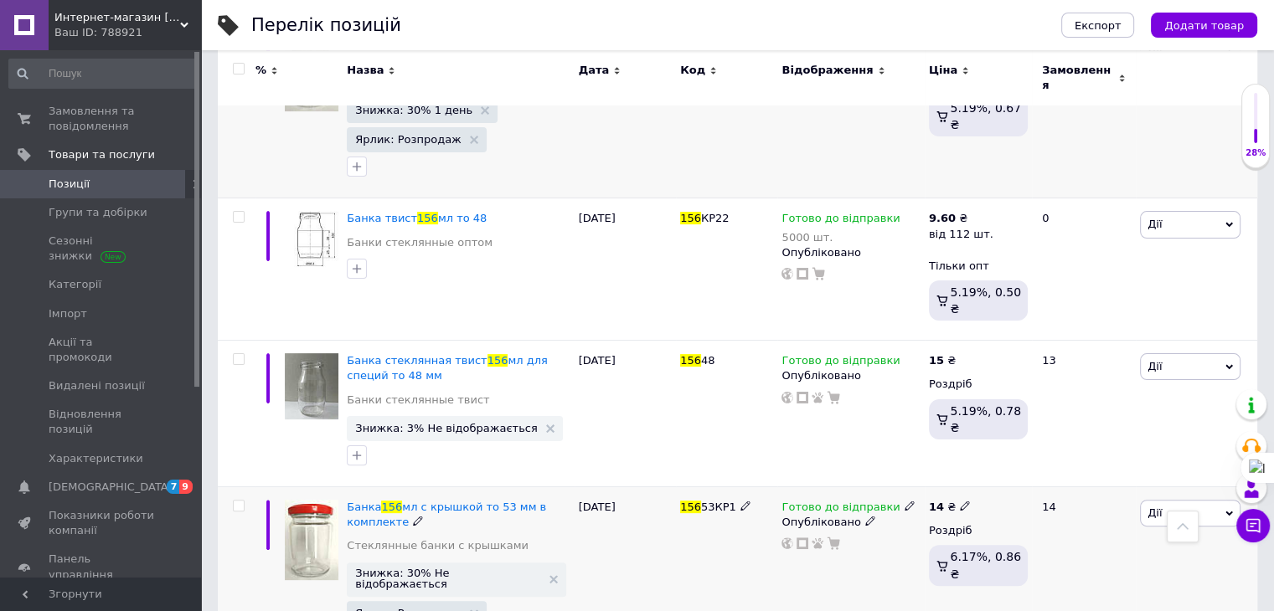
click at [1160, 500] on span "Дії" at bounding box center [1190, 513] width 101 height 27
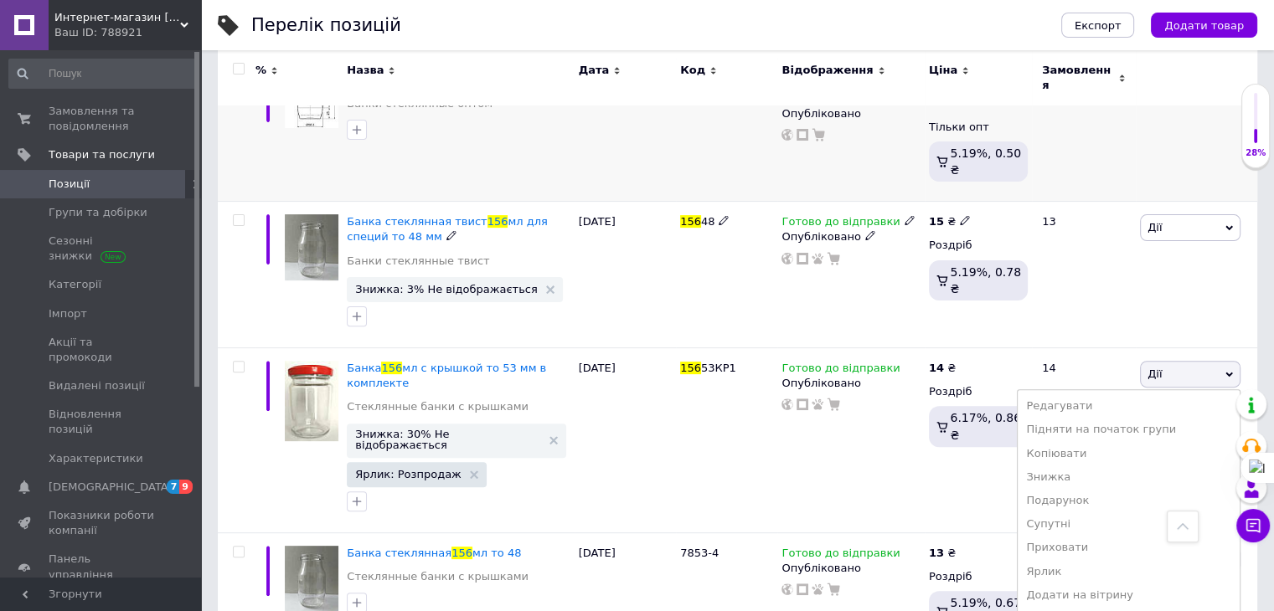
scroll to position [478, 0]
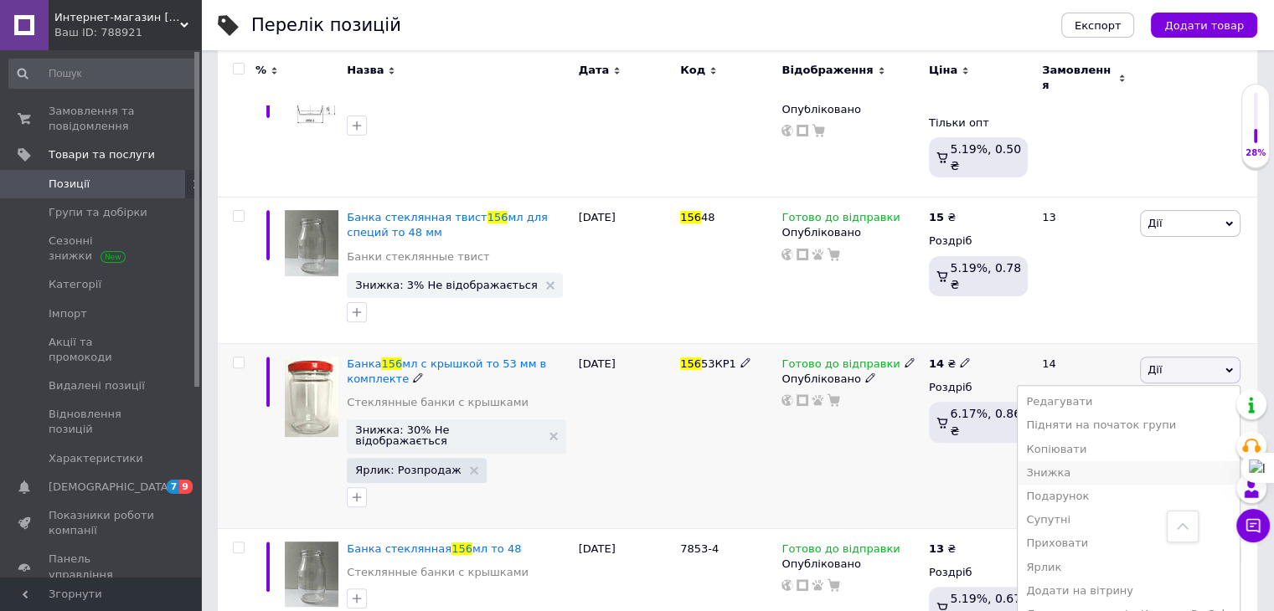
click at [1073, 462] on li "Знижка" at bounding box center [1129, 473] width 222 height 23
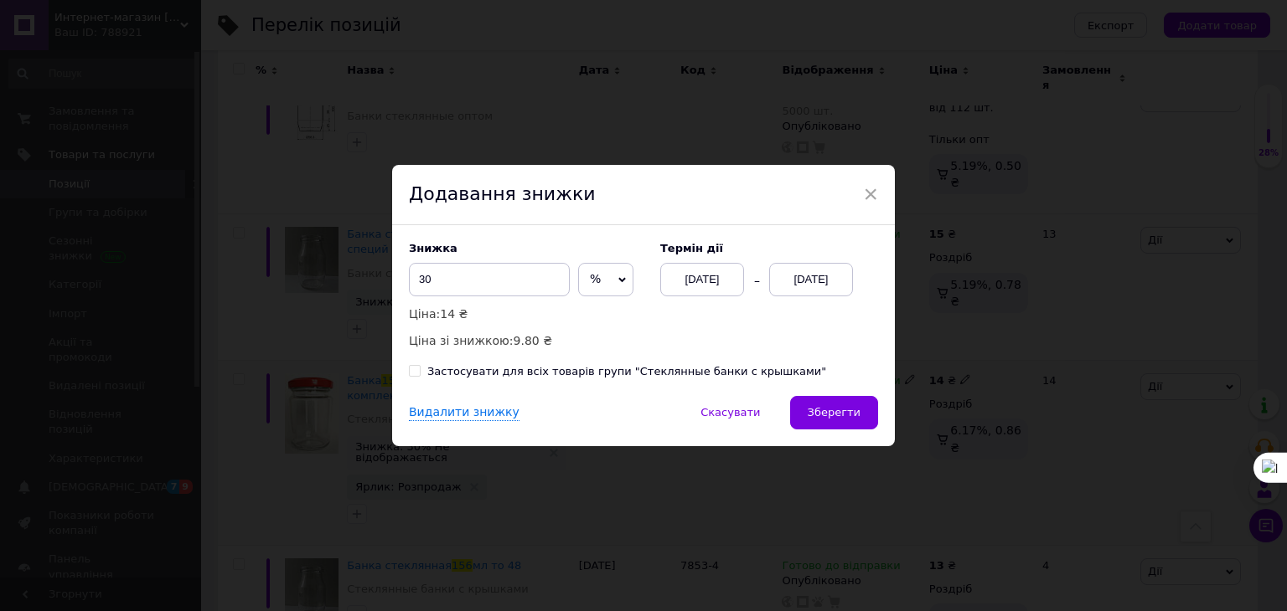
click at [817, 278] on div "12.08.2025" at bounding box center [811, 280] width 84 height 34
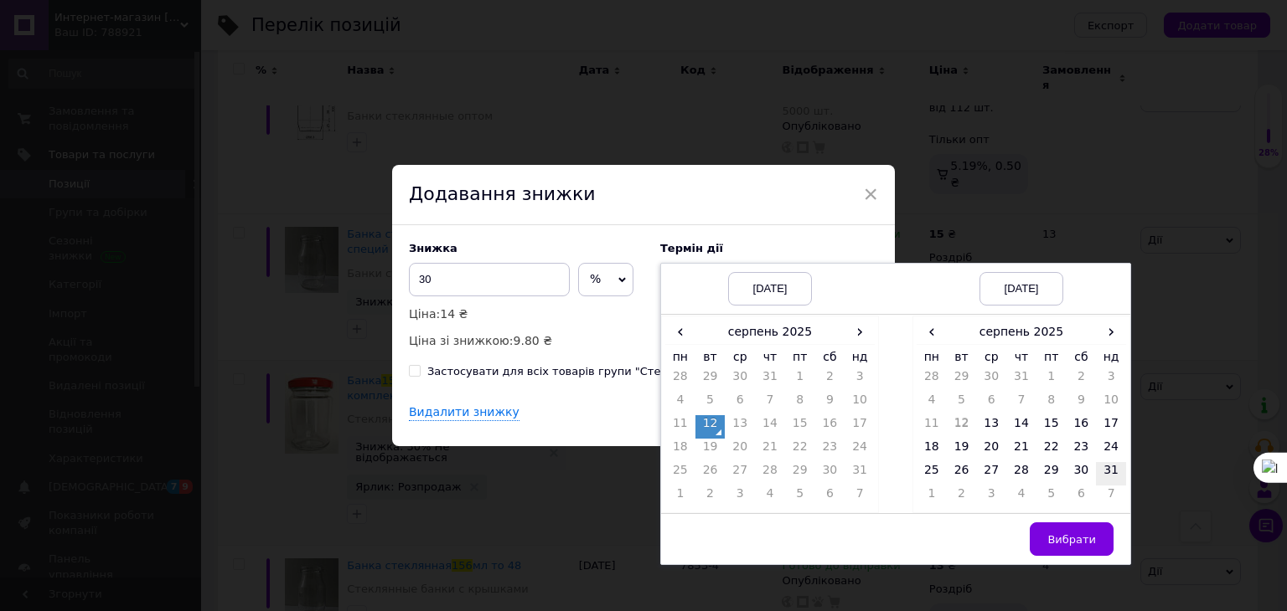
click at [1106, 472] on td "31" at bounding box center [1111, 473] width 30 height 23
click at [1075, 547] on button "Вибрати" at bounding box center [1071, 540] width 84 height 34
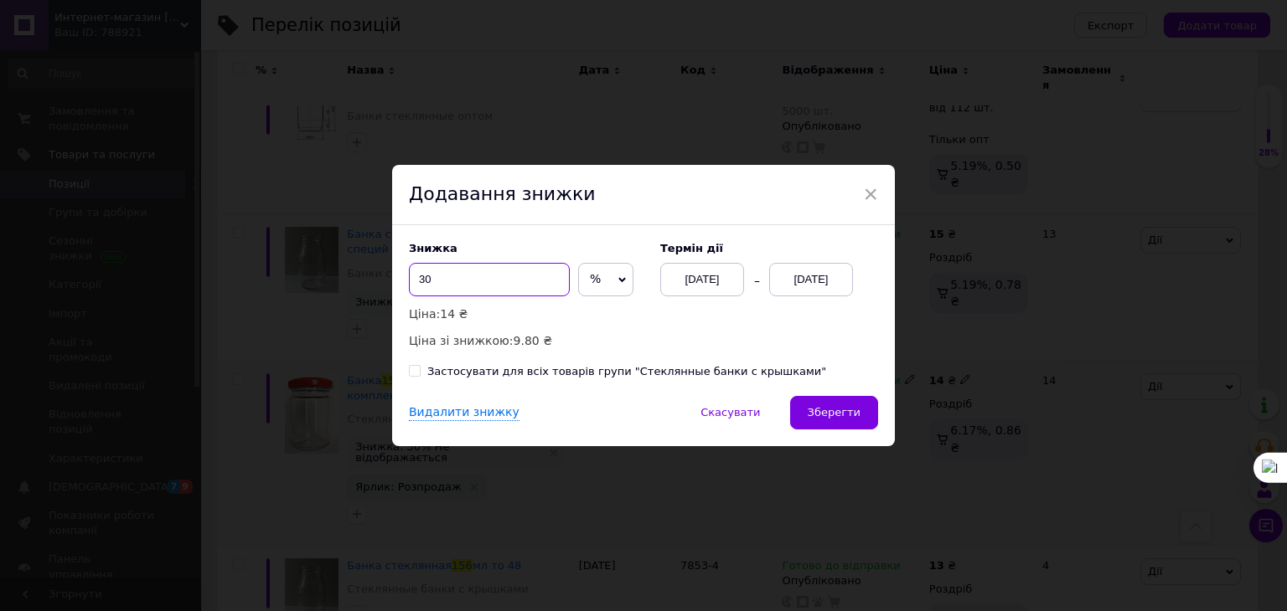
drag, startPoint x: 413, startPoint y: 277, endPoint x: 432, endPoint y: 278, distance: 19.3
click at [432, 278] on input "30" at bounding box center [489, 280] width 161 height 34
type input "20"
click at [832, 416] on span "Зберегти" at bounding box center [833, 412] width 53 height 13
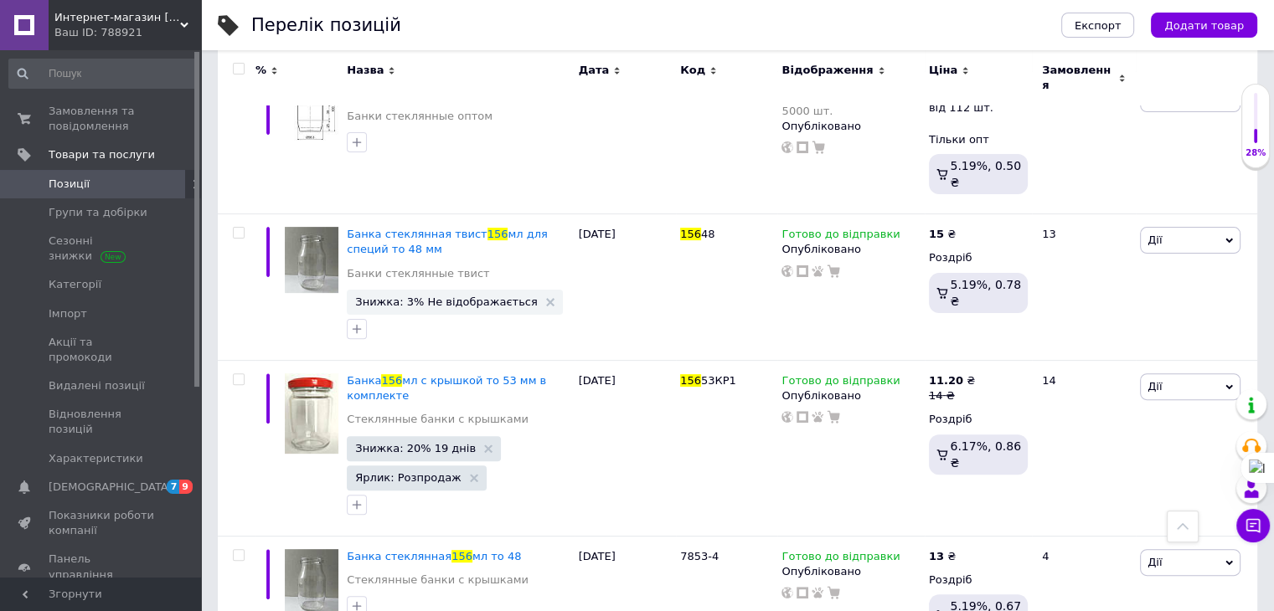
click at [183, 24] on use at bounding box center [184, 25] width 8 height 5
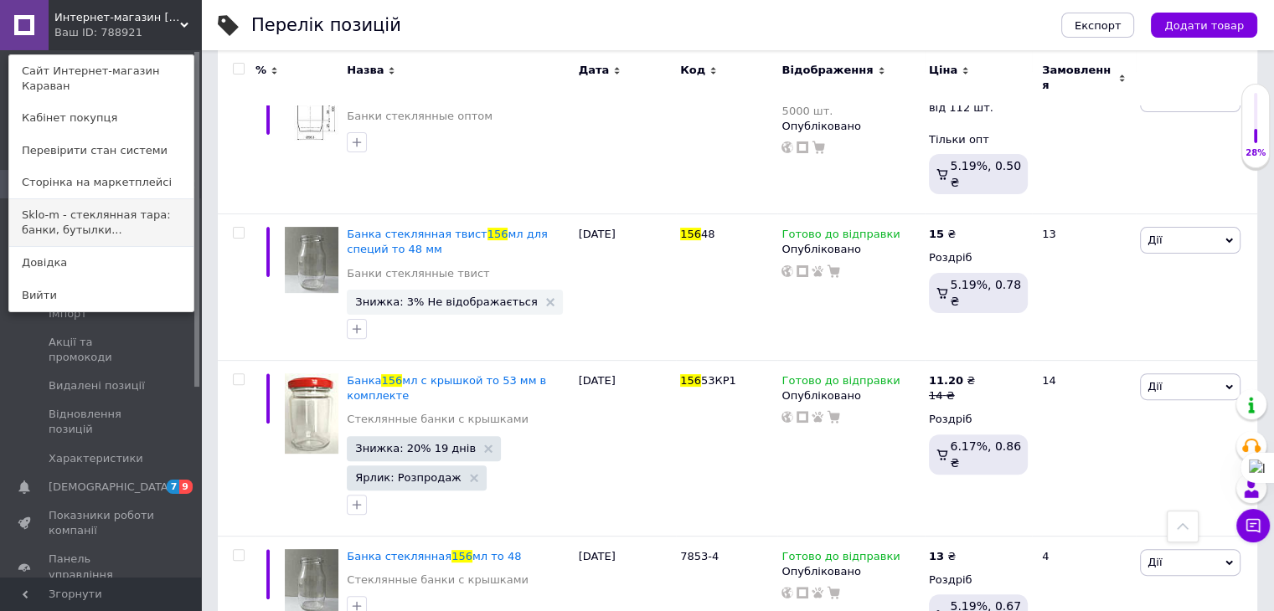
click at [115, 201] on link "Sklo-m - стеклянная тара: банки, бутылки..." at bounding box center [101, 222] width 184 height 47
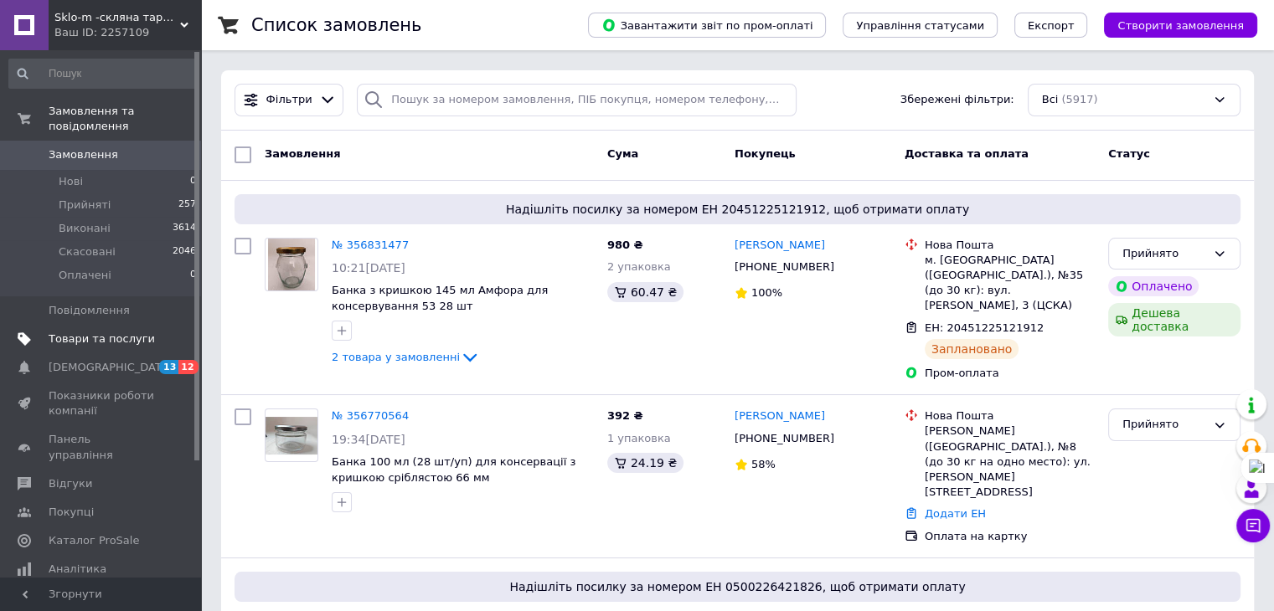
click at [93, 332] on span "Товари та послуги" at bounding box center [102, 339] width 106 height 15
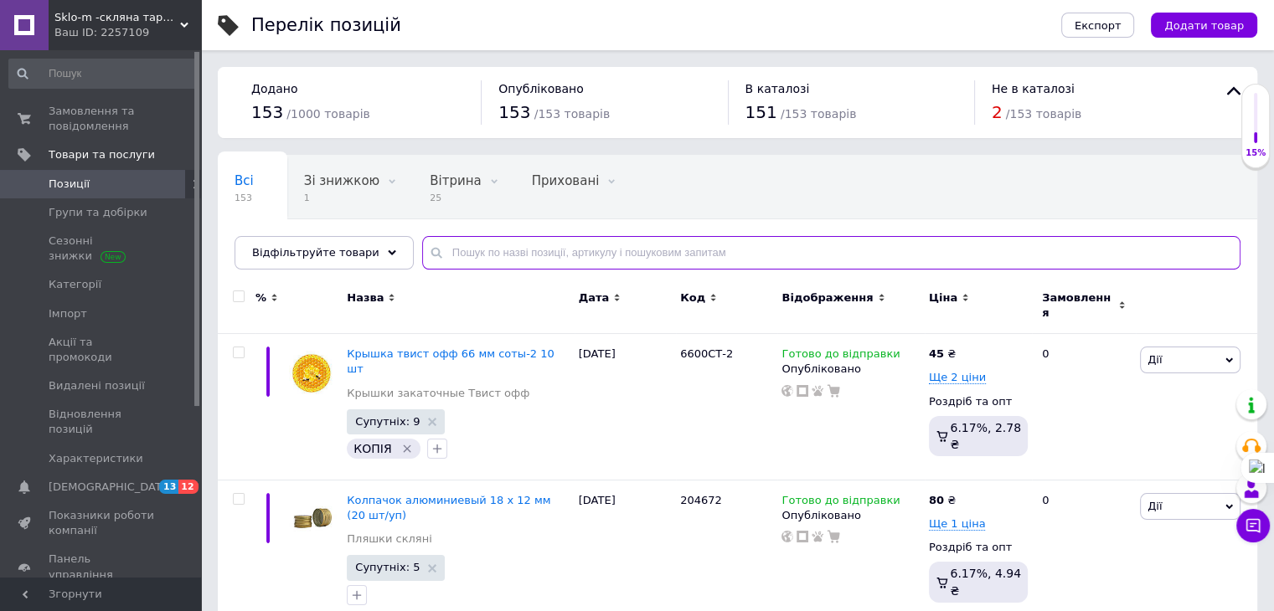
click at [432, 250] on input "text" at bounding box center [831, 253] width 818 height 34
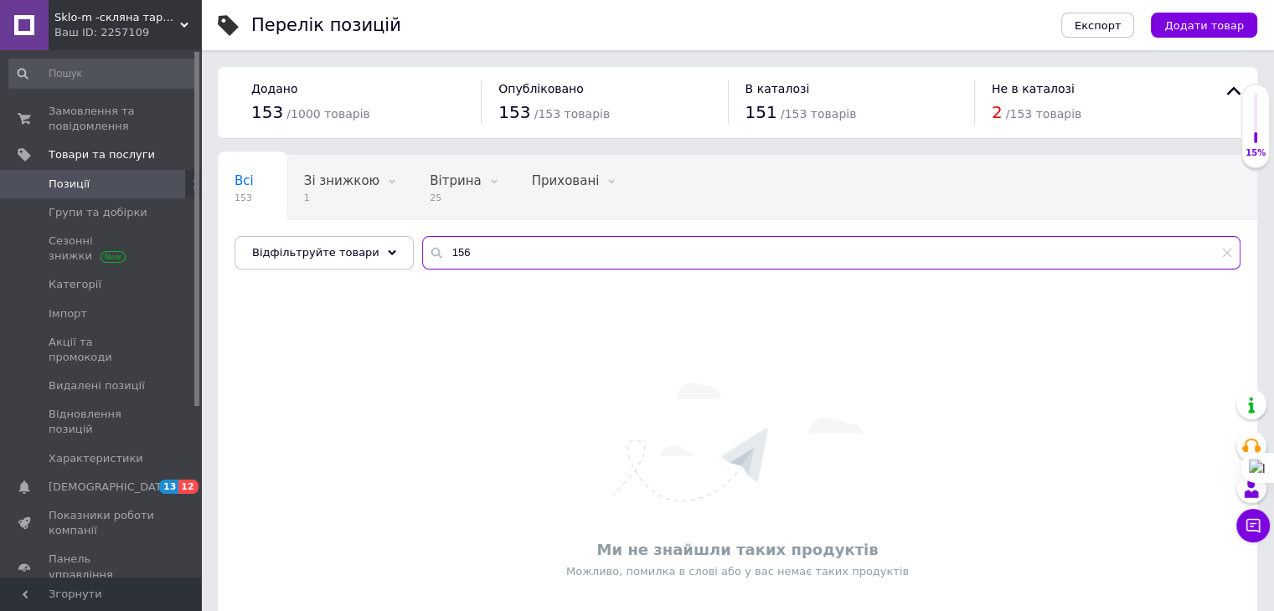
drag, startPoint x: 458, startPoint y: 252, endPoint x: 404, endPoint y: 245, distance: 55.0
click at [422, 246] on div "156" at bounding box center [831, 253] width 818 height 34
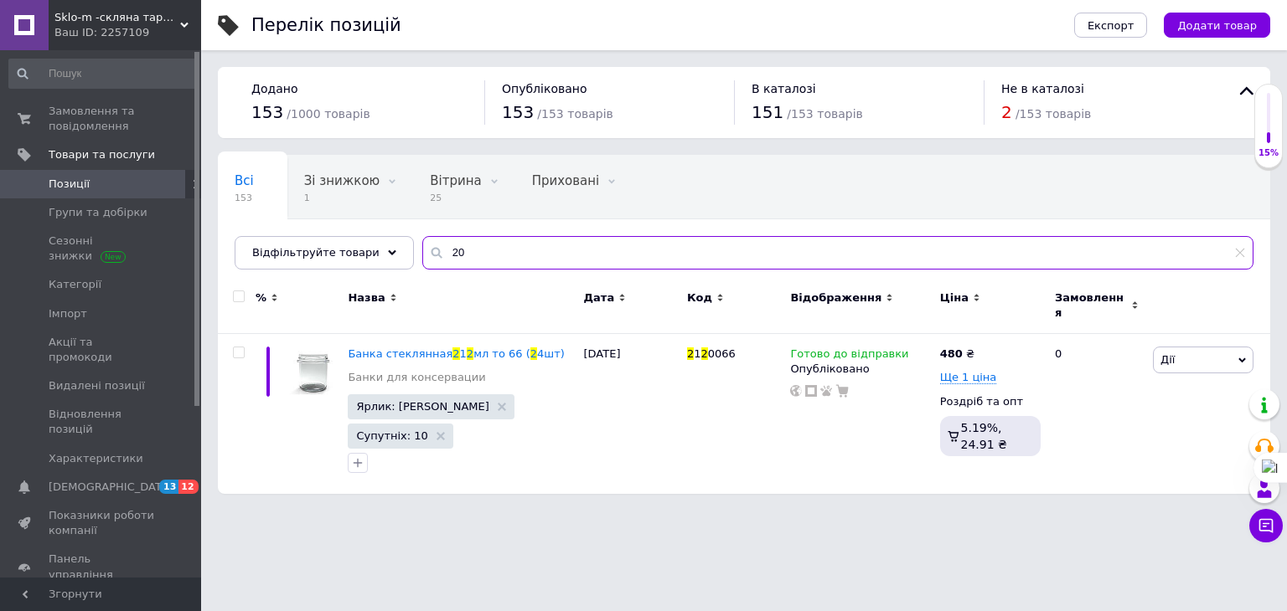
type input "200"
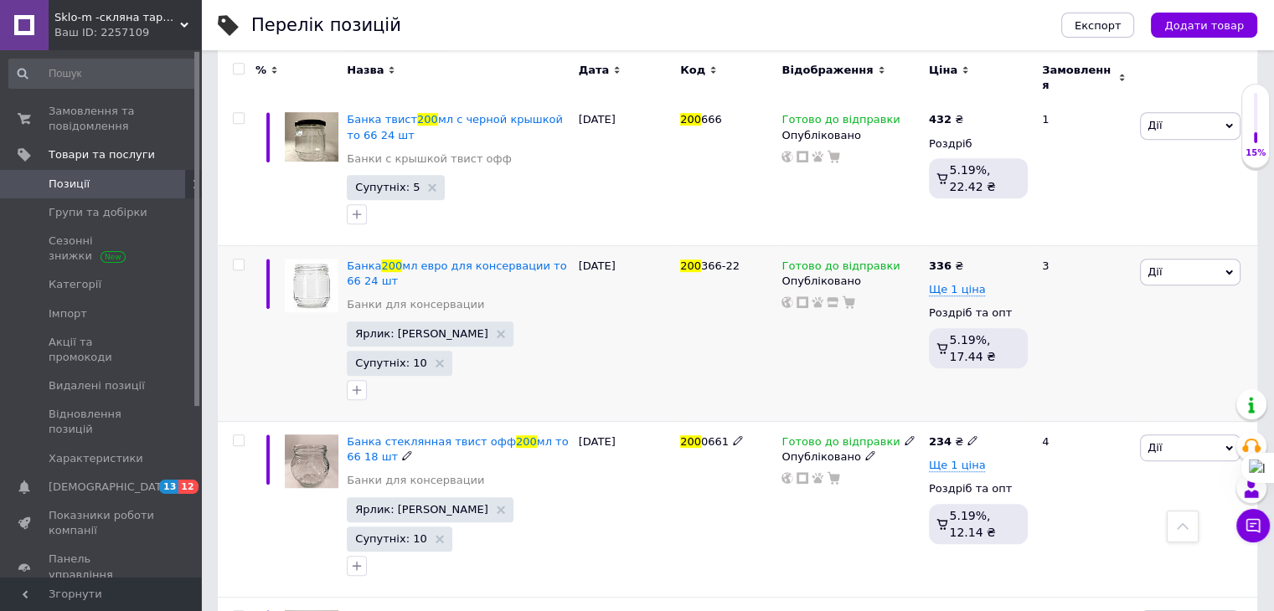
scroll to position [419, 0]
